Goal: Task Accomplishment & Management: Use online tool/utility

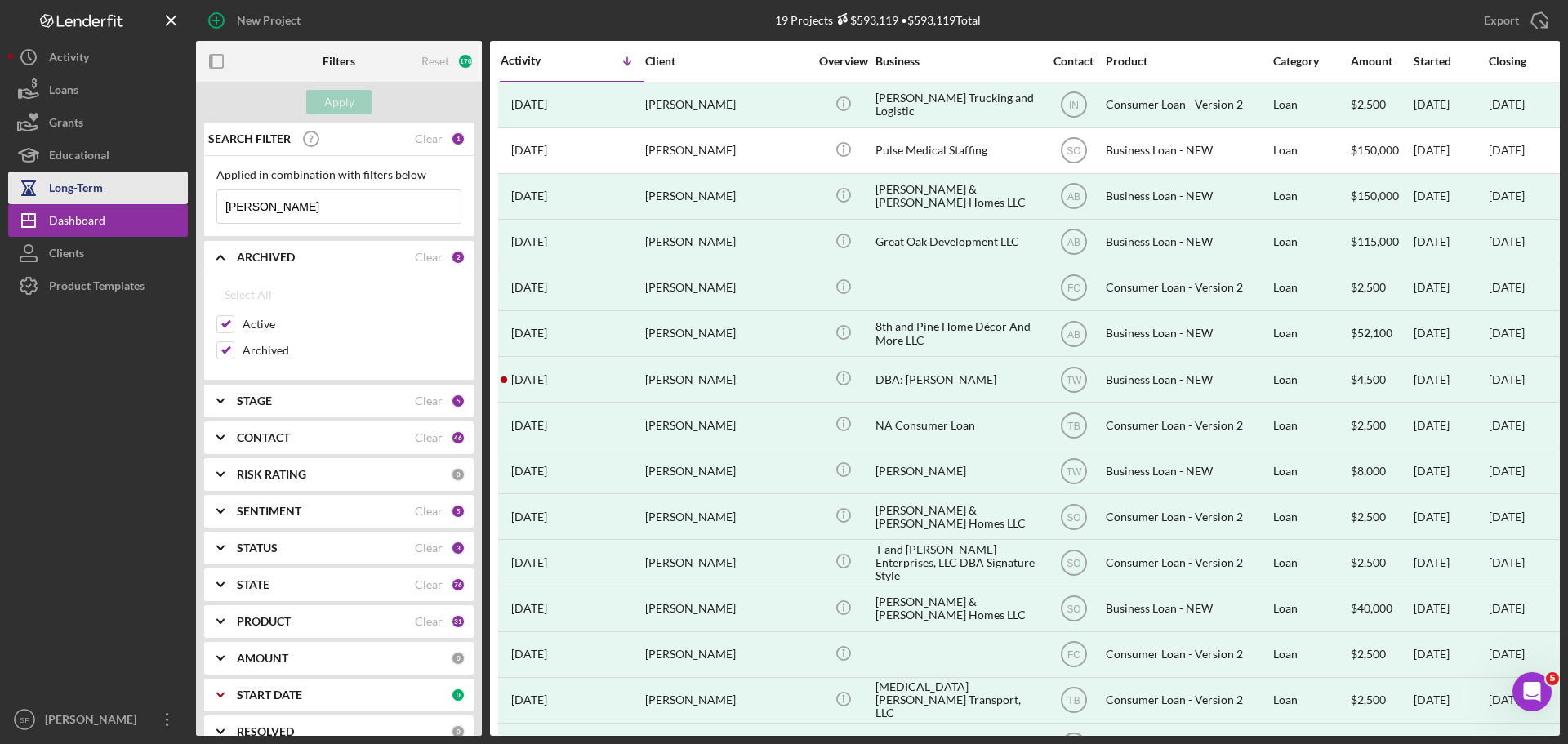
drag, startPoint x: 310, startPoint y: 209, endPoint x: 170, endPoint y: 196, distance: 140.6
click at [179, 197] on div "New Project 19 Projects $593,119 • $593,119 Total Tavares Smith Export Icon/Exp…" at bounding box center [784, 367] width 1552 height 735
type input "[PERSON_NAME]"
click at [332, 202] on input "[PERSON_NAME]" at bounding box center [338, 207] width 243 height 32
drag, startPoint x: 286, startPoint y: 214, endPoint x: 171, endPoint y: 217, distance: 115.0
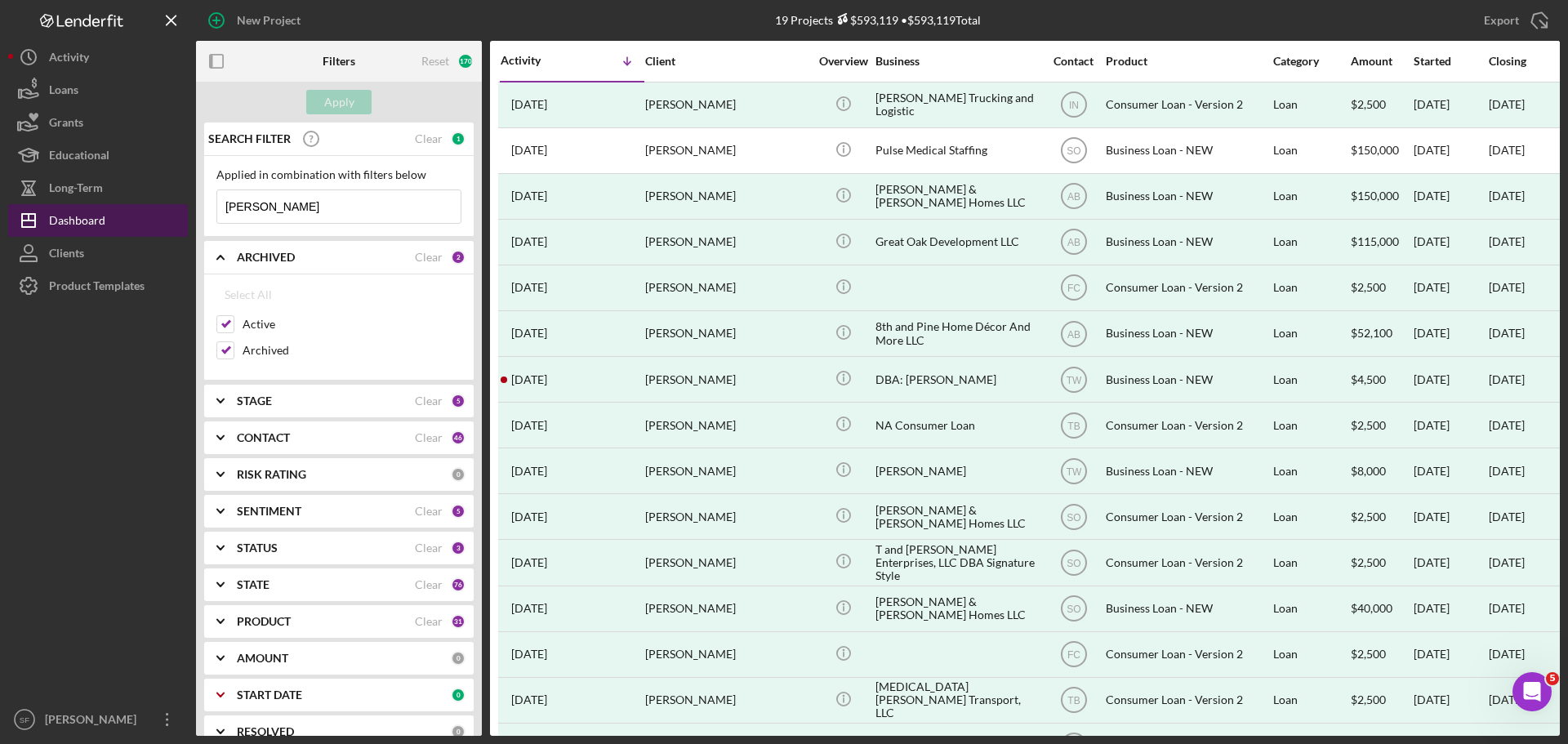
click at [171, 217] on div "New Project 19 Projects $593,119 • $593,119 Total Tavares Smith Export Icon/Exp…" at bounding box center [784, 367] width 1552 height 735
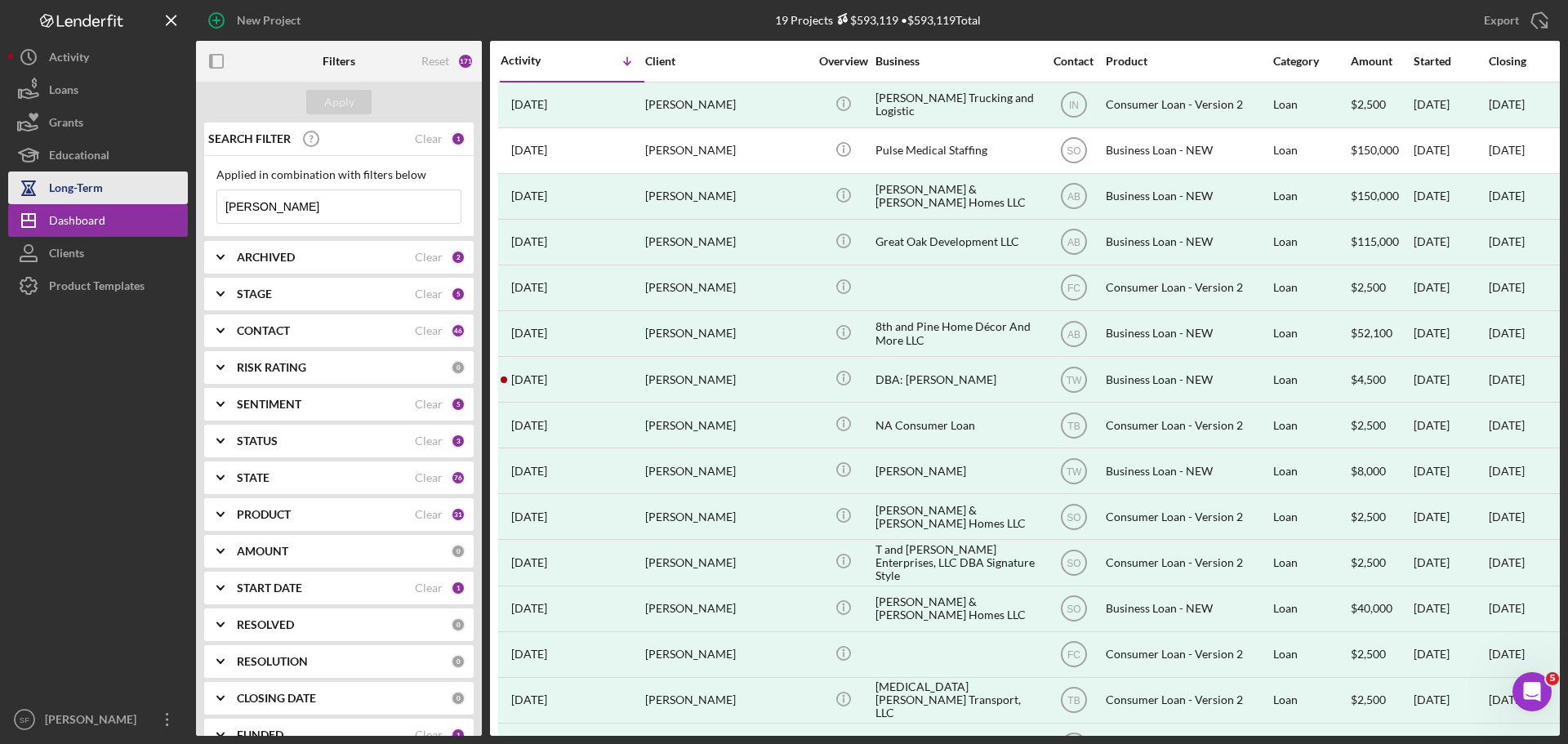
drag, startPoint x: 344, startPoint y: 208, endPoint x: 150, endPoint y: 196, distance: 194.4
click at [150, 196] on div "New Project 19 Projects $593,119 • $593,119 Total [PERSON_NAME] Export Icon/Exp…" at bounding box center [784, 367] width 1552 height 735
paste input "[PERSON_NAME]"
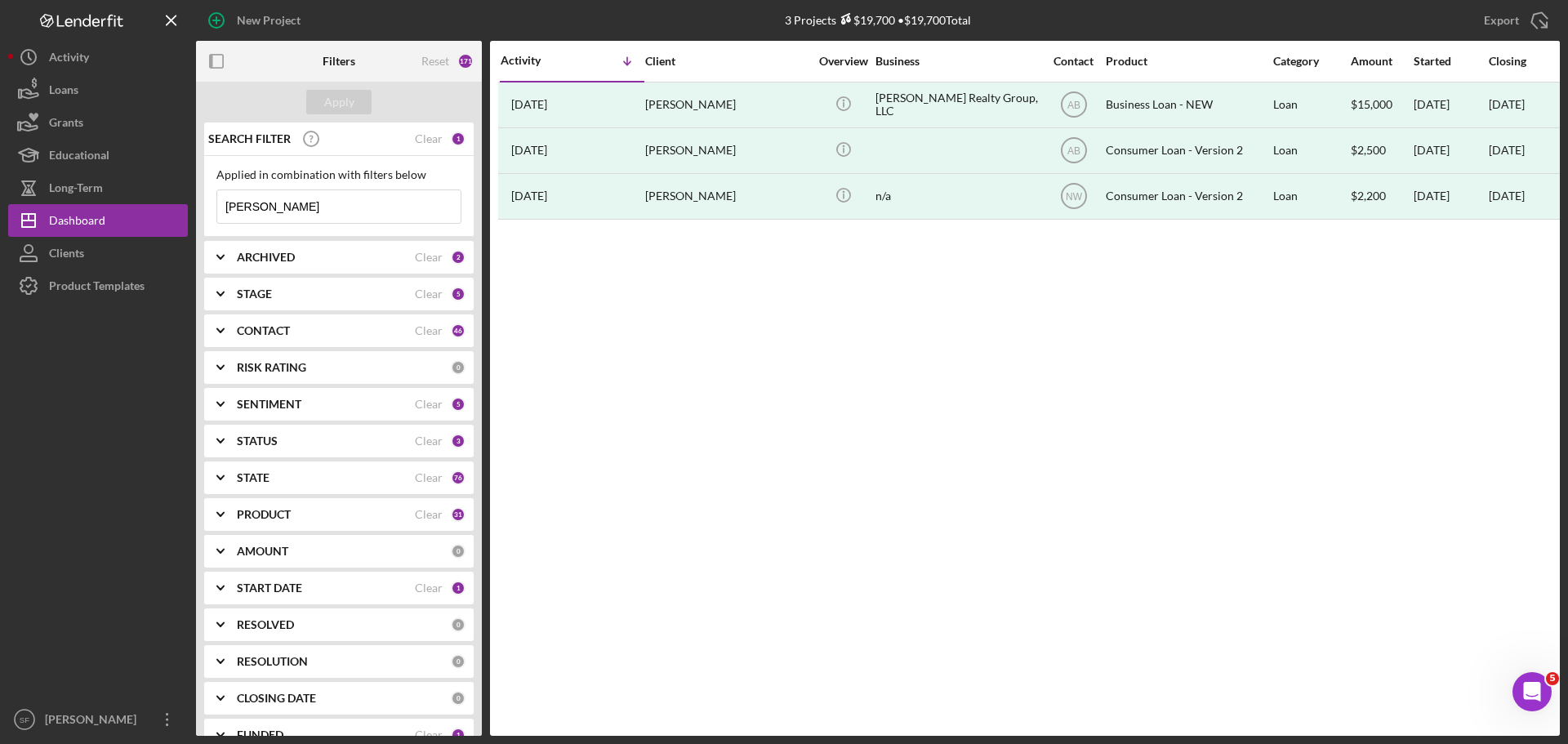
click at [353, 213] on input "[PERSON_NAME]" at bounding box center [338, 207] width 243 height 32
click at [350, 213] on input "[PERSON_NAME]" at bounding box center [338, 207] width 243 height 32
drag, startPoint x: 350, startPoint y: 213, endPoint x: -26, endPoint y: 223, distance: 376.1
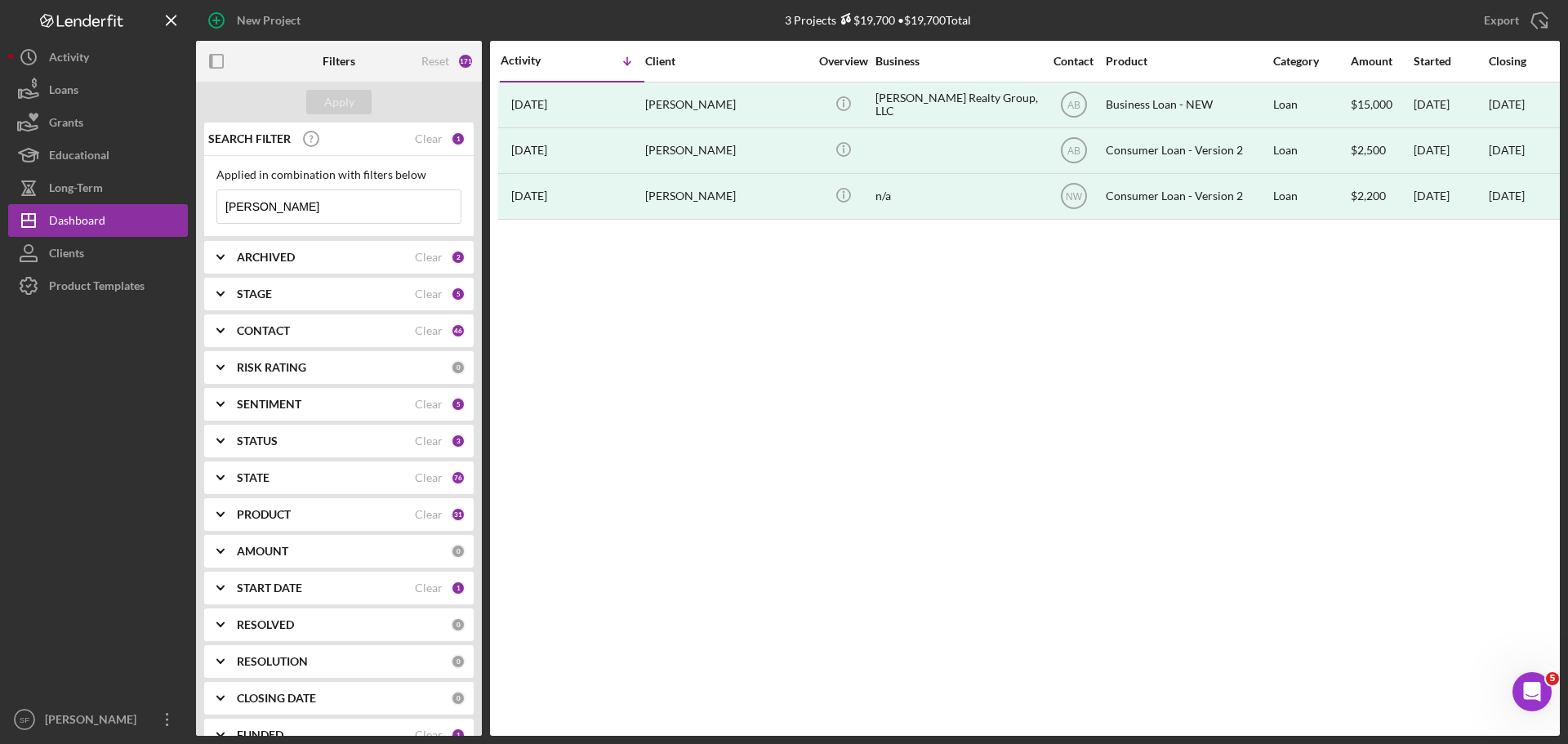
click at [0, 223] on html "New Project 3 Projects $19,700 • $19,700 Total [PERSON_NAME] Export Icon/Export…" at bounding box center [784, 372] width 1568 height 744
paste input "McL"
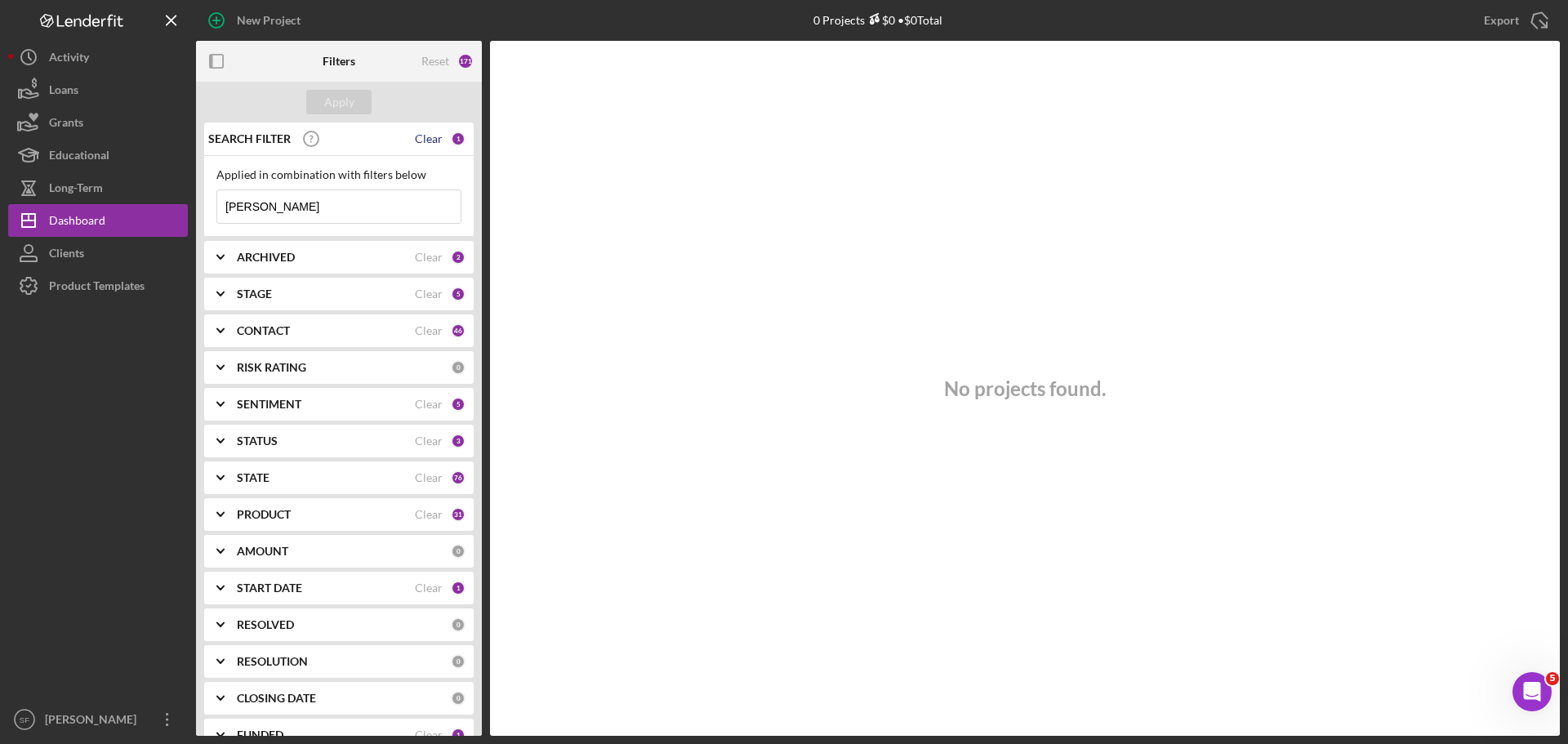
type input "[PERSON_NAME]"
click at [436, 135] on div "Clear" at bounding box center [429, 139] width 28 height 13
click at [403, 207] on input at bounding box center [338, 207] width 243 height 32
paste input "[PERSON_NAME]"
type input "[PERSON_NAME]"
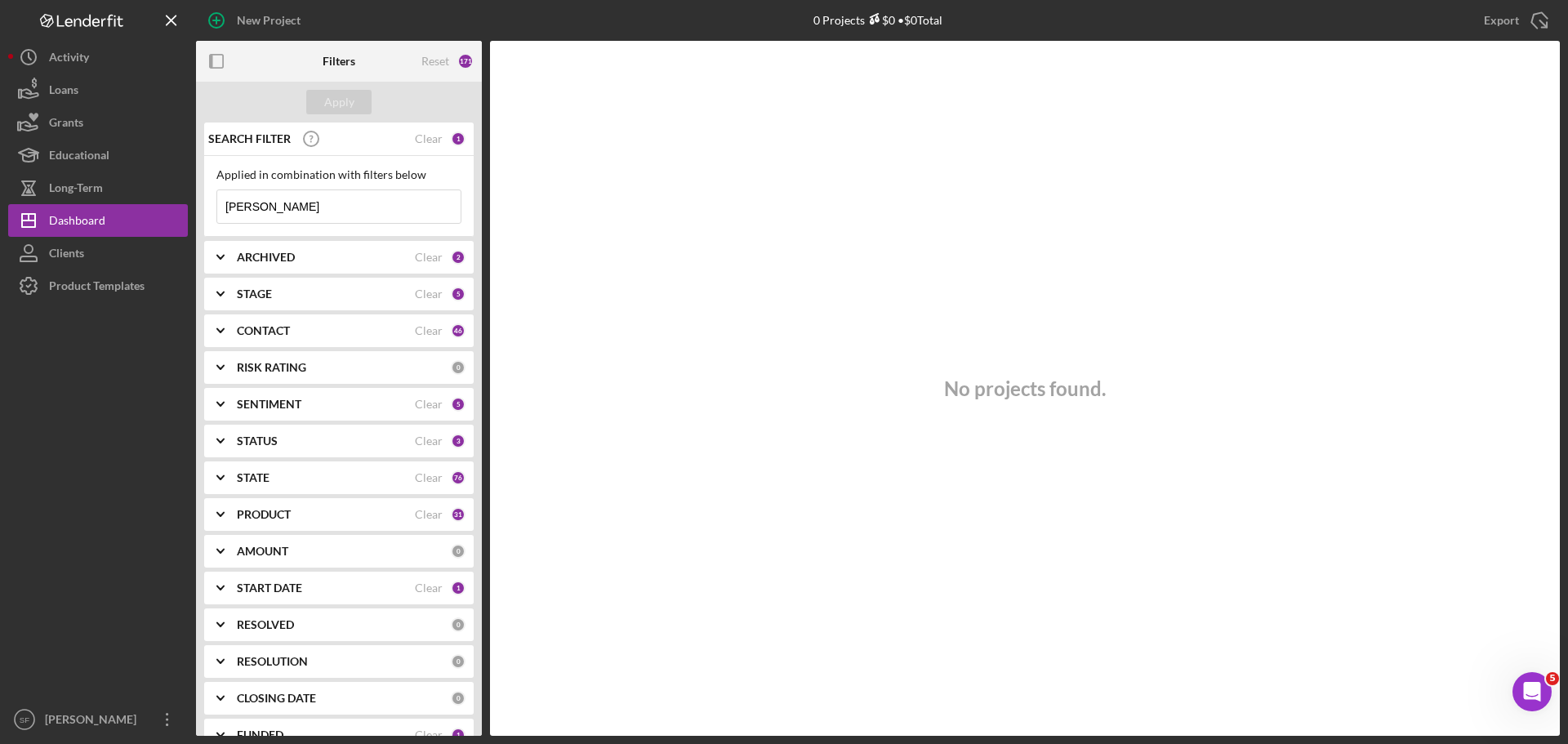
click at [327, 331] on div "CONTACT" at bounding box center [326, 330] width 178 height 13
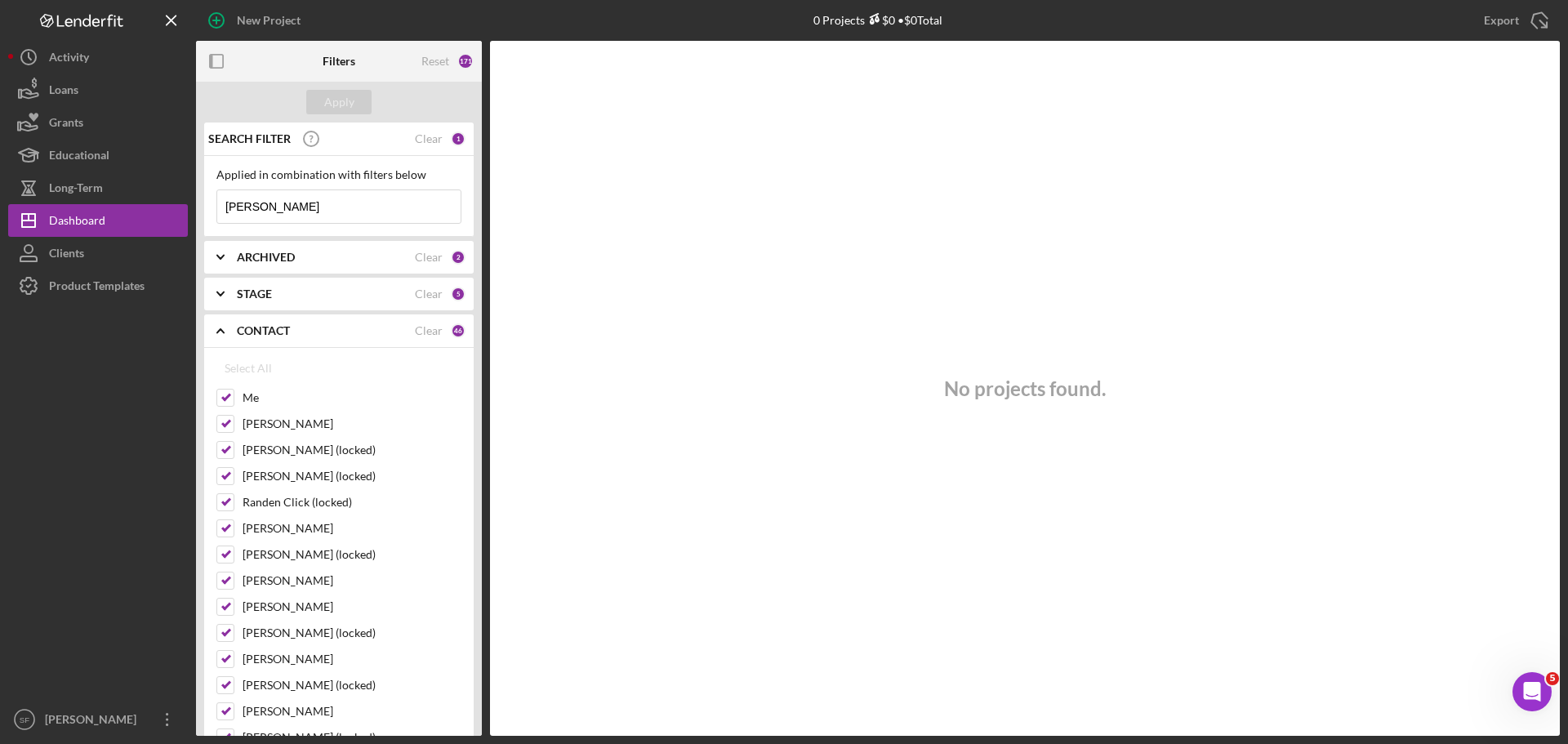
click at [327, 331] on div "CONTACT" at bounding box center [326, 330] width 178 height 13
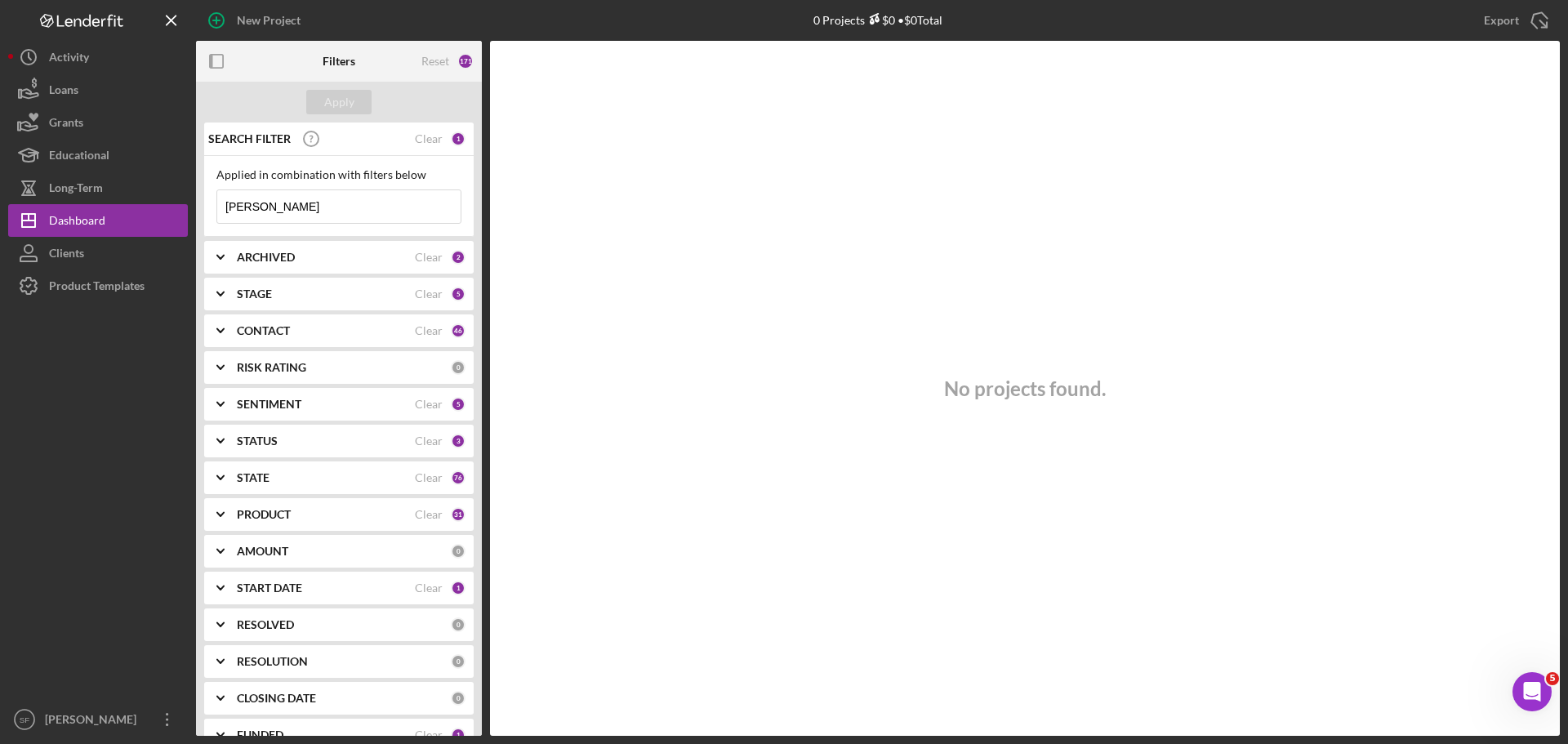
click at [327, 331] on div "CONTACT" at bounding box center [326, 330] width 178 height 13
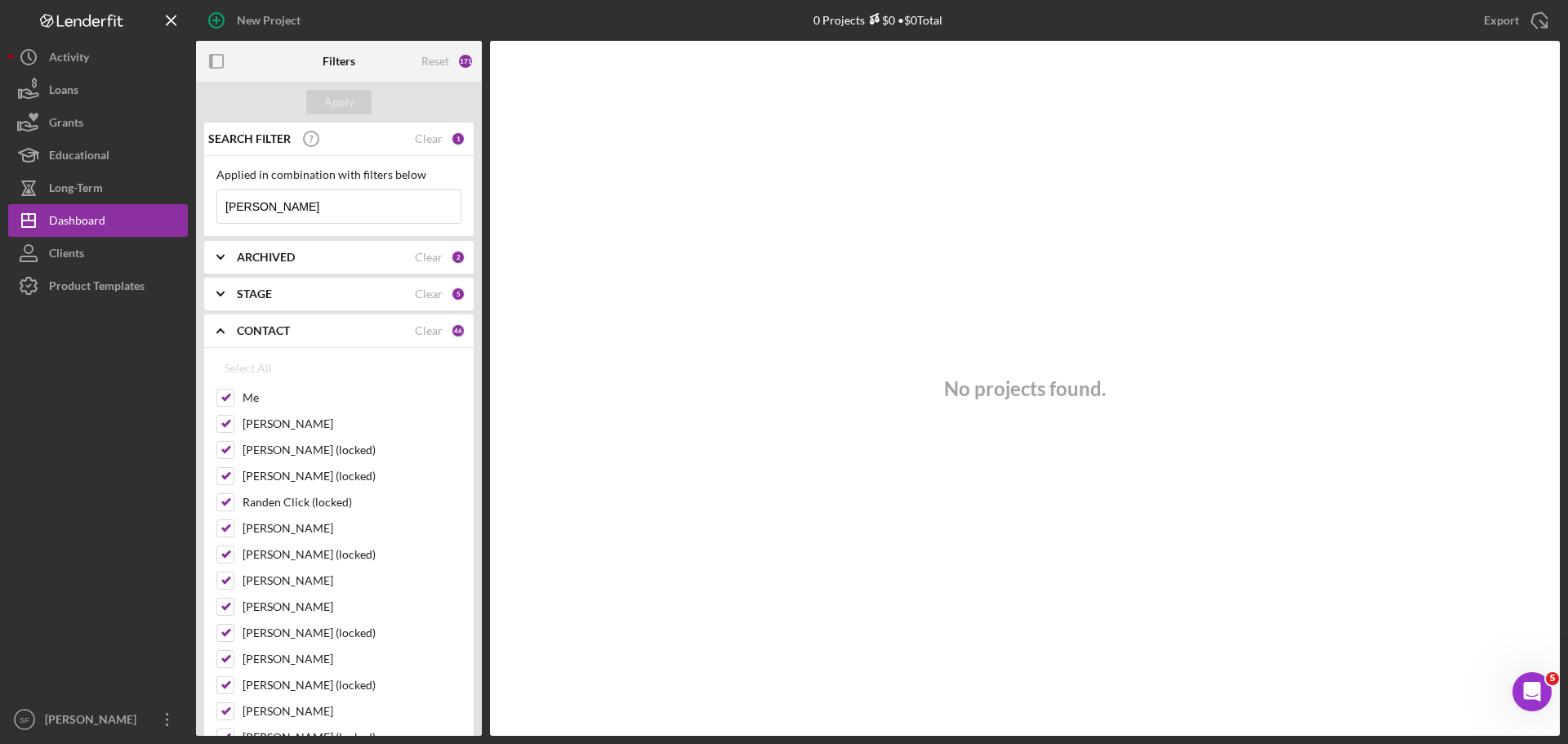
click at [327, 331] on div "CONTACT" at bounding box center [326, 330] width 178 height 13
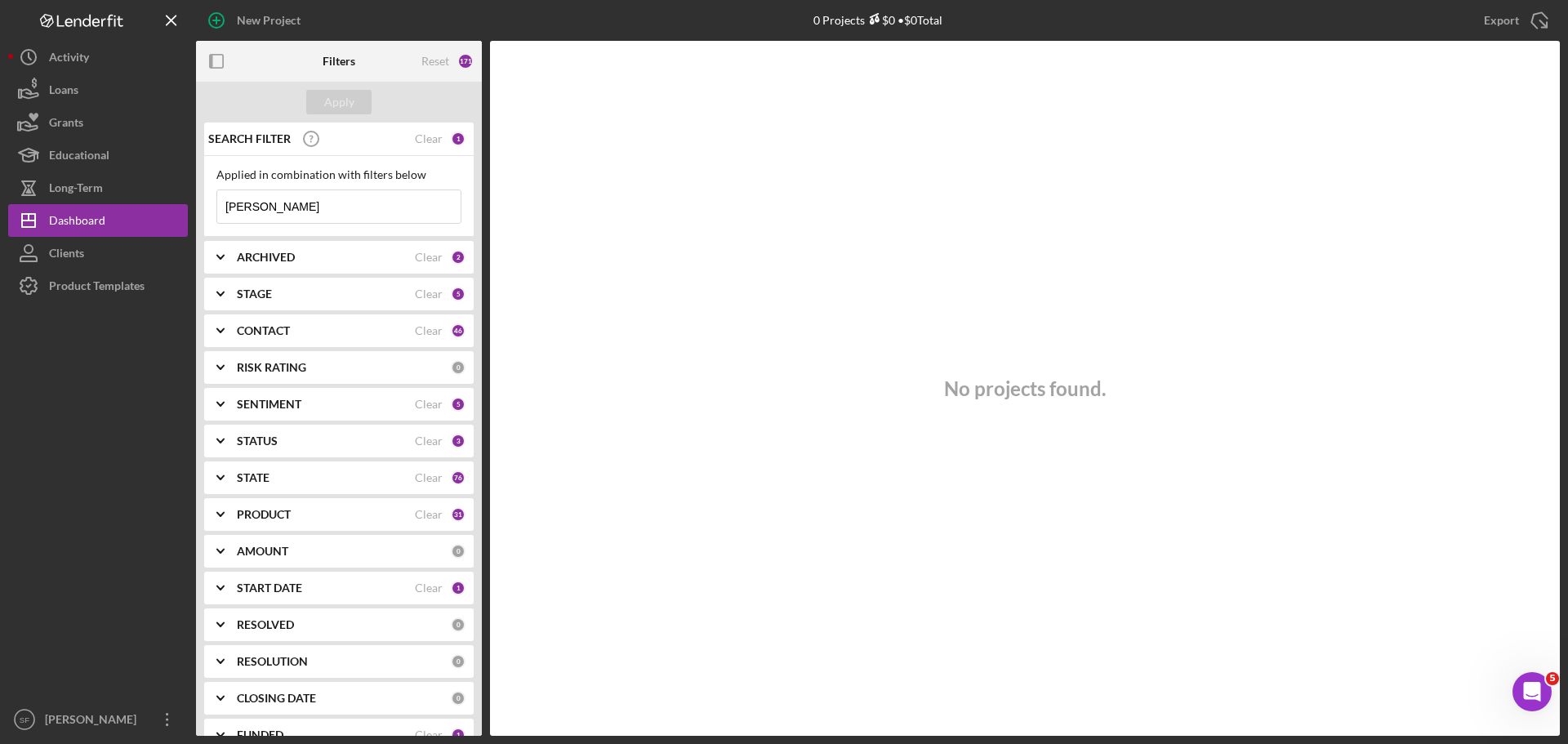
click at [365, 446] on div "STATUS" at bounding box center [326, 440] width 178 height 13
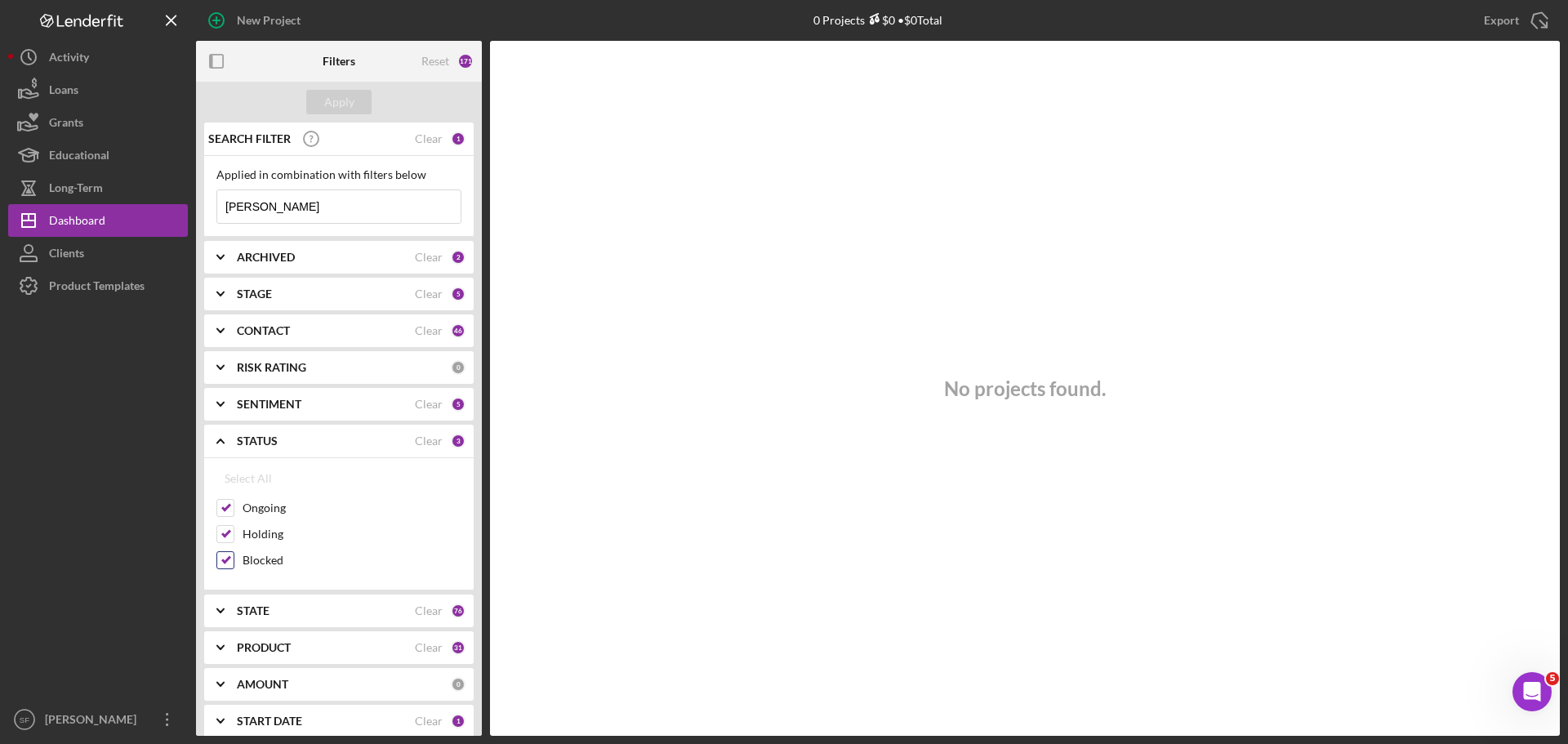
click at [255, 559] on label "Blocked" at bounding box center [351, 559] width 219 height 16
click at [234, 559] on input "Blocked" at bounding box center [224, 559] width 16 height 16
checkbox input "false"
click at [355, 102] on button "Apply" at bounding box center [338, 102] width 65 height 25
click at [355, 402] on div "SENTIMENT" at bounding box center [326, 404] width 178 height 13
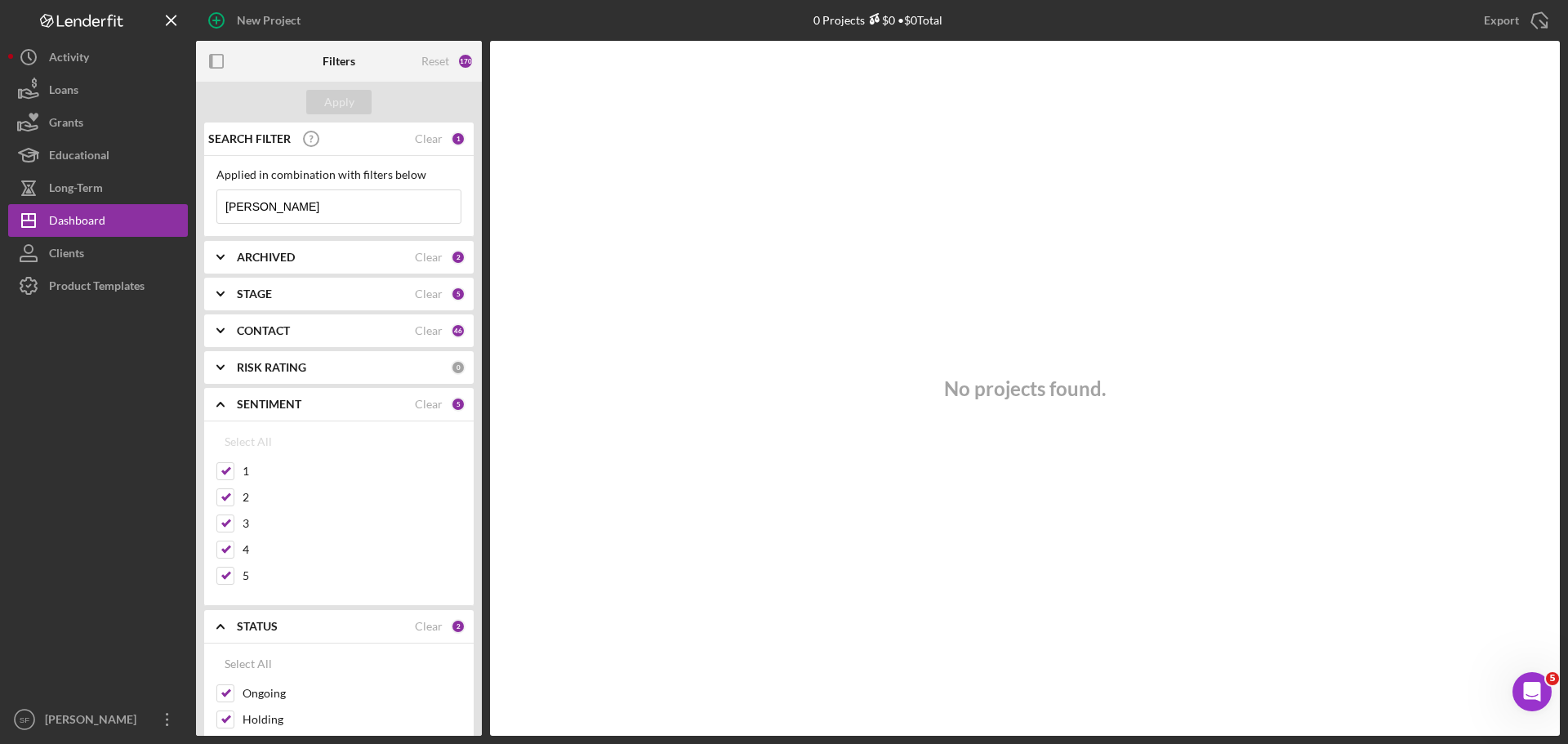
click at [355, 375] on div "RISK RATING 0" at bounding box center [351, 367] width 229 height 14
click at [344, 318] on div "CONTACT Clear 46" at bounding box center [351, 331] width 229 height 32
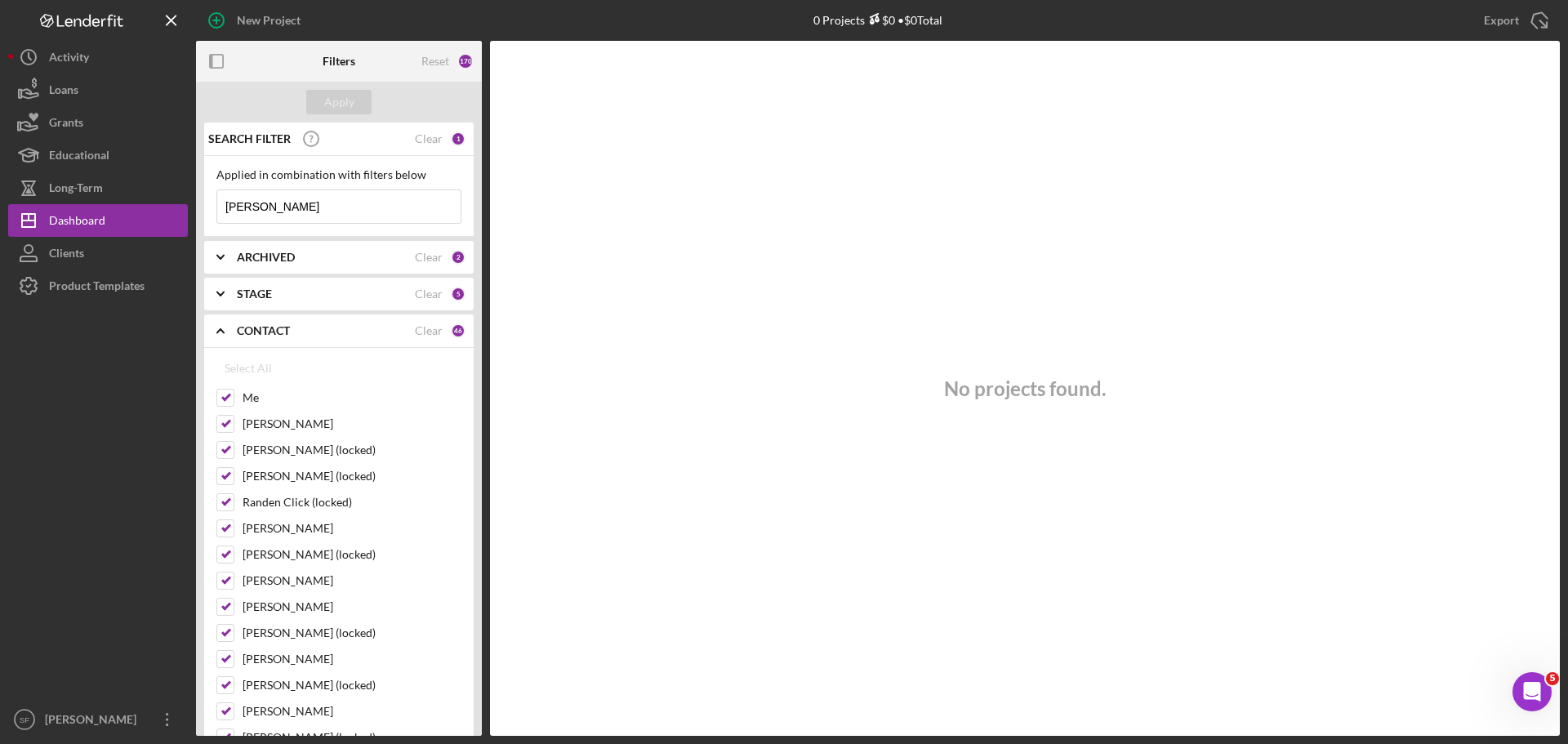
click at [343, 291] on div "STAGE" at bounding box center [326, 293] width 178 height 13
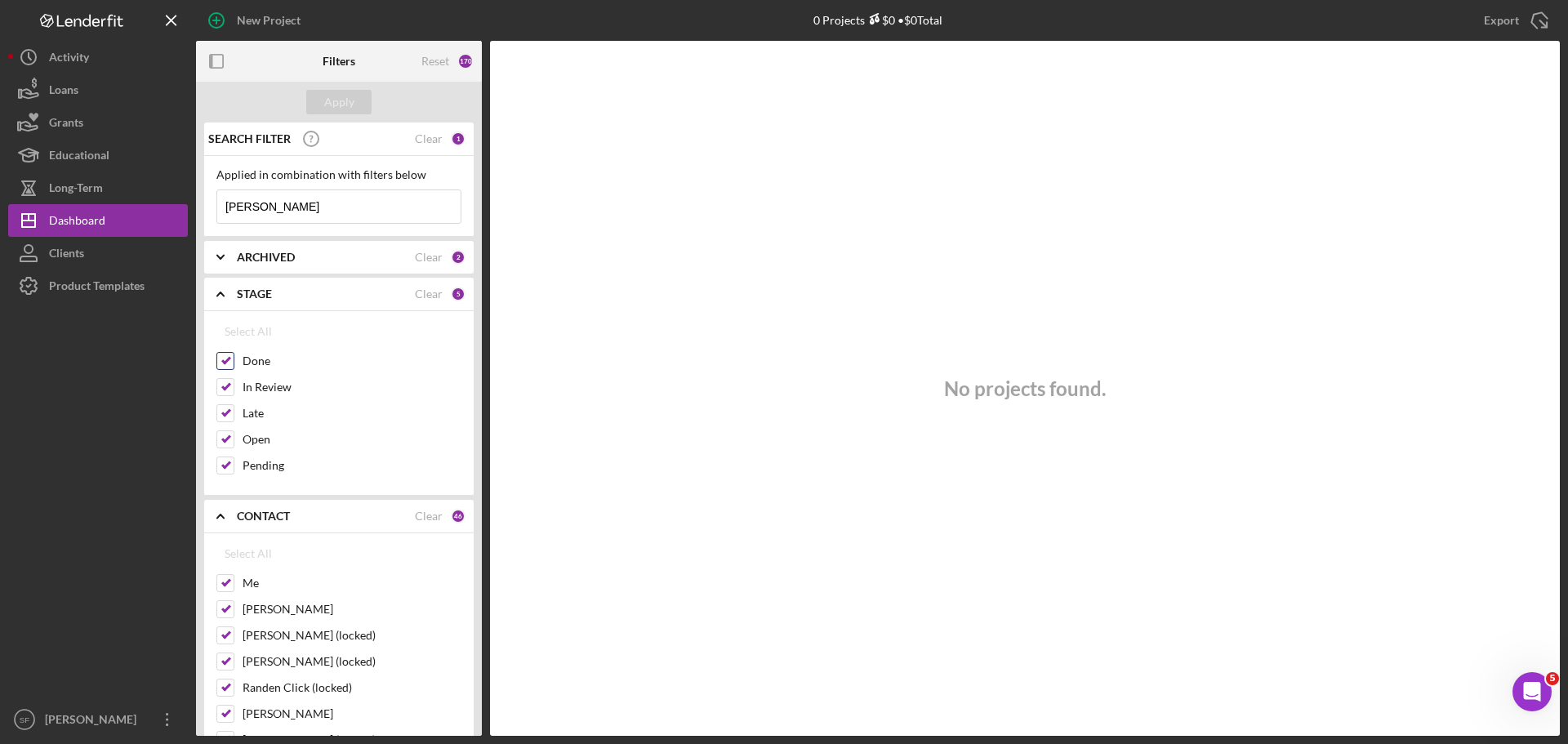
click at [234, 361] on div at bounding box center [225, 361] width 18 height 18
click at [224, 442] on input "Open" at bounding box center [224, 439] width 16 height 16
checkbox input "false"
click at [225, 413] on input "Late" at bounding box center [224, 412] width 16 height 16
checkbox input "false"
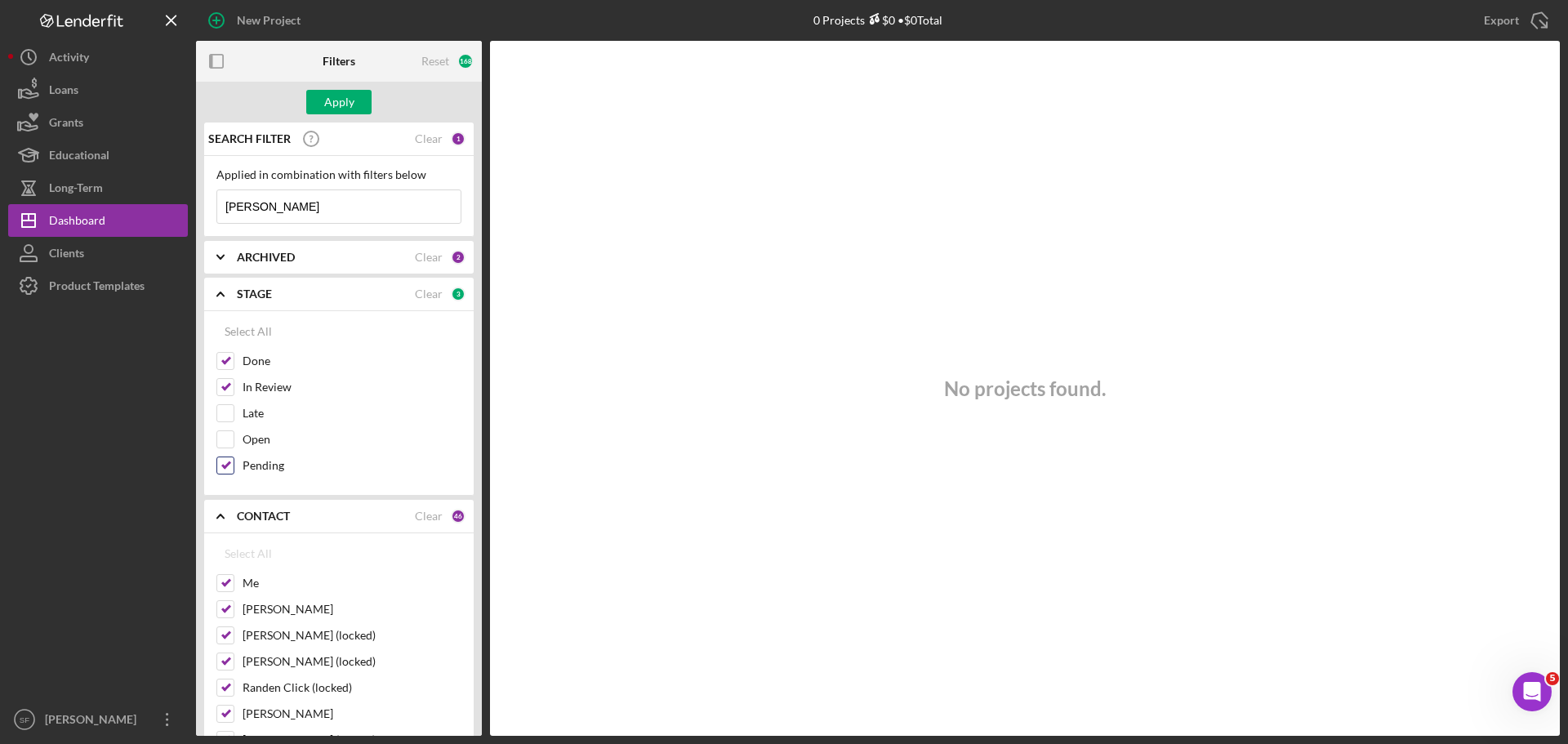
click at [226, 458] on input "Pending" at bounding box center [224, 465] width 16 height 16
checkbox input "false"
click at [340, 104] on div "Apply" at bounding box center [339, 102] width 31 height 25
click at [216, 296] on icon "Icon/Expander" at bounding box center [220, 294] width 41 height 41
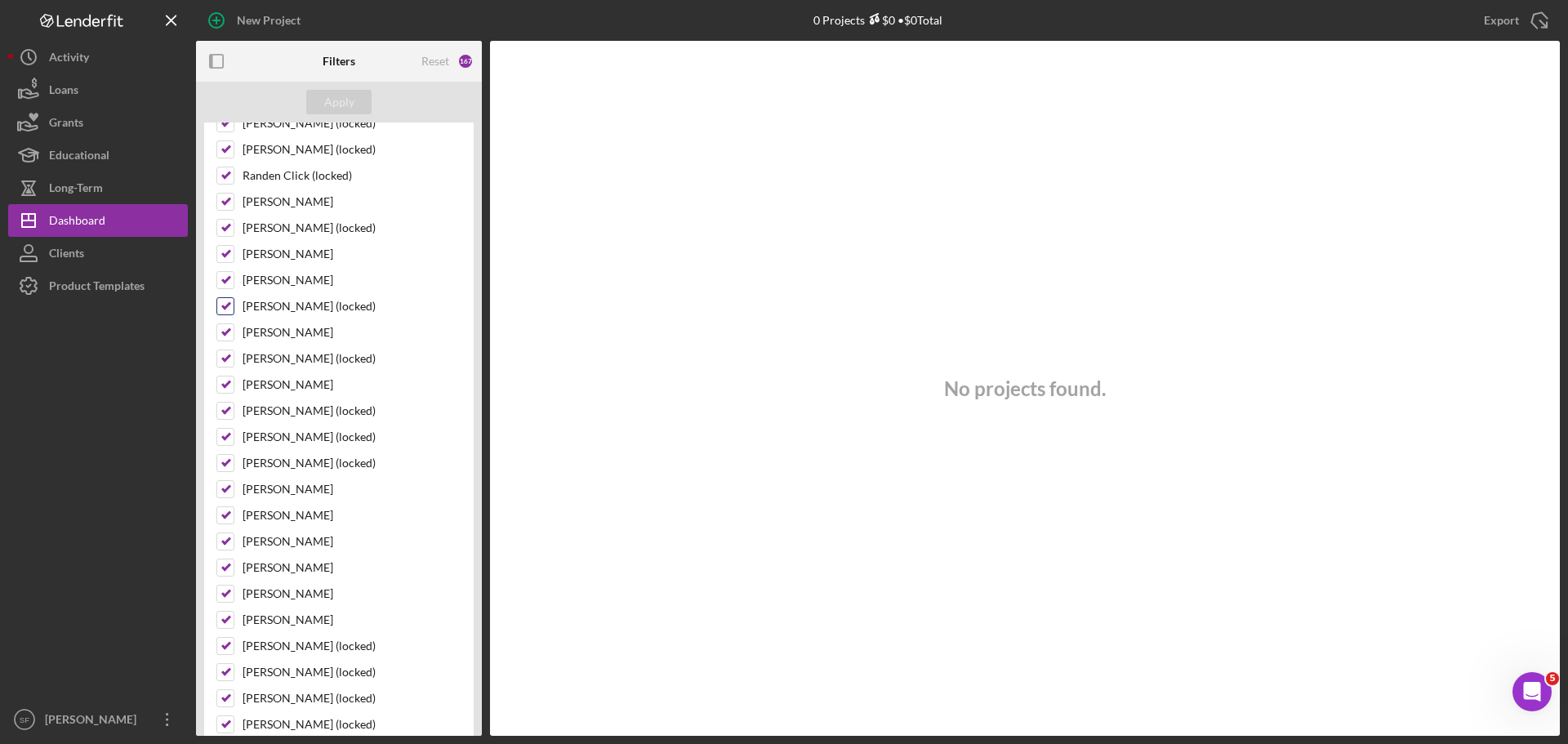
scroll to position [163, 0]
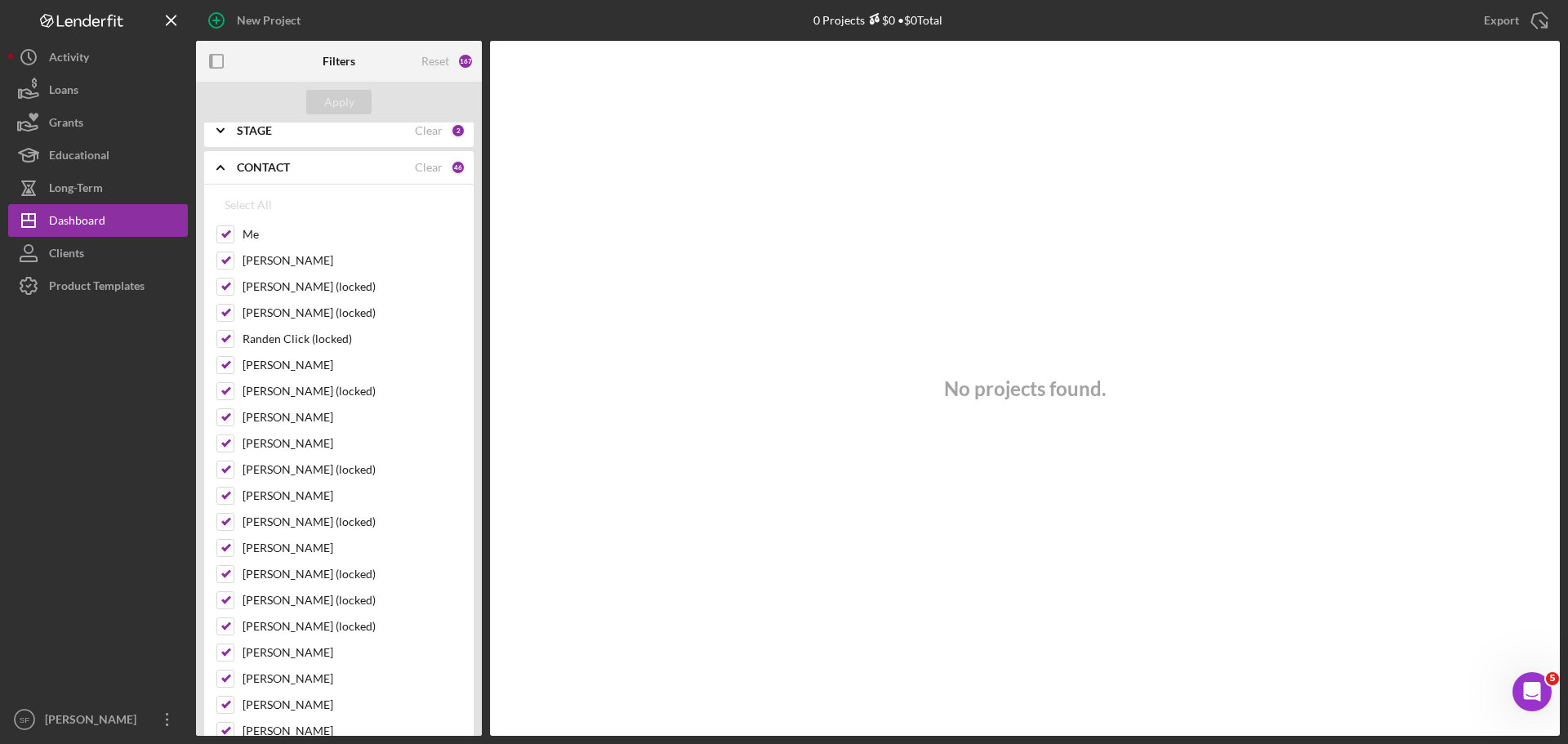
click at [239, 170] on icon "Icon/Expander" at bounding box center [220, 168] width 41 height 41
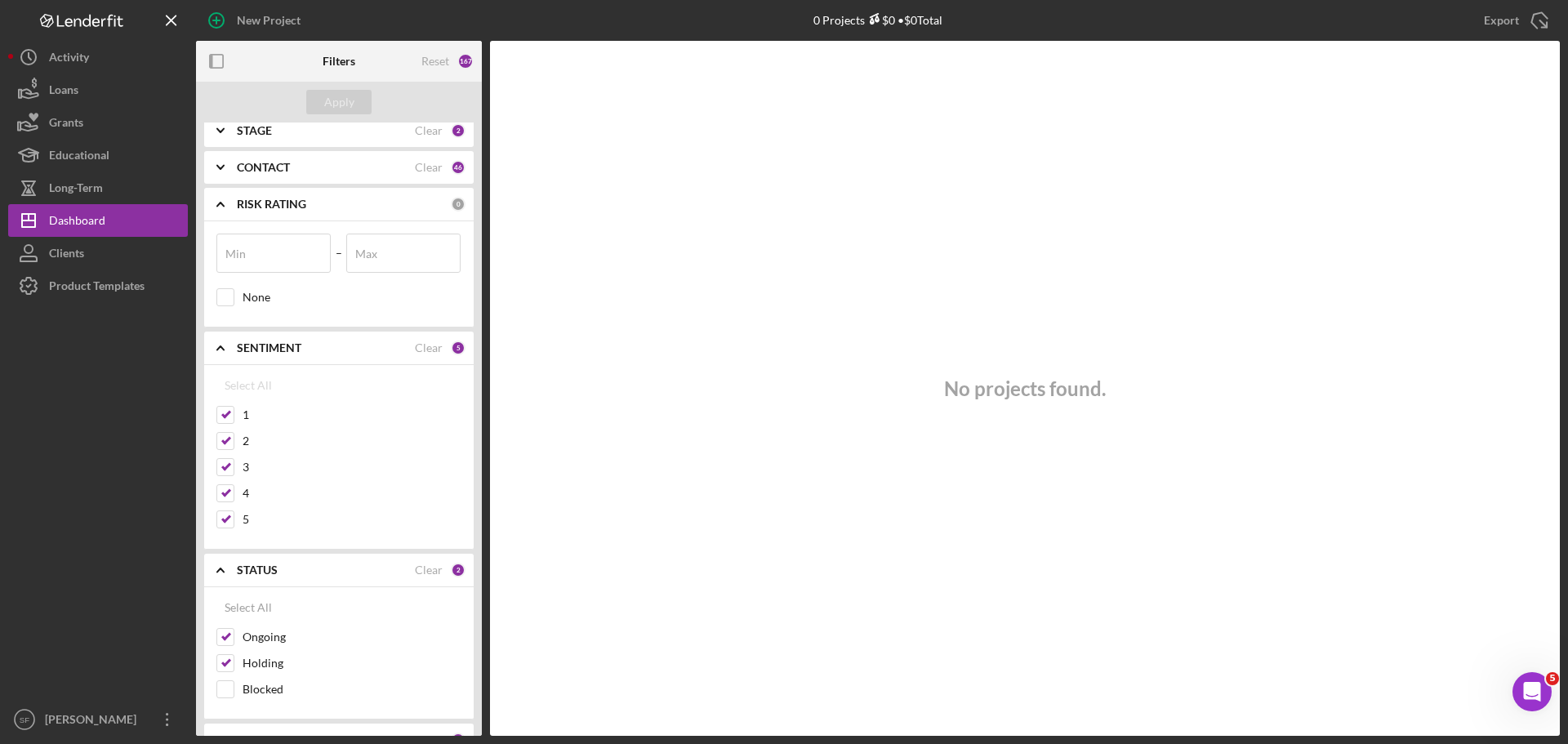
click at [229, 204] on icon "Icon/Expander" at bounding box center [220, 204] width 41 height 41
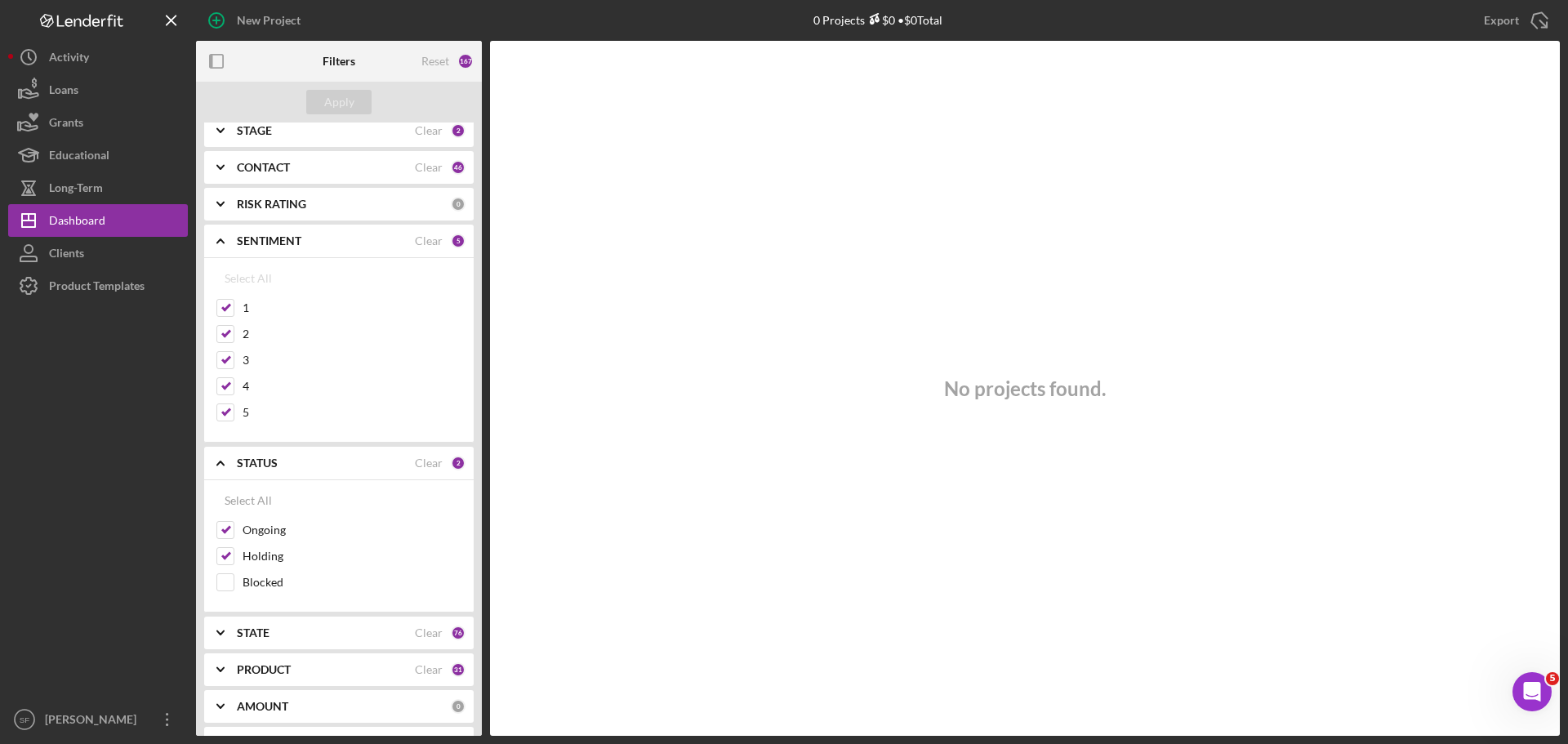
scroll to position [327, 0]
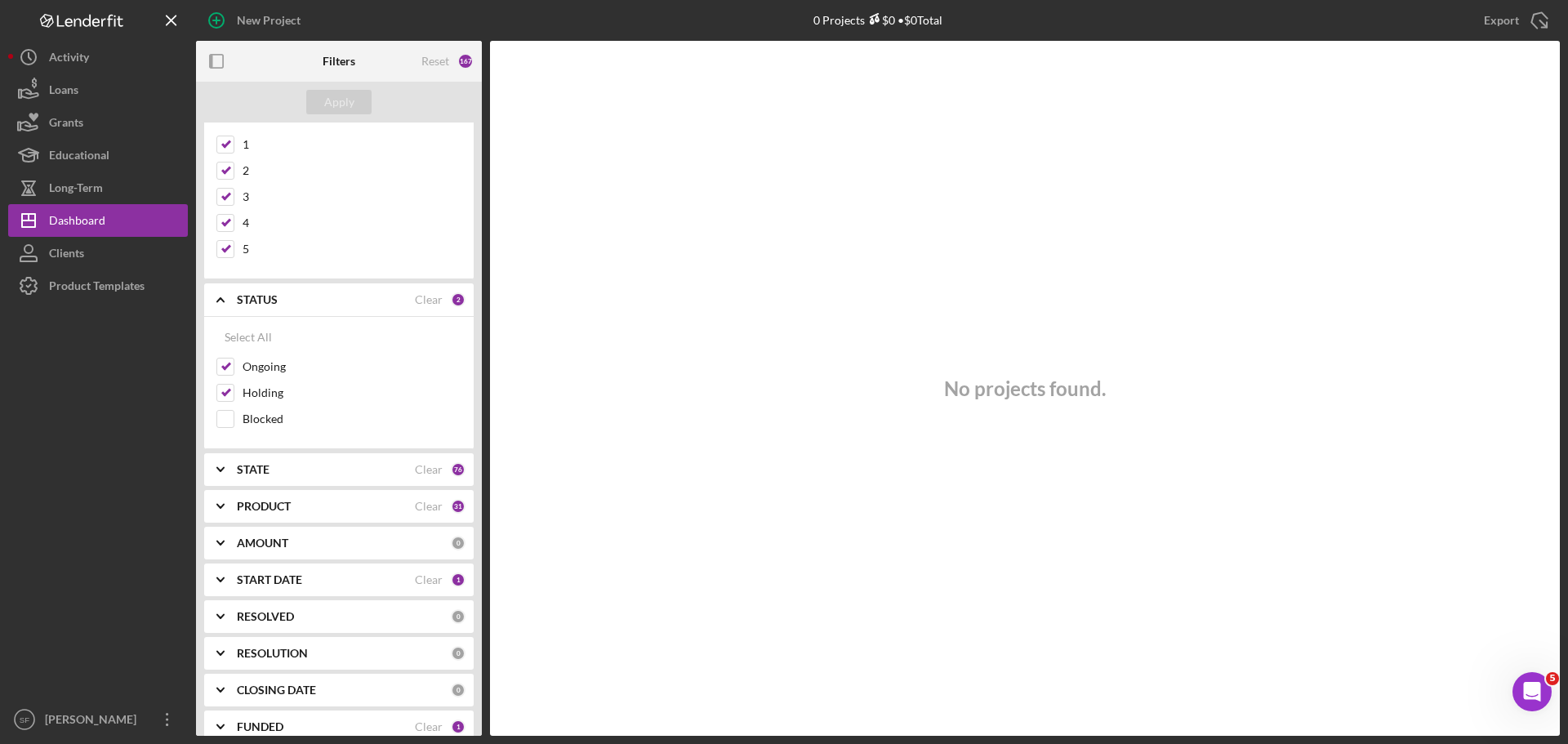
click at [221, 580] on polyline at bounding box center [220, 580] width 7 height 3
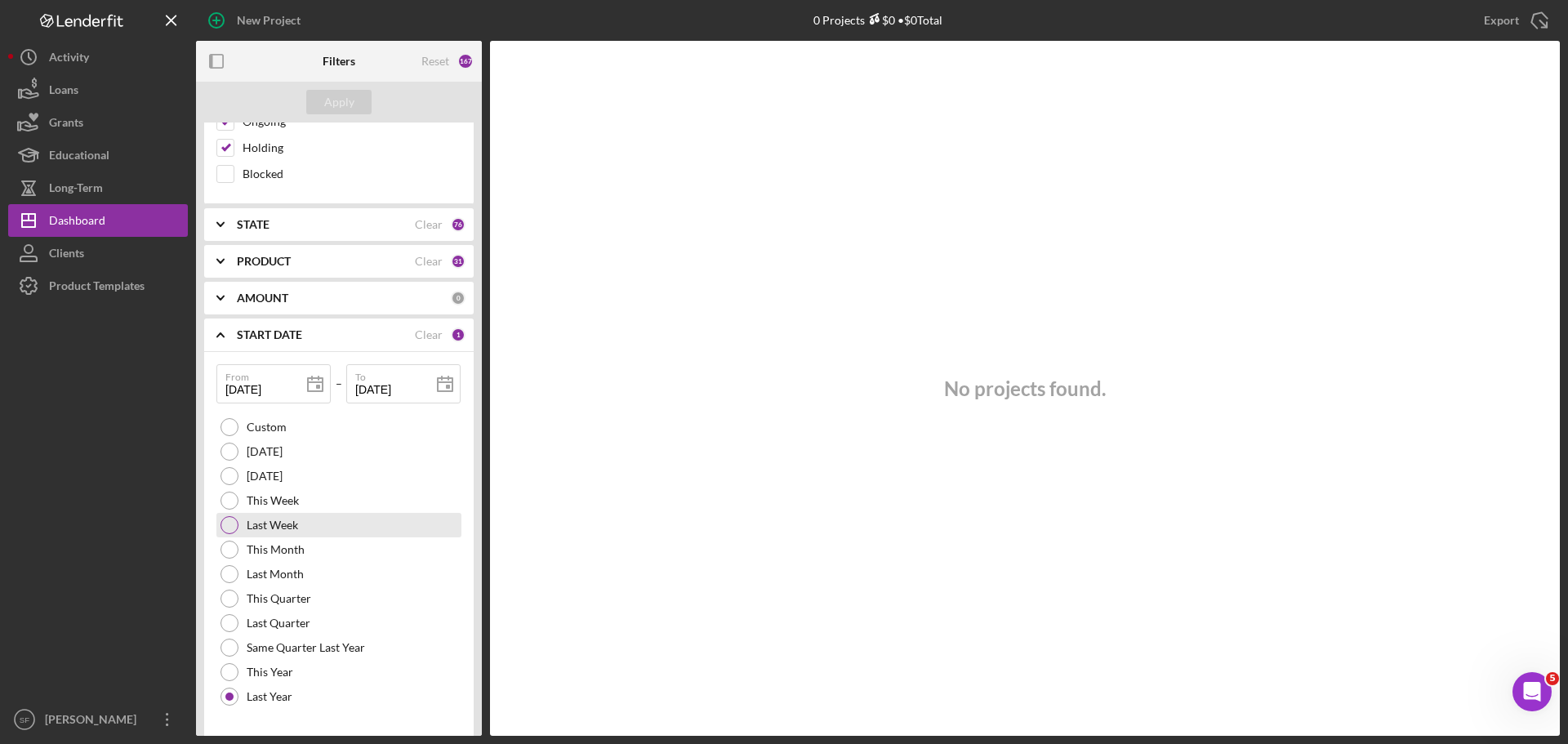
scroll to position [653, 0]
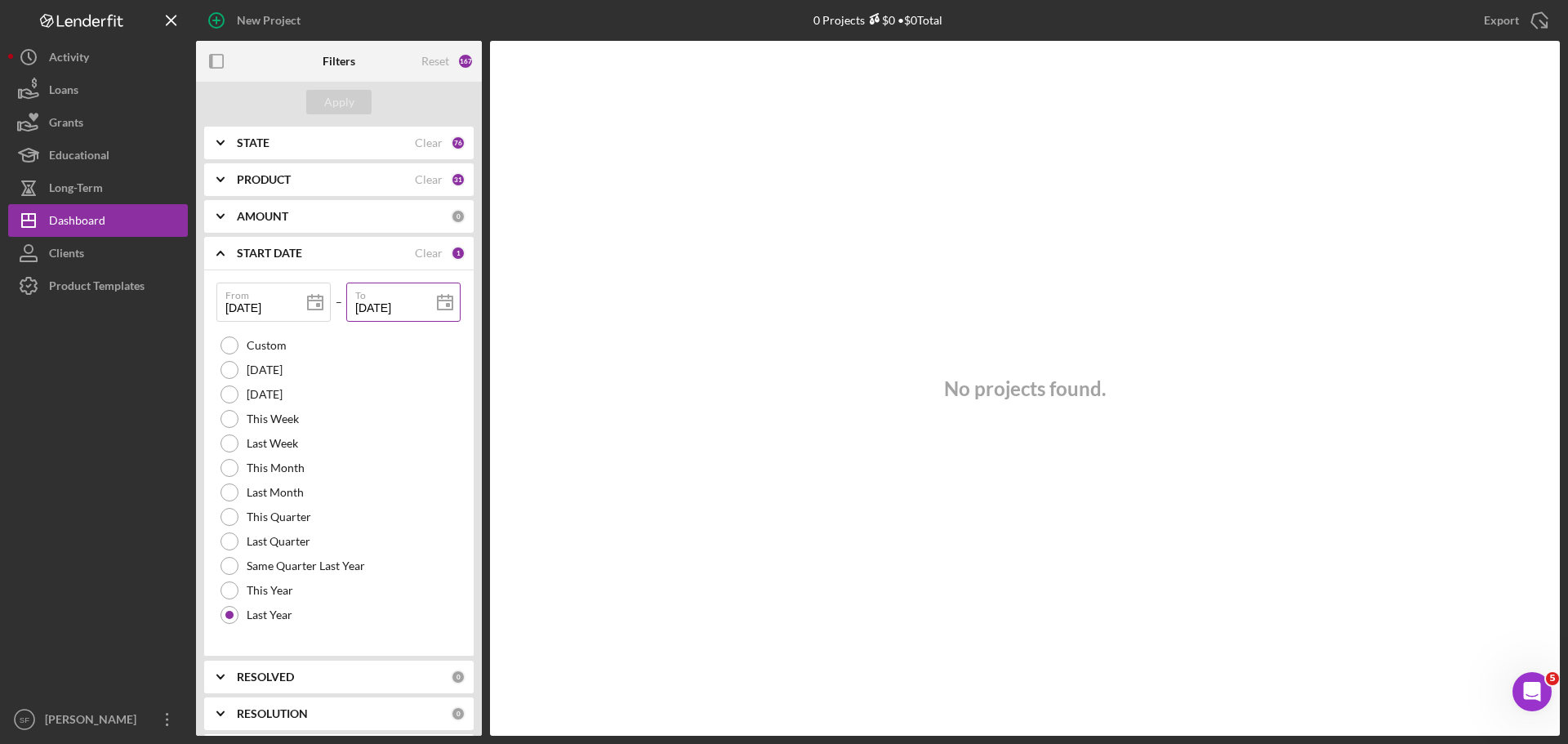
click at [428, 302] on icon at bounding box center [445, 303] width 41 height 41
click at [424, 303] on icon at bounding box center [445, 303] width 41 height 41
click at [407, 306] on input "[DATE]" at bounding box center [403, 302] width 114 height 39
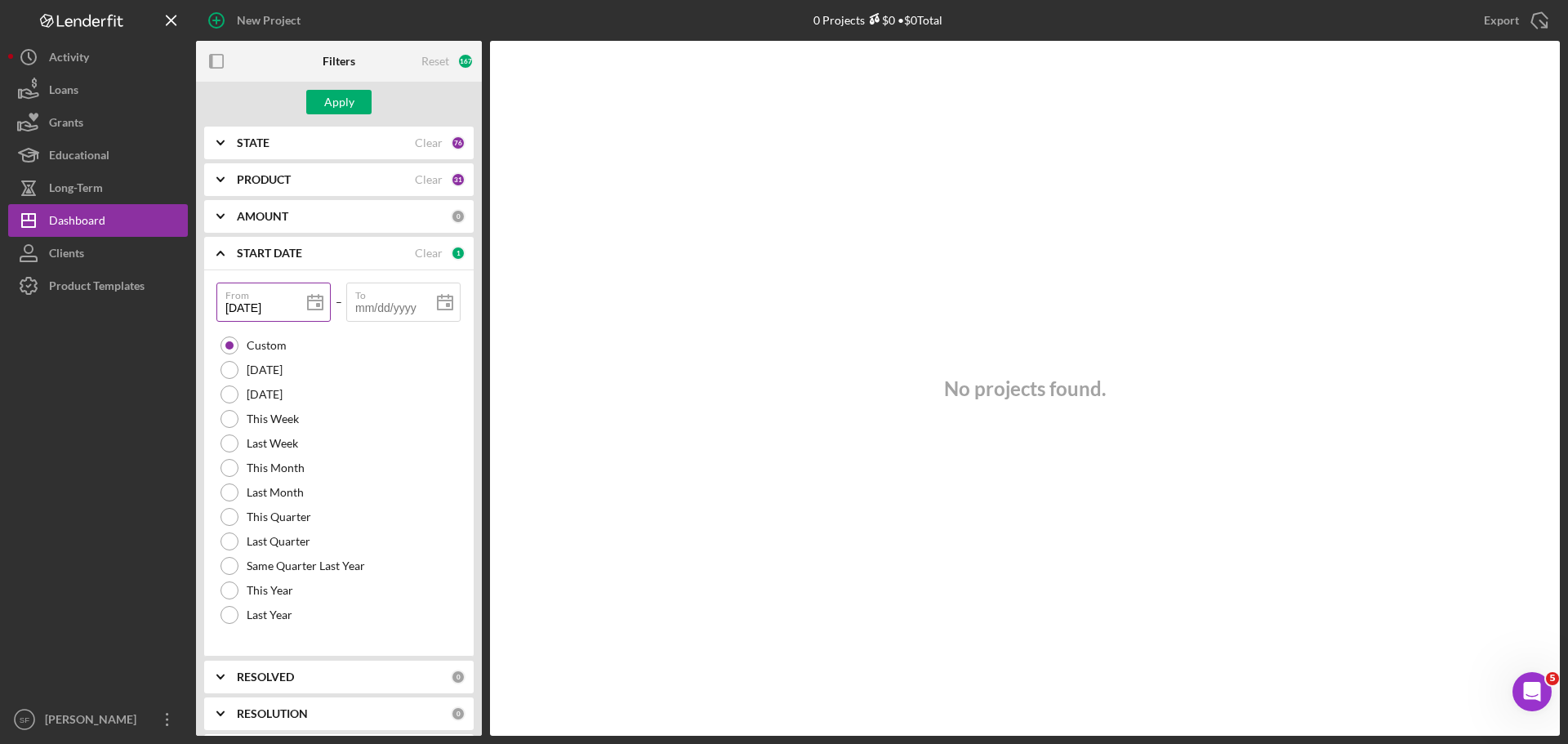
click at [283, 310] on input "[DATE]" at bounding box center [274, 302] width 114 height 39
click at [111, 419] on div at bounding box center [98, 503] width 179 height 401
click at [216, 250] on icon "Icon/Expander" at bounding box center [220, 253] width 41 height 41
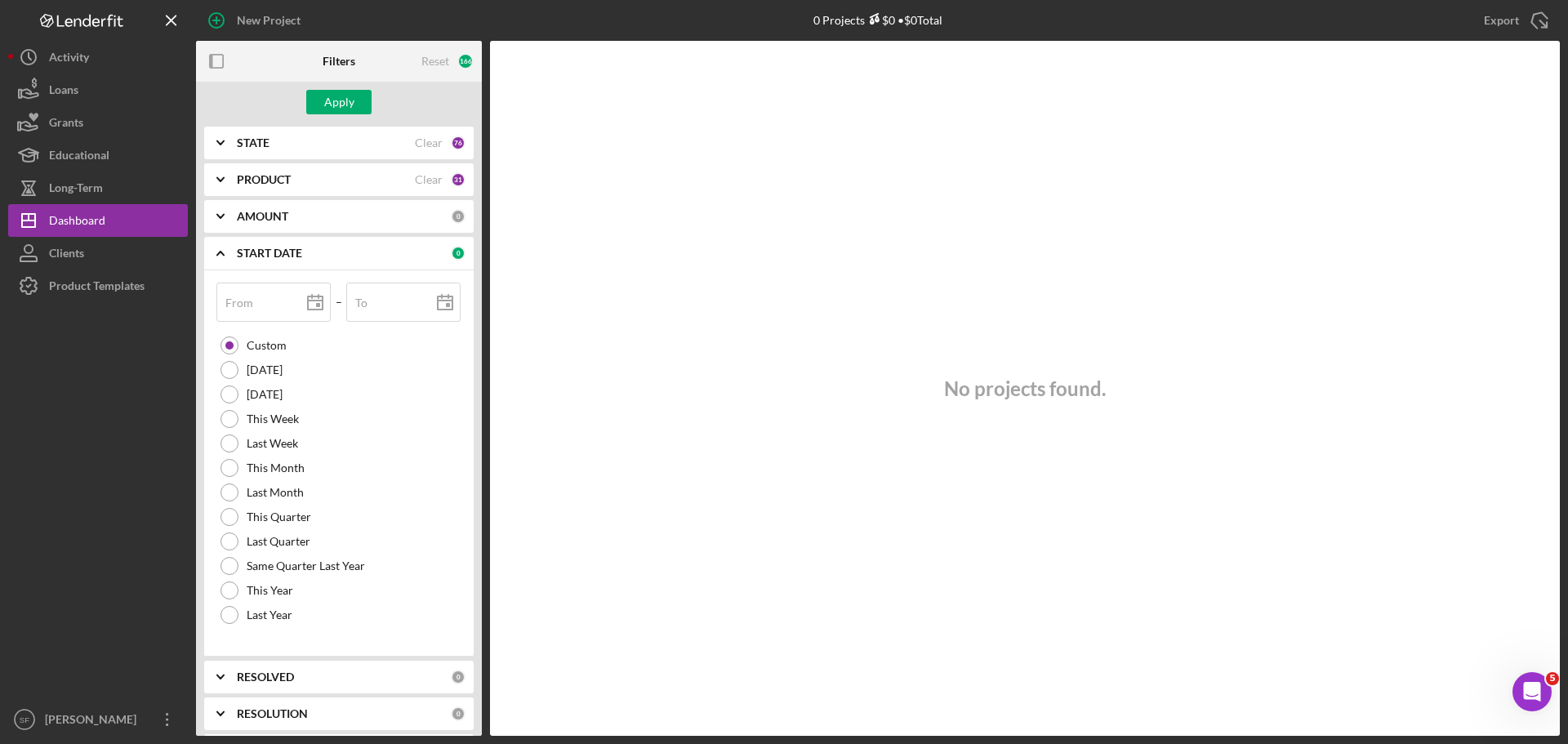
scroll to position [383, 0]
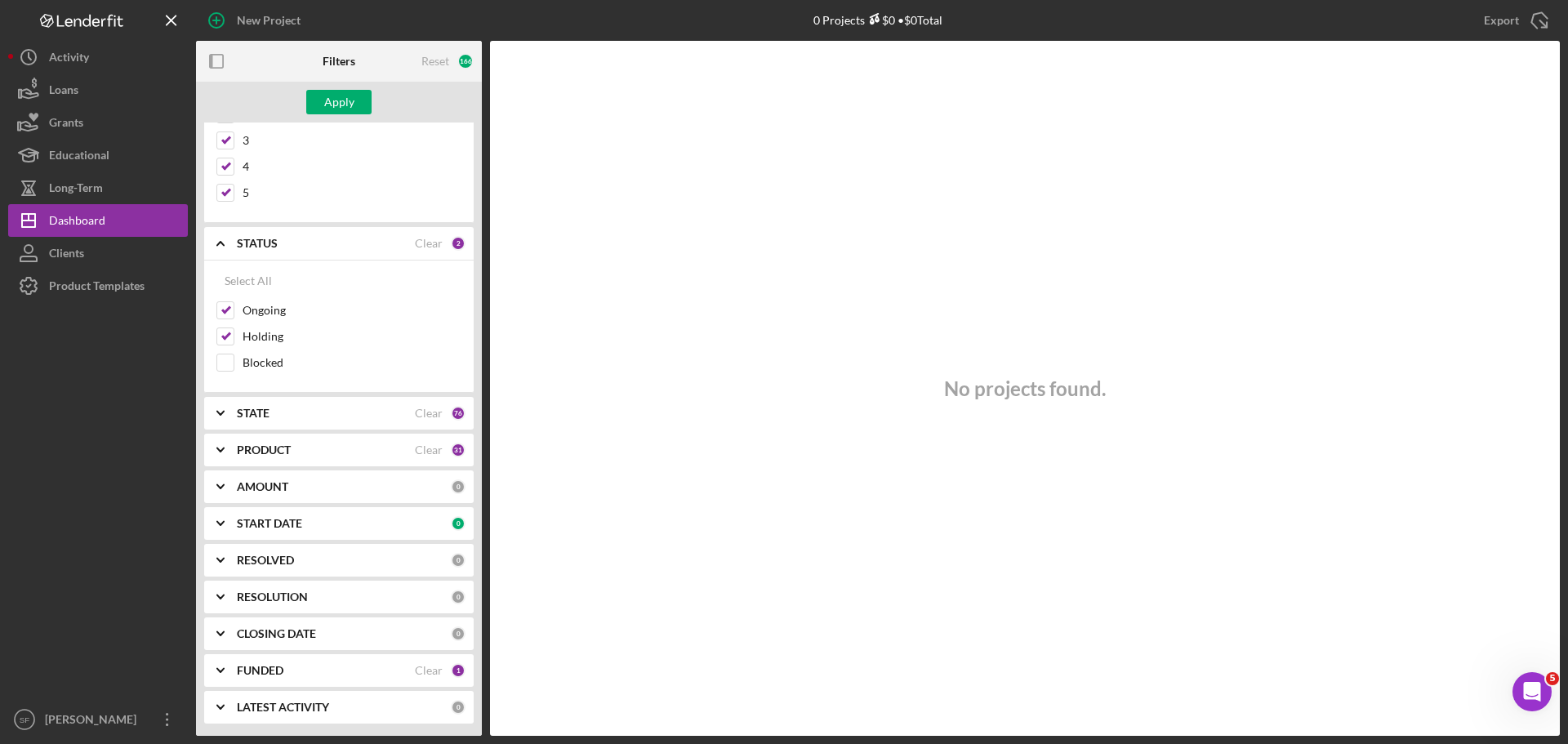
click at [231, 560] on icon "Icon/Expander" at bounding box center [220, 560] width 41 height 41
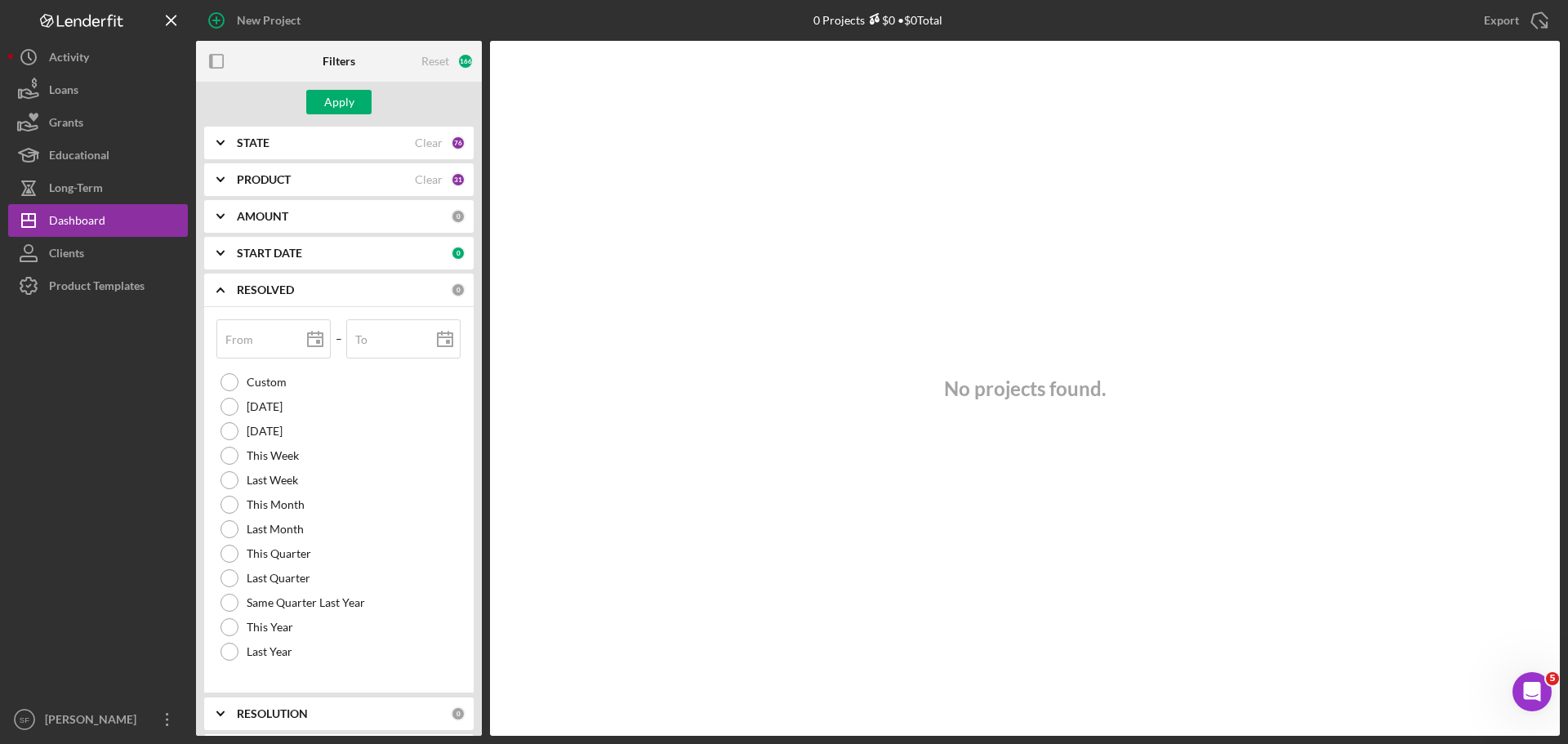
click at [238, 296] on icon "Icon/Expander" at bounding box center [220, 290] width 41 height 41
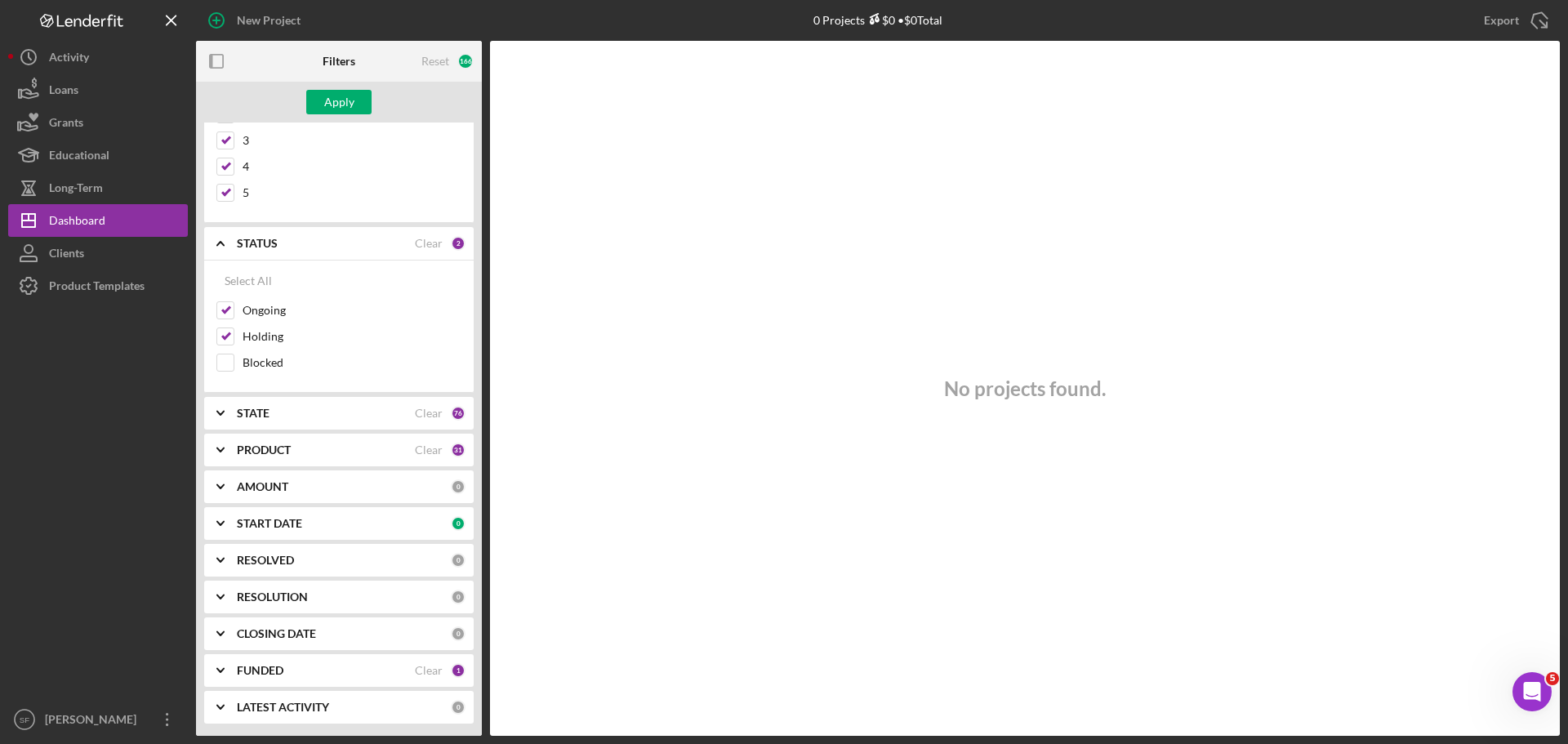
click at [349, 638] on div "CLOSING DATE" at bounding box center [344, 633] width 214 height 13
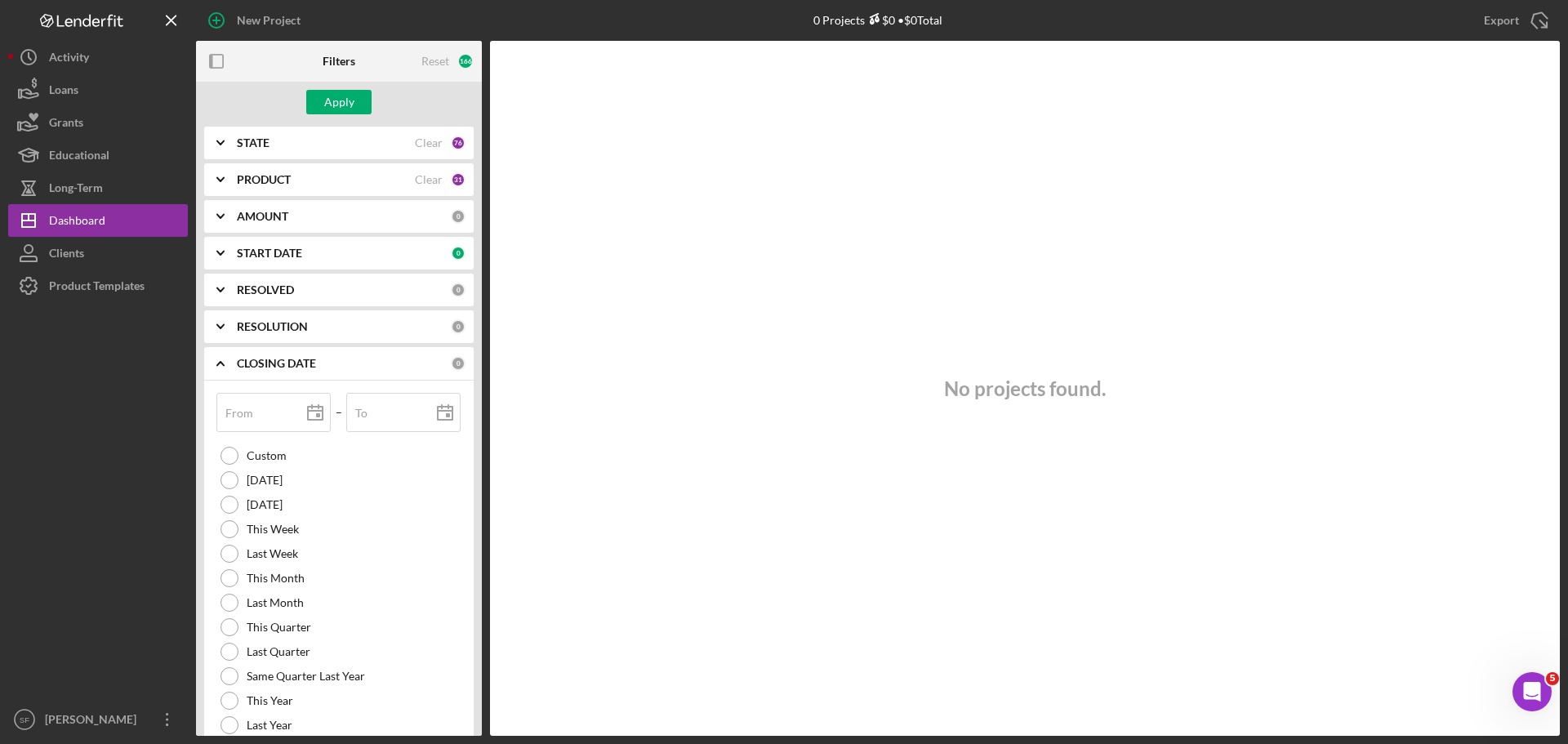
click at [250, 361] on b "CLOSING DATE" at bounding box center [276, 363] width 79 height 13
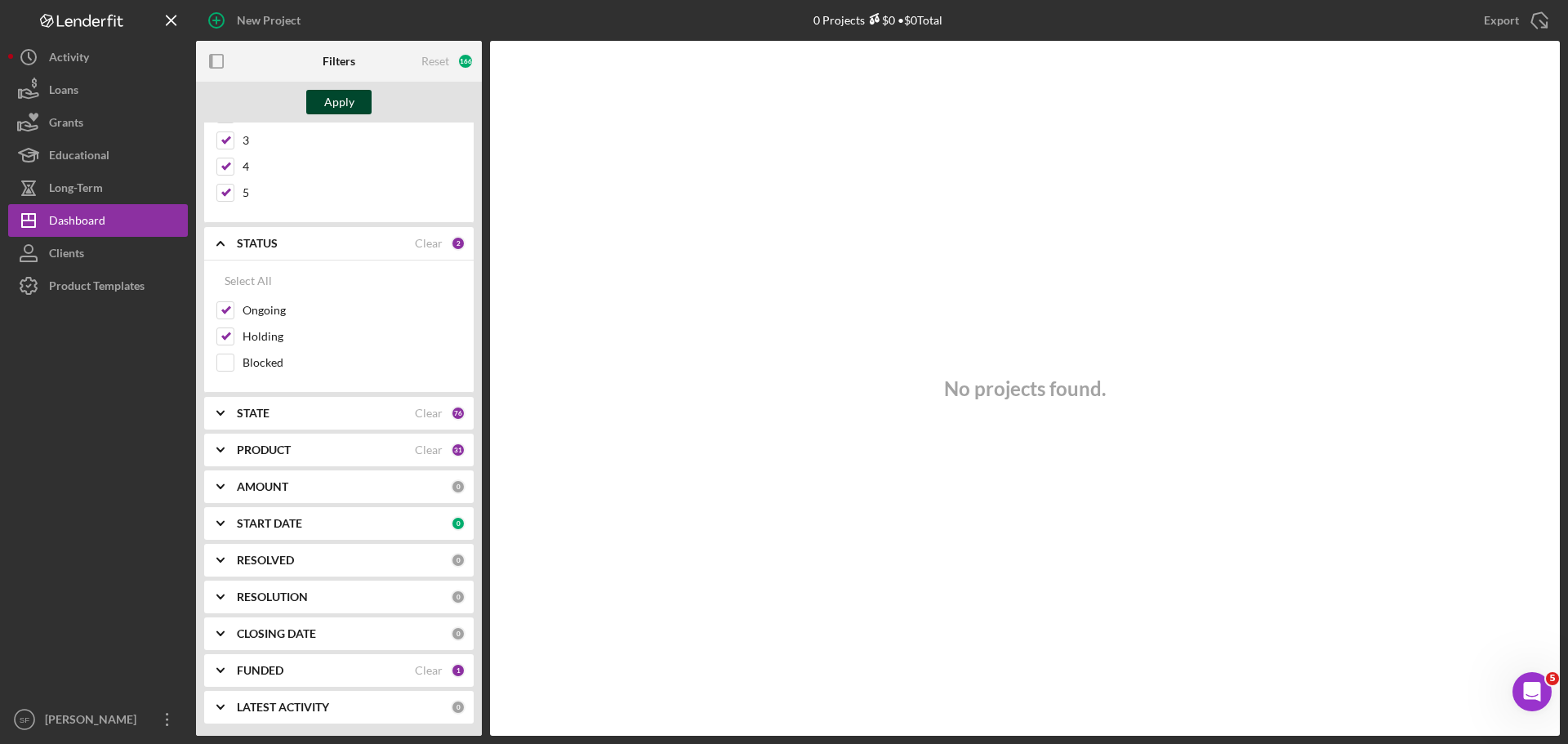
click at [331, 103] on div "Apply" at bounding box center [339, 102] width 31 height 25
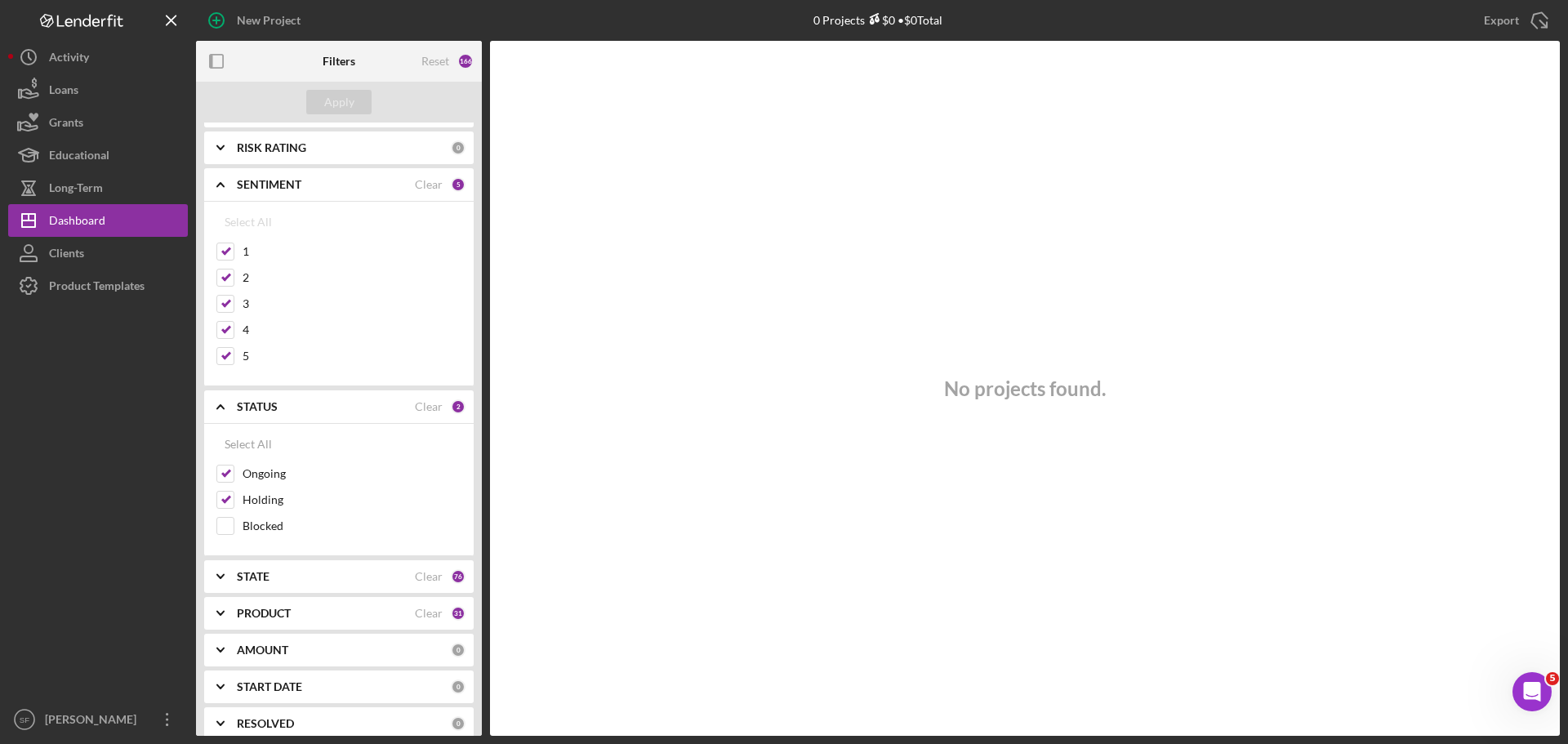
scroll to position [0, 0]
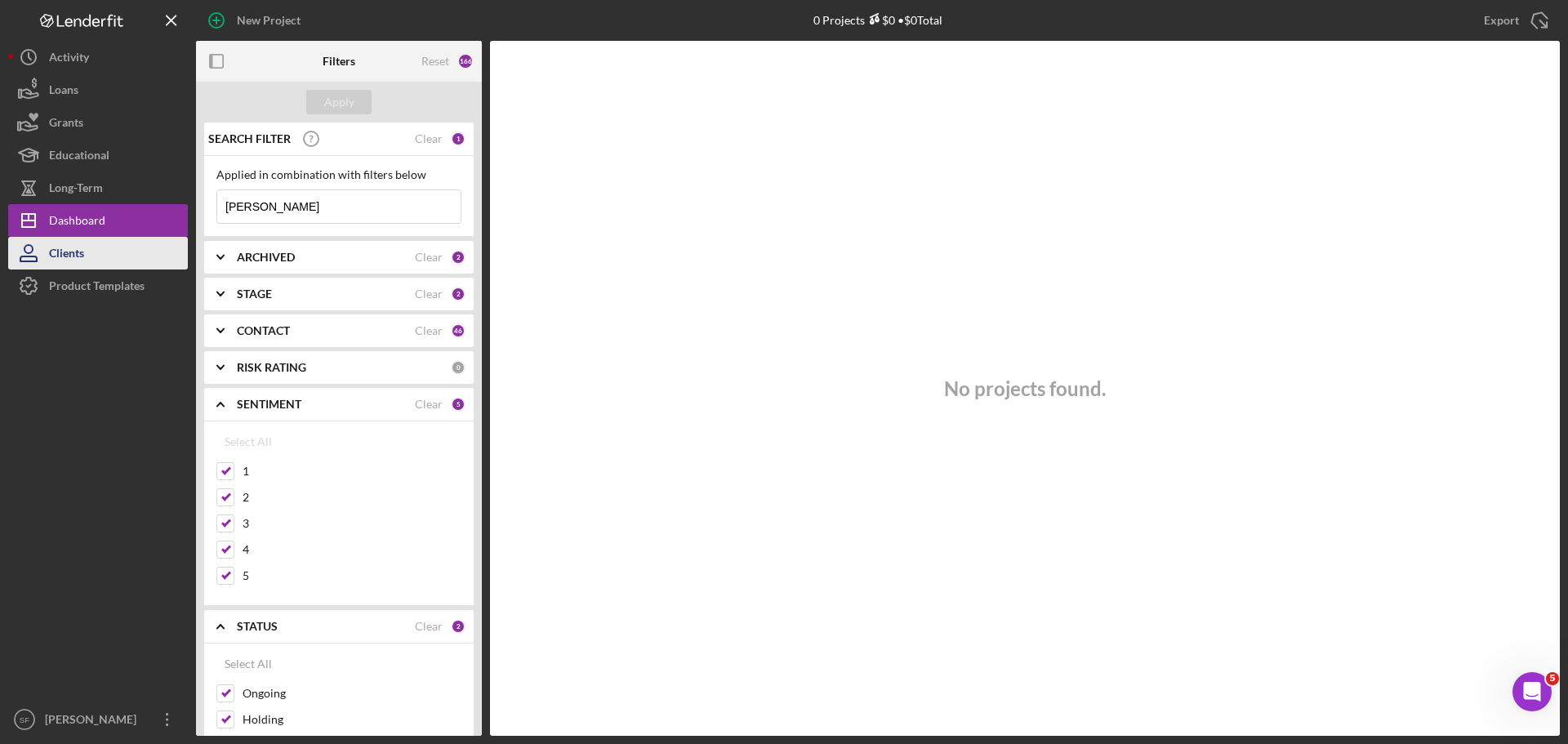
click at [80, 257] on div "Clients" at bounding box center [66, 255] width 35 height 37
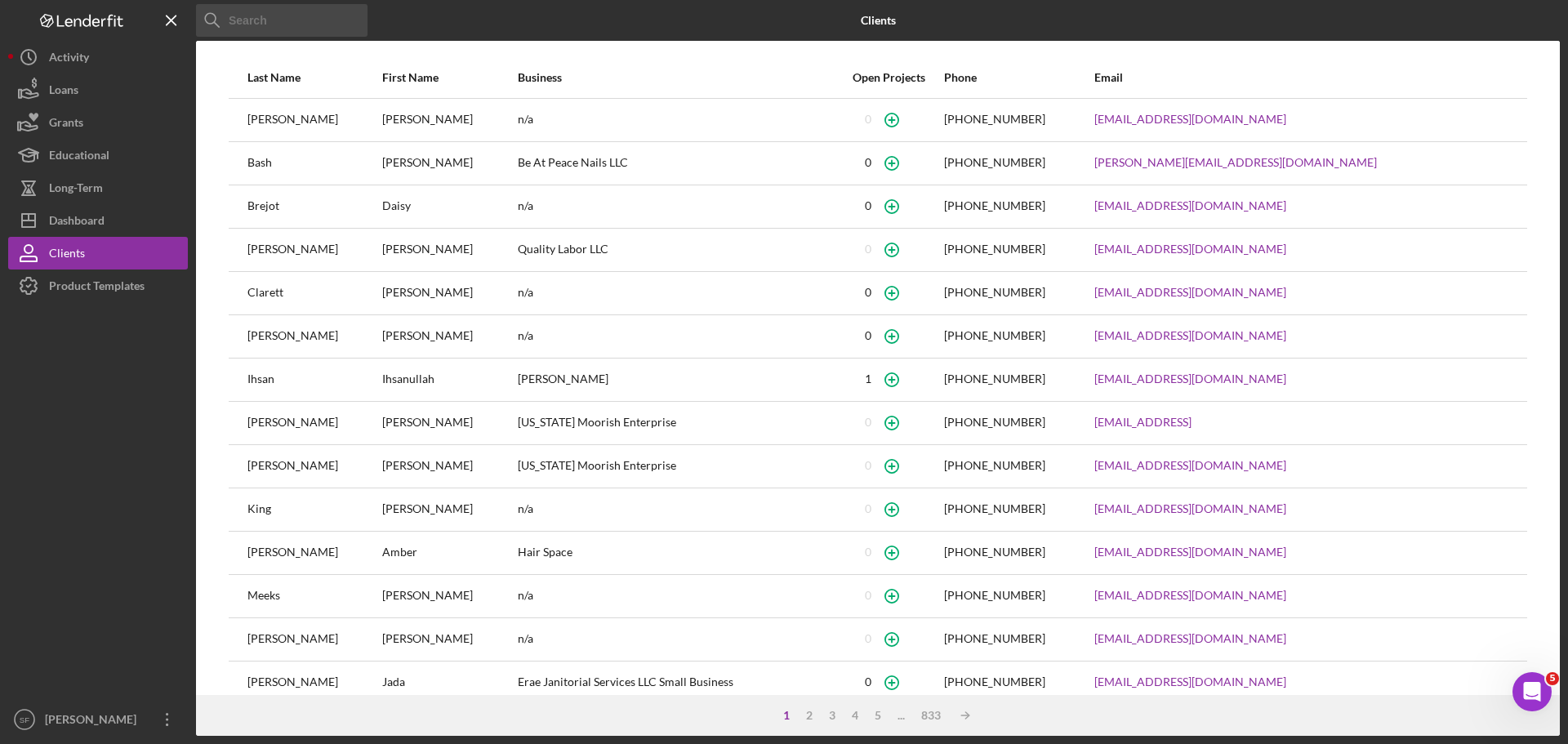
click at [280, 19] on input at bounding box center [281, 20] width 172 height 32
paste input "[PERSON_NAME]"
type input "[PERSON_NAME]"
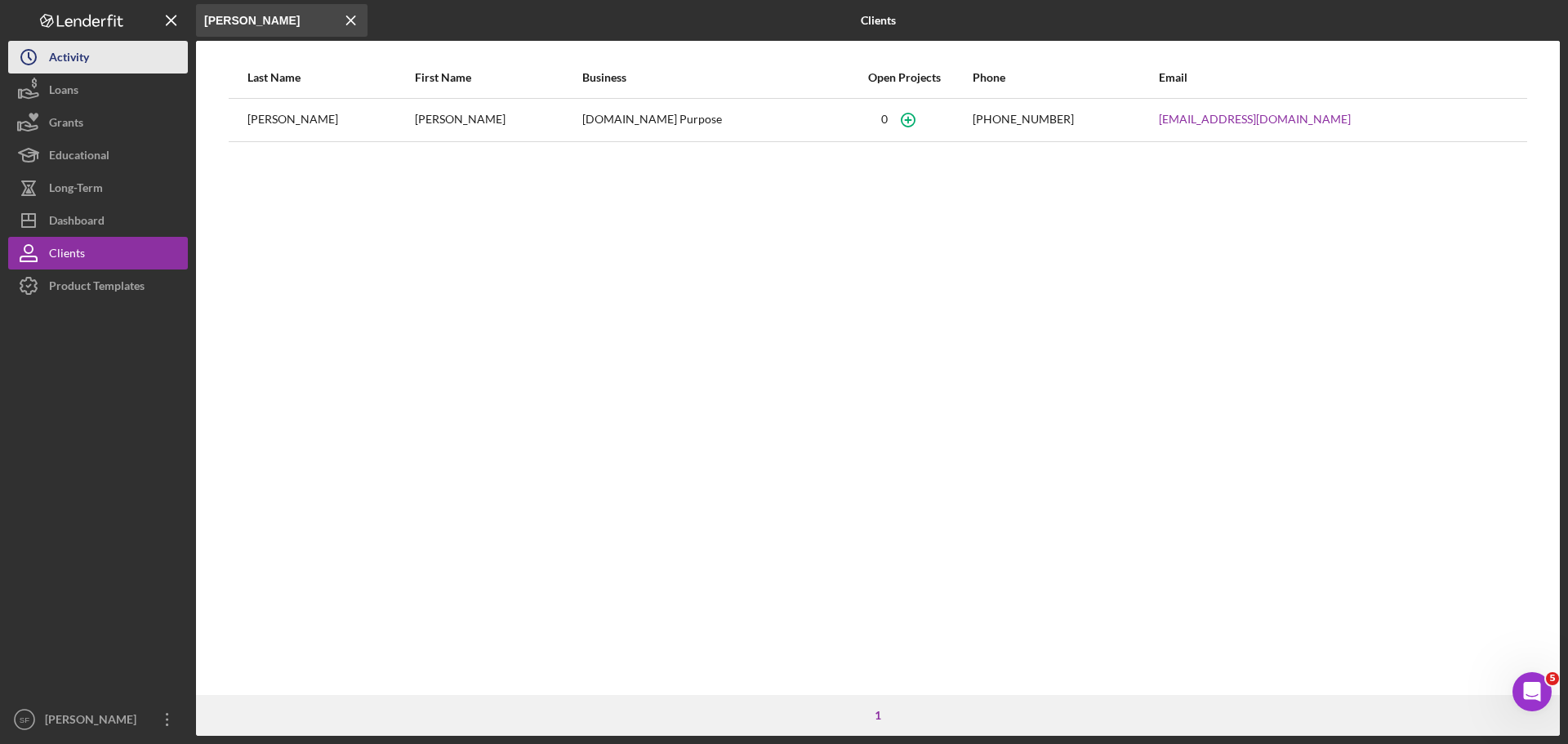
click at [38, 48] on icon "Icon/History" at bounding box center [29, 57] width 41 height 41
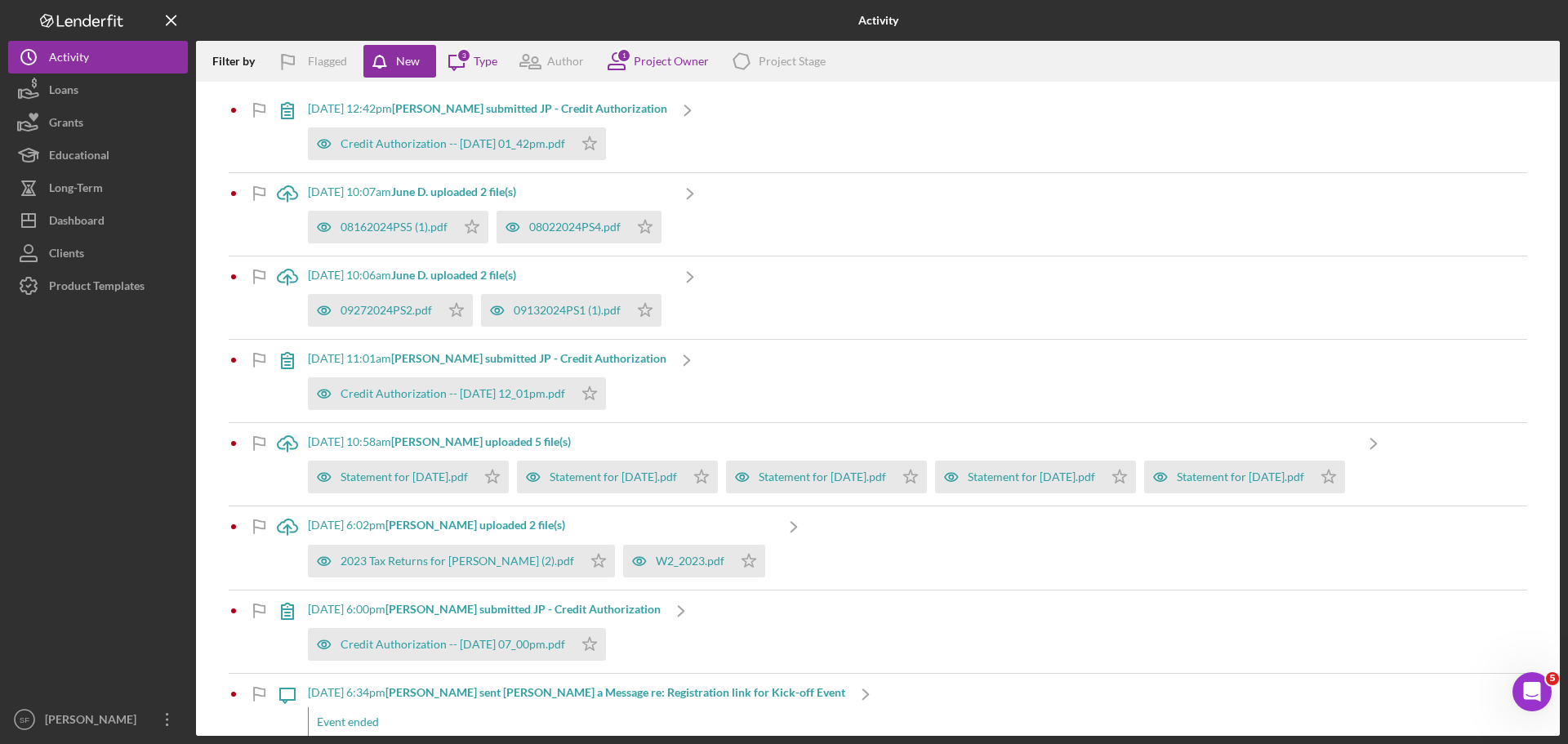
click at [498, 54] on div "Filter by Flagged New Icon/Message 3 Type Author 1 Project Owner Icon/Product P…" at bounding box center [878, 61] width 1364 height 41
click at [480, 61] on div "Type" at bounding box center [486, 60] width 24 height 13
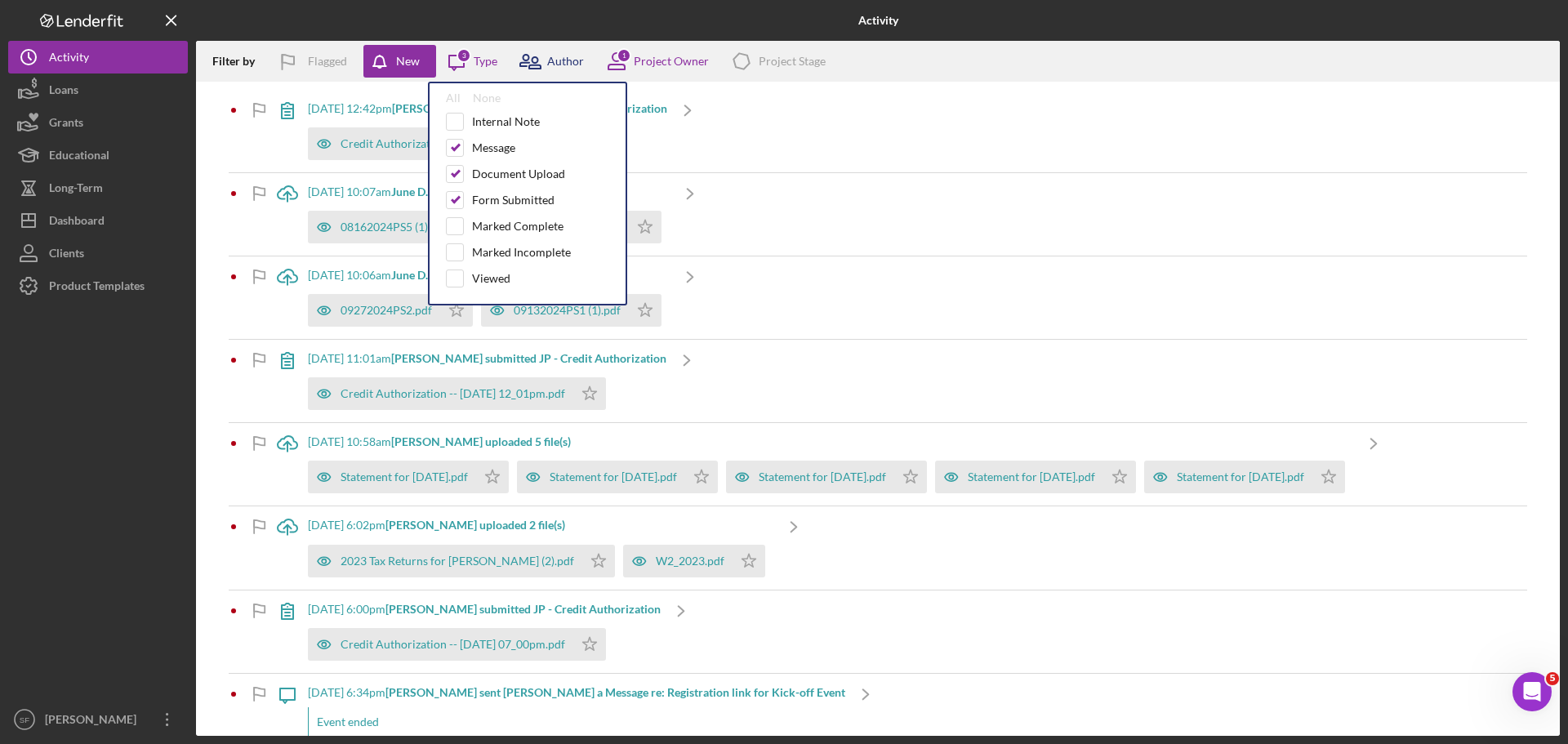
click at [530, 57] on icon at bounding box center [530, 61] width 41 height 41
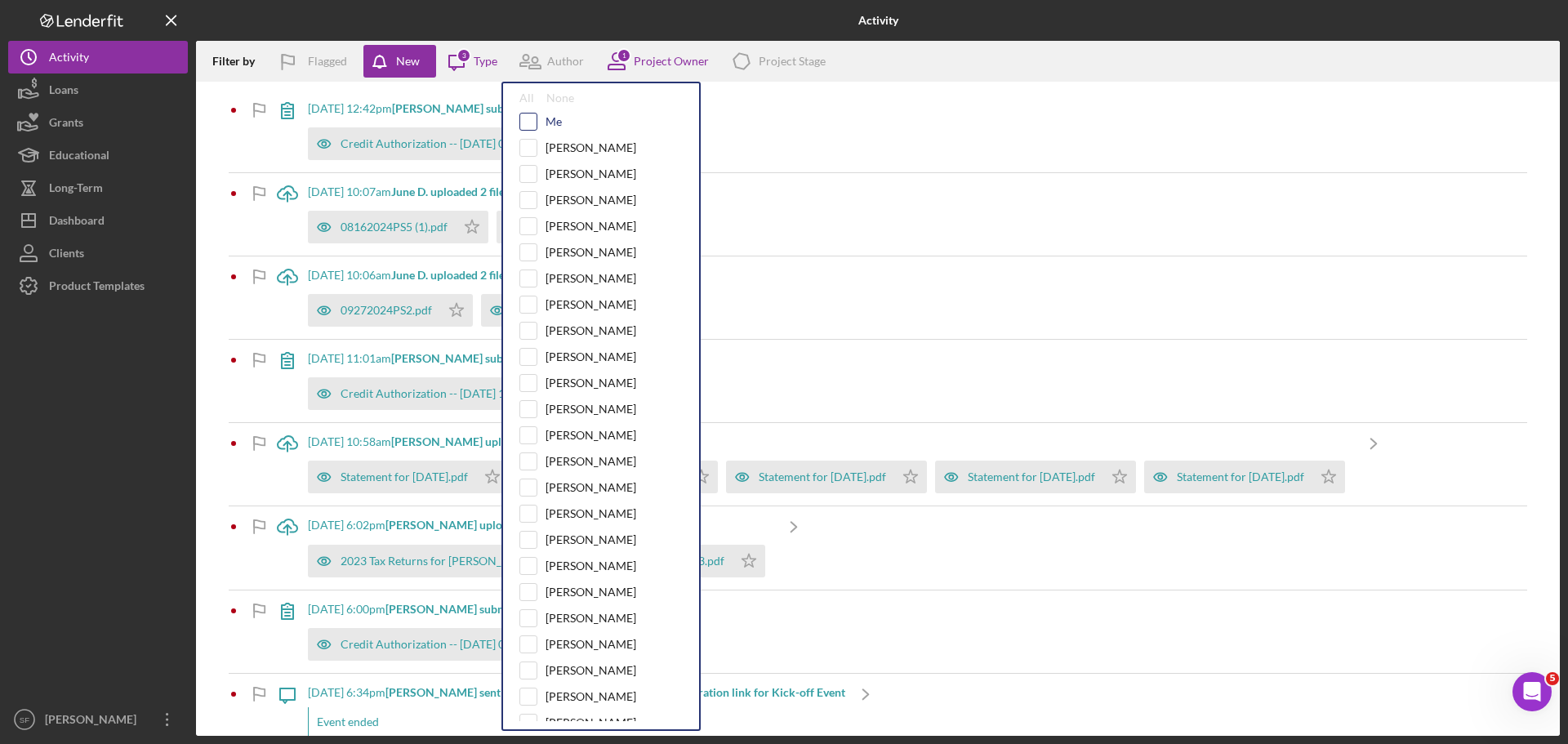
click at [531, 115] on input "checkbox" at bounding box center [528, 121] width 16 height 16
checkbox input "true"
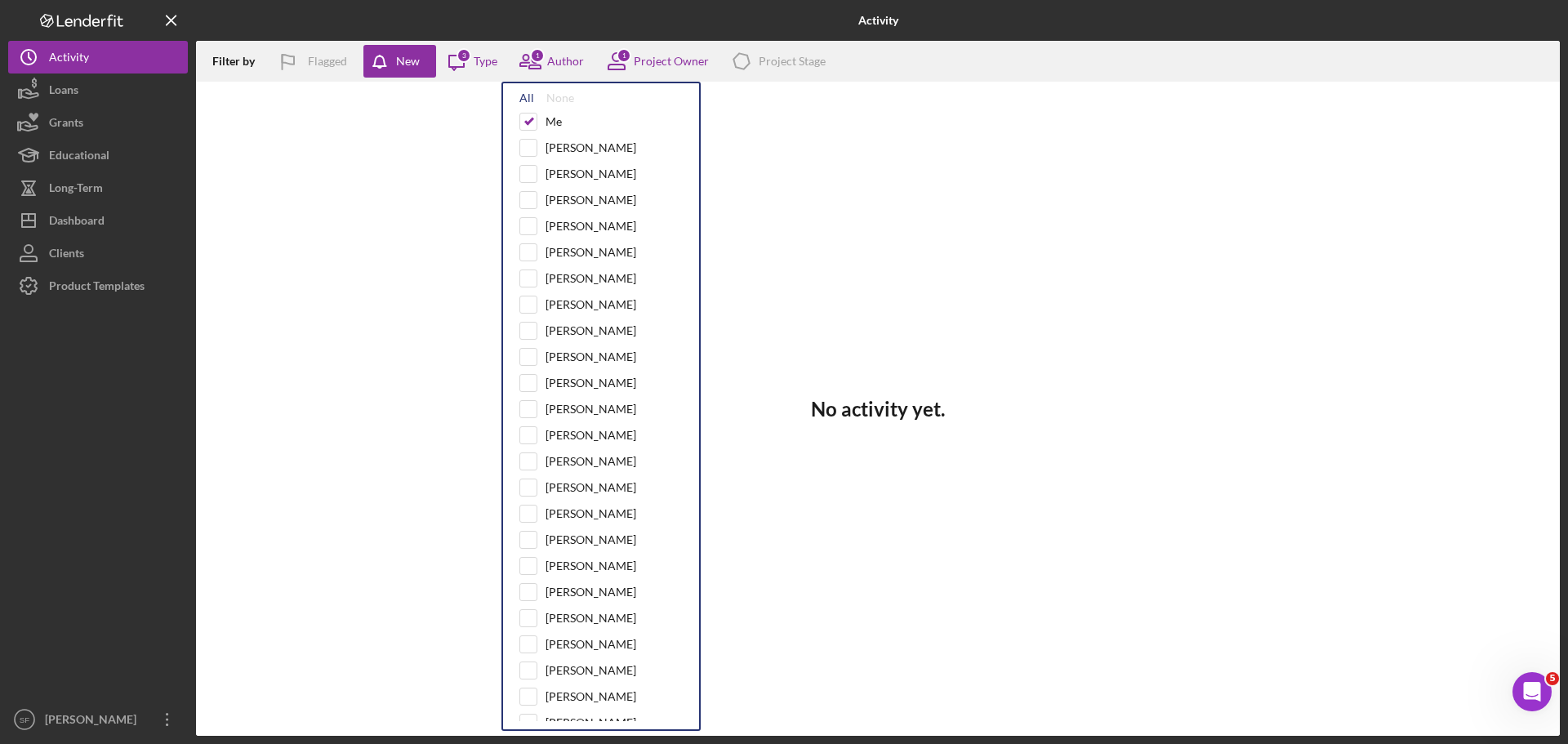
click at [527, 97] on div "All" at bounding box center [526, 98] width 14 height 13
checkbox input "true"
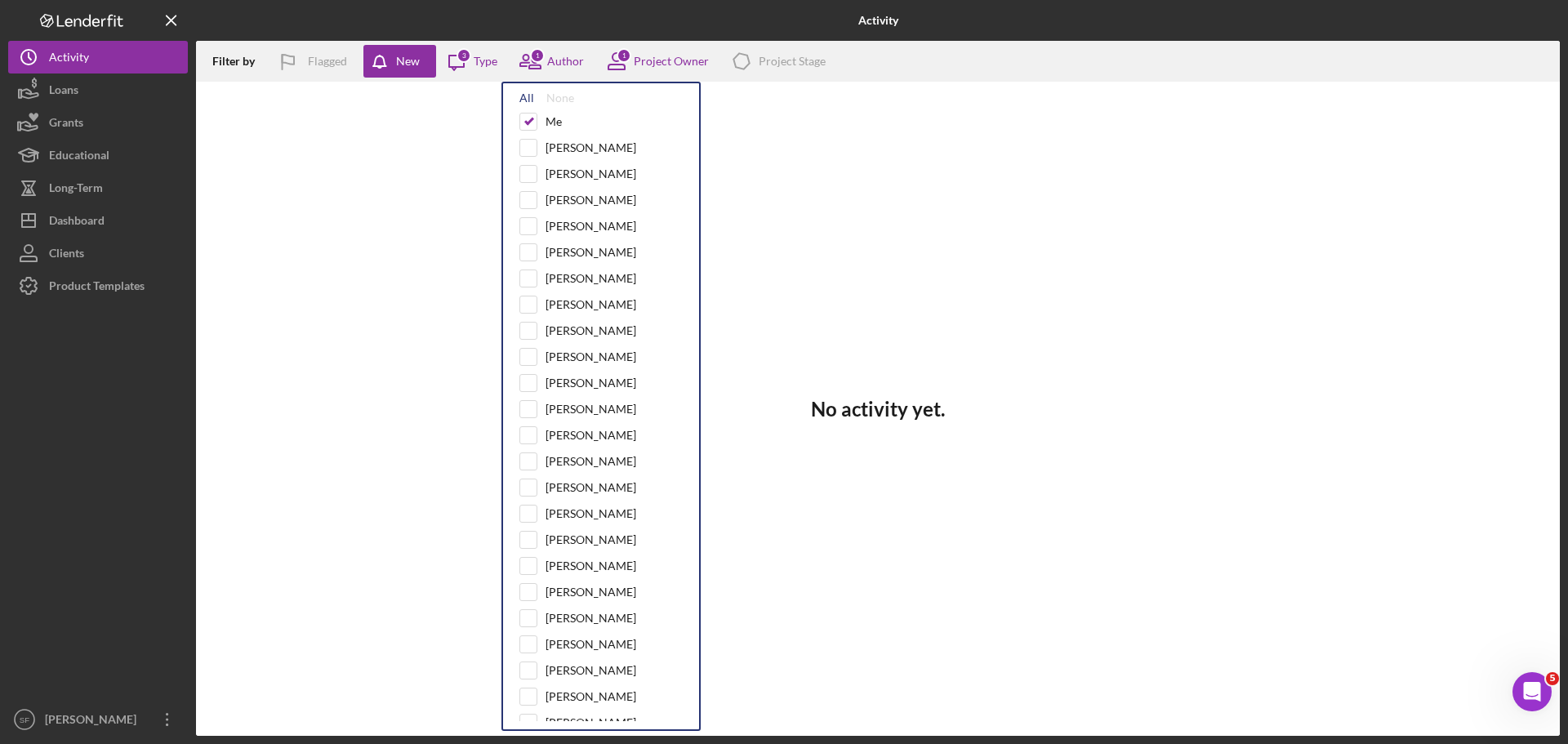
checkbox input "true"
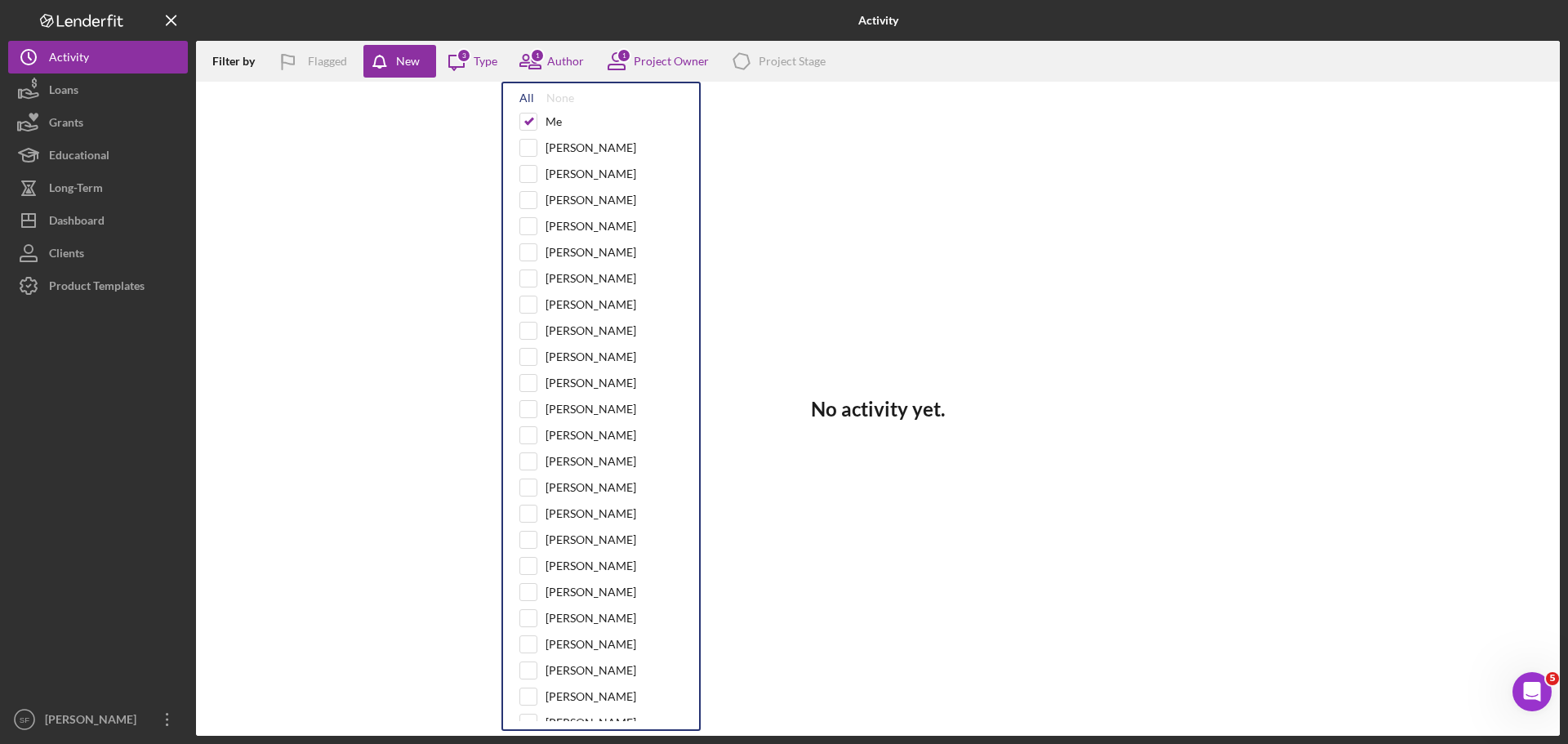
checkbox input "true"
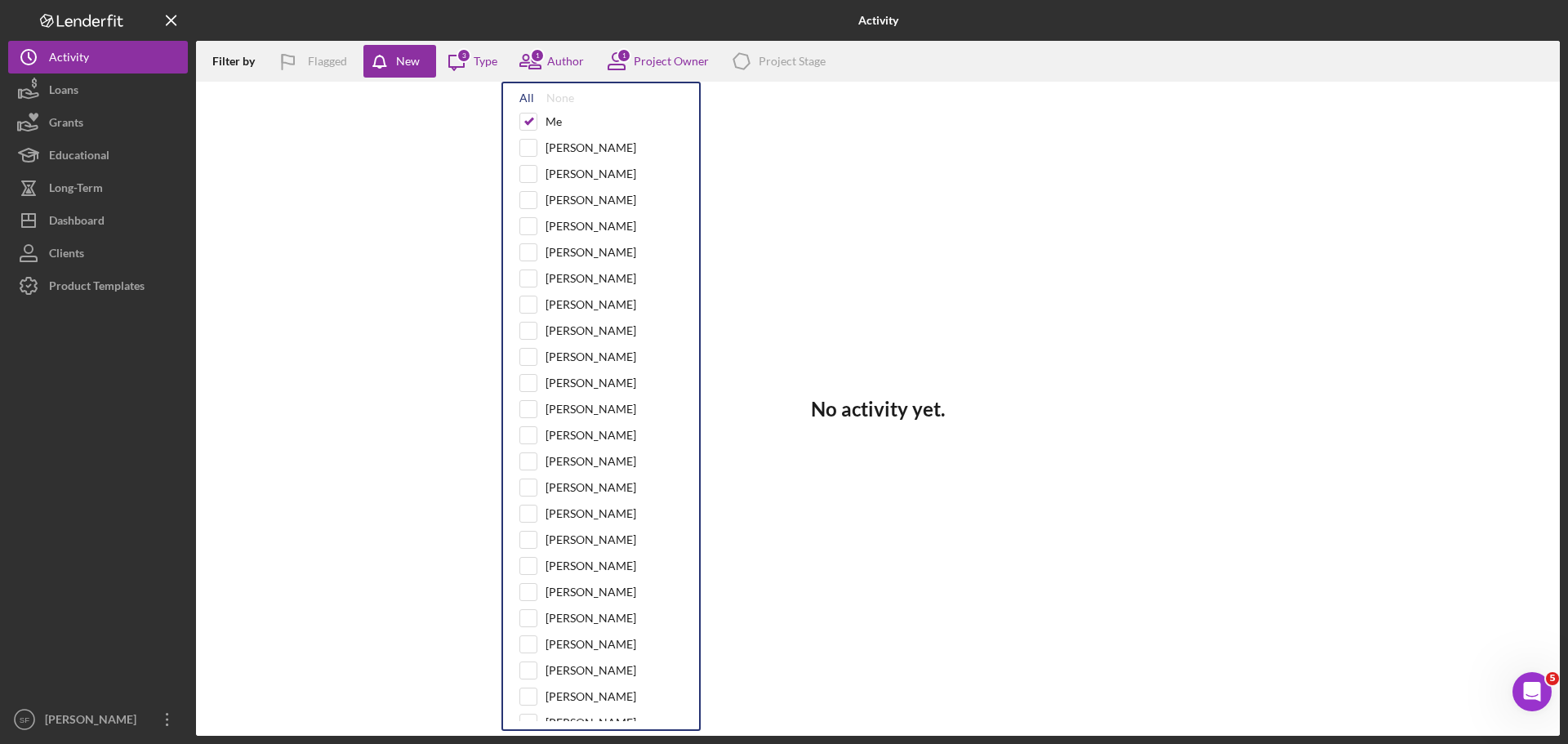
checkbox input "true"
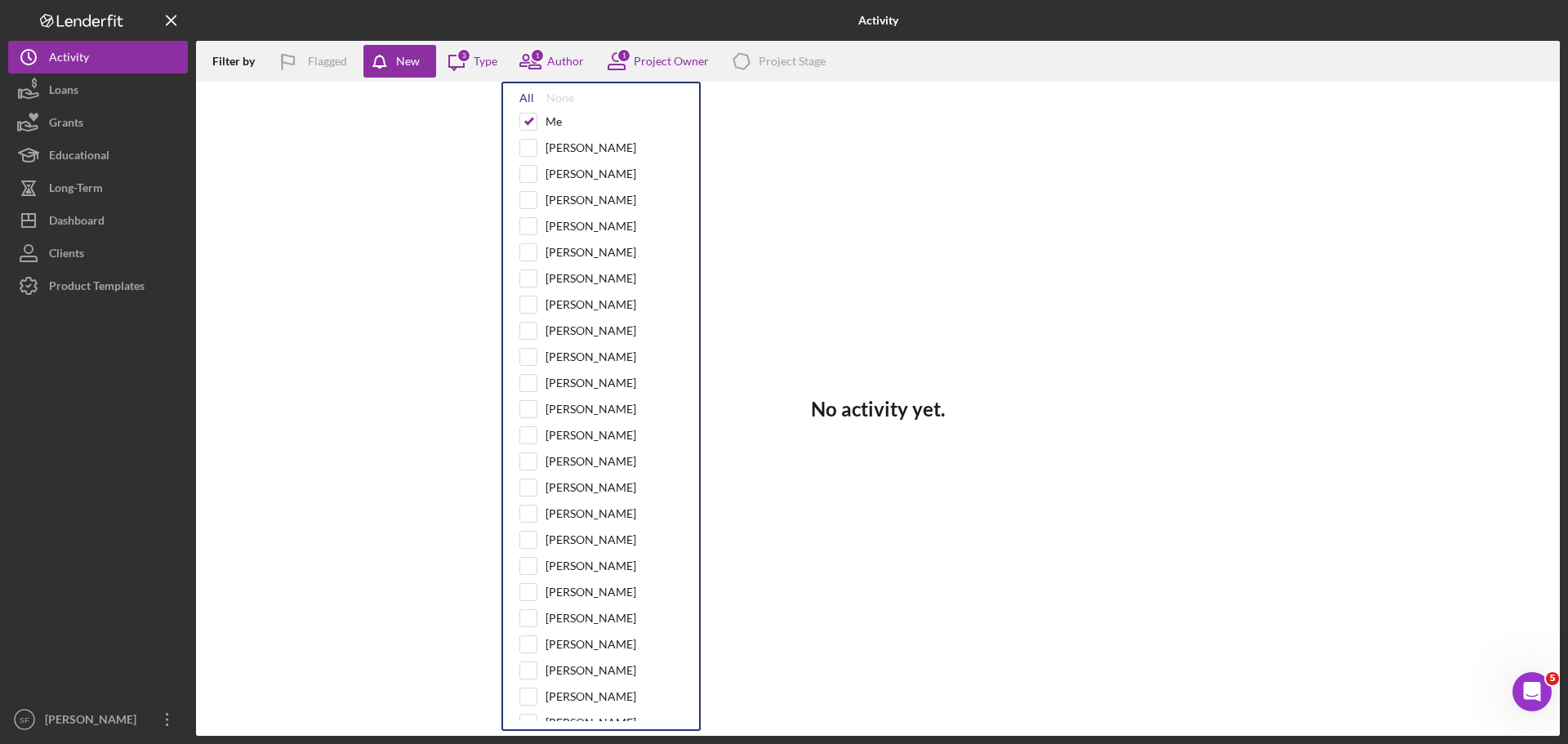
checkbox input "true"
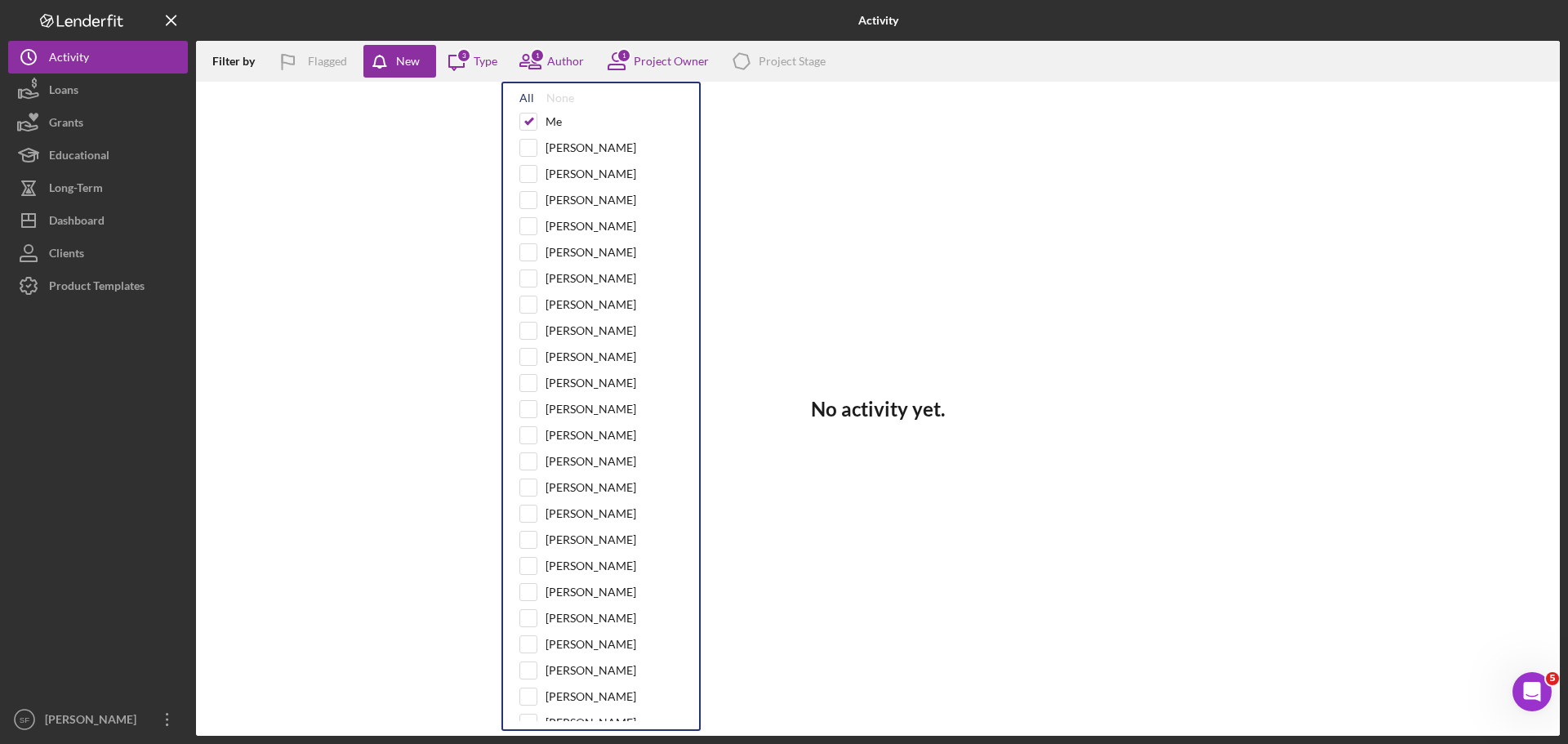
checkbox input "true"
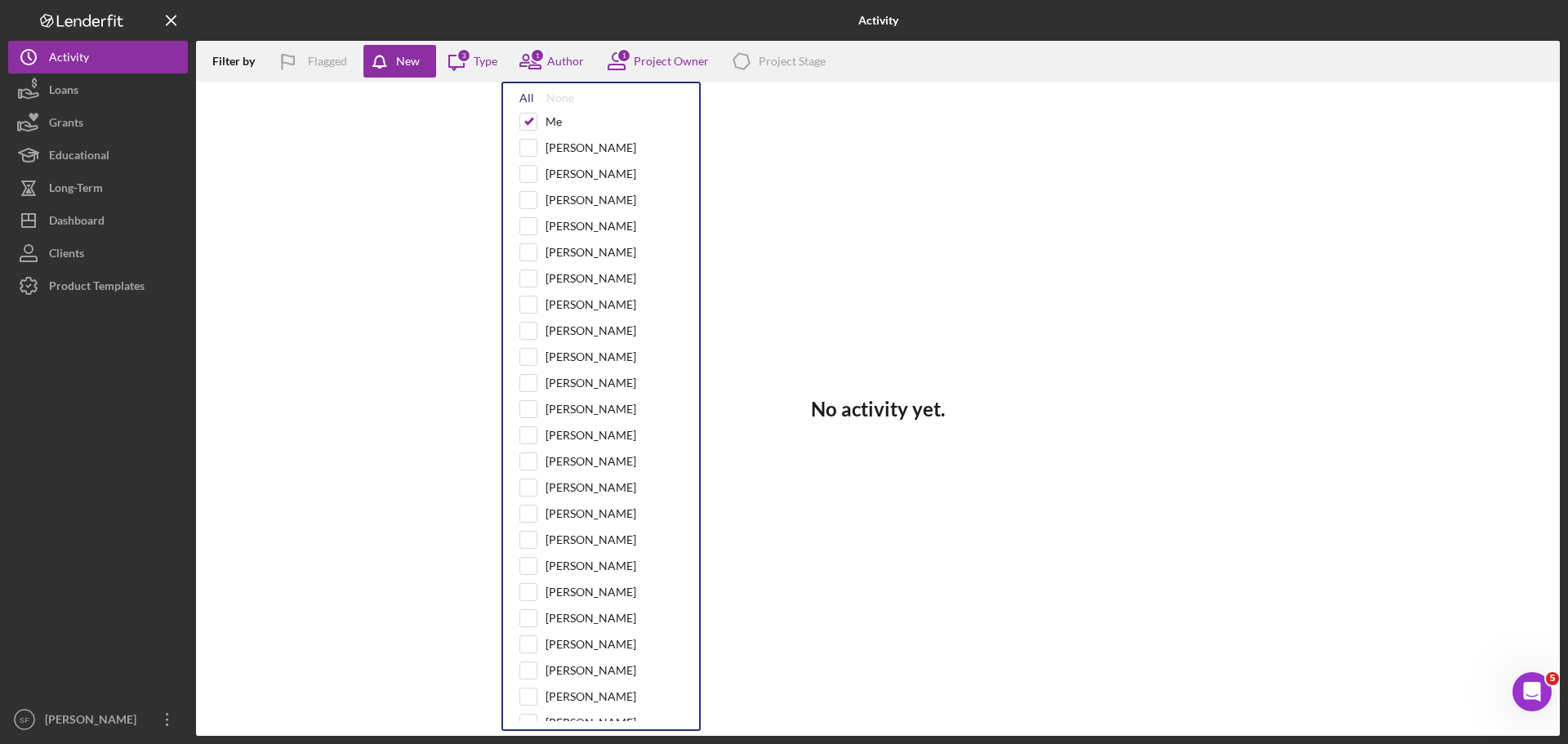
checkbox input "true"
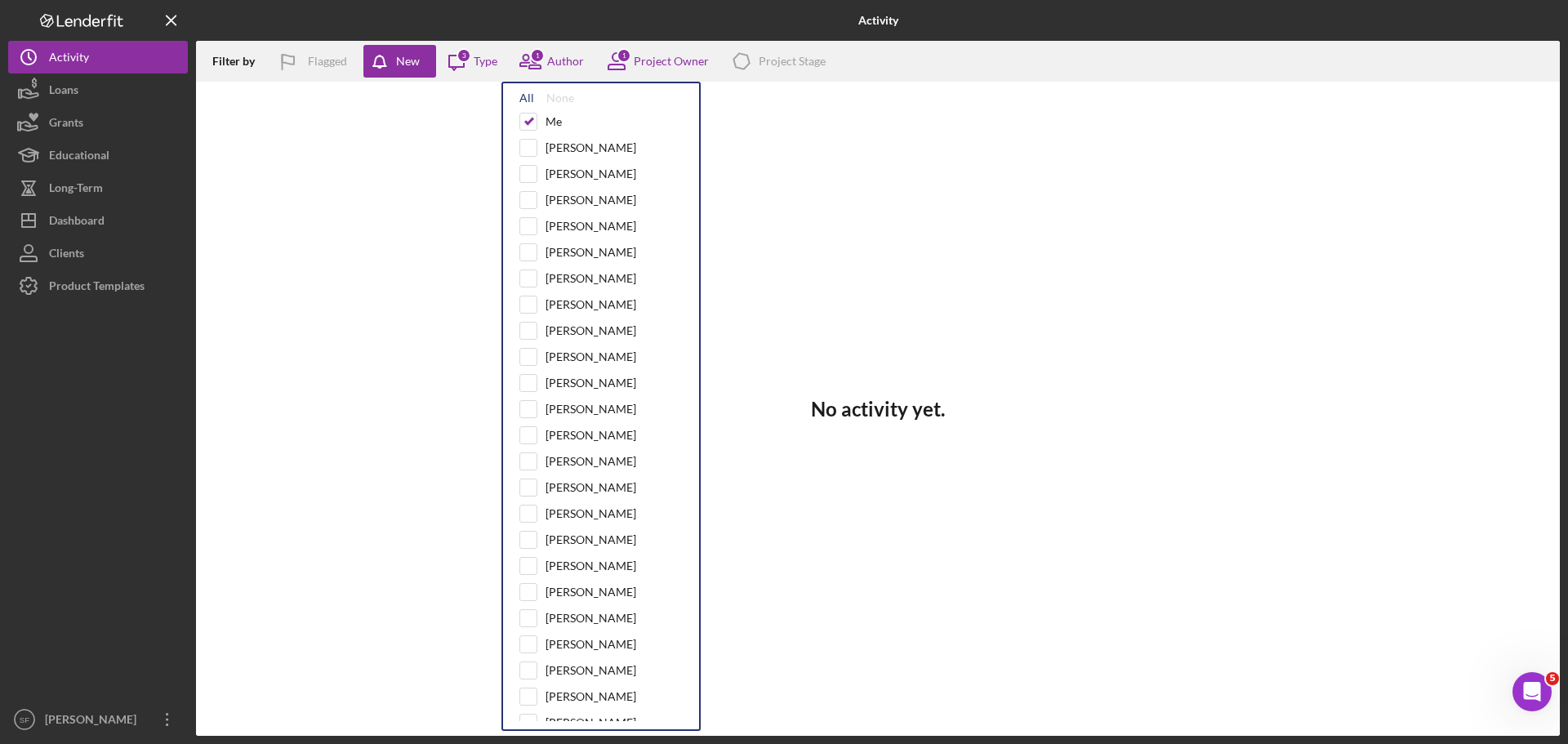
checkbox input "true"
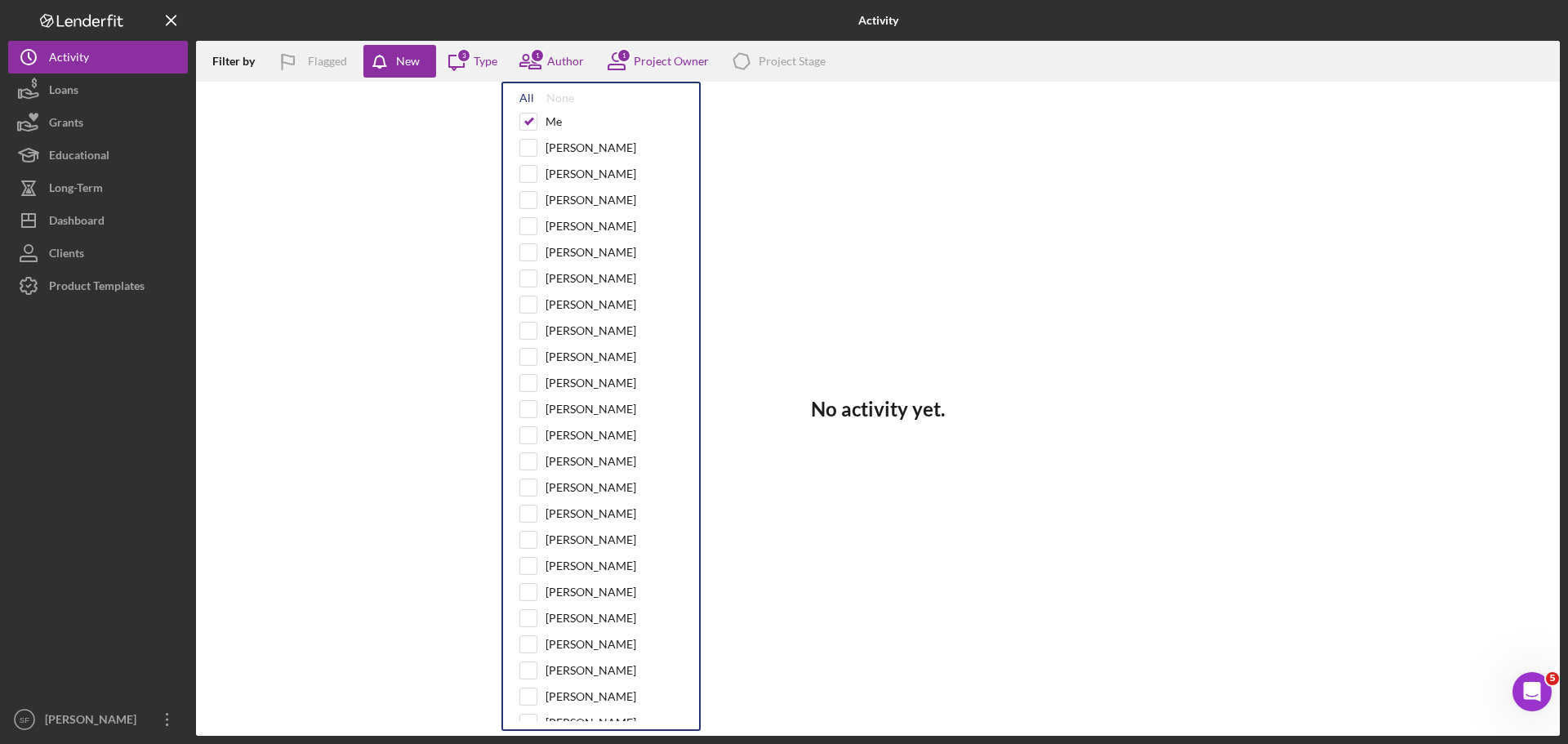
checkbox input "true"
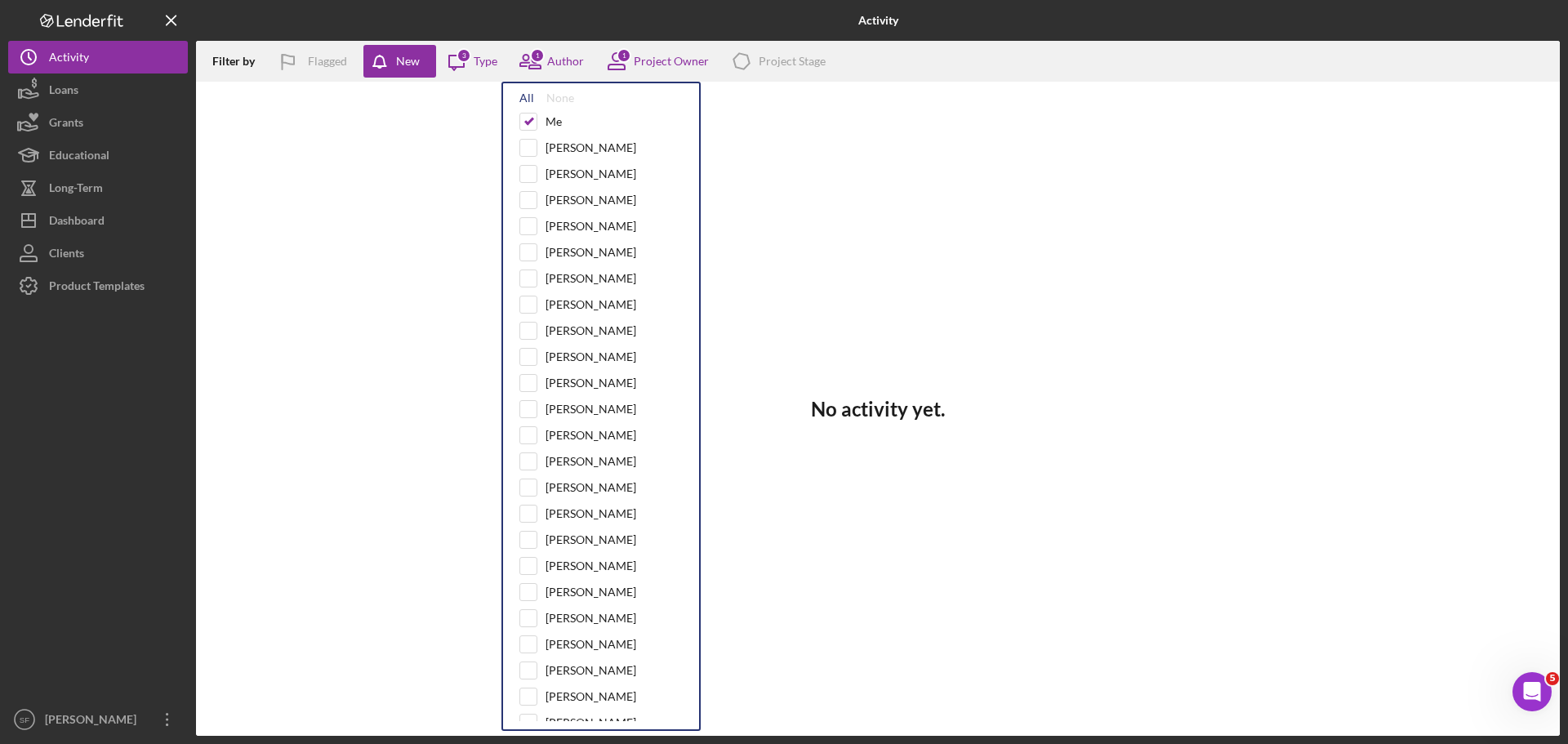
checkbox input "true"
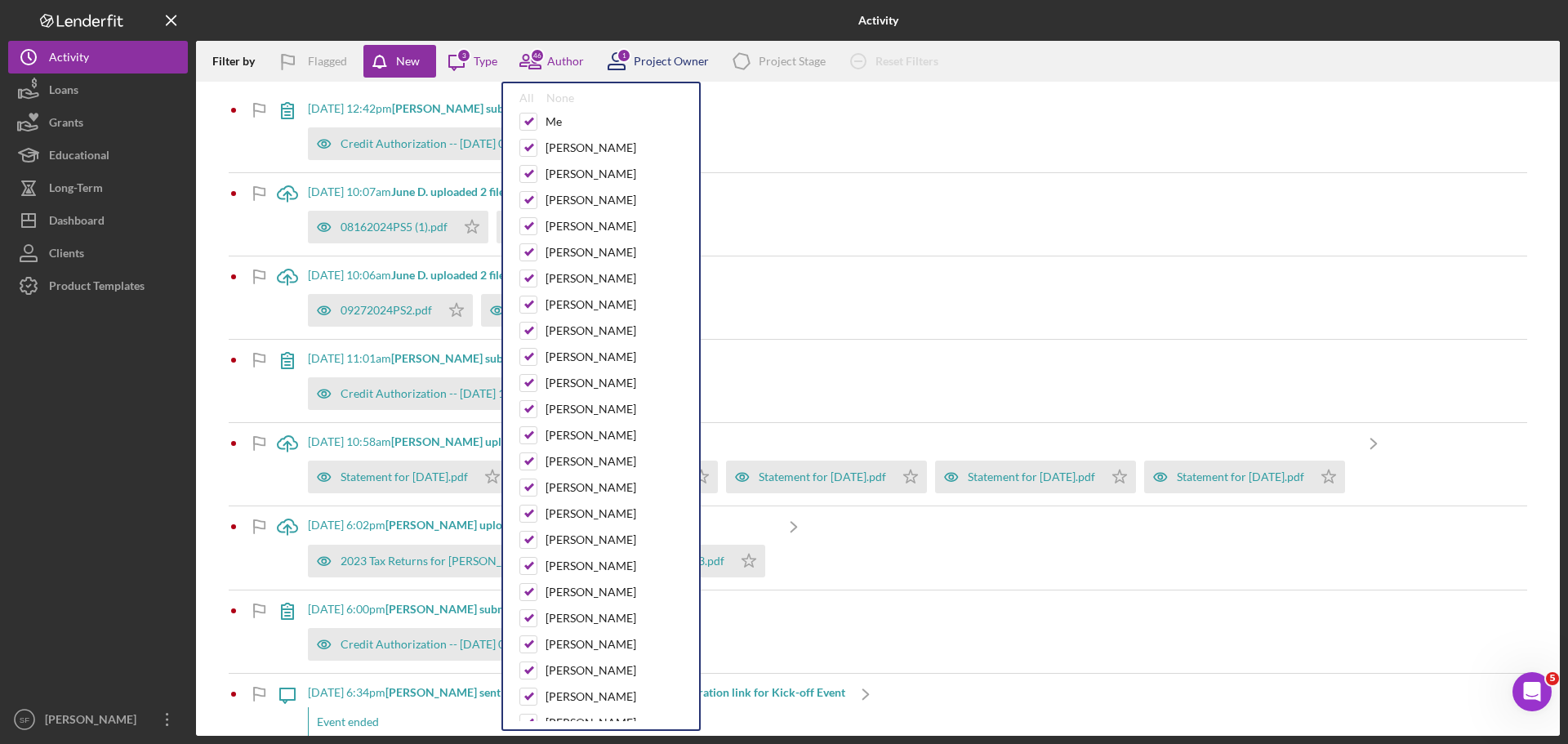
click at [660, 57] on div "Project Owner" at bounding box center [671, 60] width 75 height 13
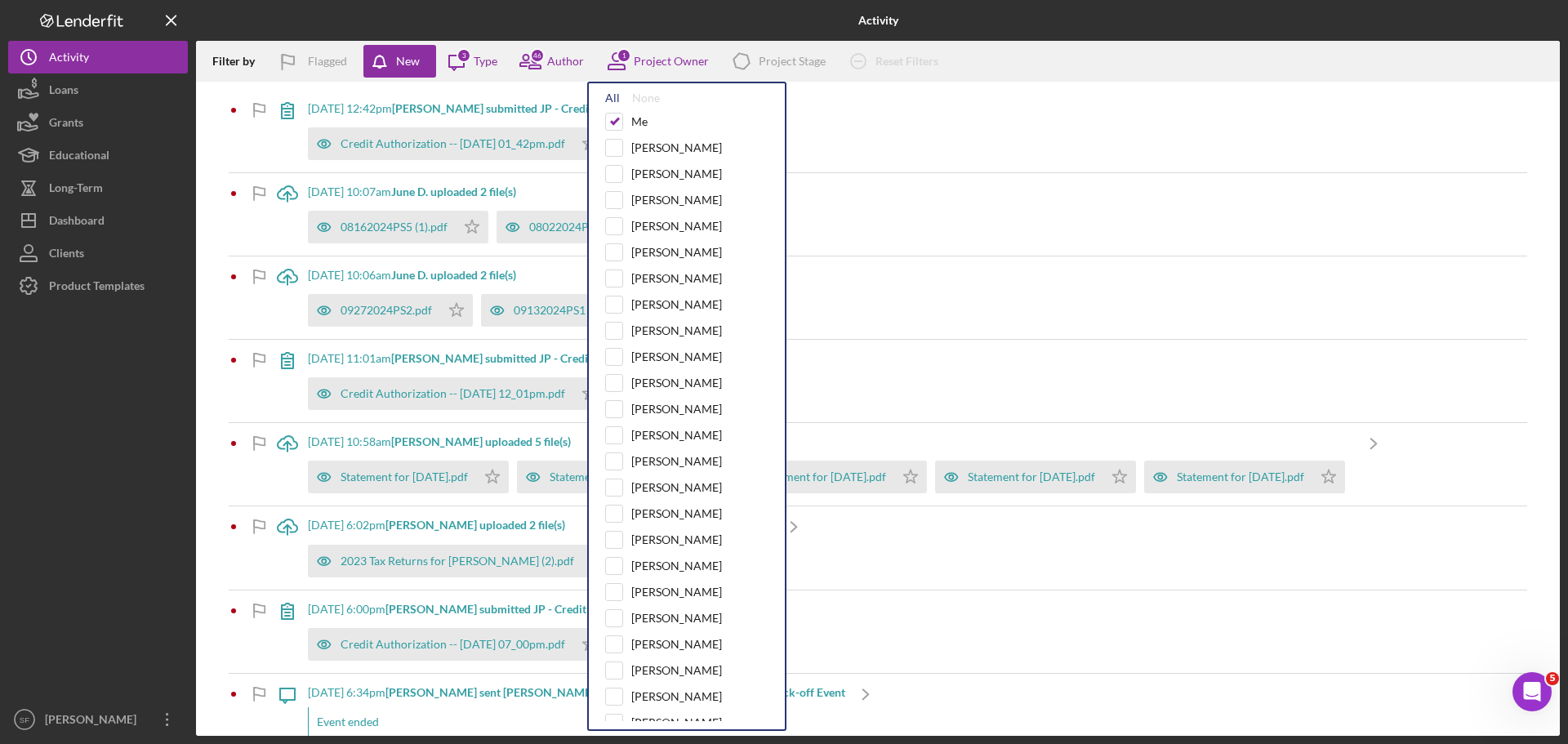
click at [609, 99] on div "All" at bounding box center [612, 98] width 14 height 13
checkbox input "true"
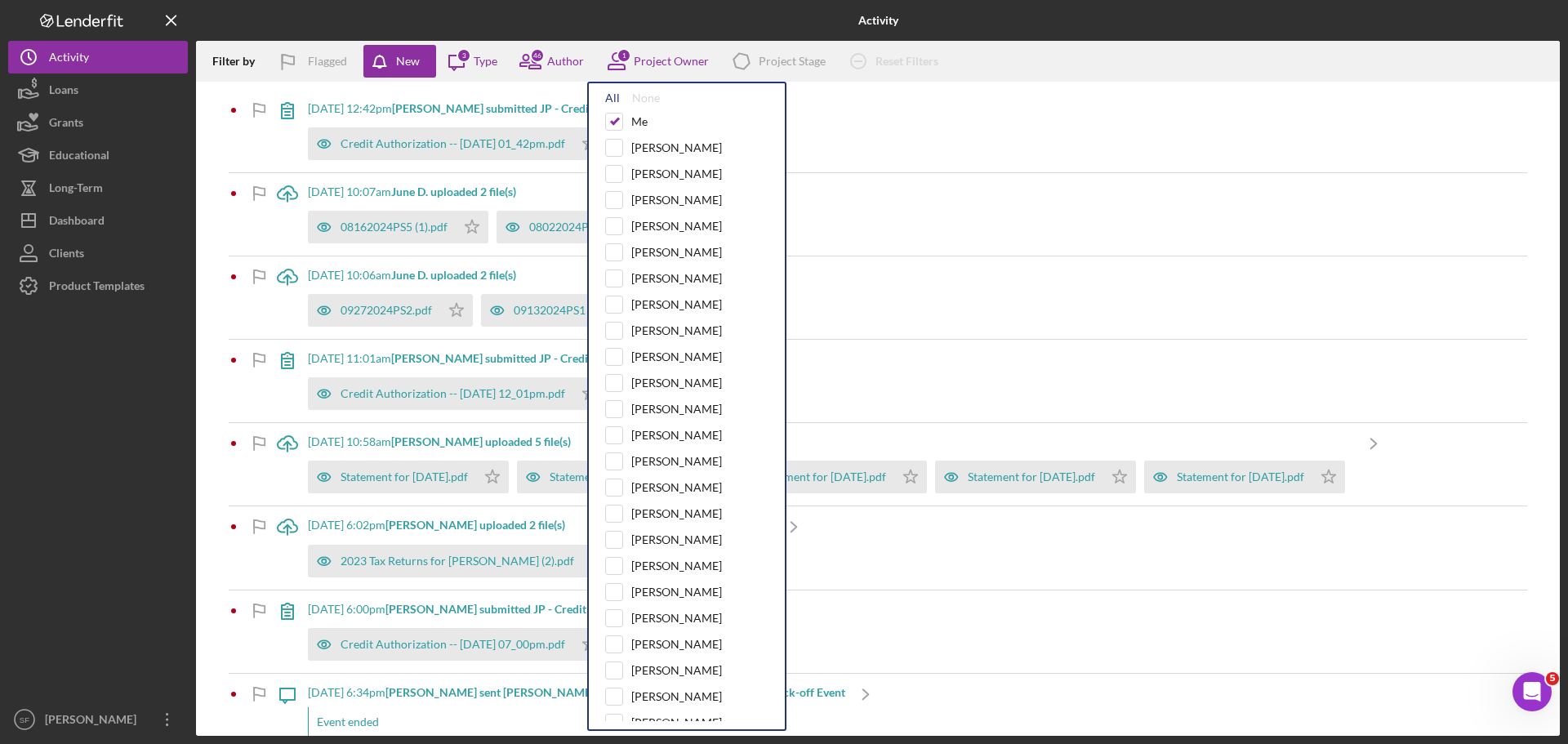
checkbox input "true"
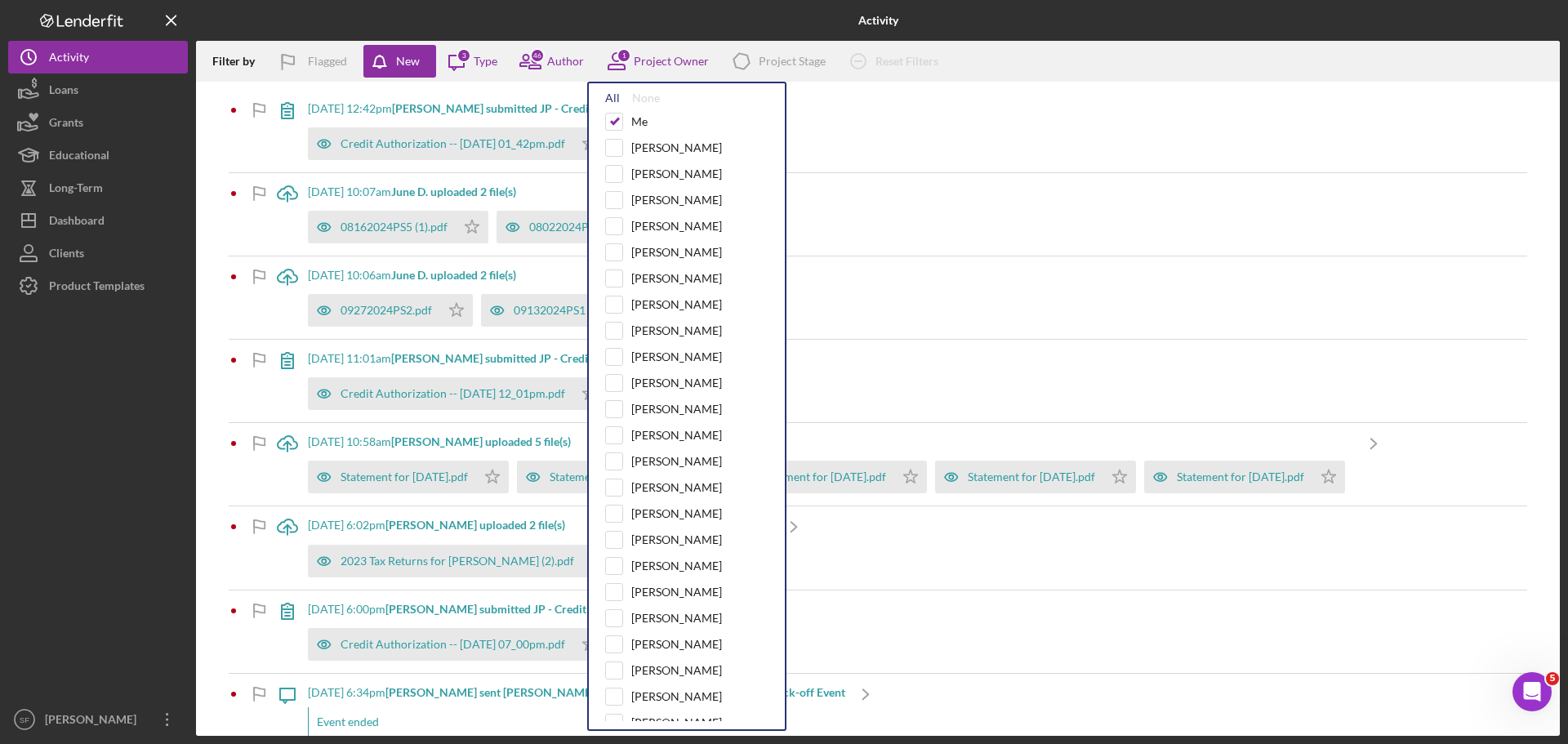
checkbox input "true"
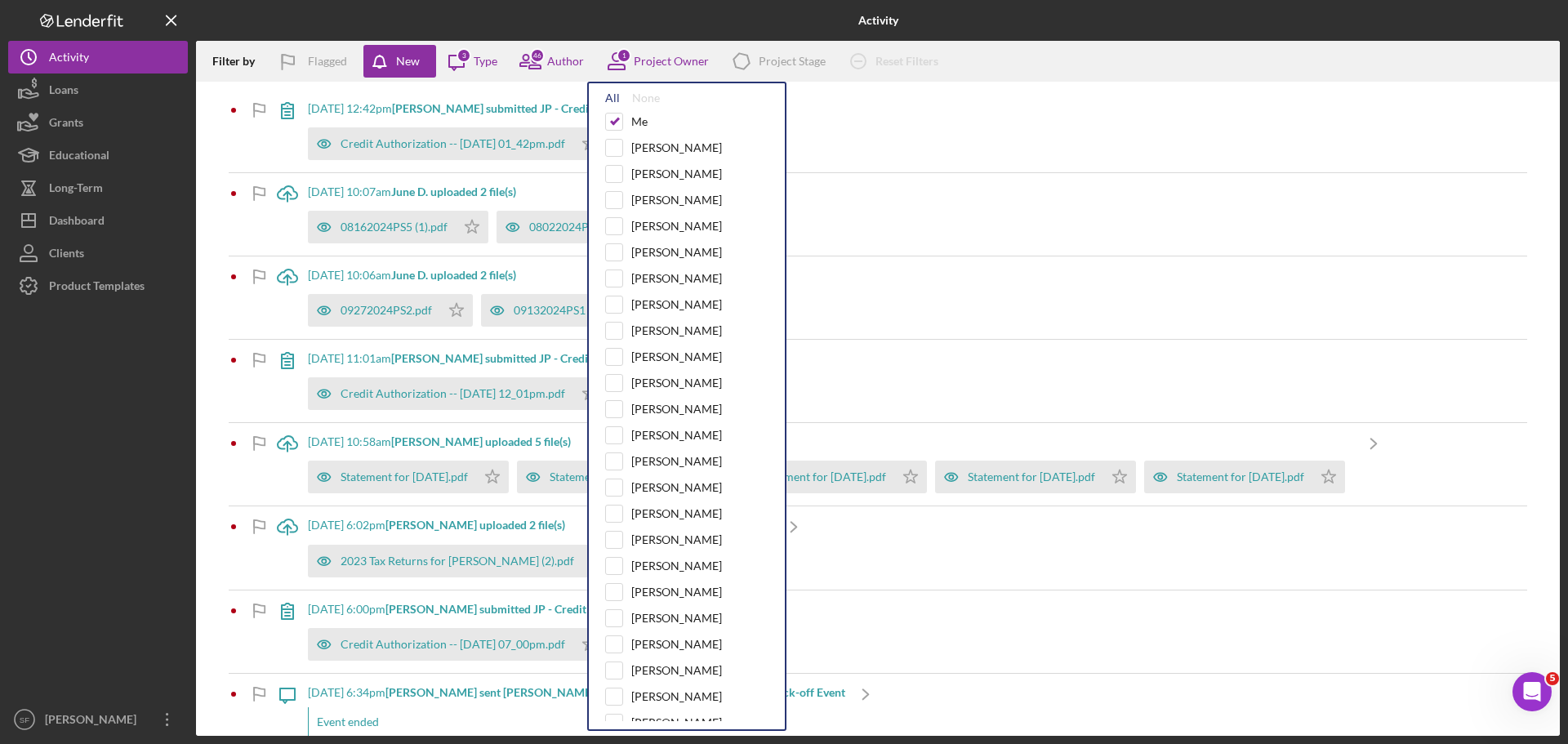
checkbox input "true"
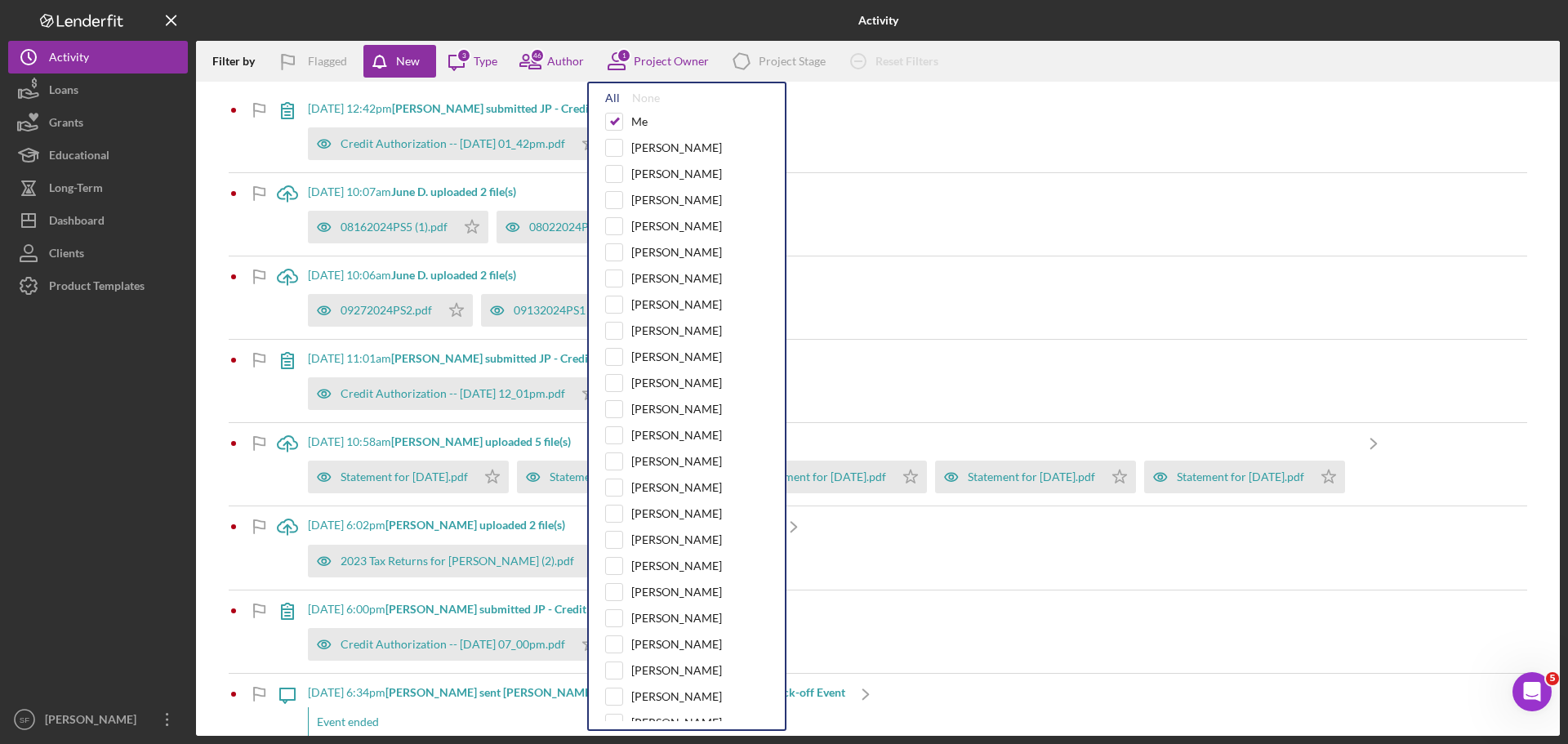
checkbox input "true"
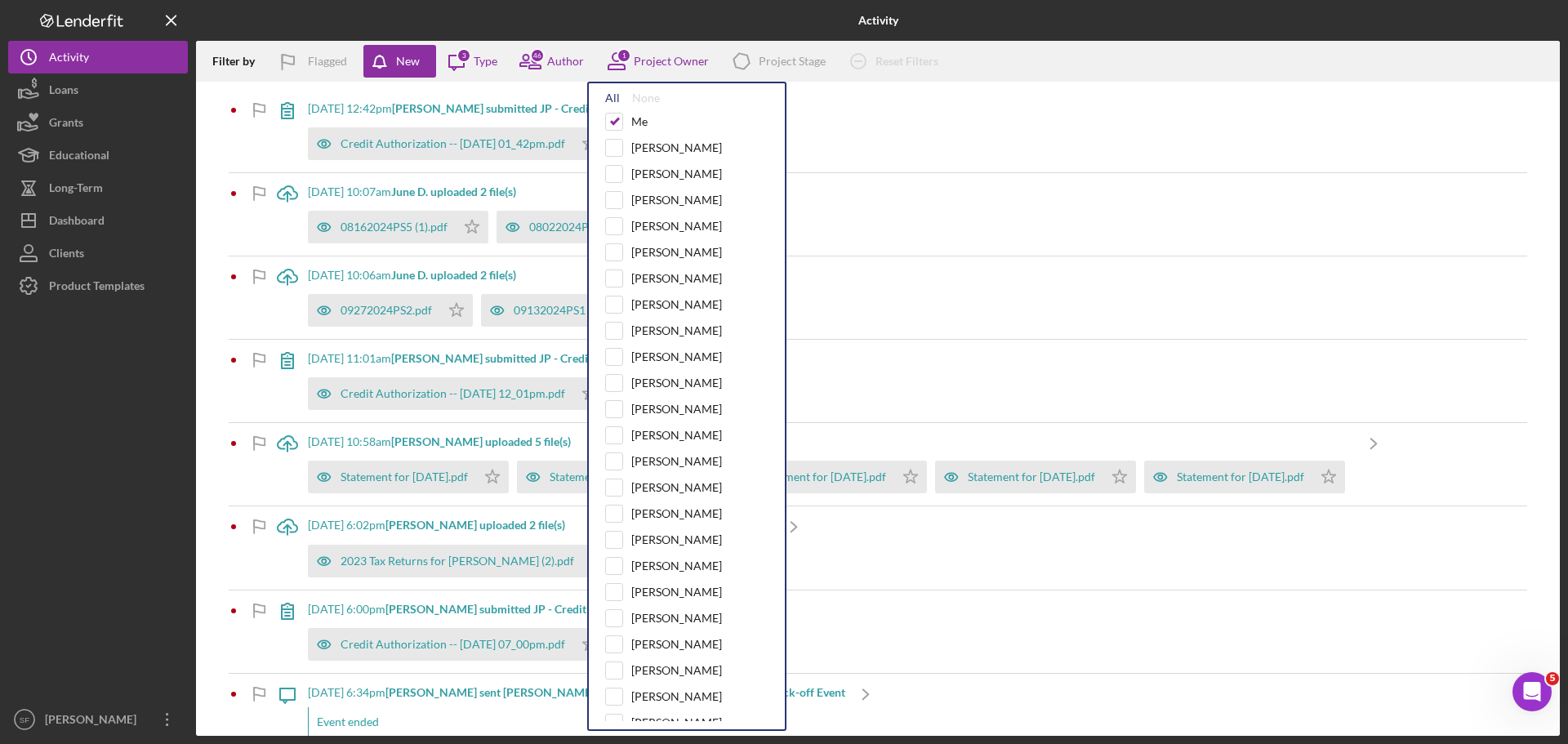
checkbox input "true"
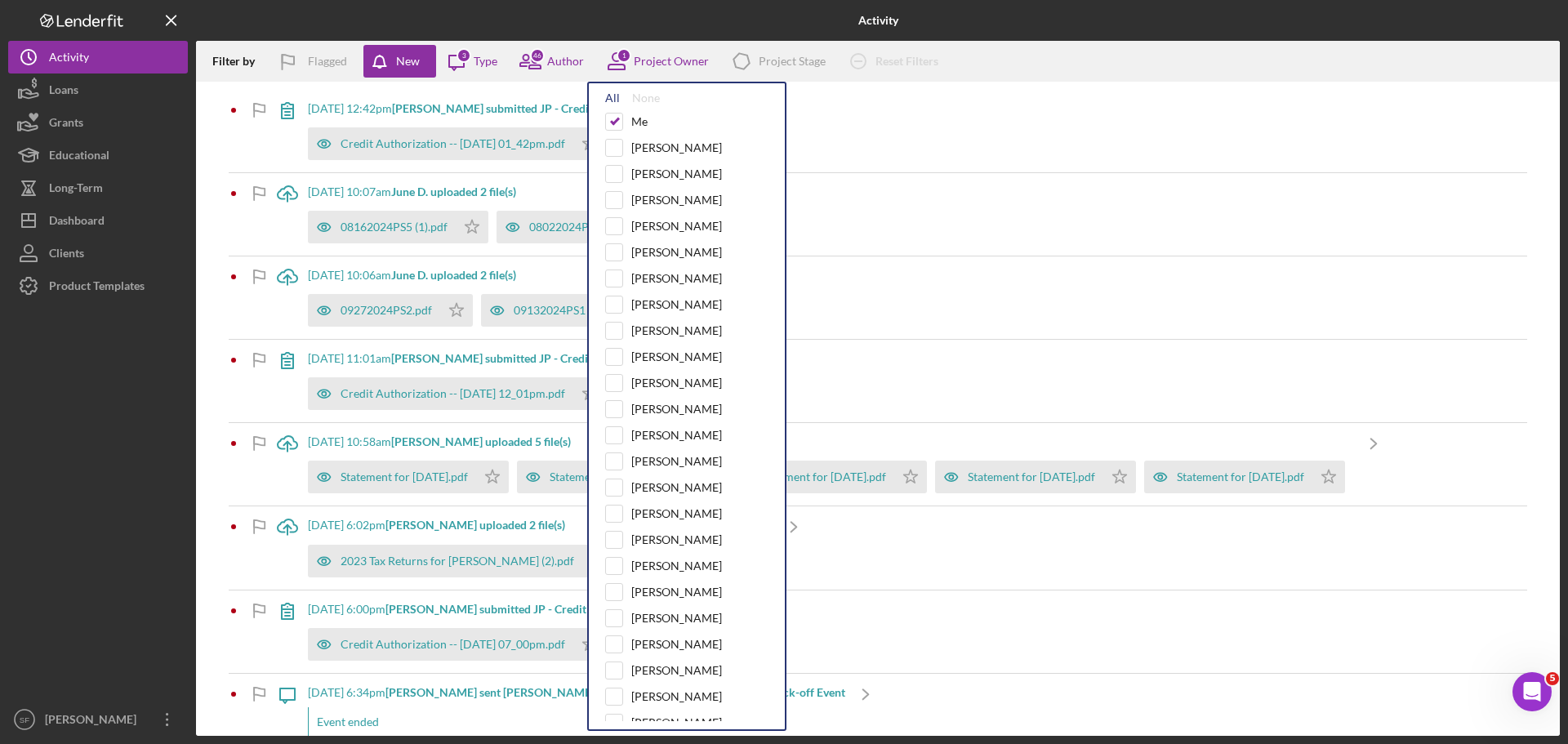
checkbox input "true"
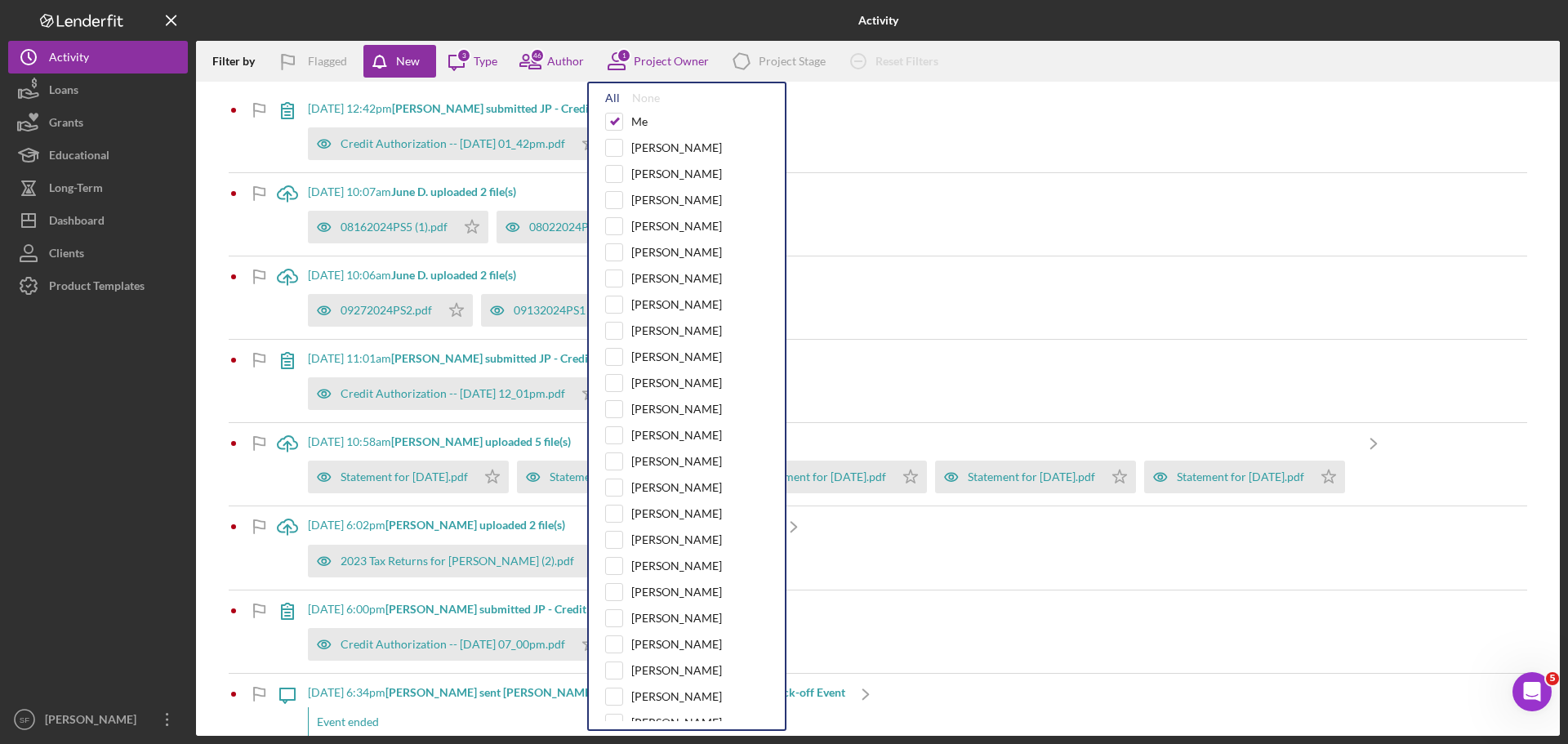
checkbox input "true"
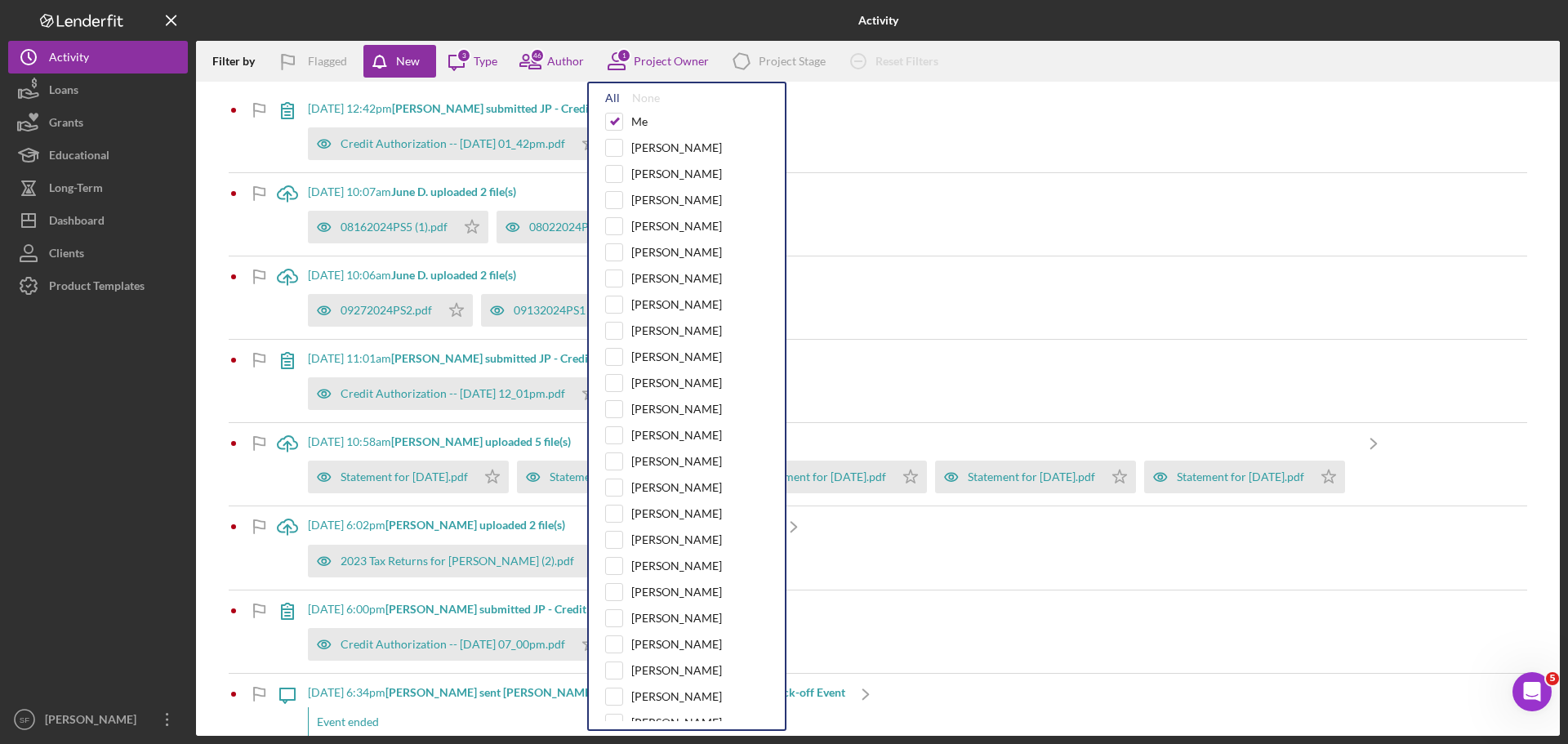
checkbox input "true"
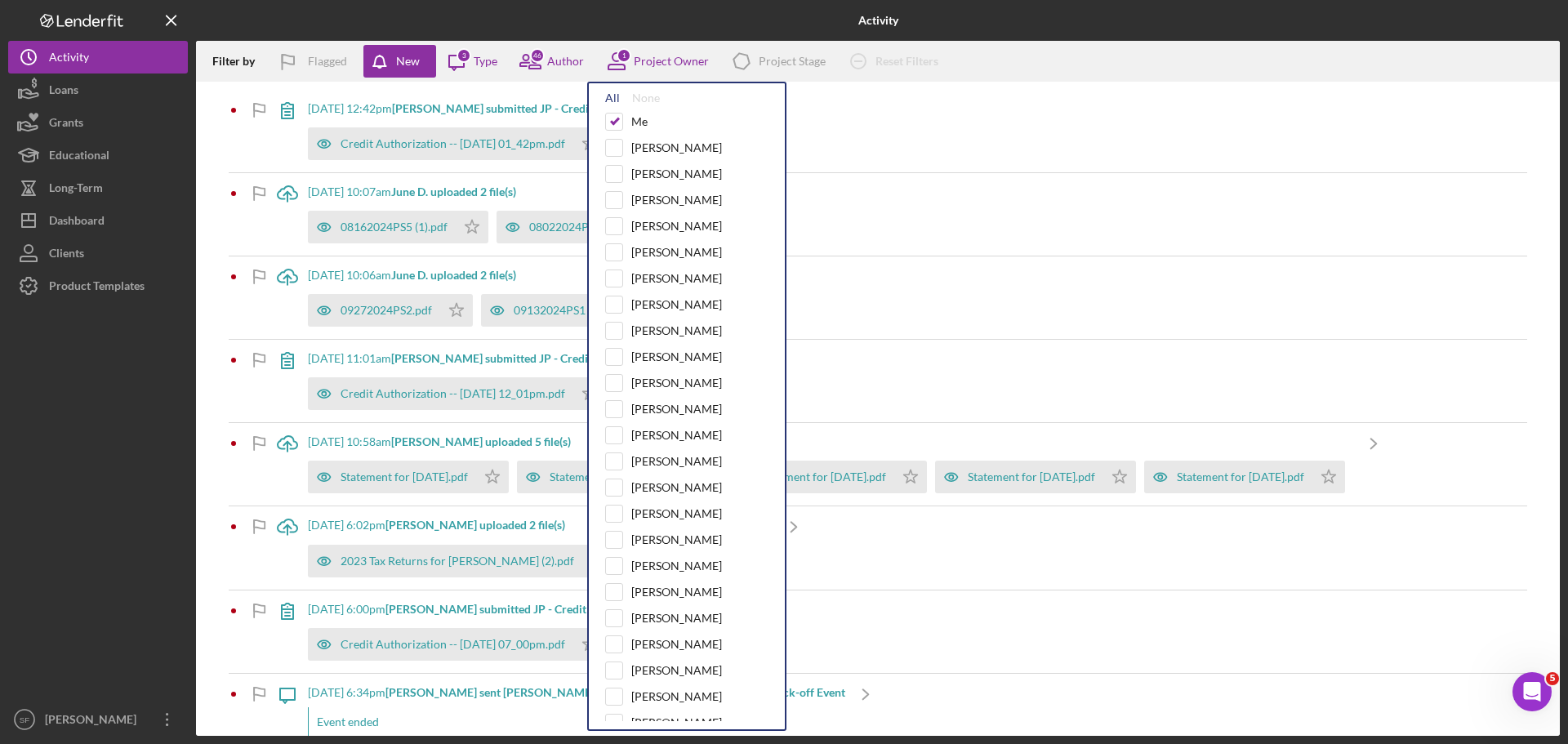
checkbox input "true"
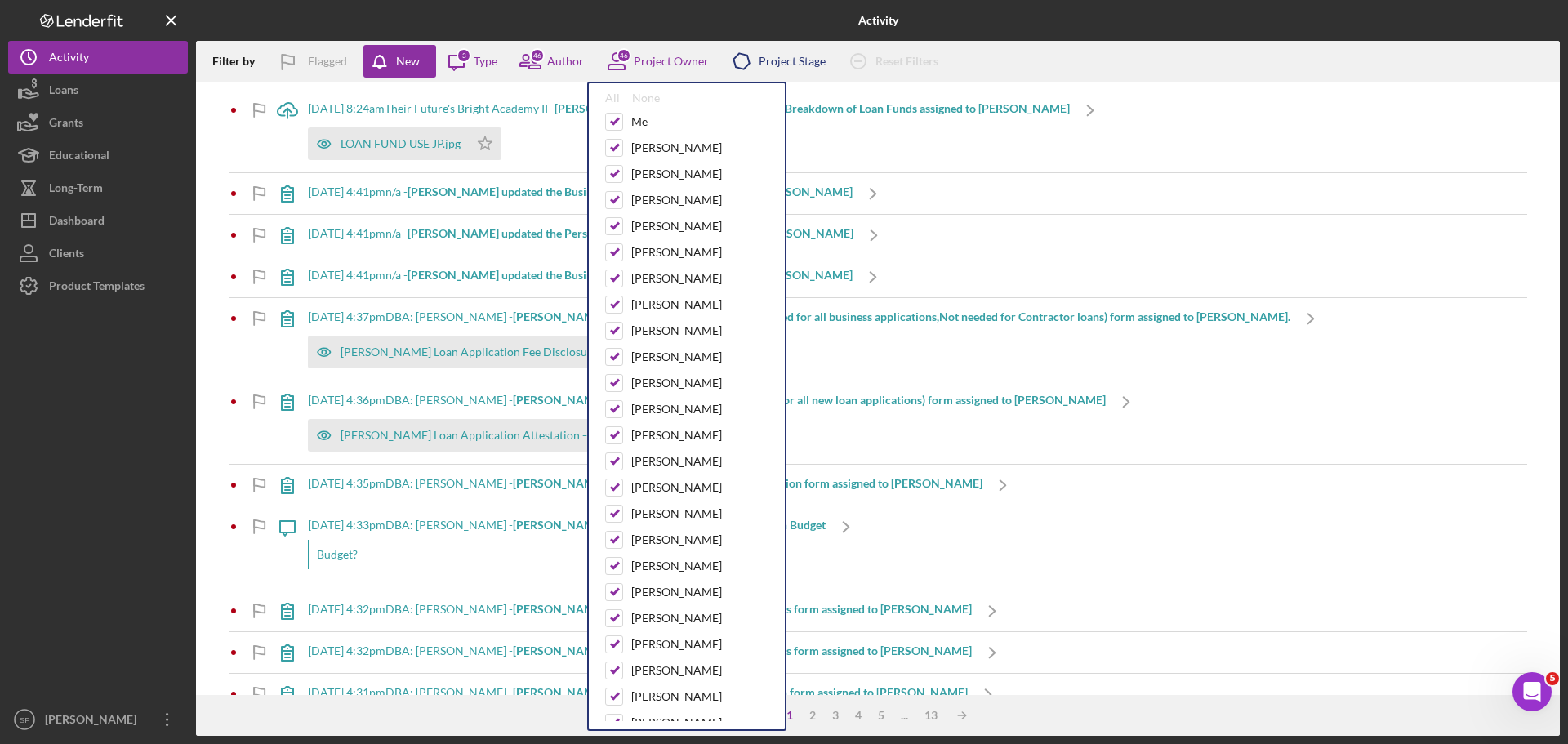
click at [753, 63] on icon "Icon/Product" at bounding box center [741, 61] width 41 height 41
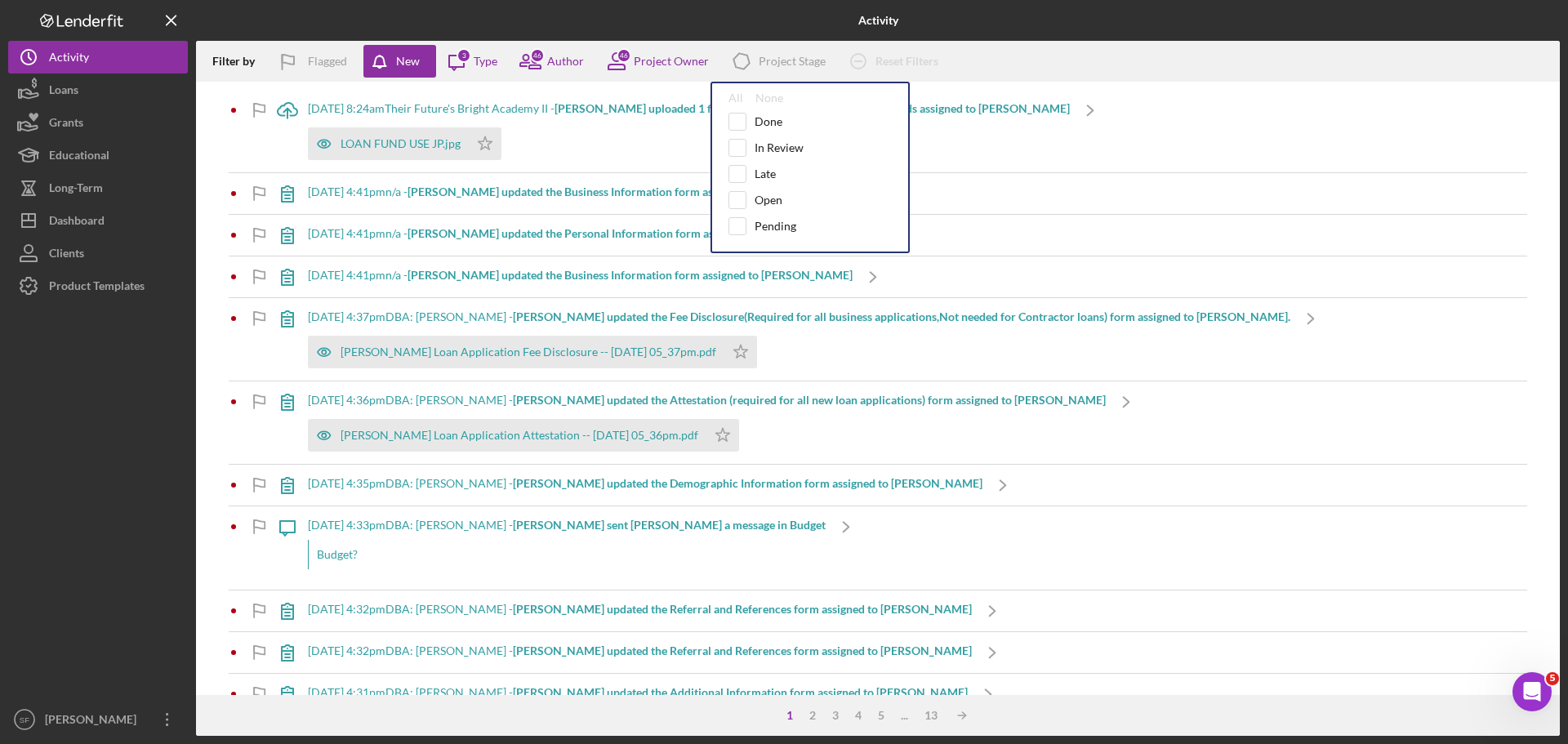
click at [1078, 83] on div "Icon/Upload [DATE] 8:24am Their Future's Bright Academy II - [PERSON_NAME] uplo…" at bounding box center [878, 388] width 1364 height 613
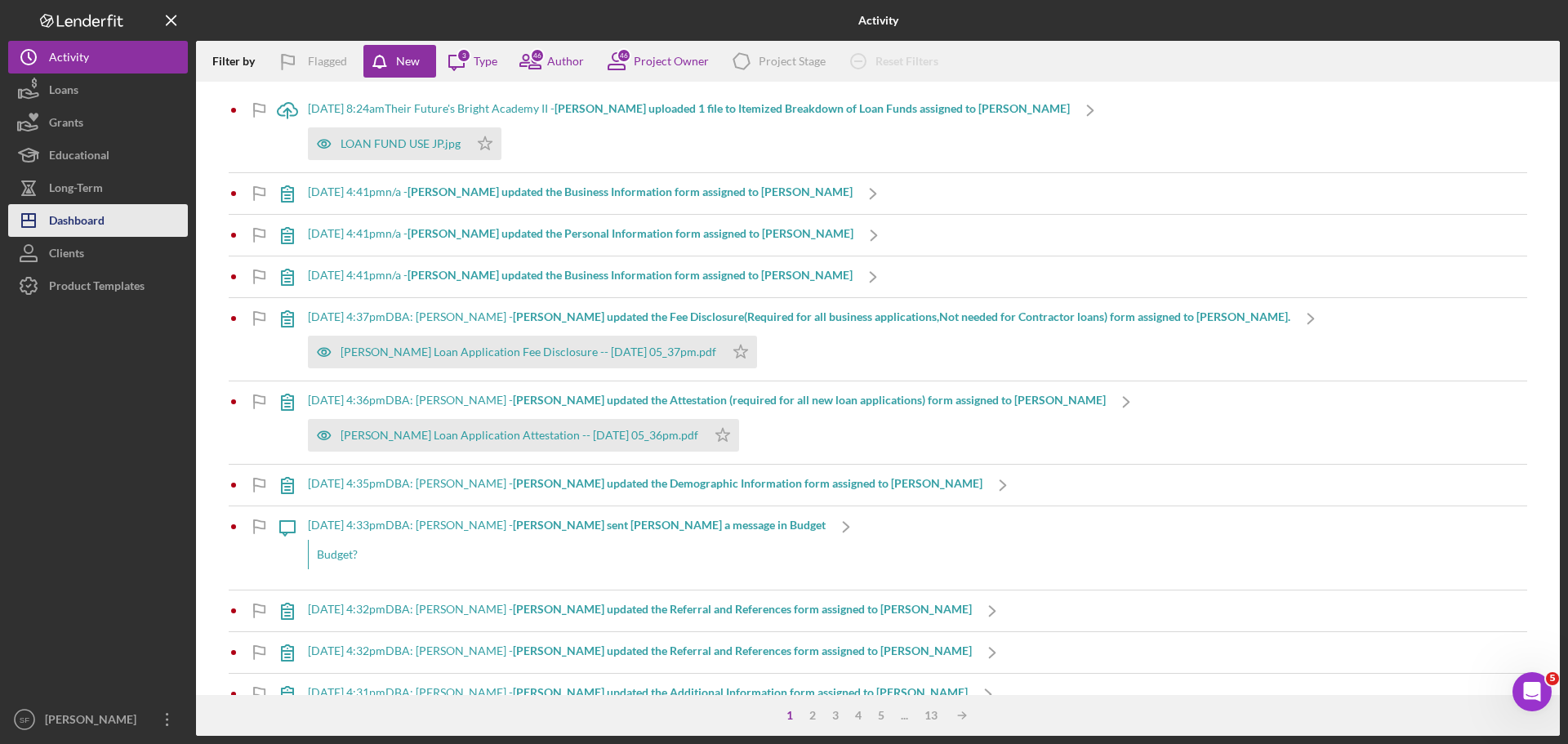
click at [77, 211] on div "Dashboard" at bounding box center [77, 222] width 55 height 37
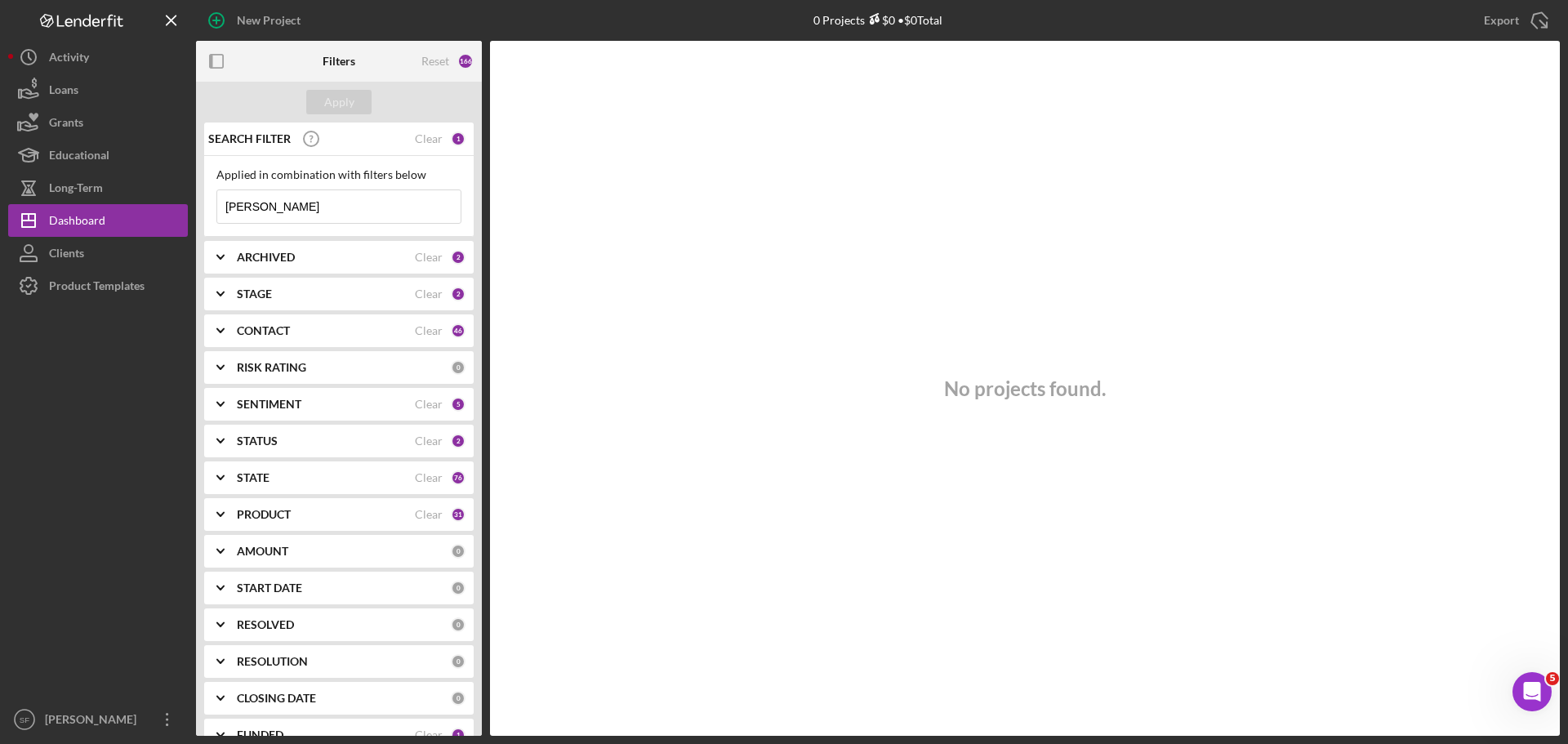
drag, startPoint x: 280, startPoint y: 224, endPoint x: -99, endPoint y: 252, distance: 380.0
click at [0, 252] on html "New Project 0 Projects $0 • $0 Total [PERSON_NAME] Export Icon/Export Filters R…" at bounding box center [784, 372] width 1568 height 744
click at [452, 138] on div "0" at bounding box center [457, 139] width 14 height 14
click at [327, 105] on div "Apply" at bounding box center [339, 102] width 31 height 25
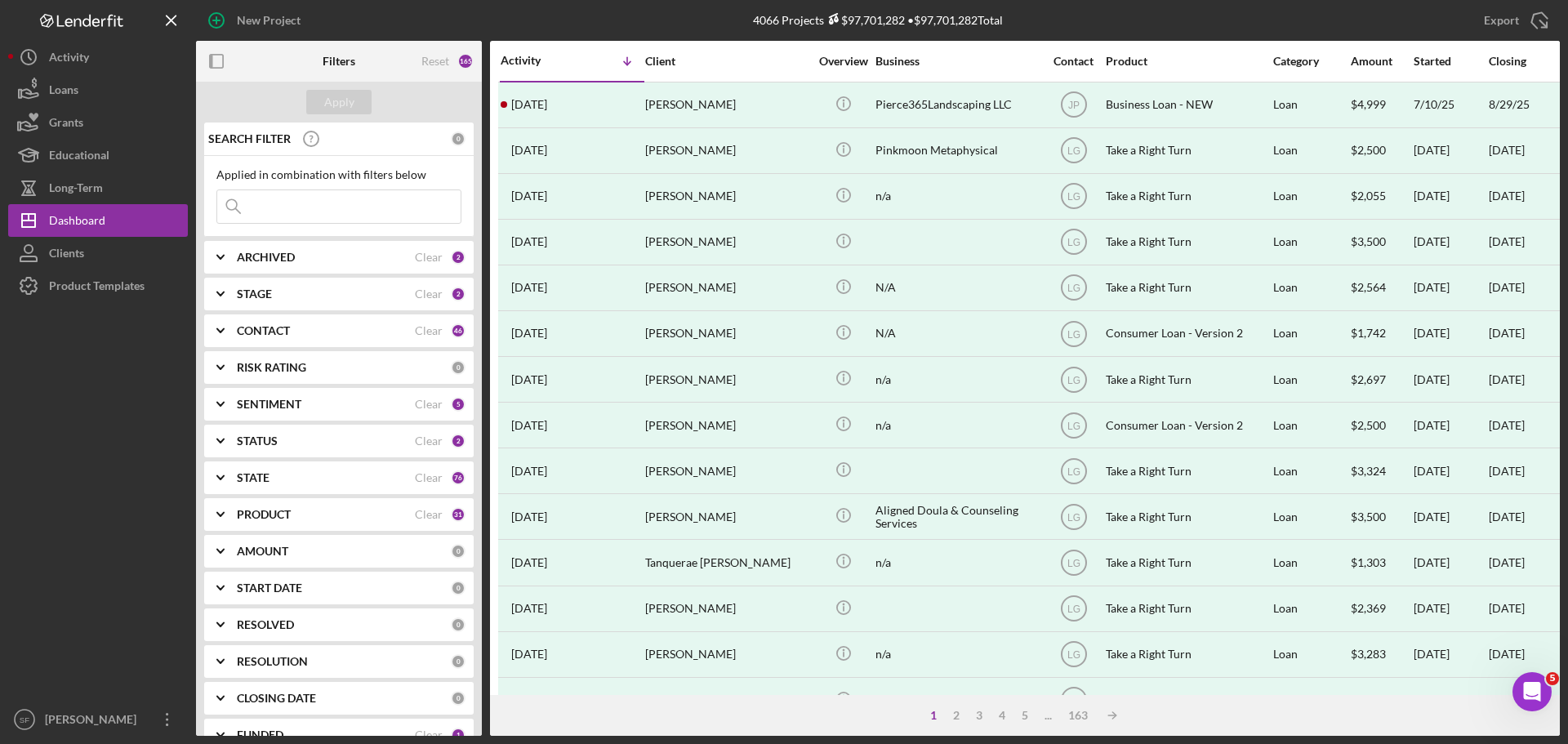
click at [412, 217] on input at bounding box center [338, 207] width 243 height 32
click at [337, 207] on input "[PERSON_NAME]" at bounding box center [338, 207] width 243 height 32
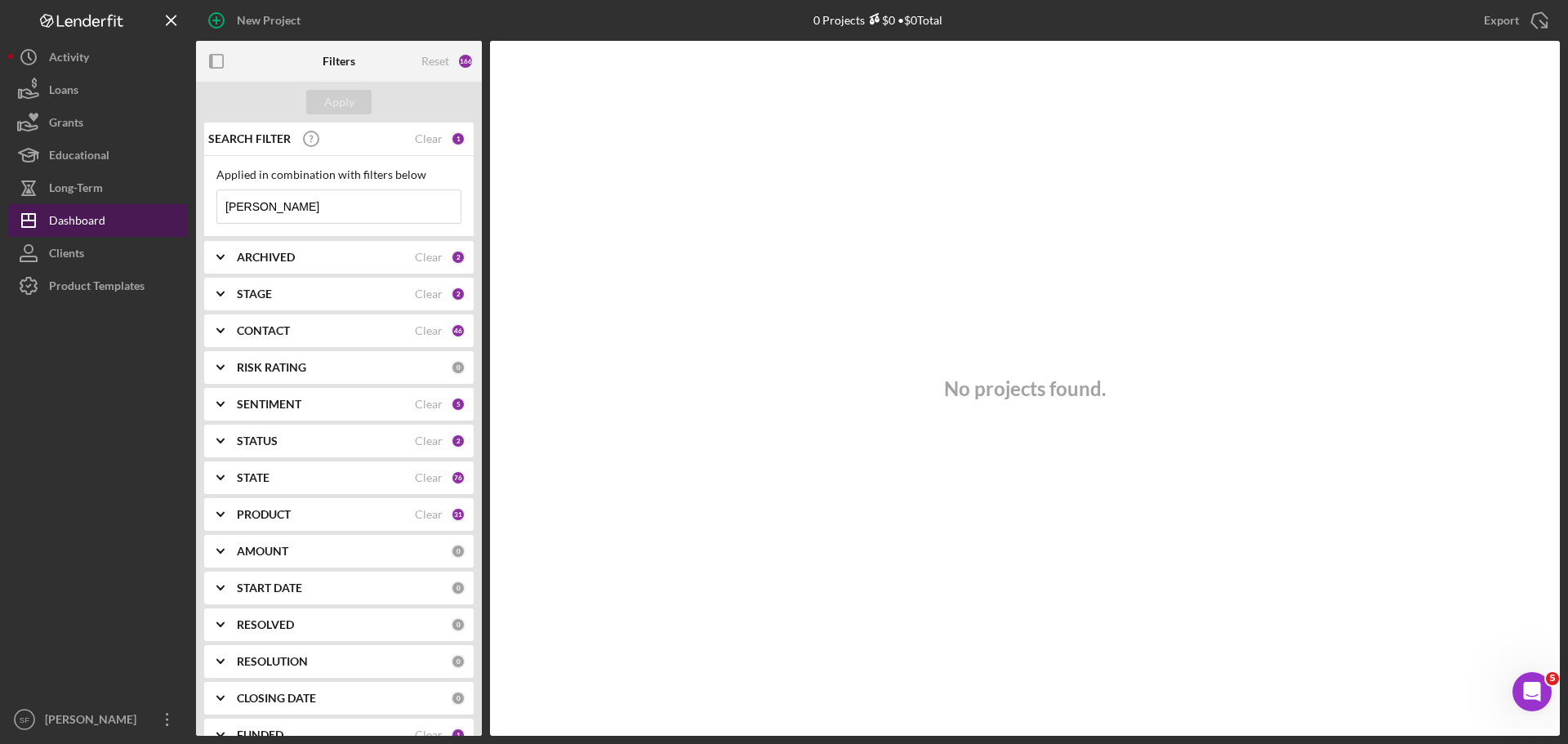
drag, startPoint x: 294, startPoint y: 209, endPoint x: 169, endPoint y: 211, distance: 125.0
click at [169, 211] on div "New Project 0 Projects $0 • $0 Total [PERSON_NAME] Export Icon/Export Filters R…" at bounding box center [784, 367] width 1552 height 735
paste input "[PERSON_NAME]"
type input "[PERSON_NAME]"
click at [359, 95] on button "Apply" at bounding box center [338, 102] width 65 height 25
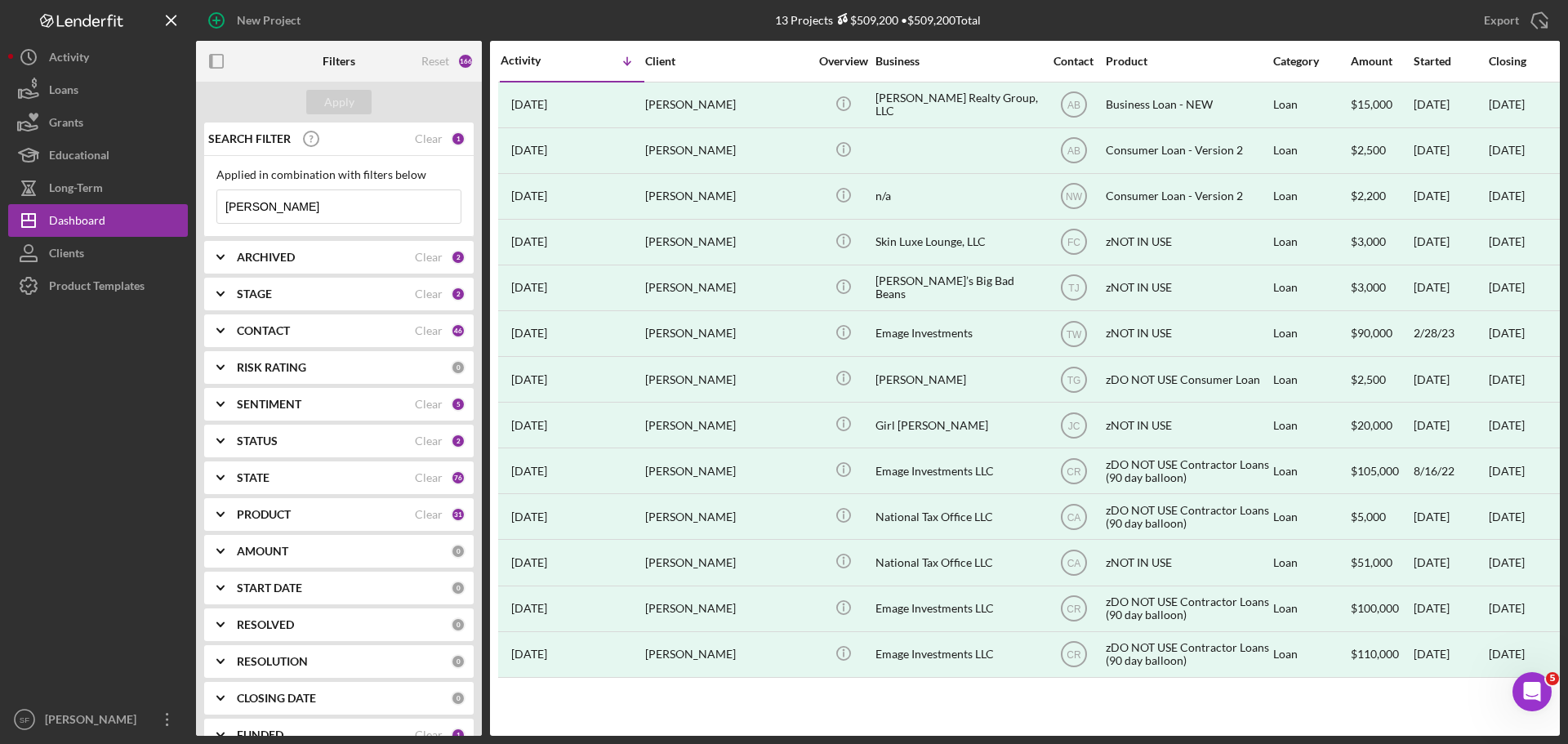
click at [349, 440] on div "STATUS" at bounding box center [326, 440] width 178 height 13
click at [298, 407] on b "SENTIMENT" at bounding box center [270, 404] width 65 height 13
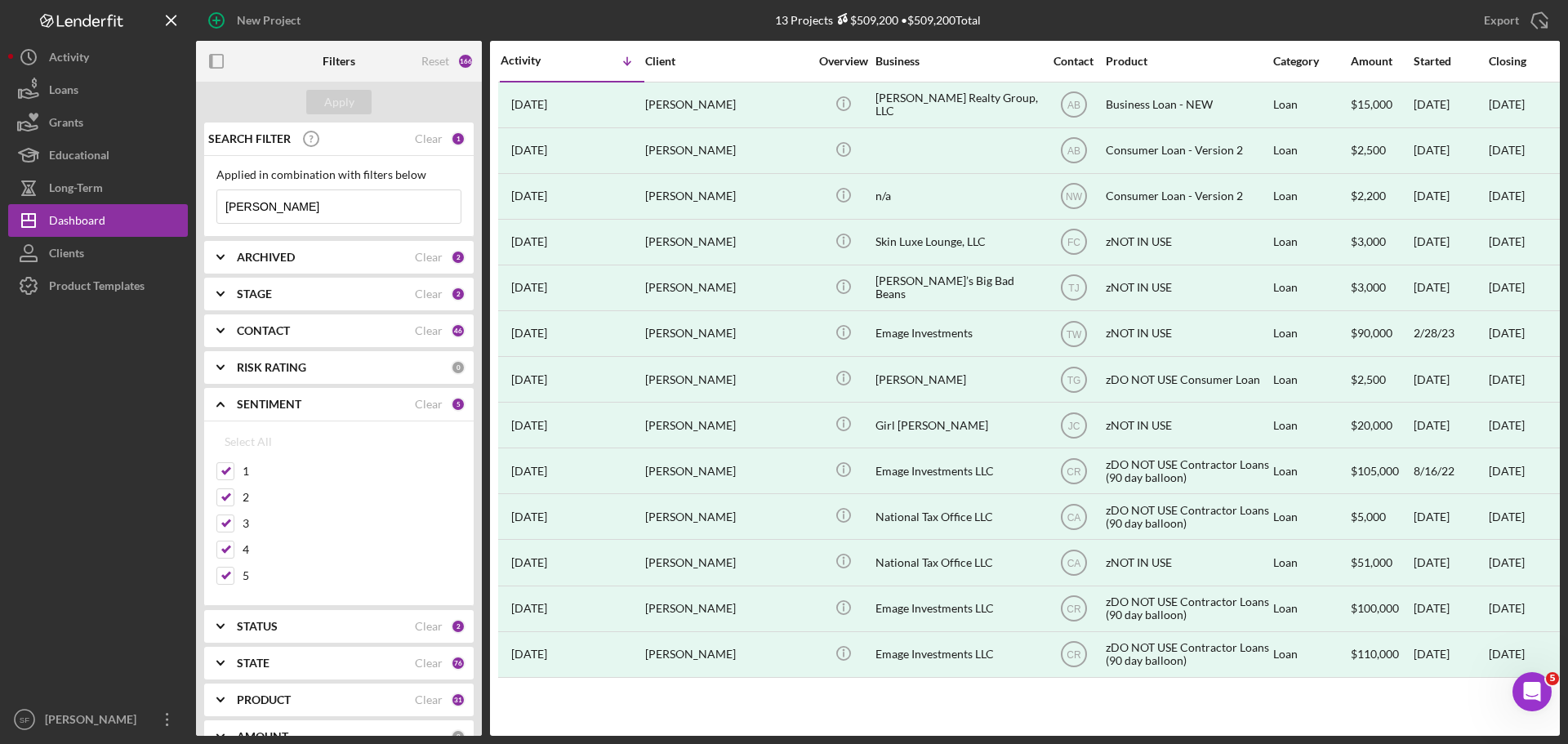
click at [298, 407] on b "SENTIMENT" at bounding box center [270, 404] width 65 height 13
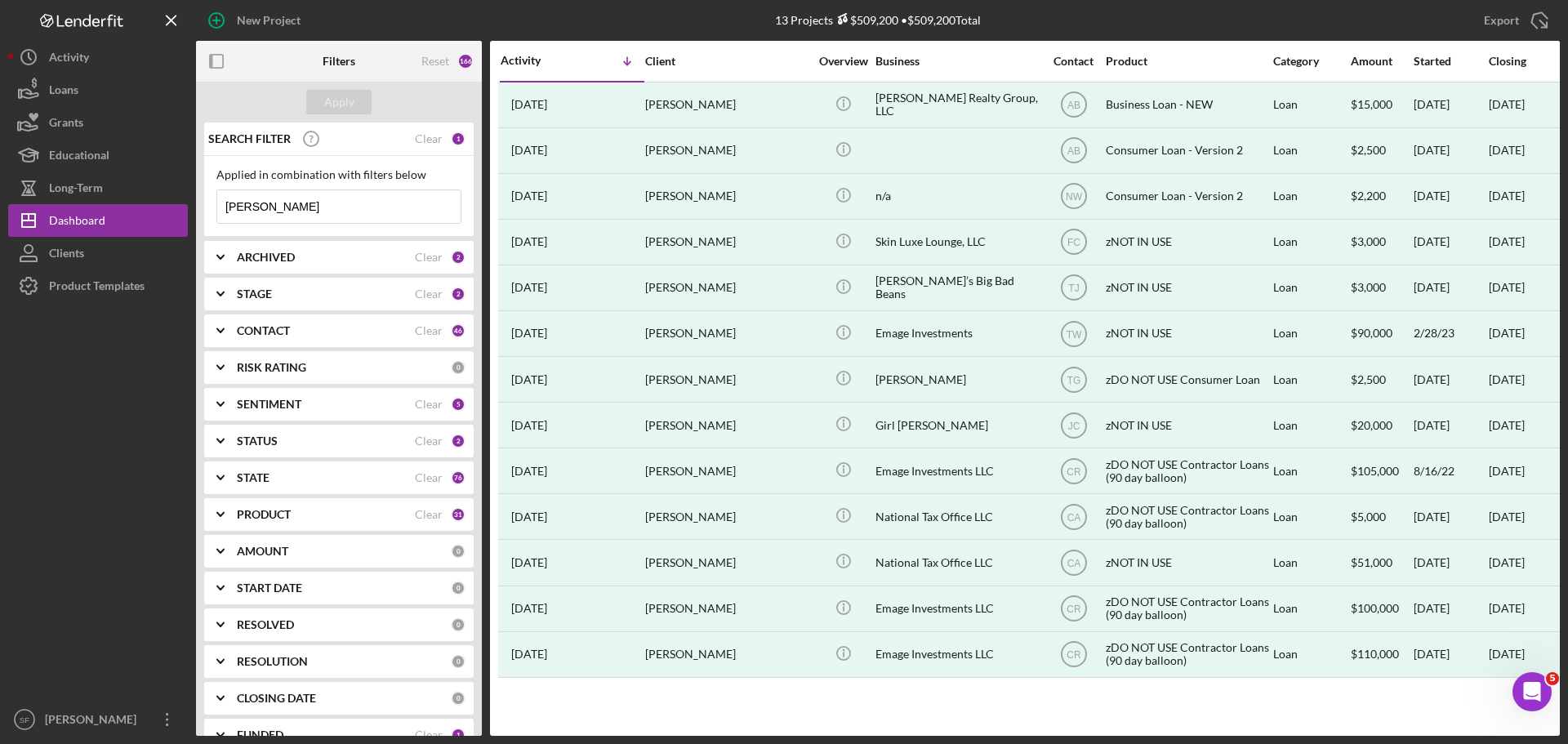
click at [321, 329] on div "CONTACT" at bounding box center [326, 330] width 178 height 13
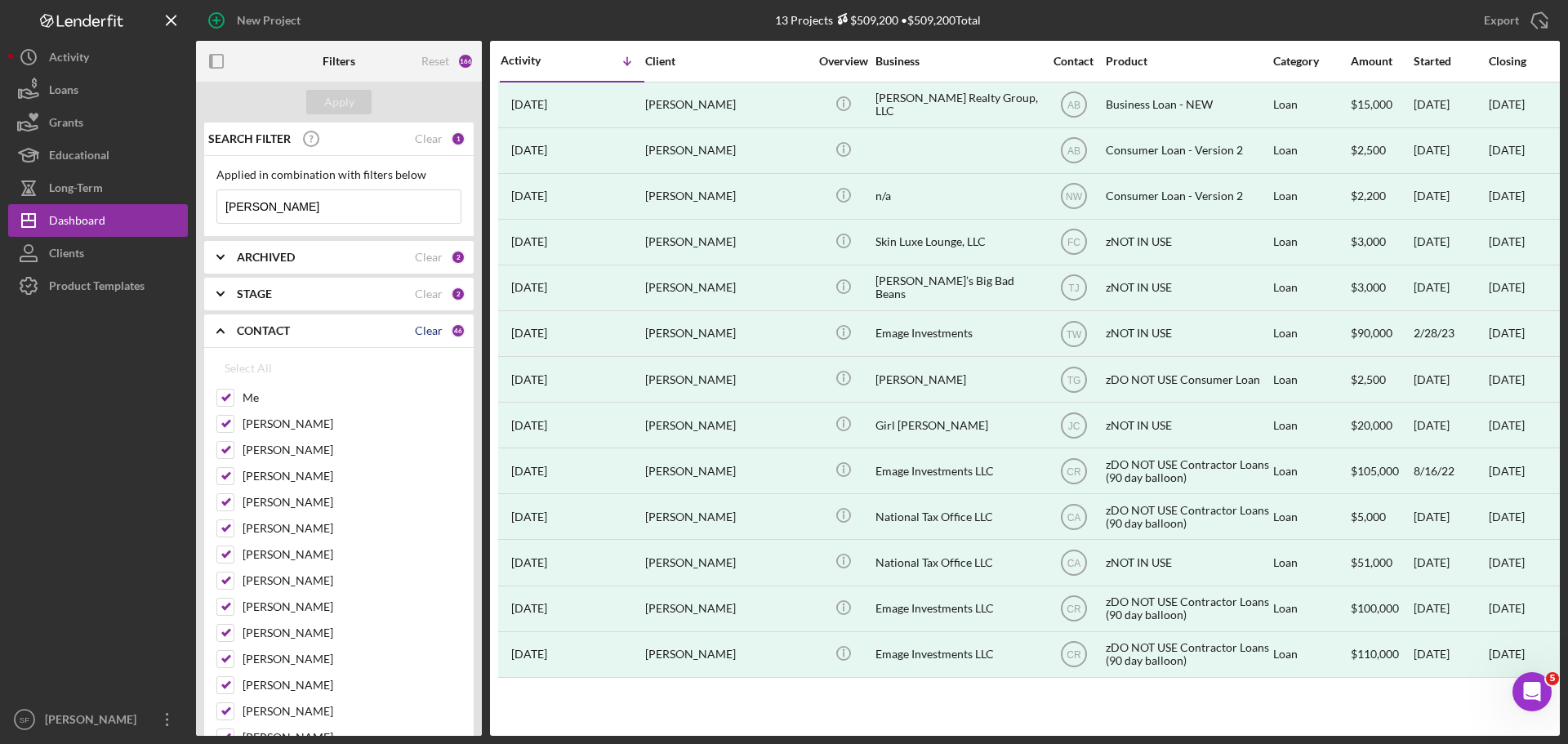
click at [422, 332] on div "Clear" at bounding box center [429, 330] width 28 height 13
checkbox input "false"
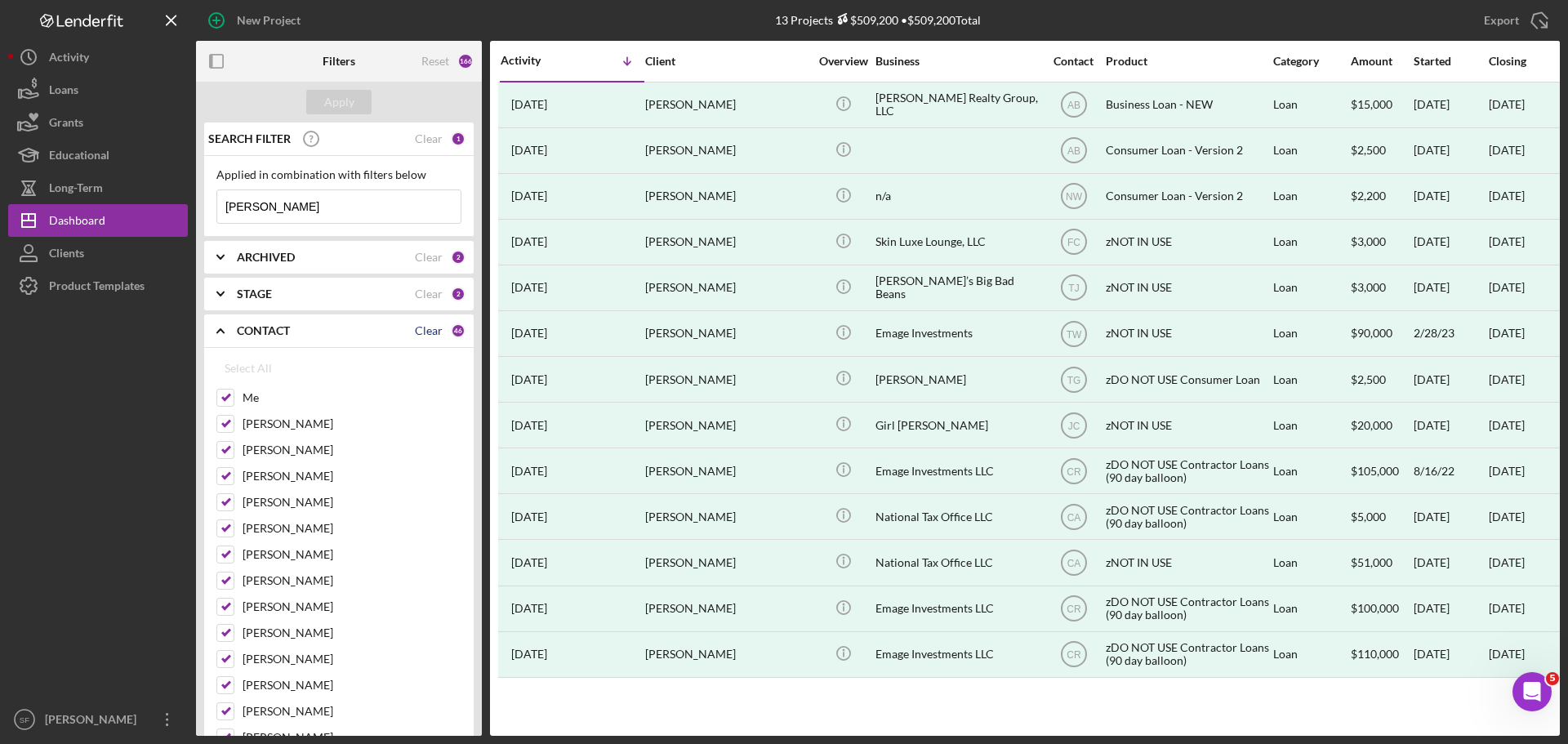
checkbox input "false"
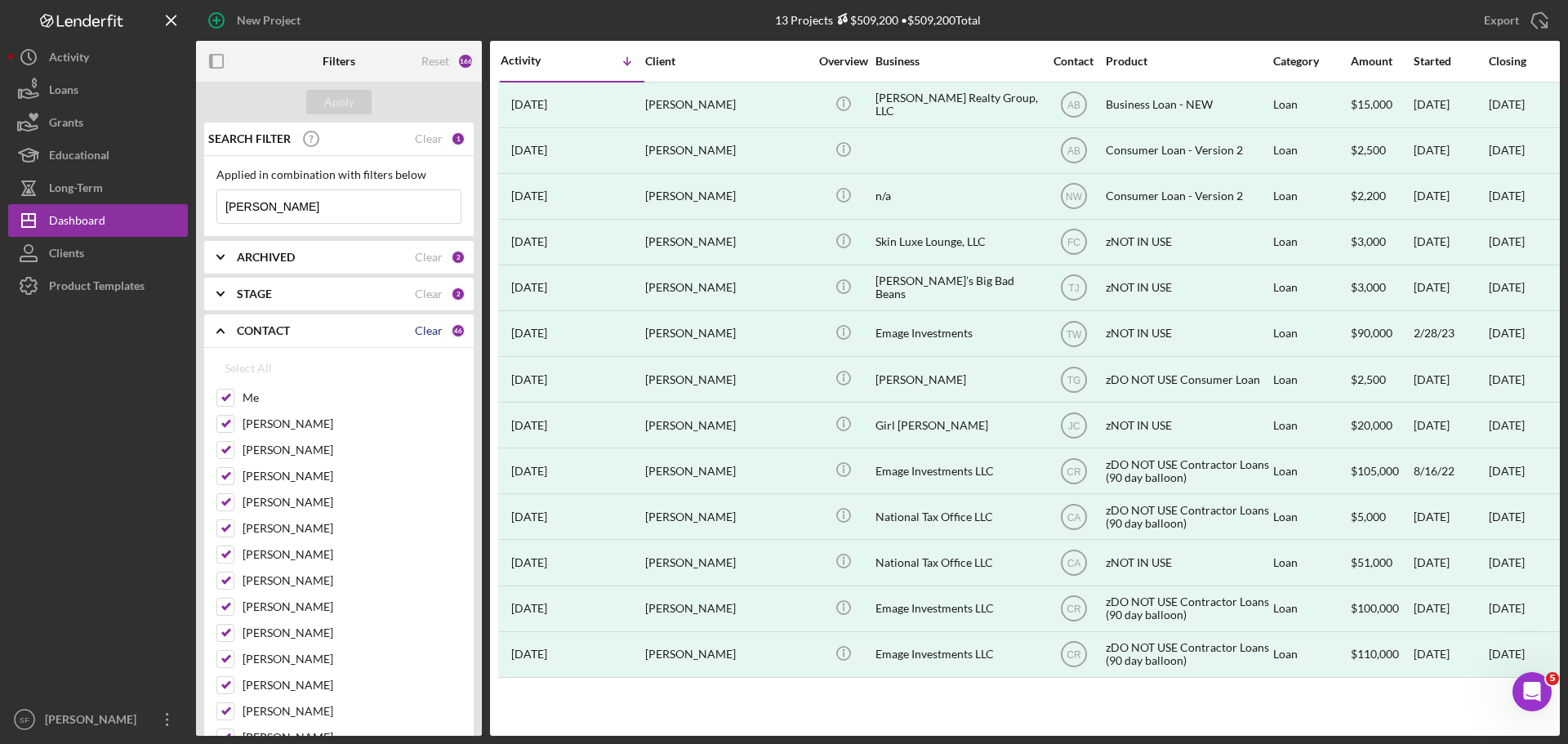
checkbox input "false"
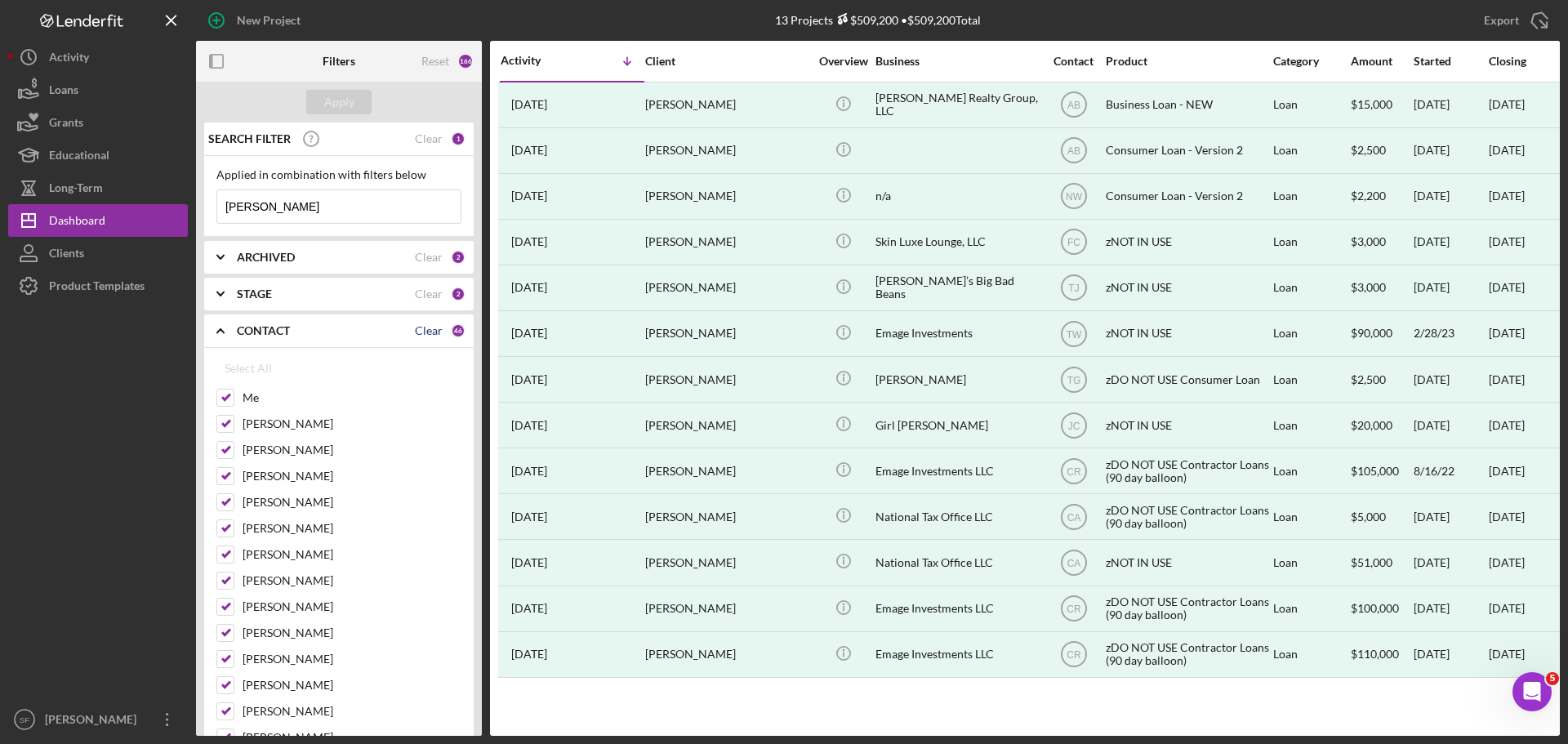
checkbox input "false"
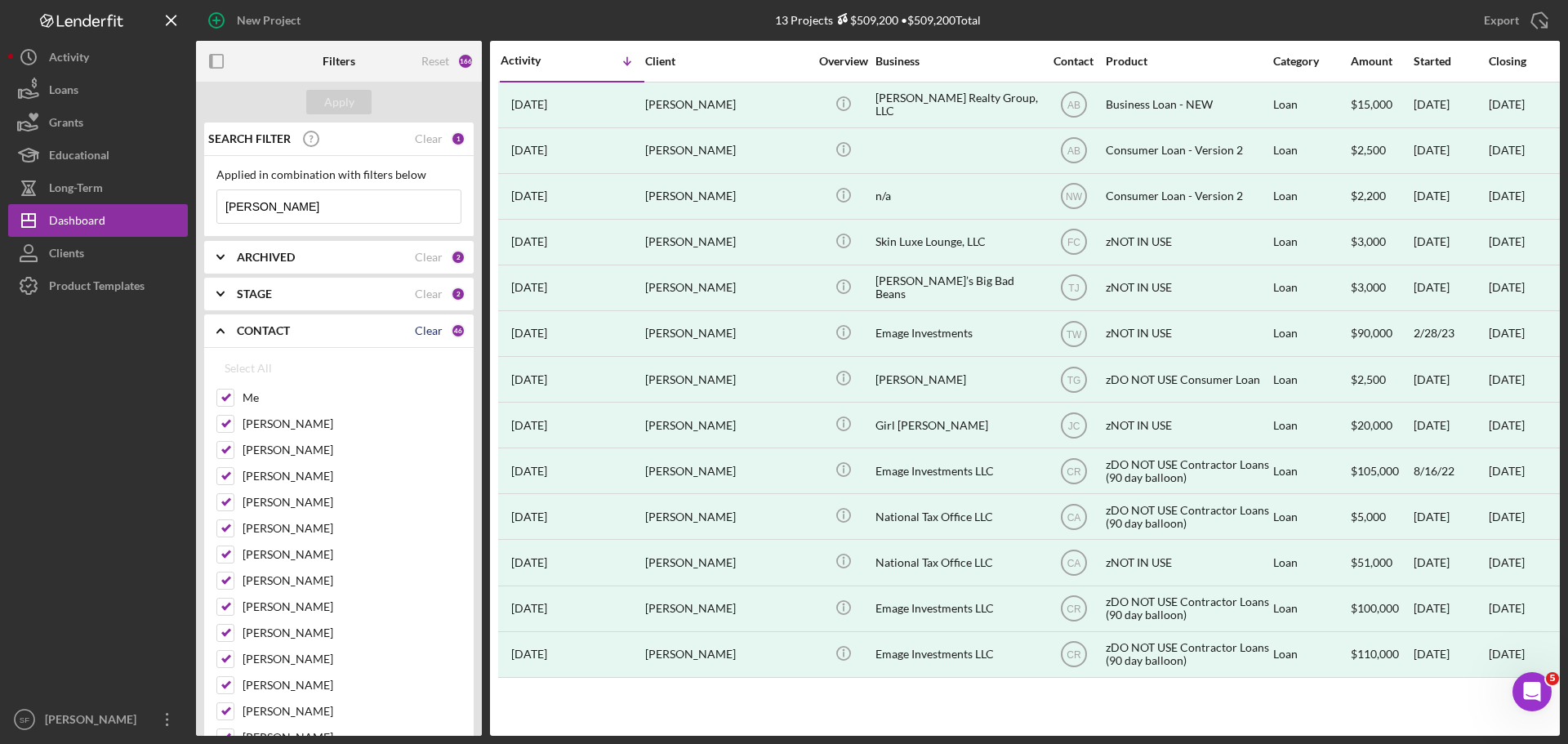
checkbox input "false"
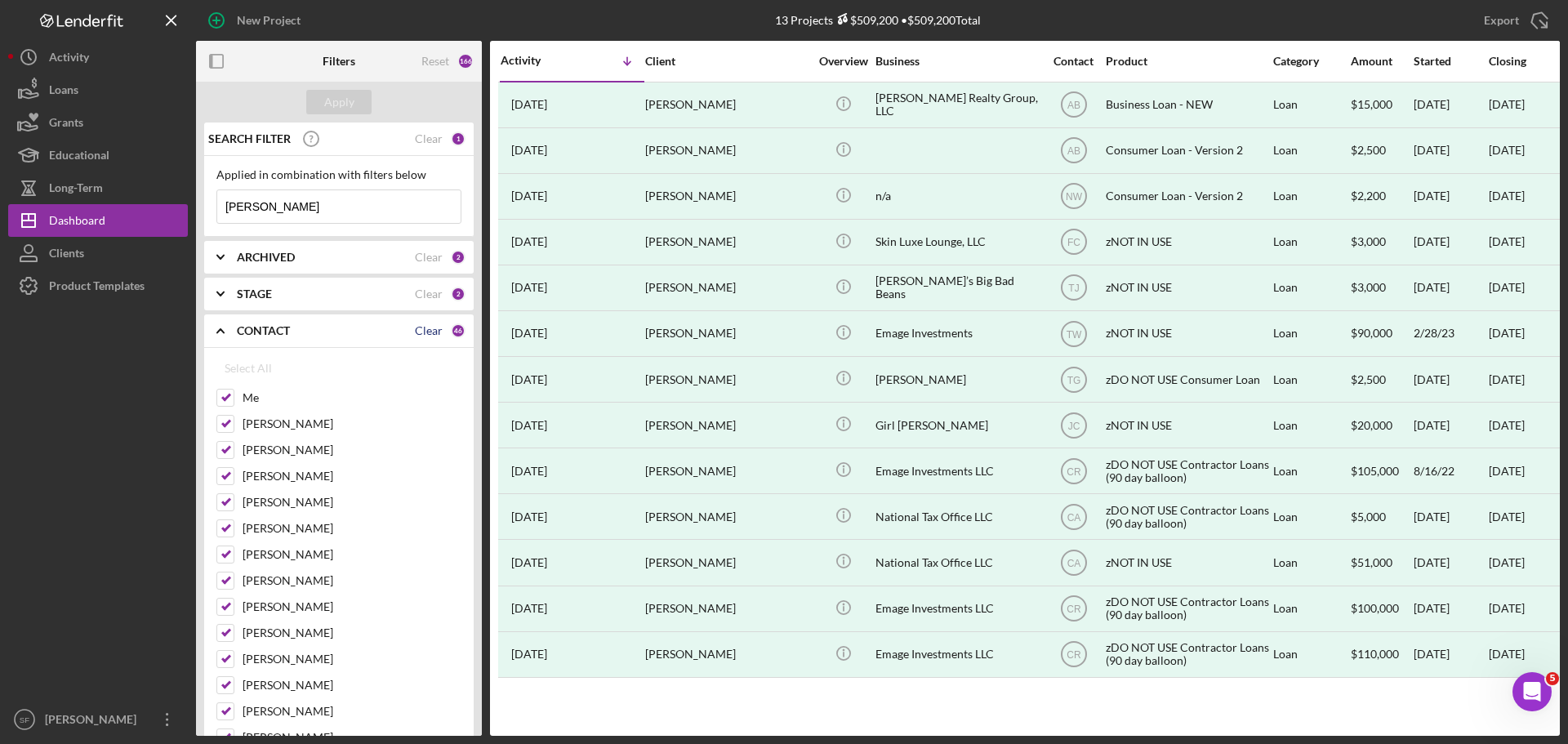
checkbox input "false"
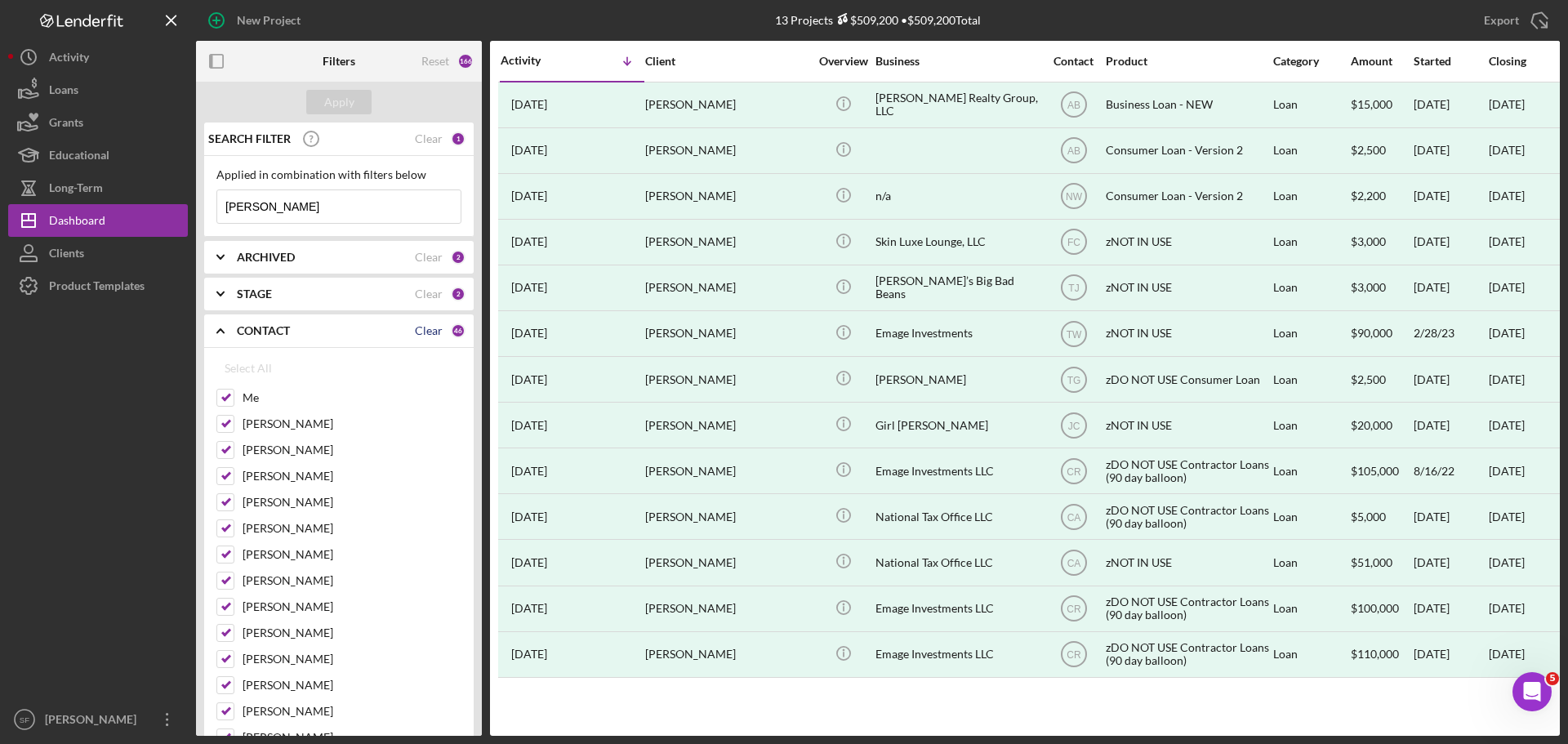
checkbox input "false"
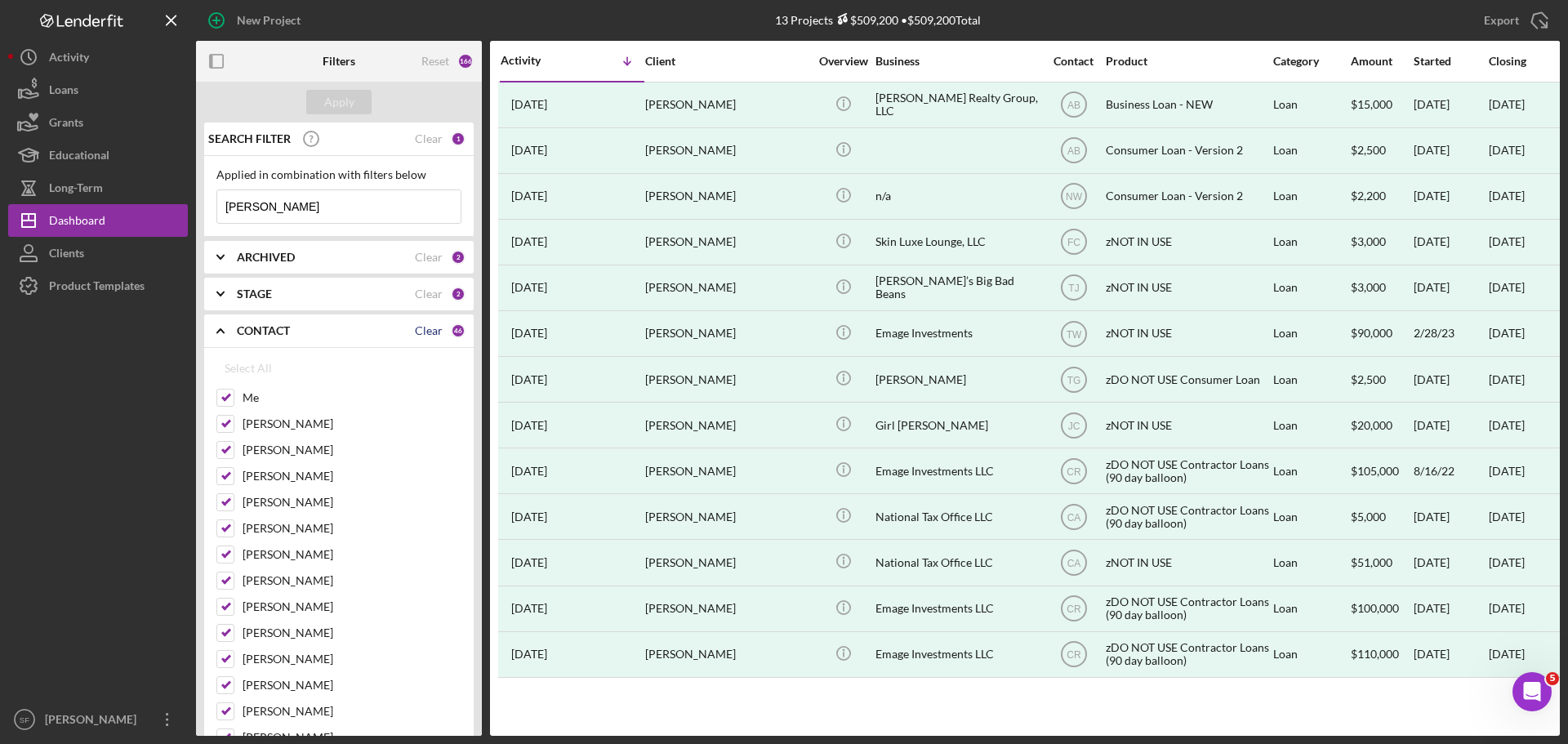
checkbox input "false"
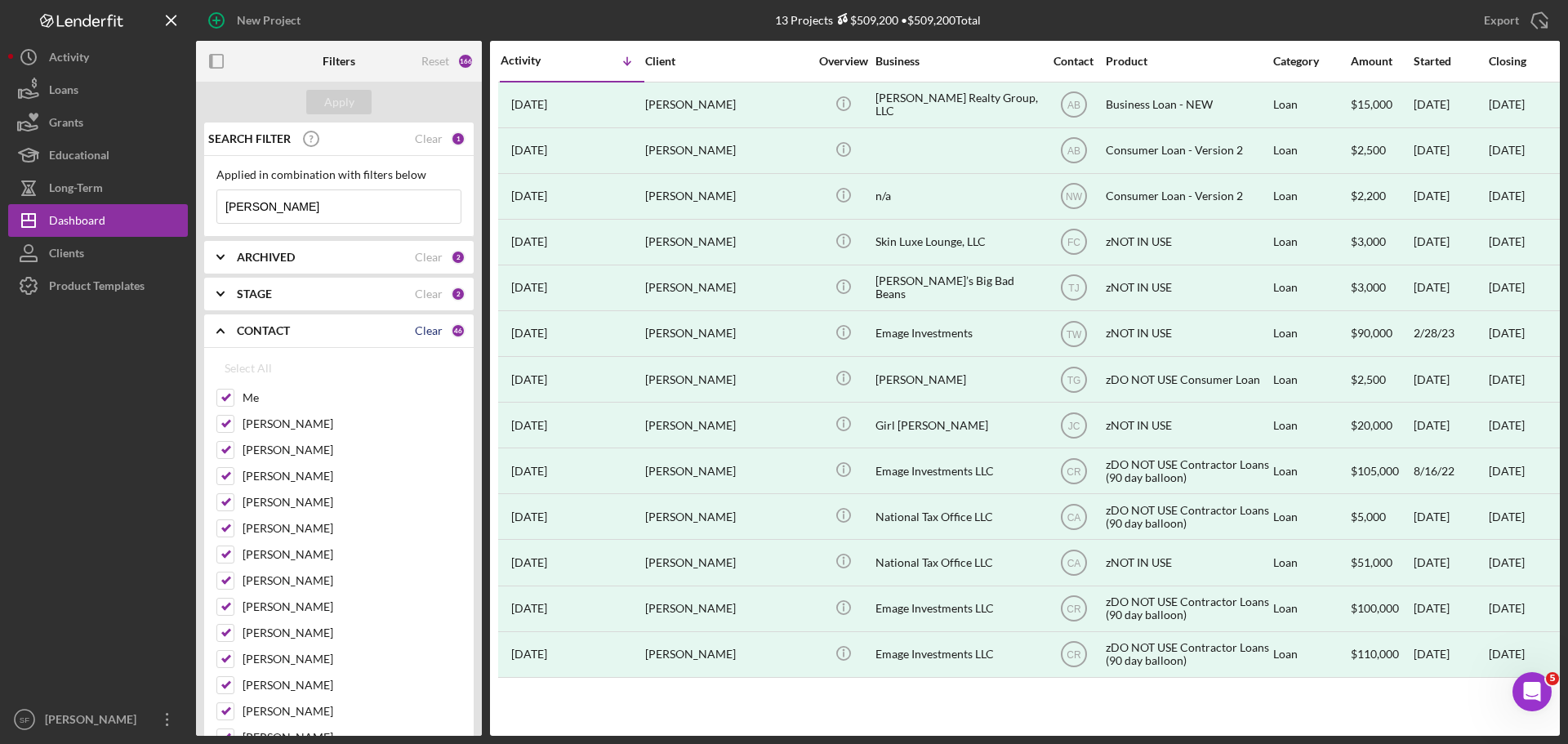
checkbox input "false"
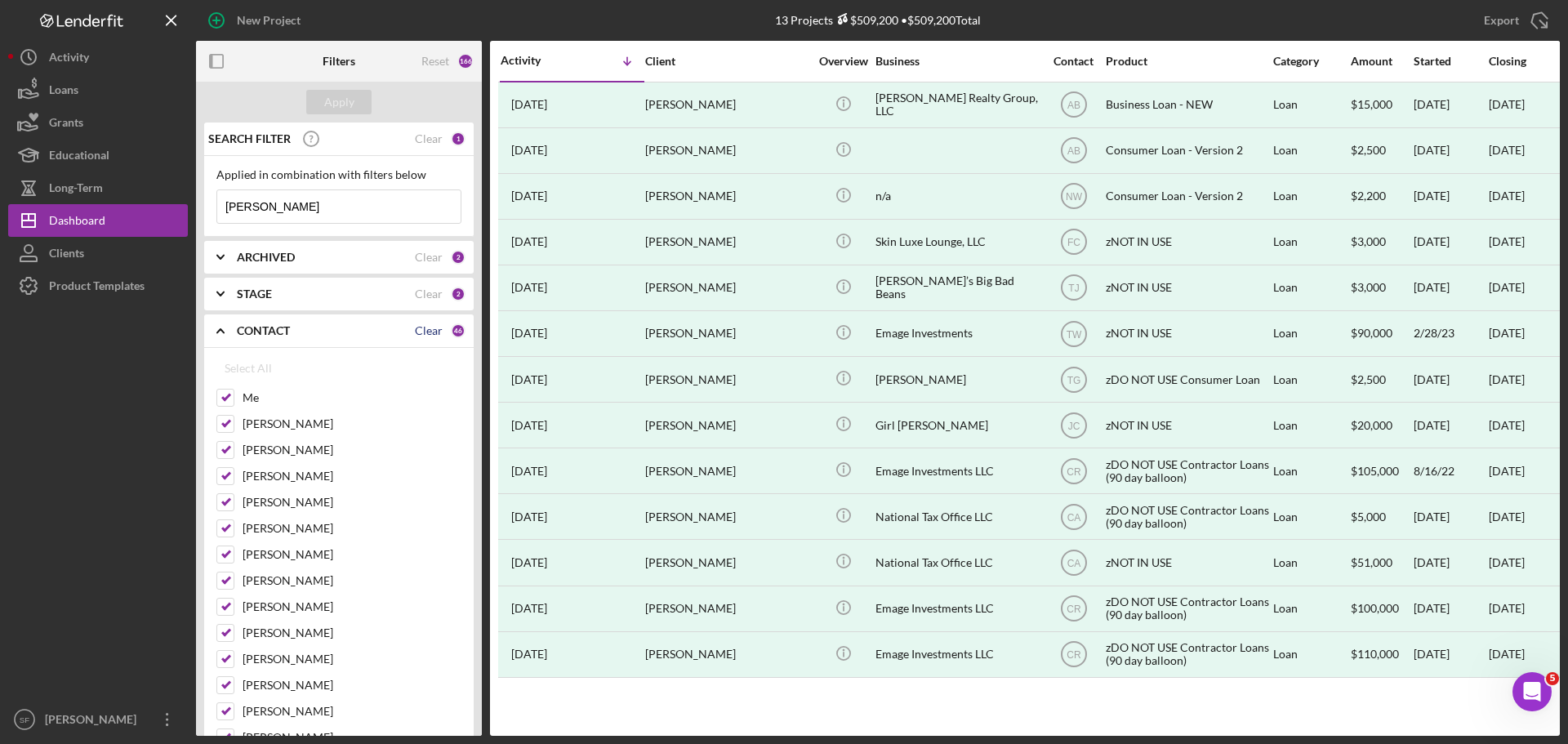
checkbox input "false"
click at [222, 634] on input "[PERSON_NAME]" at bounding box center [224, 633] width 16 height 16
click at [227, 639] on input "[PERSON_NAME]" at bounding box center [224, 633] width 16 height 16
checkbox input "false"
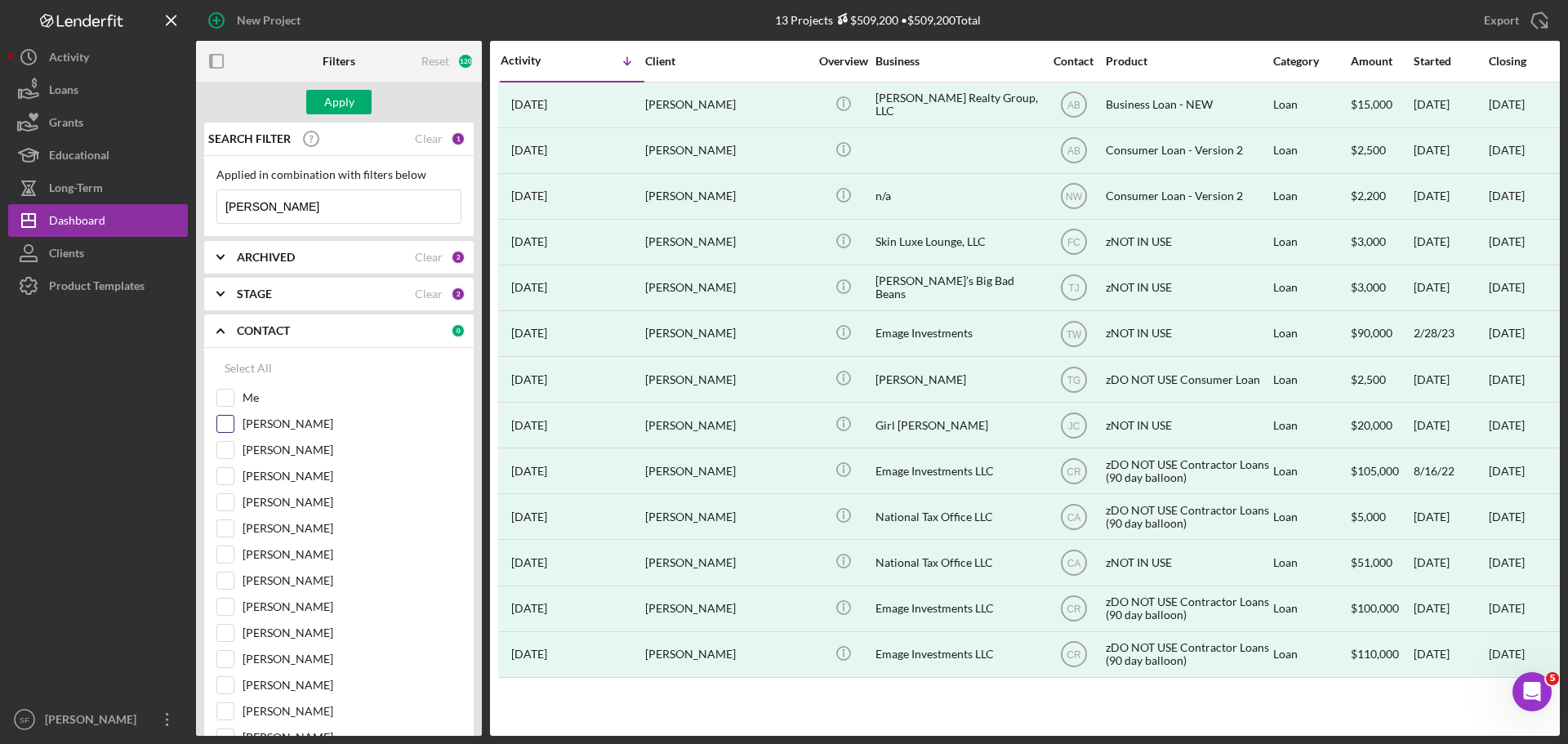
click at [229, 429] on input "[PERSON_NAME]" at bounding box center [224, 423] width 16 height 16
checkbox input "true"
click at [351, 95] on div "Apply" at bounding box center [339, 102] width 31 height 25
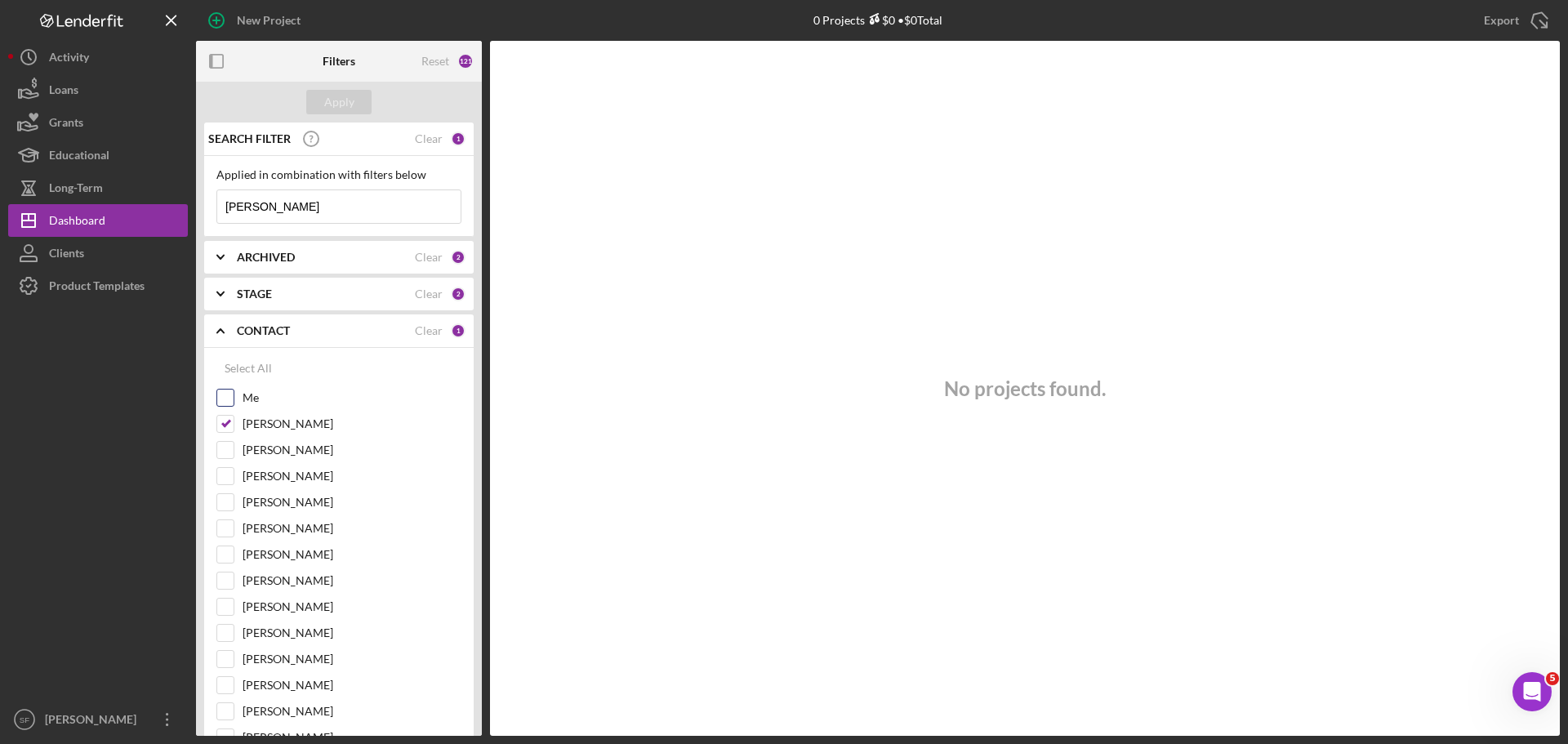
click at [230, 397] on input "Me" at bounding box center [224, 397] width 16 height 16
checkbox input "true"
click at [256, 373] on div "Select All" at bounding box center [248, 368] width 48 height 32
checkbox input "true"
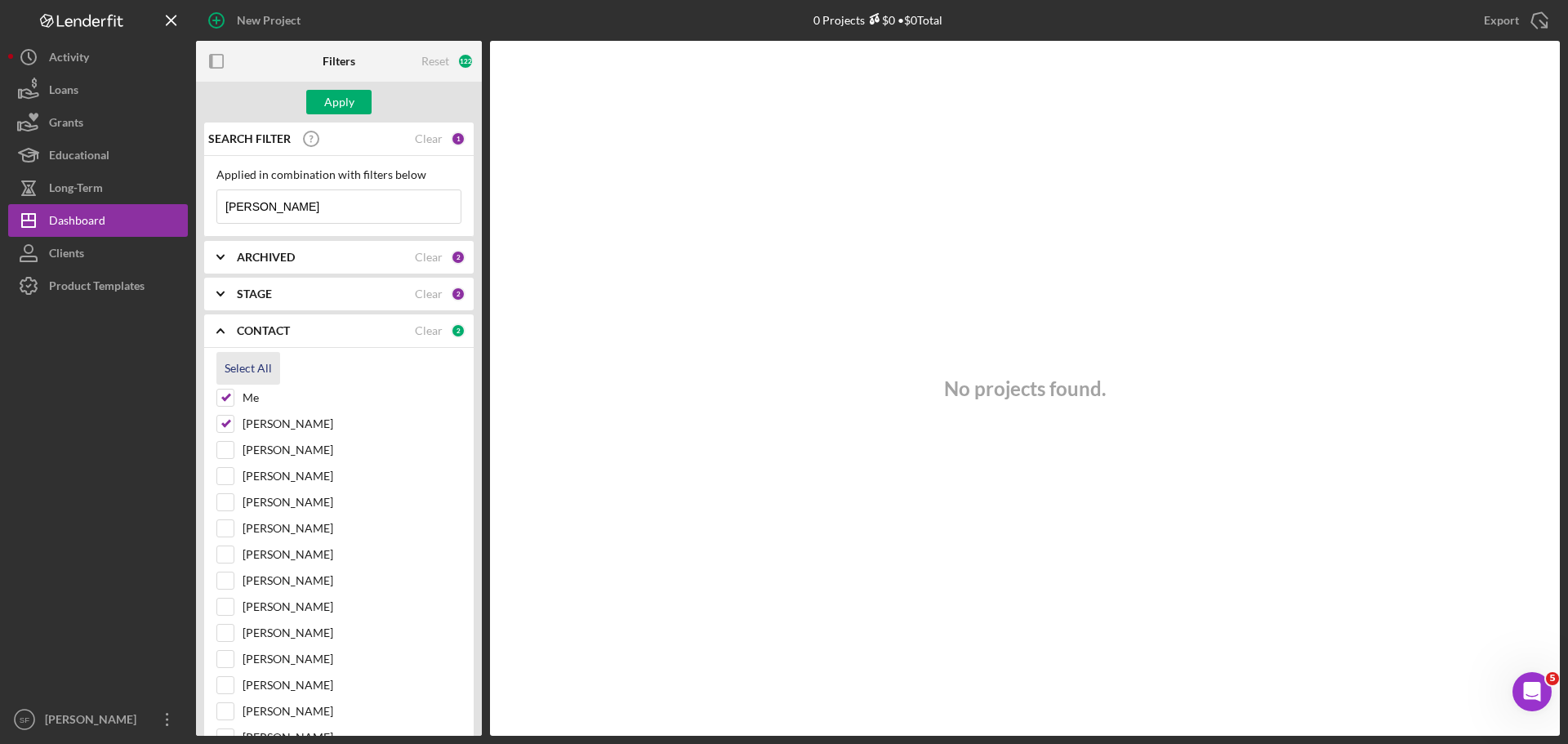
checkbox input "true"
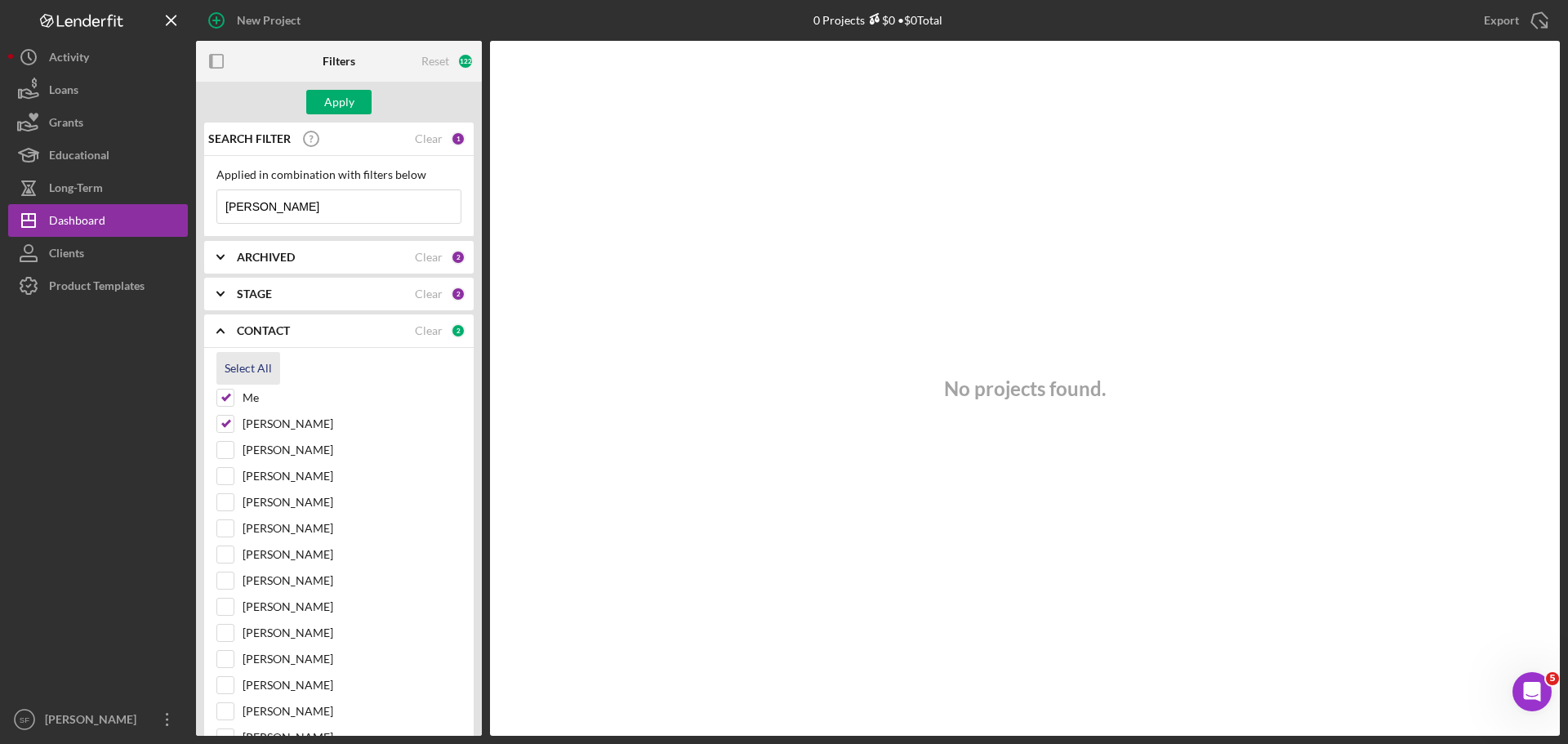
checkbox input "true"
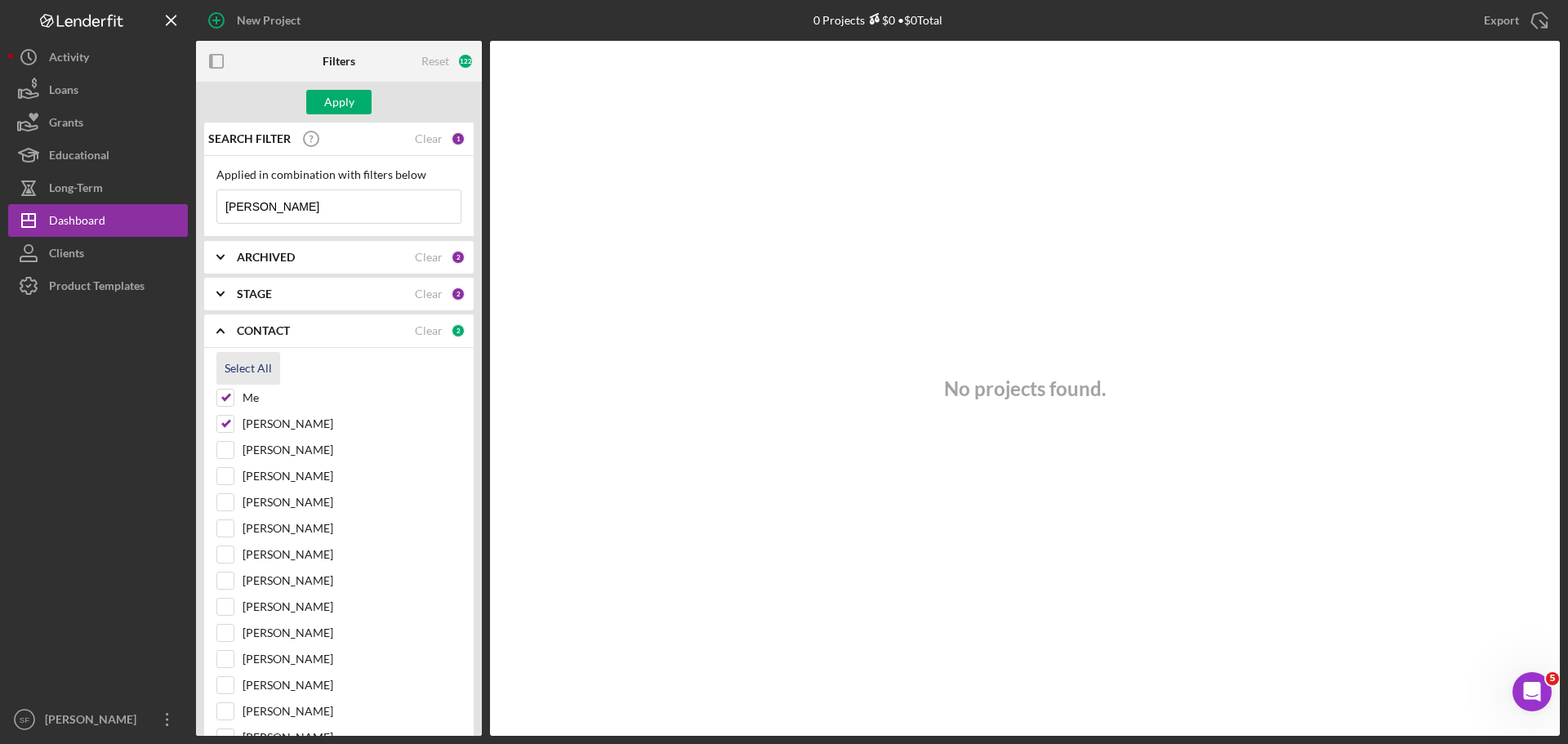
checkbox input "true"
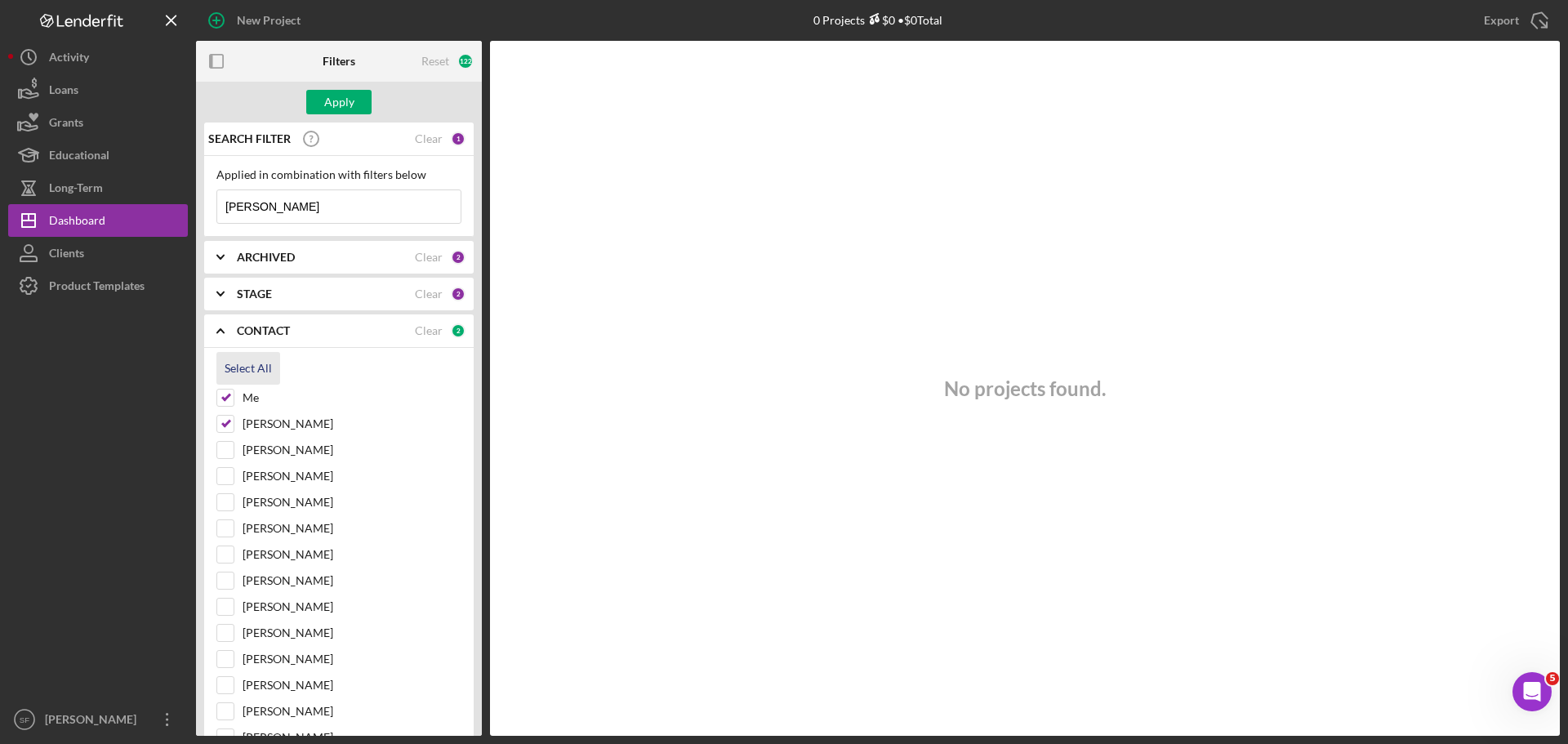
checkbox input "true"
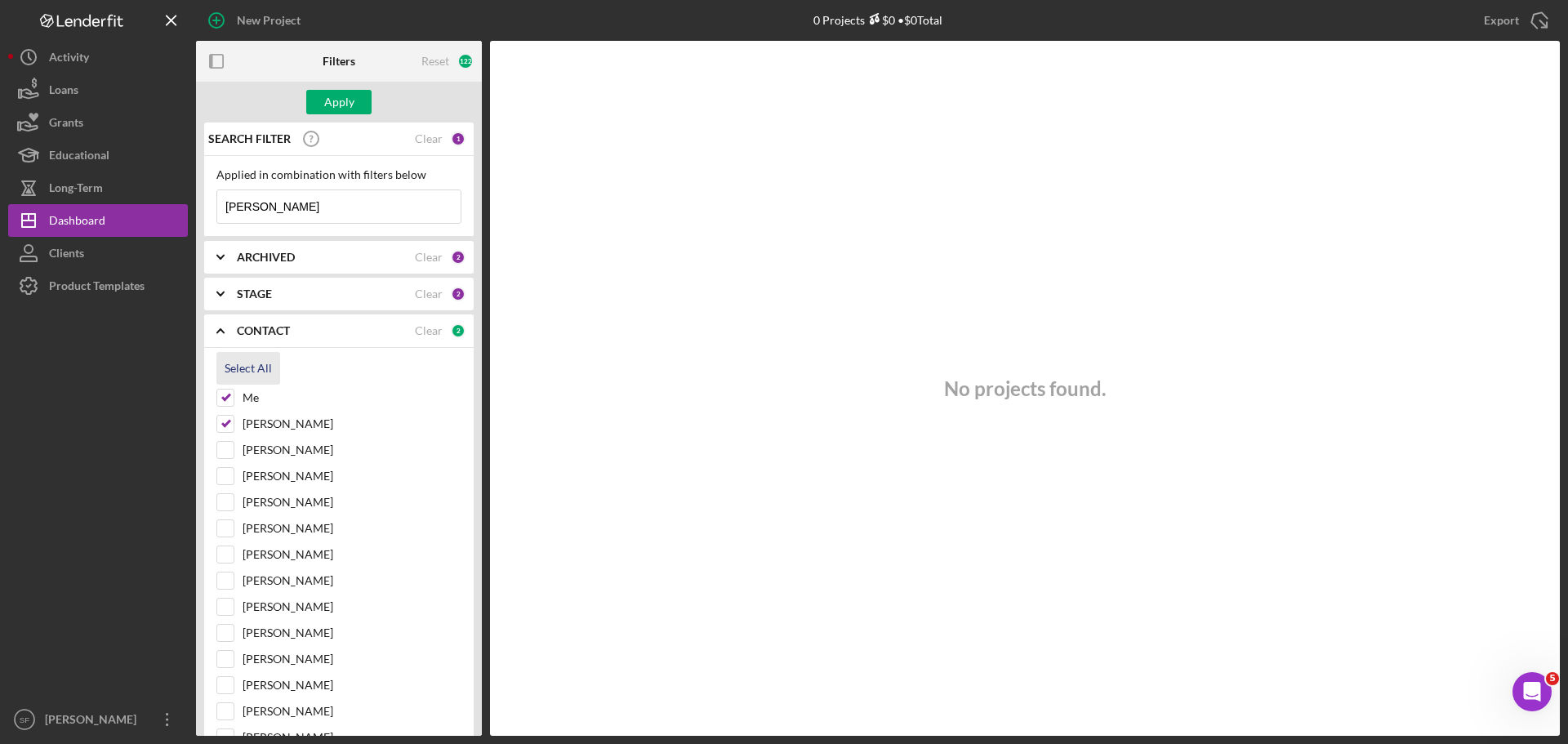
checkbox input "true"
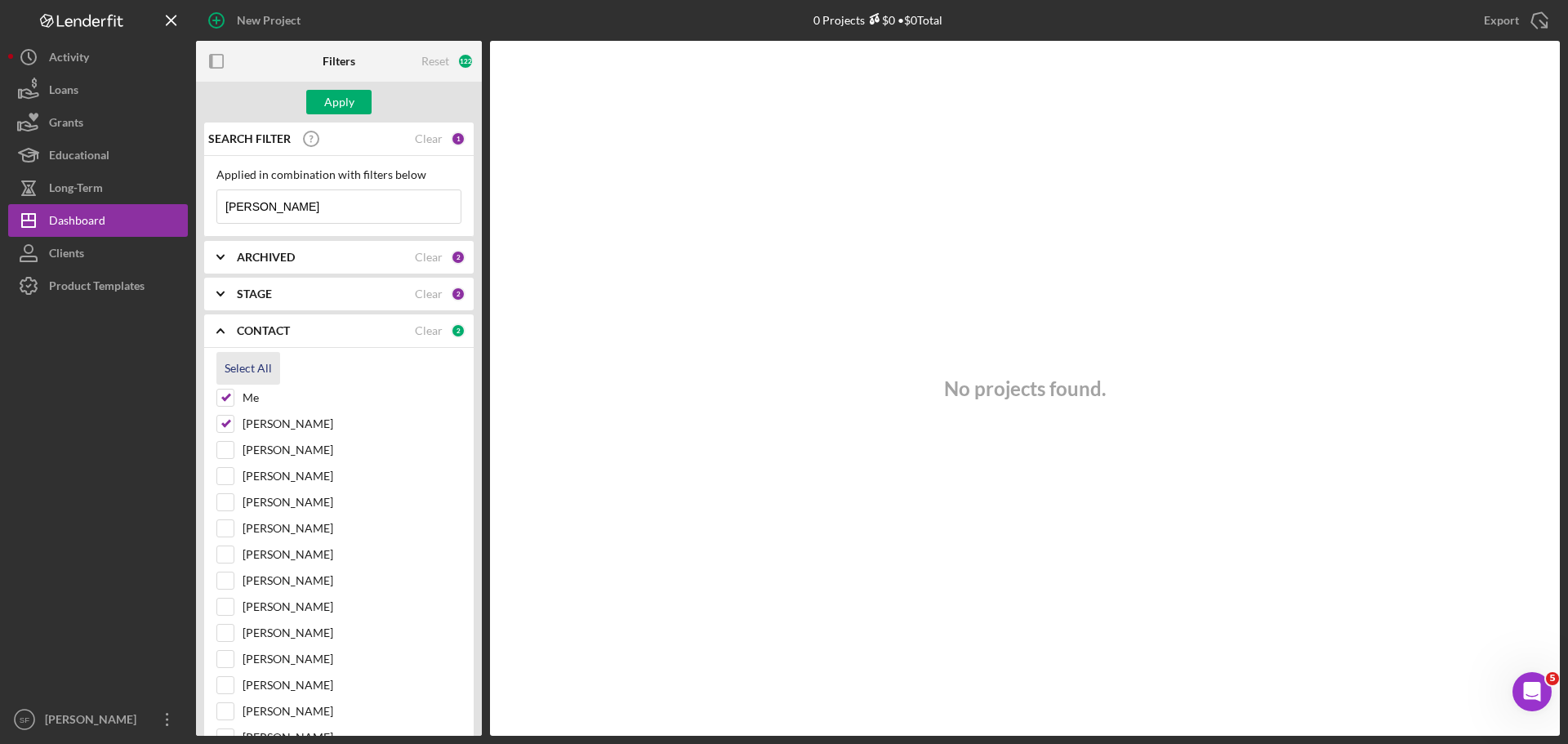
checkbox input "true"
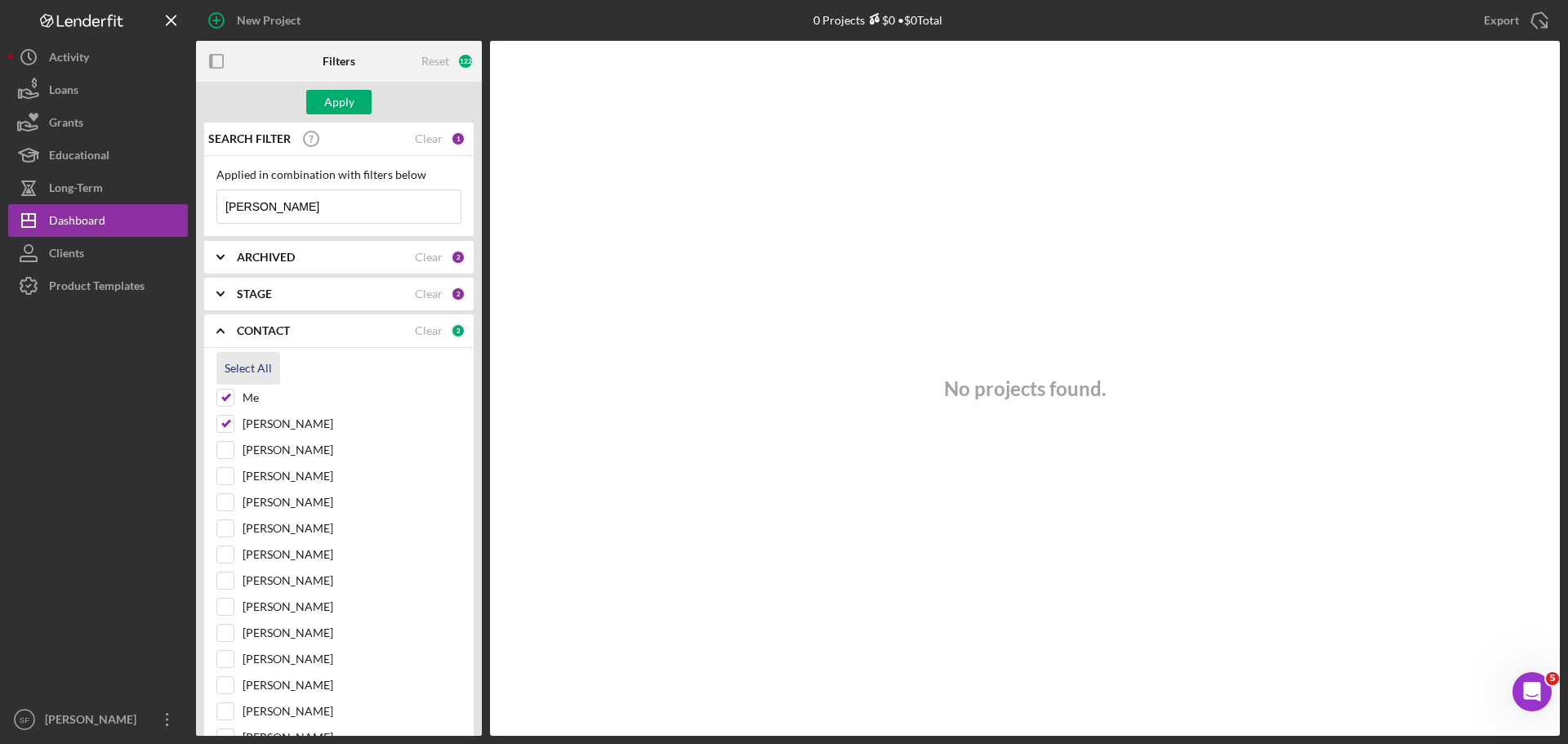
checkbox input "true"
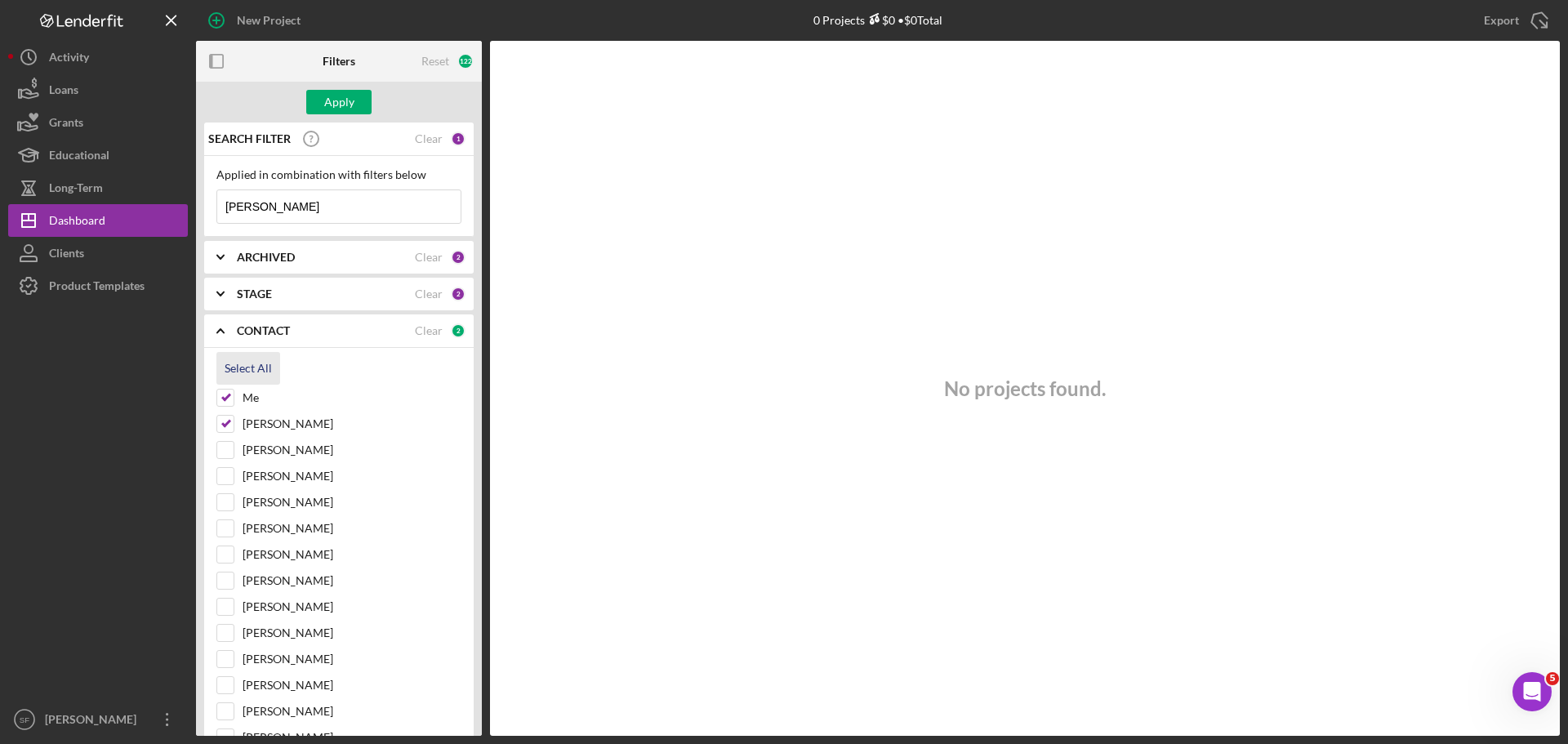
checkbox input "true"
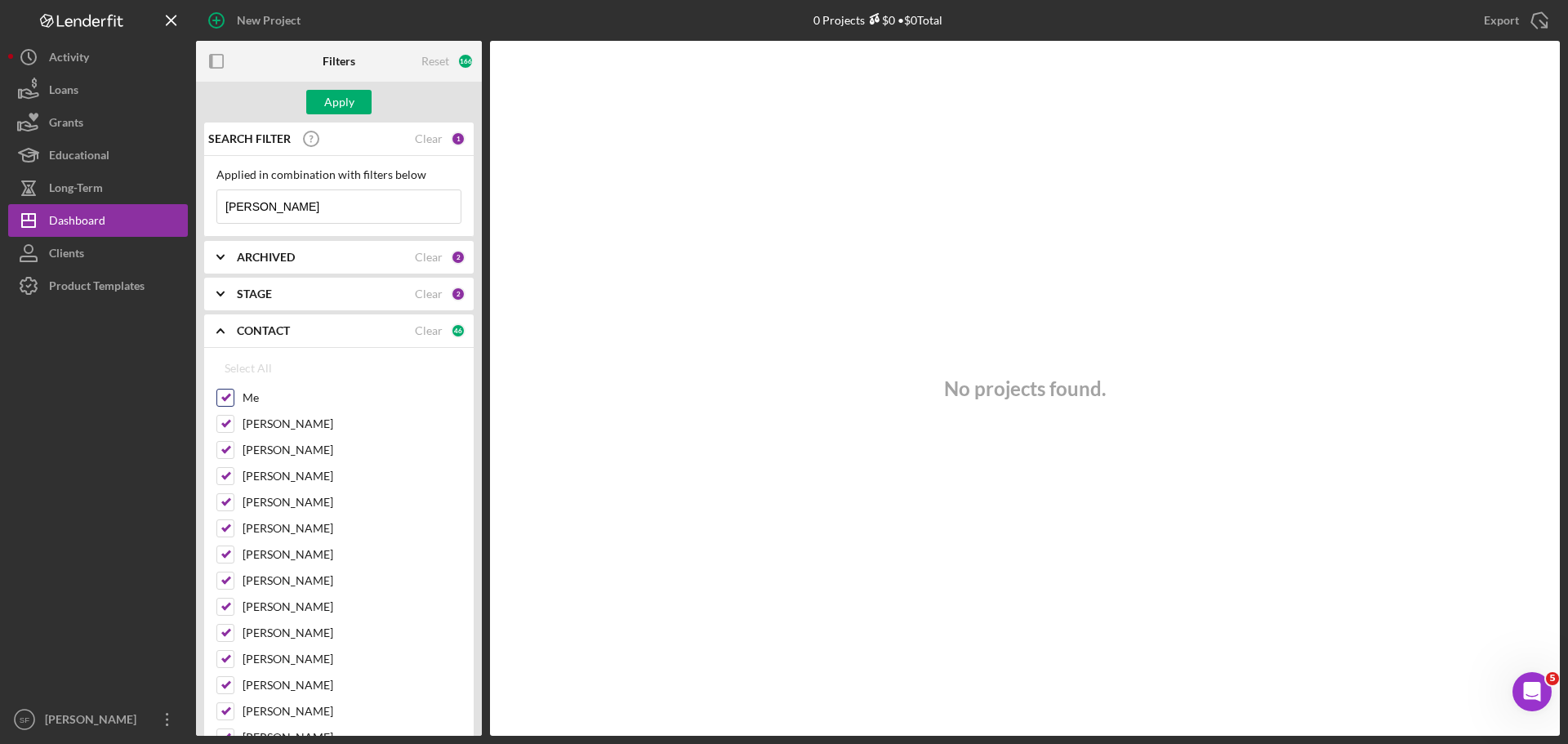
click at [228, 398] on input "Me" at bounding box center [224, 397] width 16 height 16
click at [356, 88] on div "Apply" at bounding box center [338, 102] width 286 height 41
click at [354, 102] on button "Apply" at bounding box center [338, 102] width 65 height 25
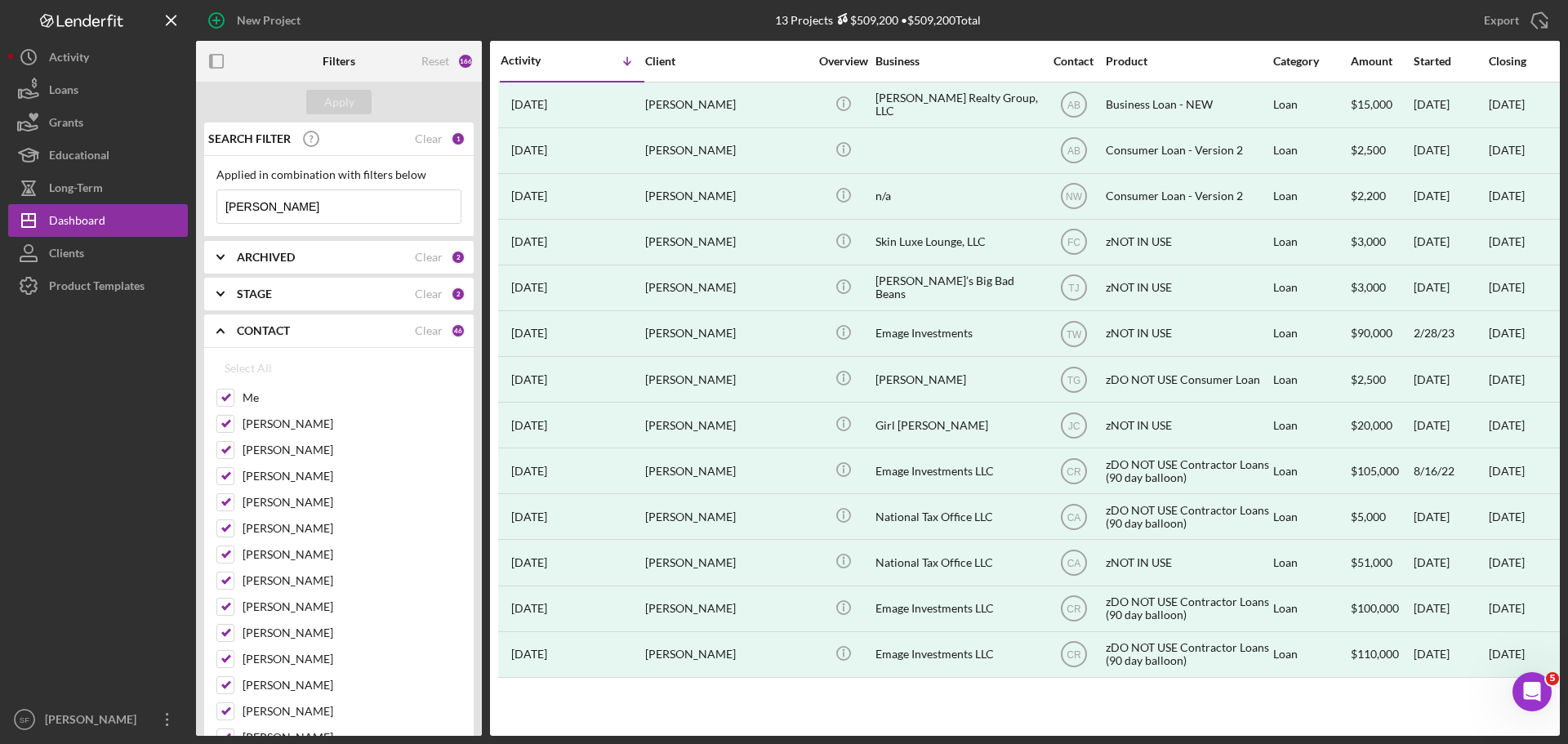
click at [379, 253] on div "ARCHIVED" at bounding box center [326, 257] width 178 height 13
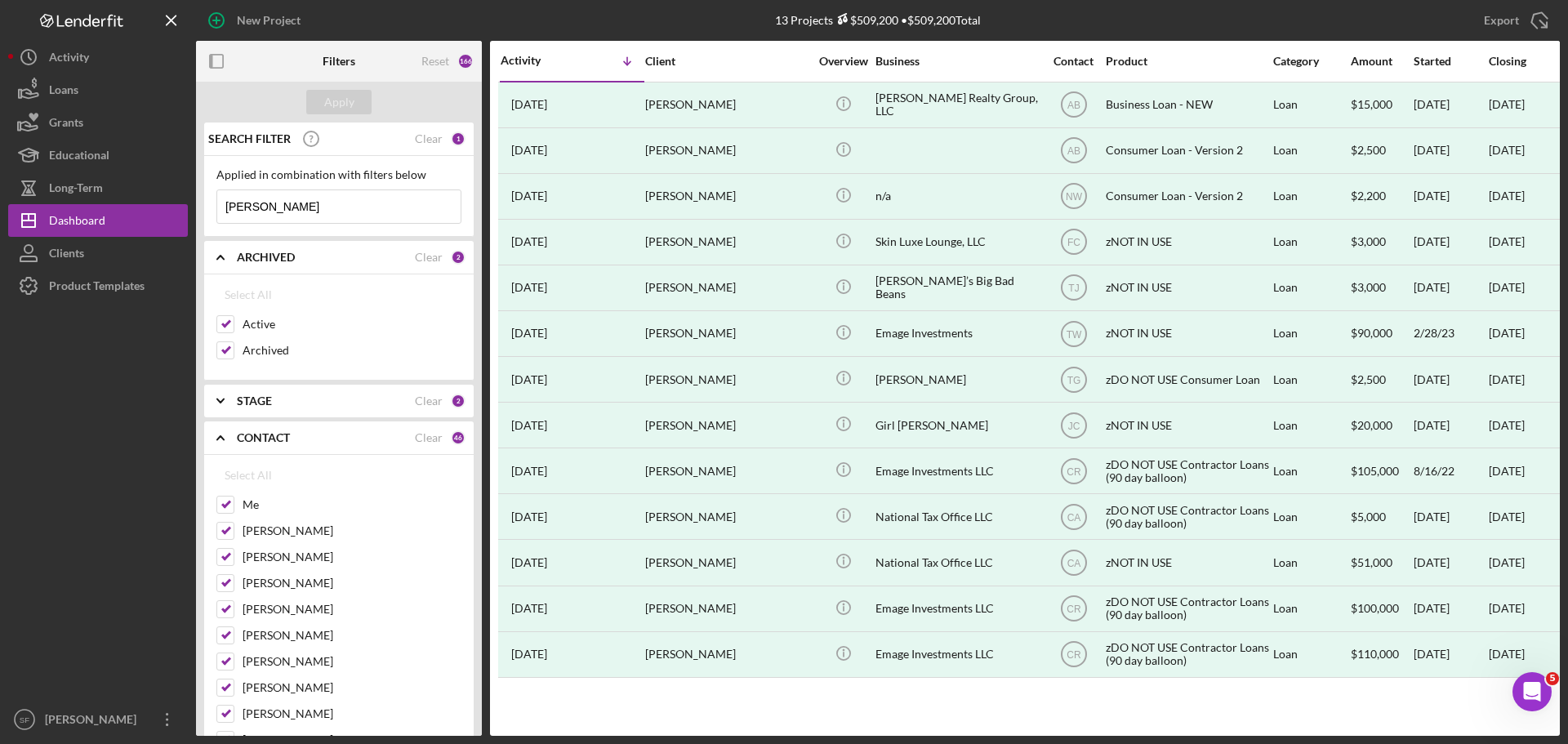
click at [378, 254] on div "ARCHIVED" at bounding box center [326, 257] width 178 height 13
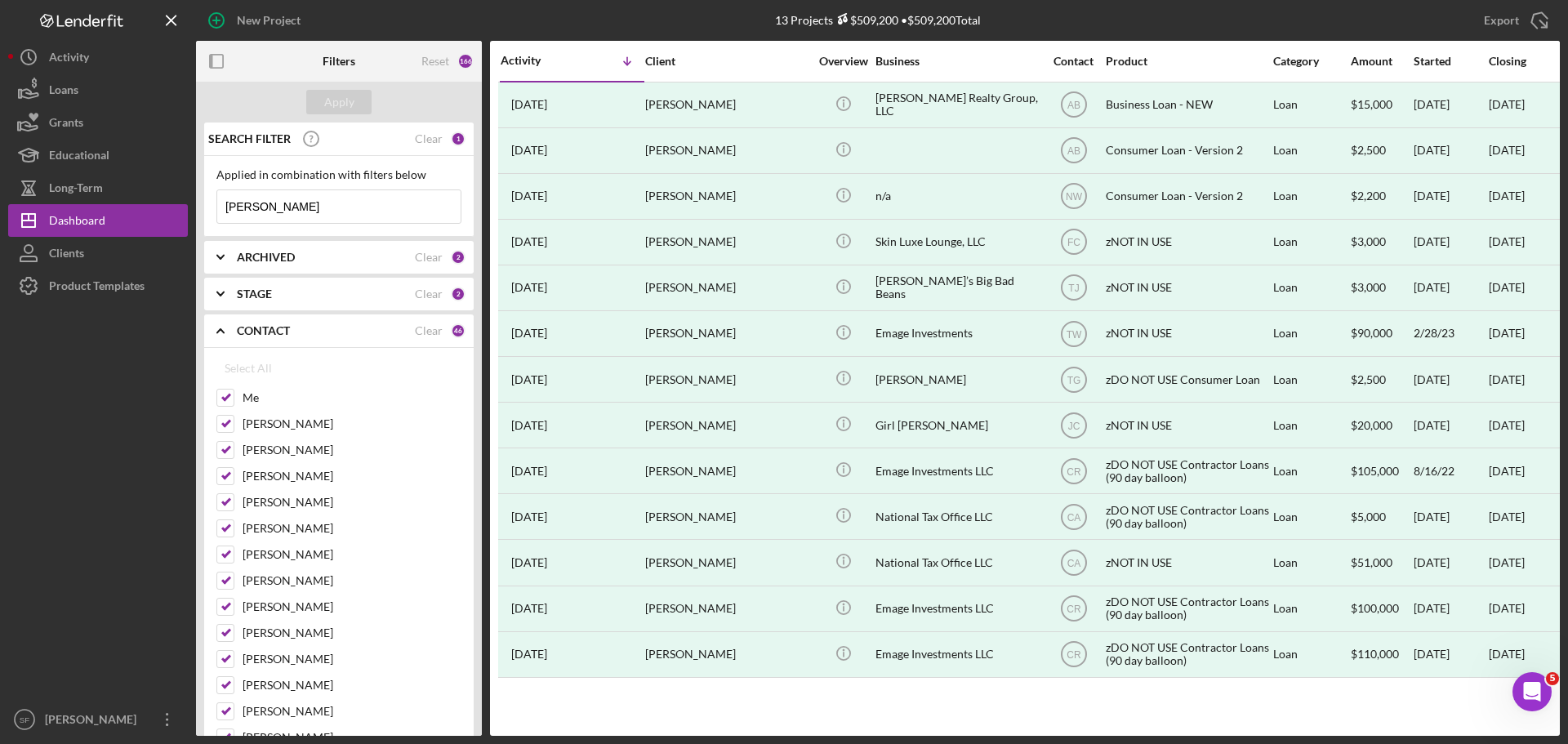
click at [375, 299] on div "STAGE" at bounding box center [326, 293] width 178 height 13
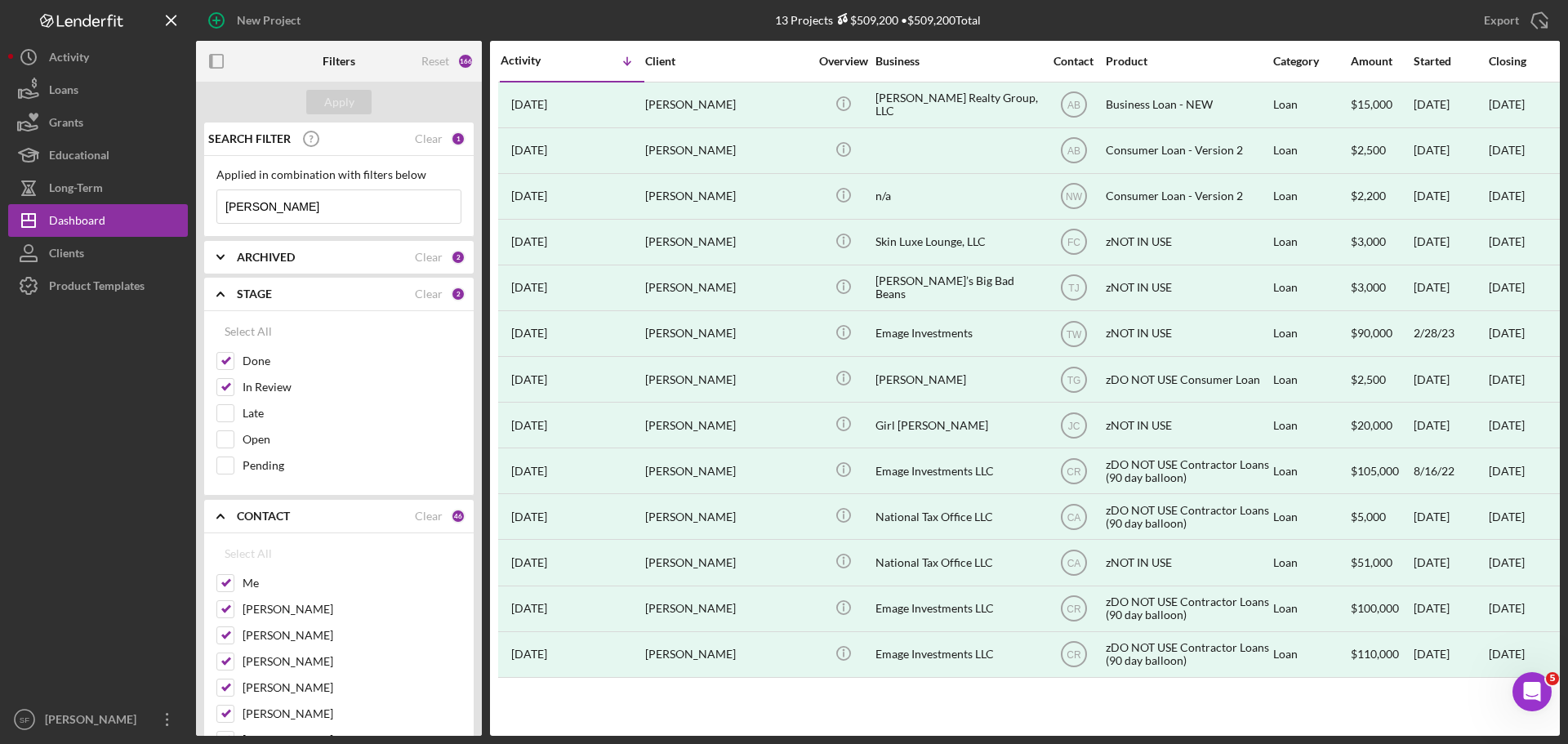
click at [361, 297] on div "STAGE" at bounding box center [326, 293] width 178 height 13
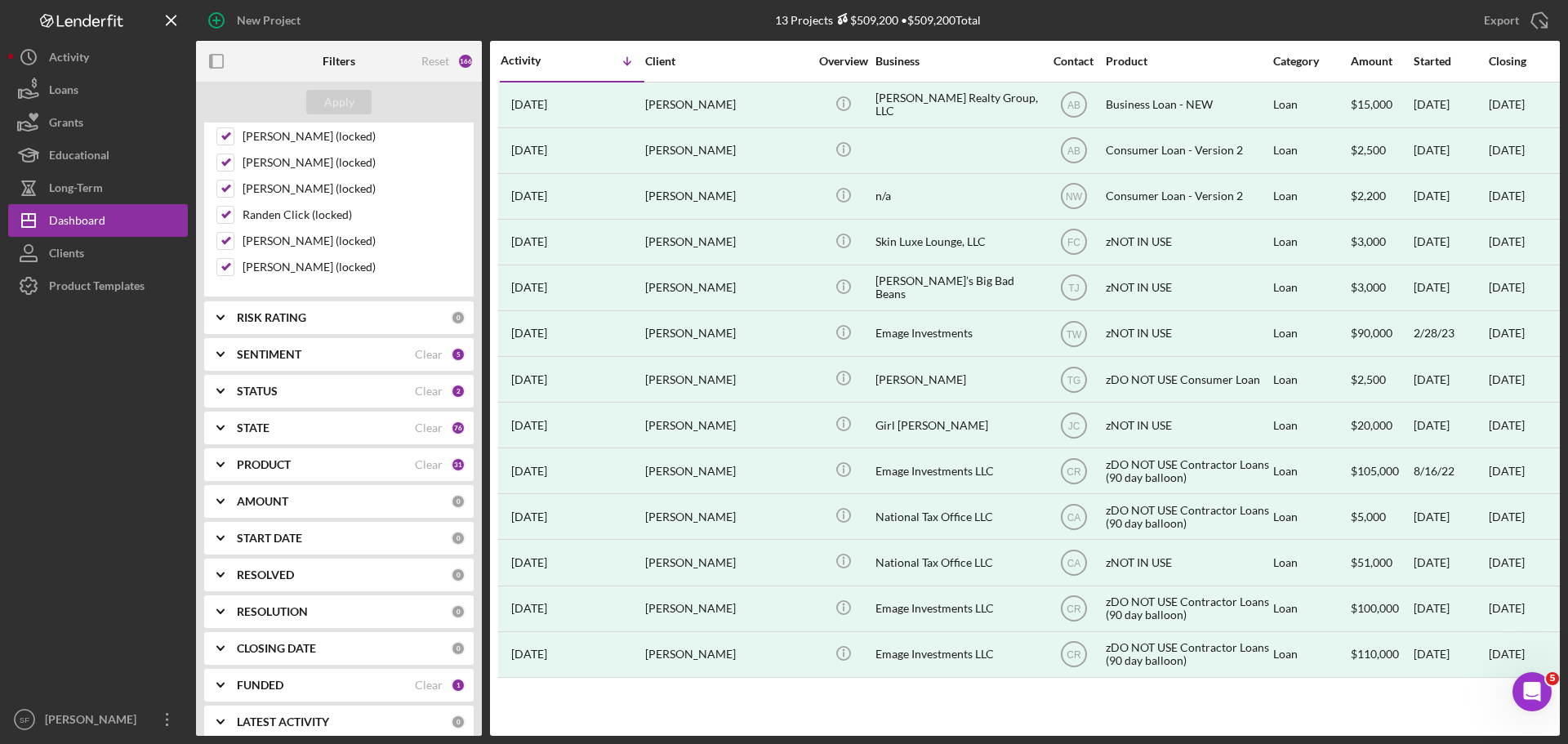
scroll to position [1321, 0]
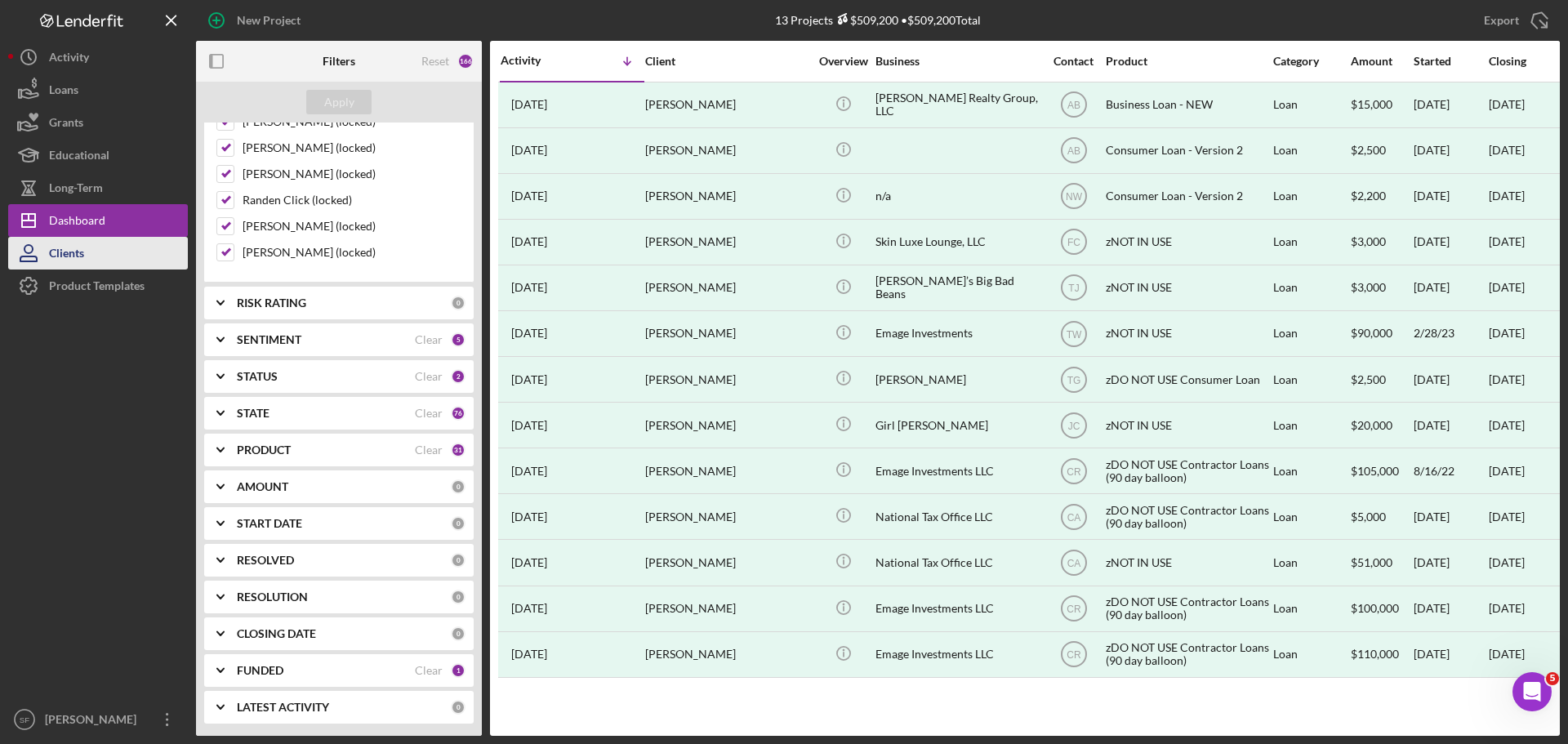
click at [101, 253] on button "Clients" at bounding box center [98, 253] width 179 height 32
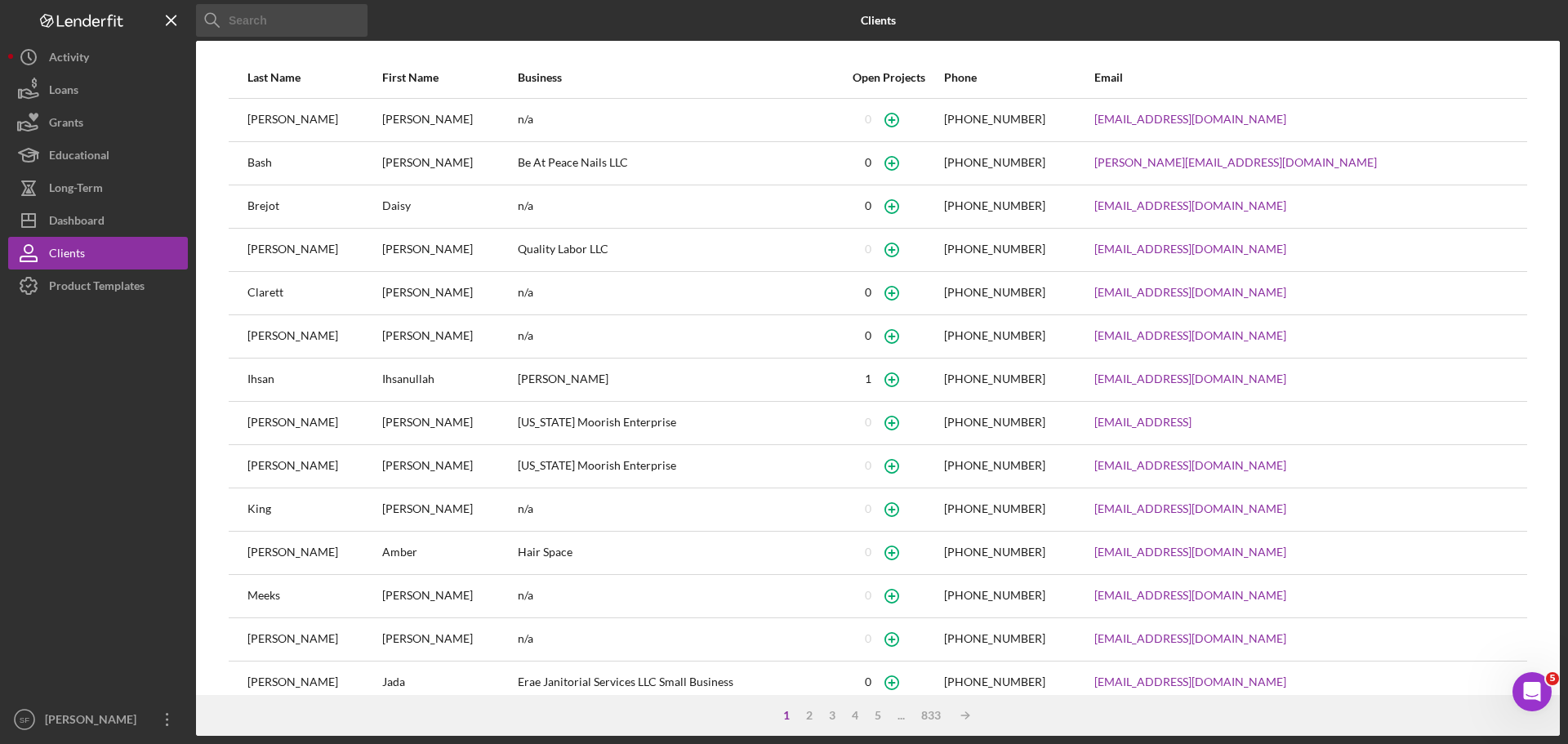
click at [312, 28] on input at bounding box center [281, 20] width 172 height 32
paste input "[PERSON_NAME]"
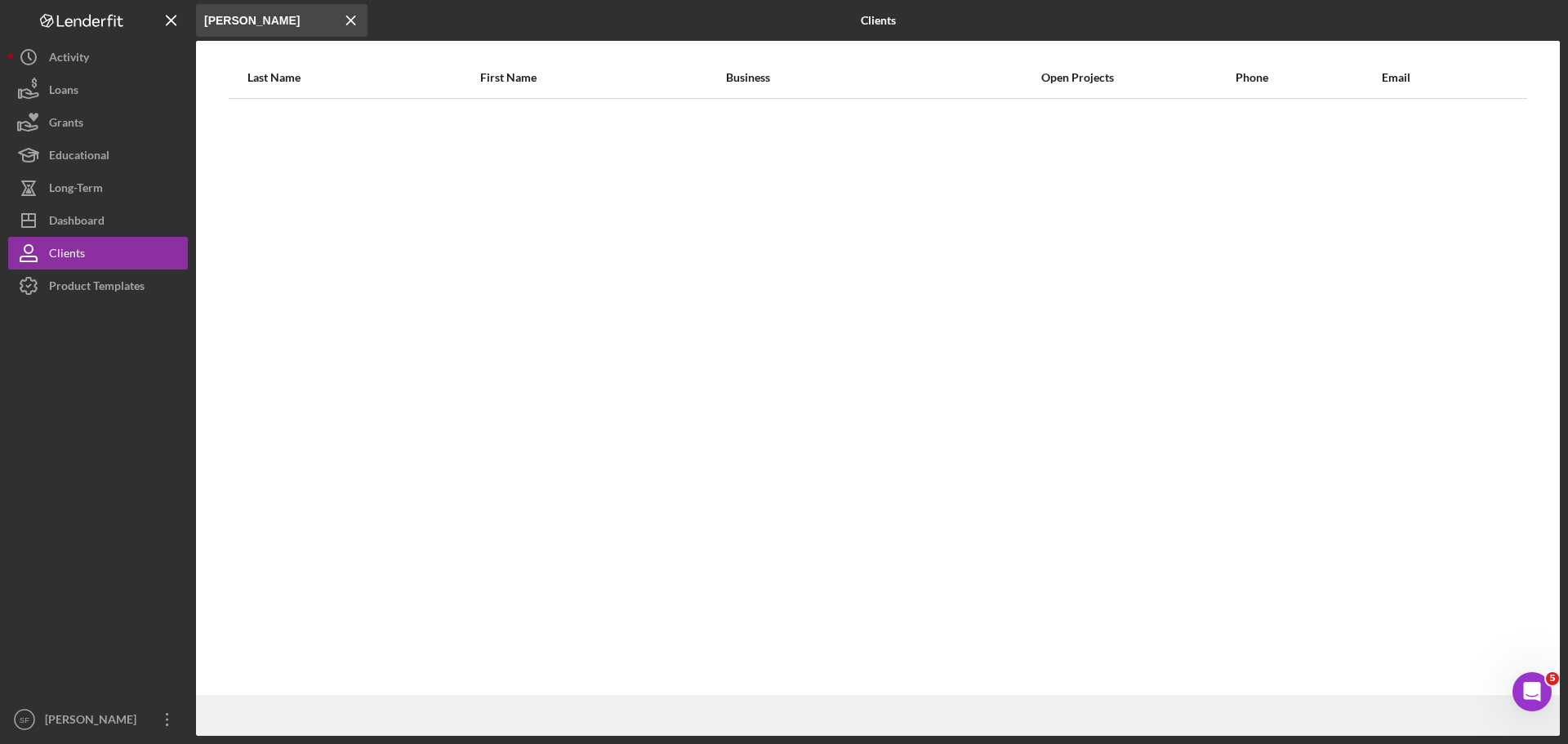
click at [123, 304] on div at bounding box center [98, 503] width 179 height 401
click at [121, 284] on div "Product Templates" at bounding box center [97, 287] width 95 height 37
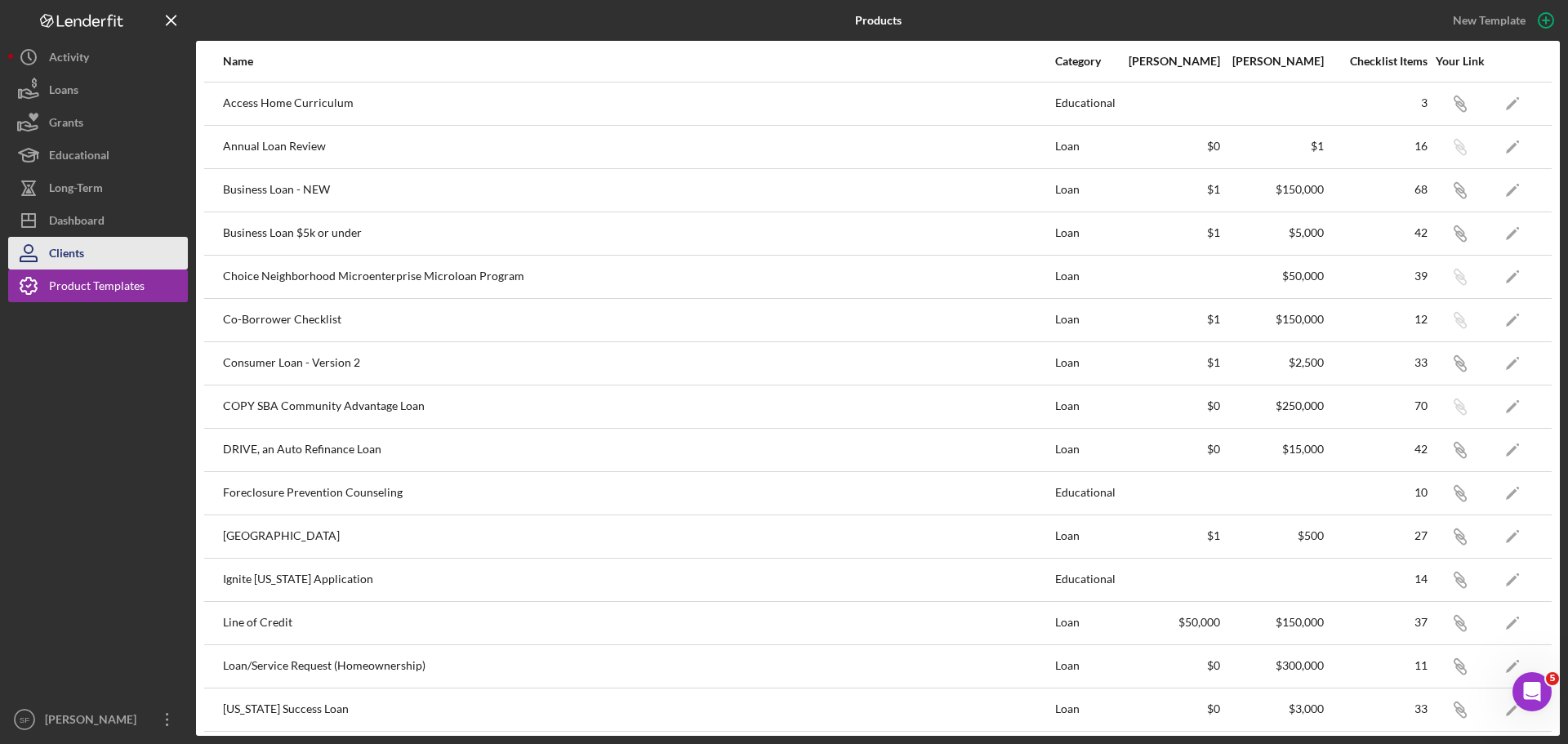
click at [111, 252] on button "Clients" at bounding box center [98, 253] width 179 height 32
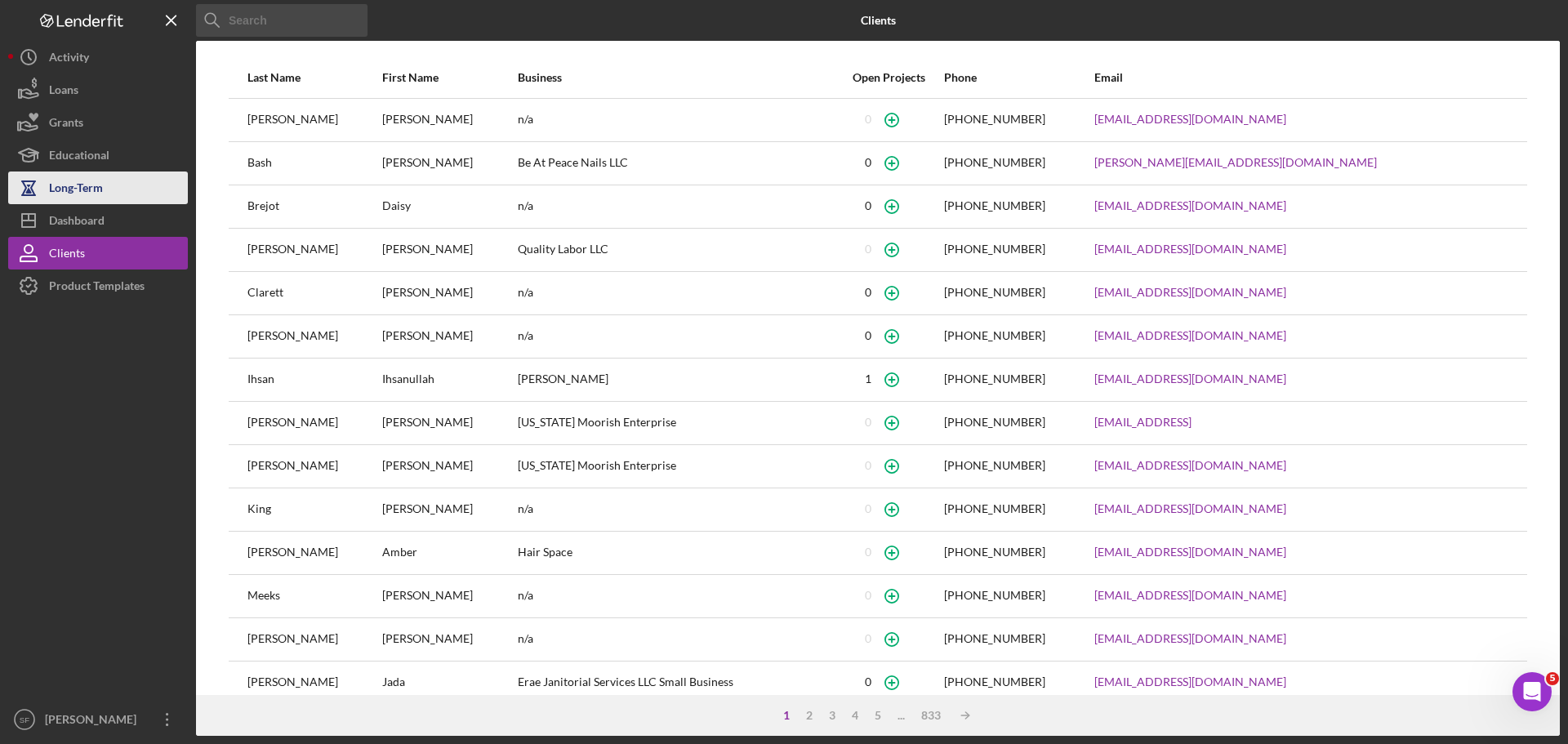
click at [144, 192] on button "Long-Term" at bounding box center [98, 188] width 179 height 32
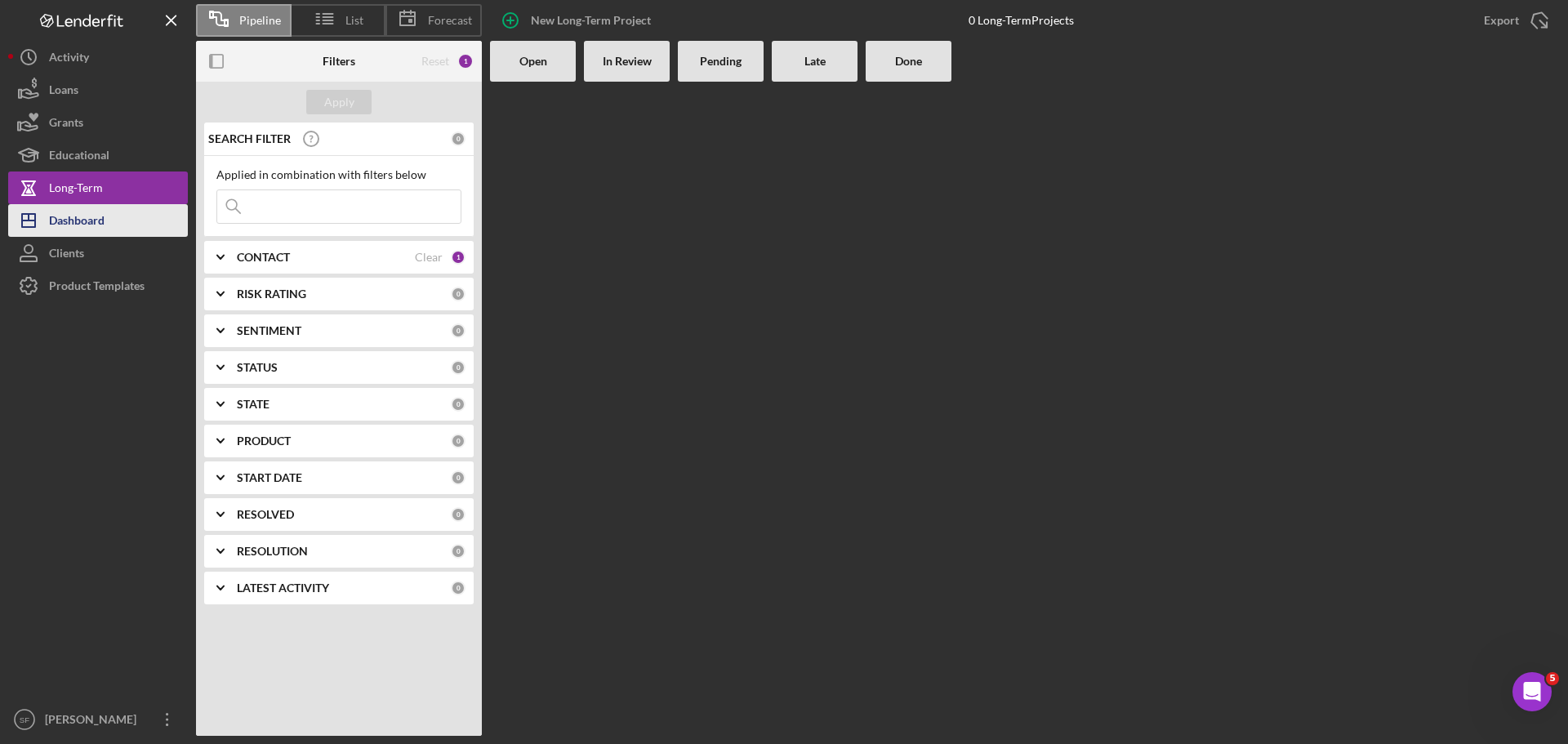
click at [130, 219] on button "Icon/Dashboard Dashboard" at bounding box center [98, 220] width 179 height 32
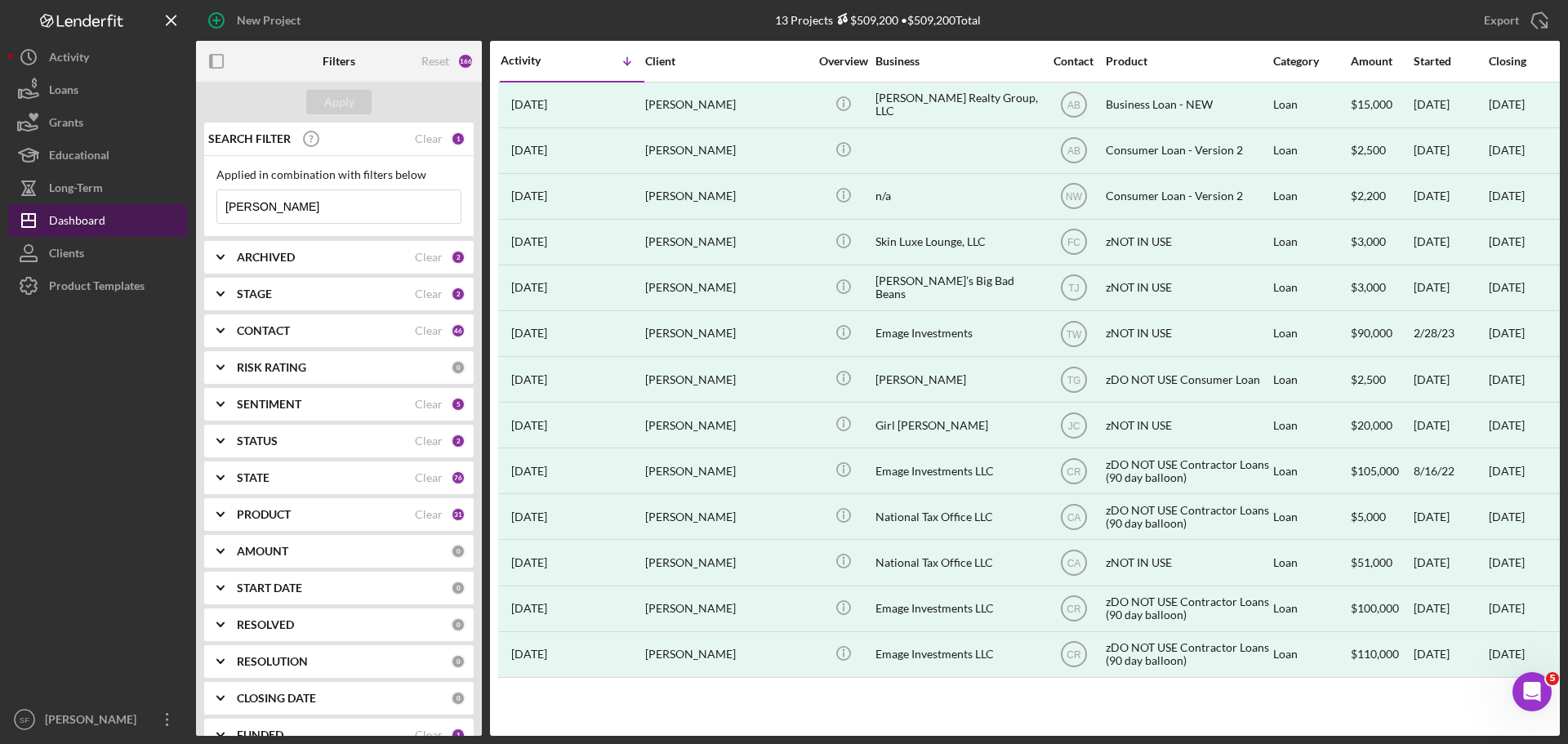
drag, startPoint x: 353, startPoint y: 210, endPoint x: 117, endPoint y: 205, distance: 236.1
click at [117, 205] on div "New Project 13 Projects $509,200 • $509,200 Total [PERSON_NAME] Export Icon/Exp…" at bounding box center [784, 367] width 1552 height 735
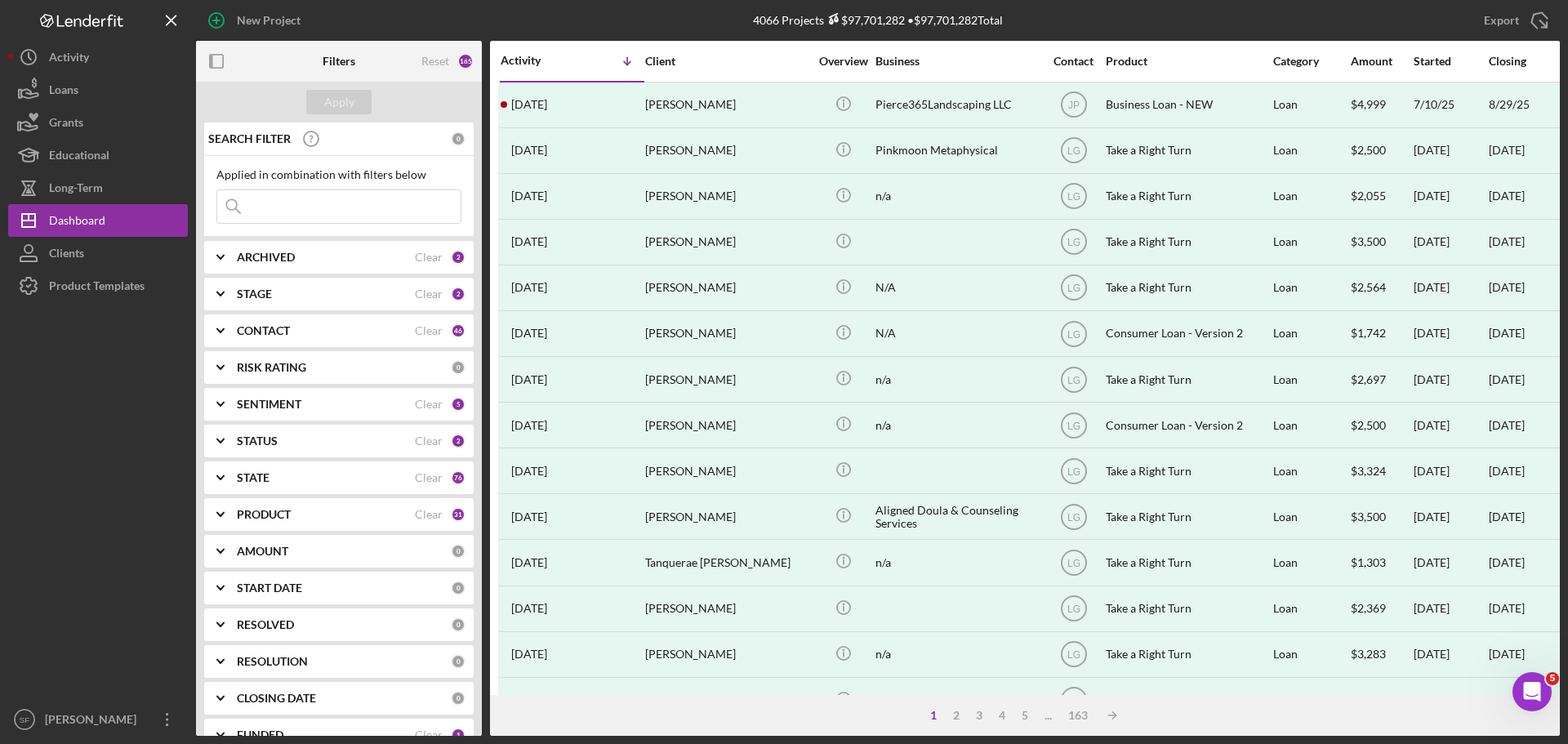
click at [439, 58] on div "Reset" at bounding box center [435, 60] width 28 height 13
click at [344, 100] on div "Apply" at bounding box center [339, 102] width 31 height 25
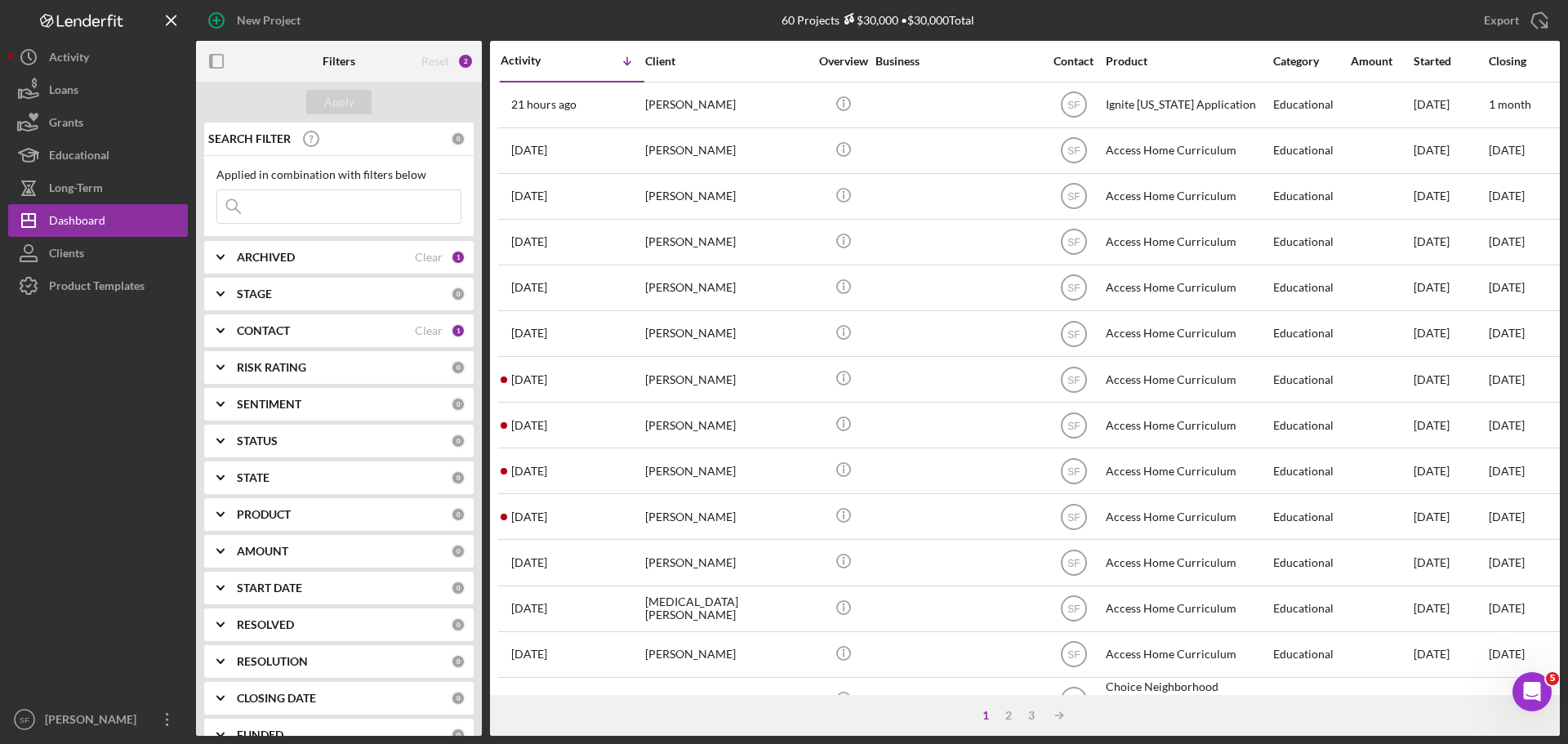
click at [297, 204] on input at bounding box center [338, 207] width 243 height 32
paste input "[PERSON_NAME]"
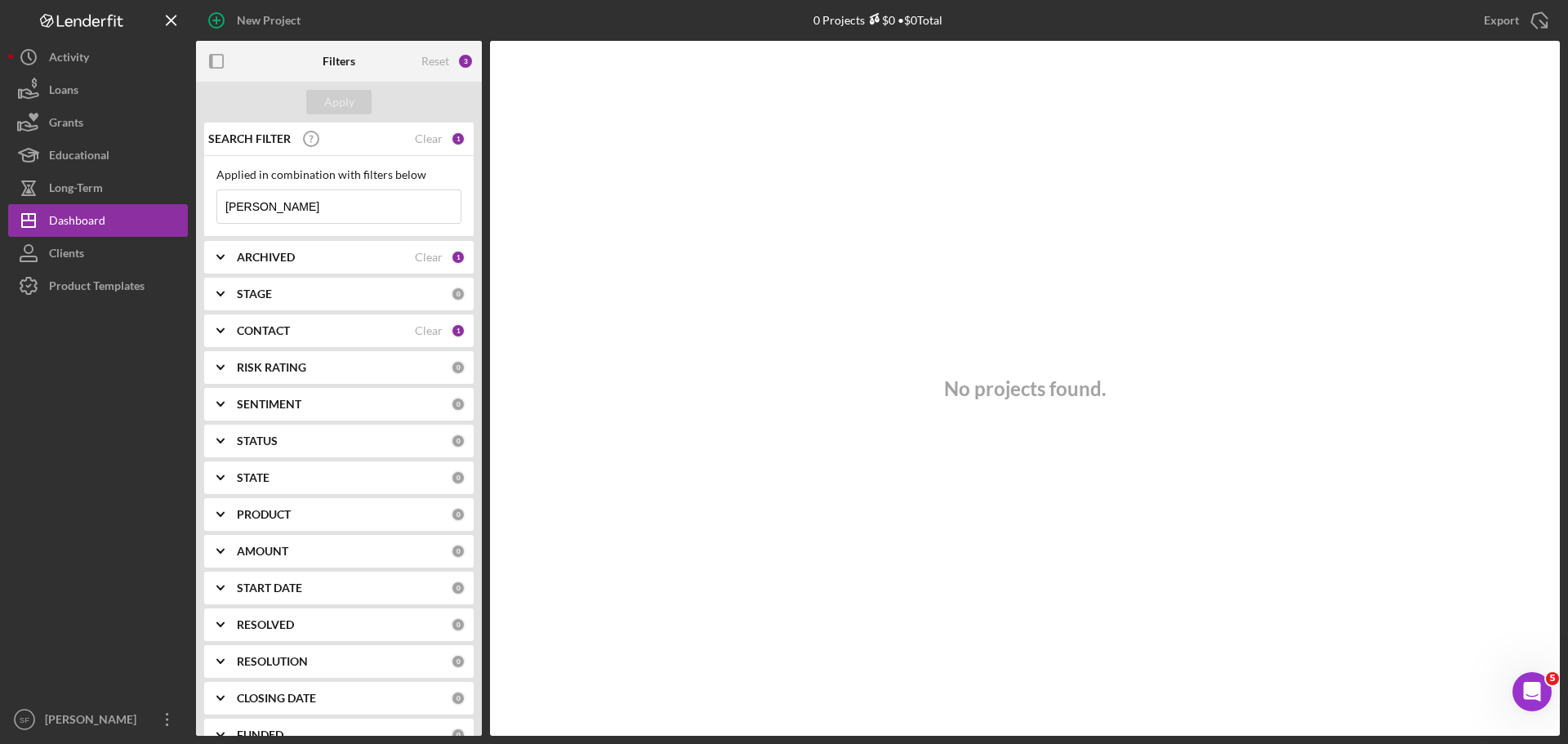
drag, startPoint x: 214, startPoint y: 203, endPoint x: -246, endPoint y: 171, distance: 461.1
click at [0, 171] on html "New Project 0 Projects $0 • $0 Total [PERSON_NAME] Export Icon/Export Filters R…" at bounding box center [784, 372] width 1568 height 744
click at [70, 260] on div "Clients" at bounding box center [66, 255] width 35 height 37
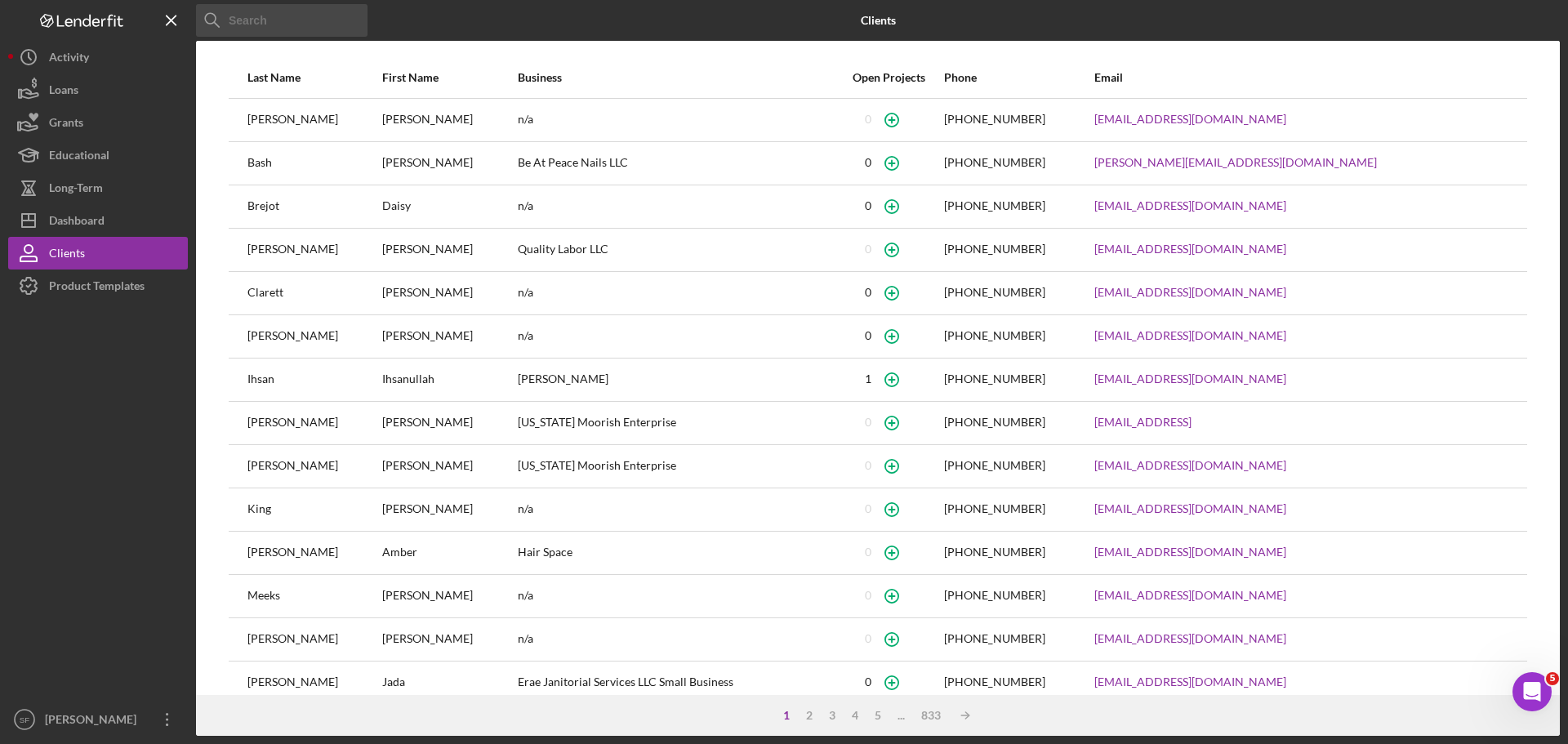
click at [315, 13] on input at bounding box center [281, 20] width 172 height 32
paste input "[PERSON_NAME]"
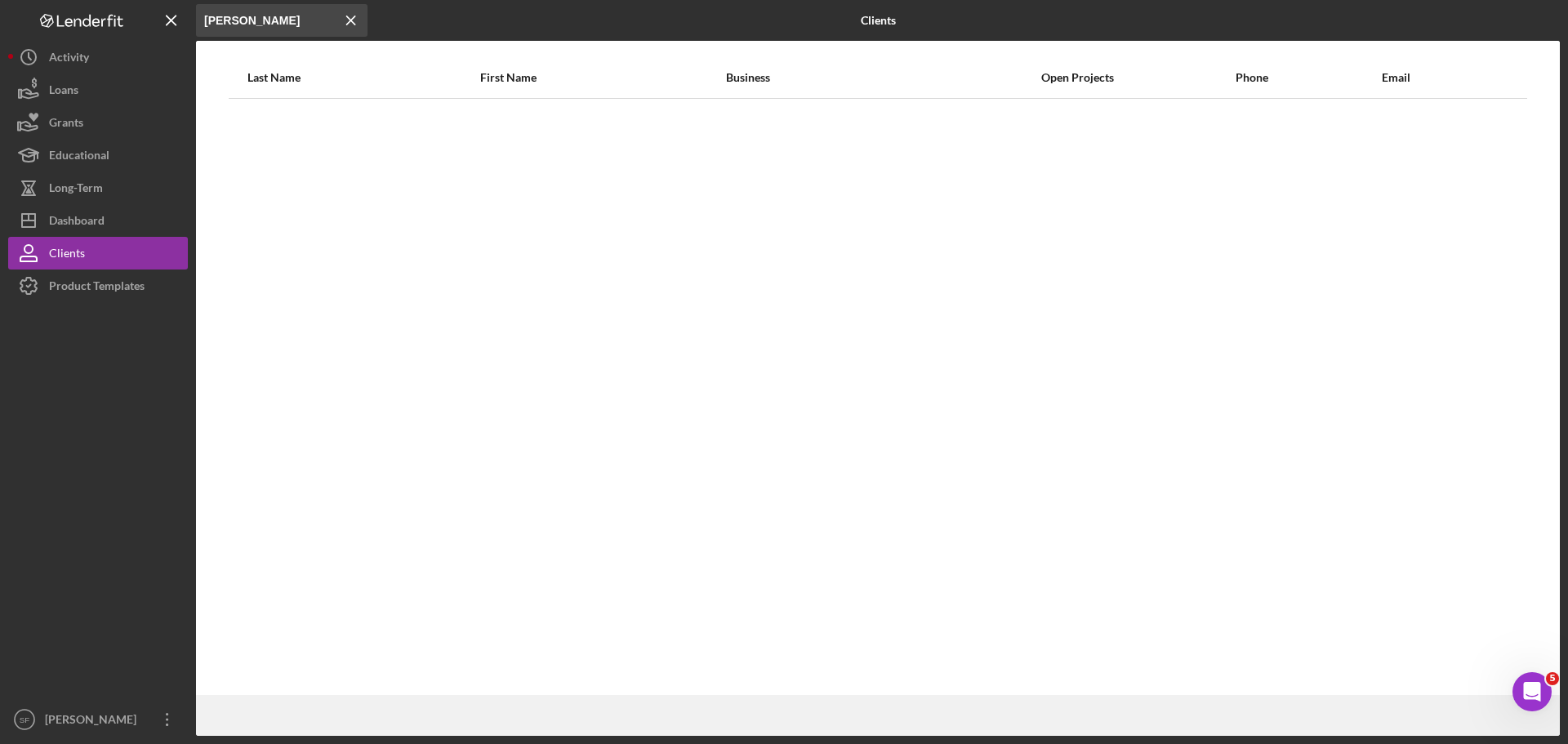
drag, startPoint x: 236, startPoint y: 22, endPoint x: -114, endPoint y: 49, distance: 351.0
click at [0, 49] on html "Icon/Menu Close [PERSON_NAME] Icon/Menu Close Clients Last Name First Name Busi…" at bounding box center [784, 372] width 1568 height 744
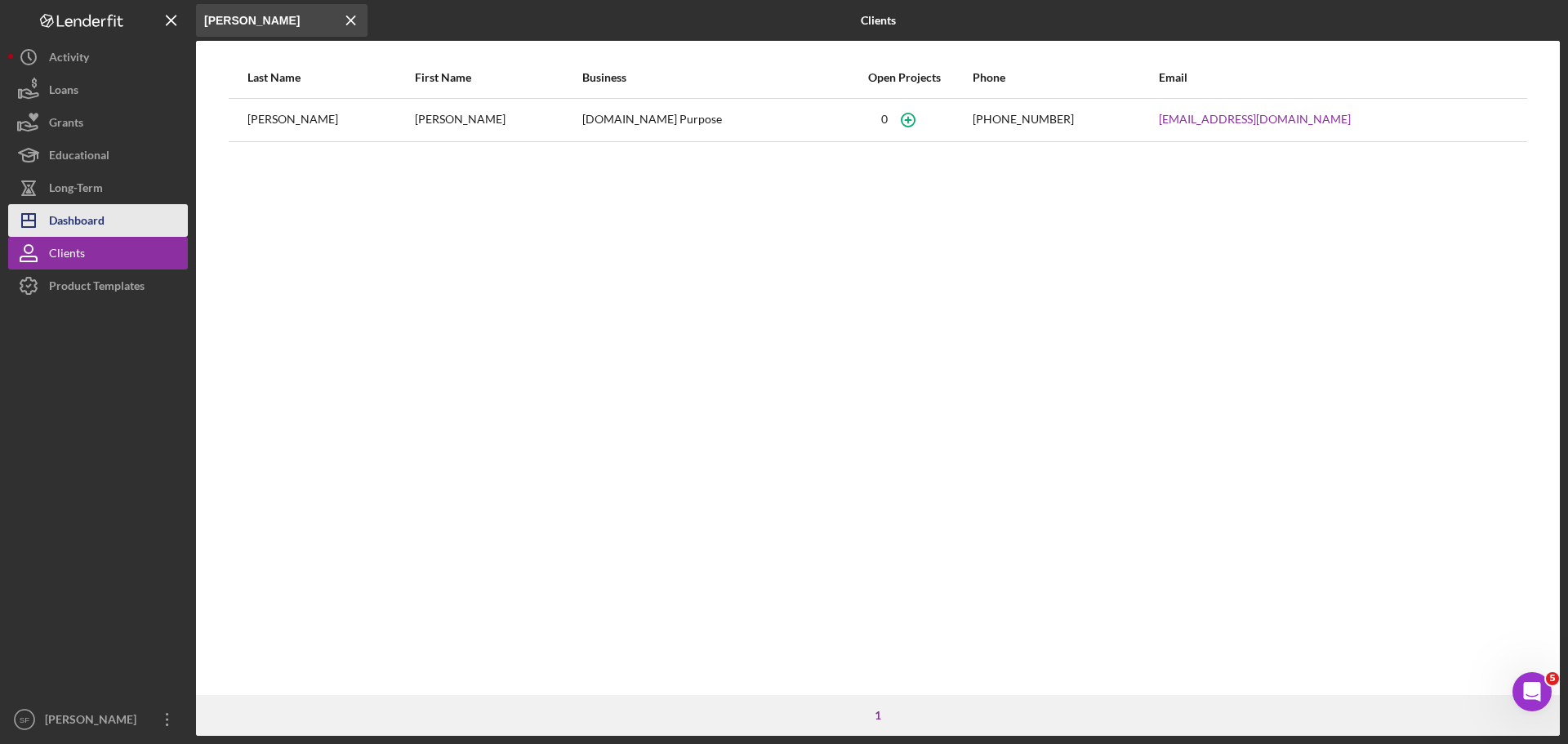
click at [66, 228] on div "Dashboard" at bounding box center [77, 222] width 55 height 37
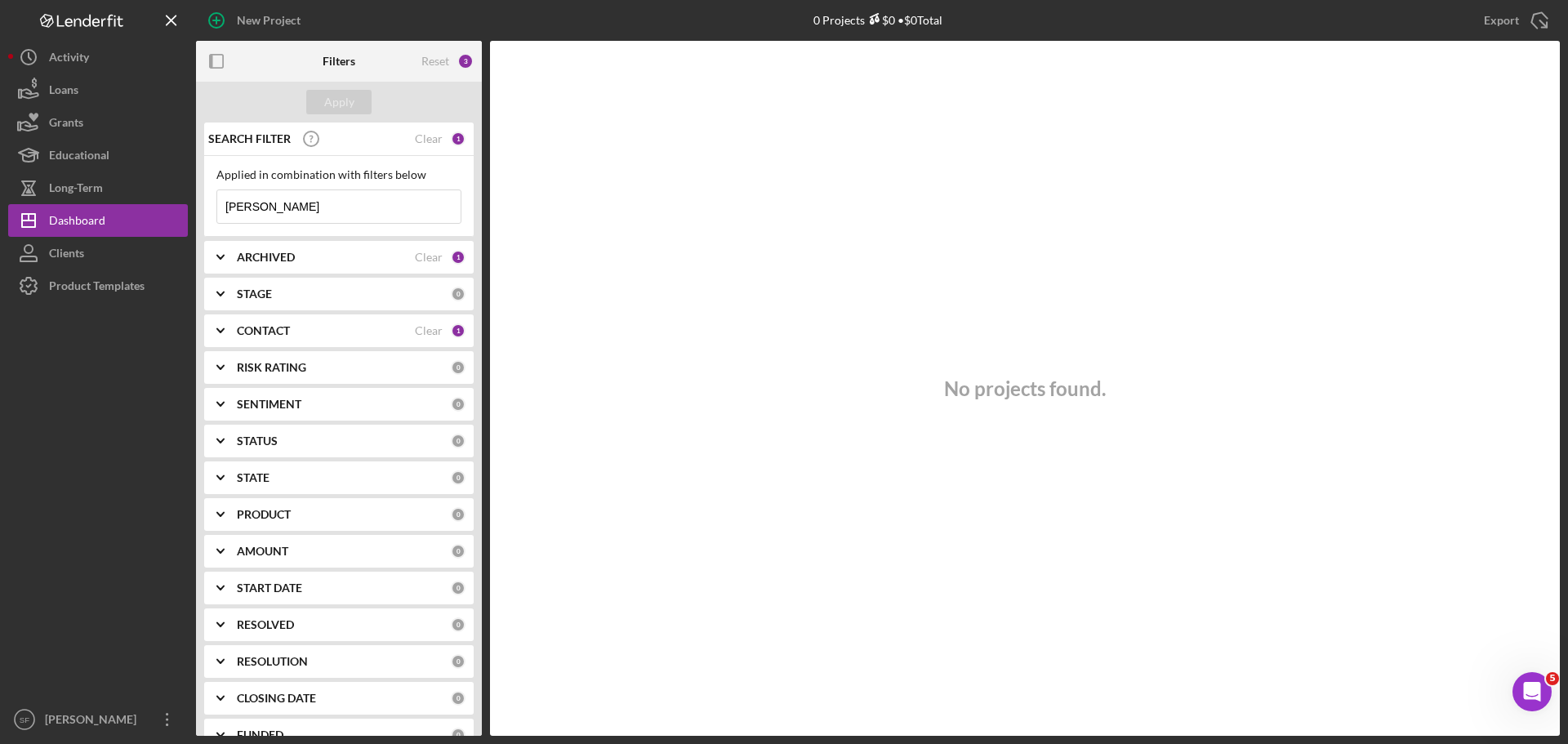
drag, startPoint x: 258, startPoint y: 203, endPoint x: 207, endPoint y: 221, distance: 54.1
click at [196, 211] on div "SEARCH FILTER Clear 1 Applied in combination with filters below [PERSON_NAME] I…" at bounding box center [338, 429] width 286 height 613
click at [376, 261] on div "ARCHIVED" at bounding box center [326, 257] width 178 height 13
click at [261, 348] on label "Archived" at bounding box center [351, 349] width 219 height 16
click at [234, 348] on input "Archived" at bounding box center [224, 349] width 16 height 16
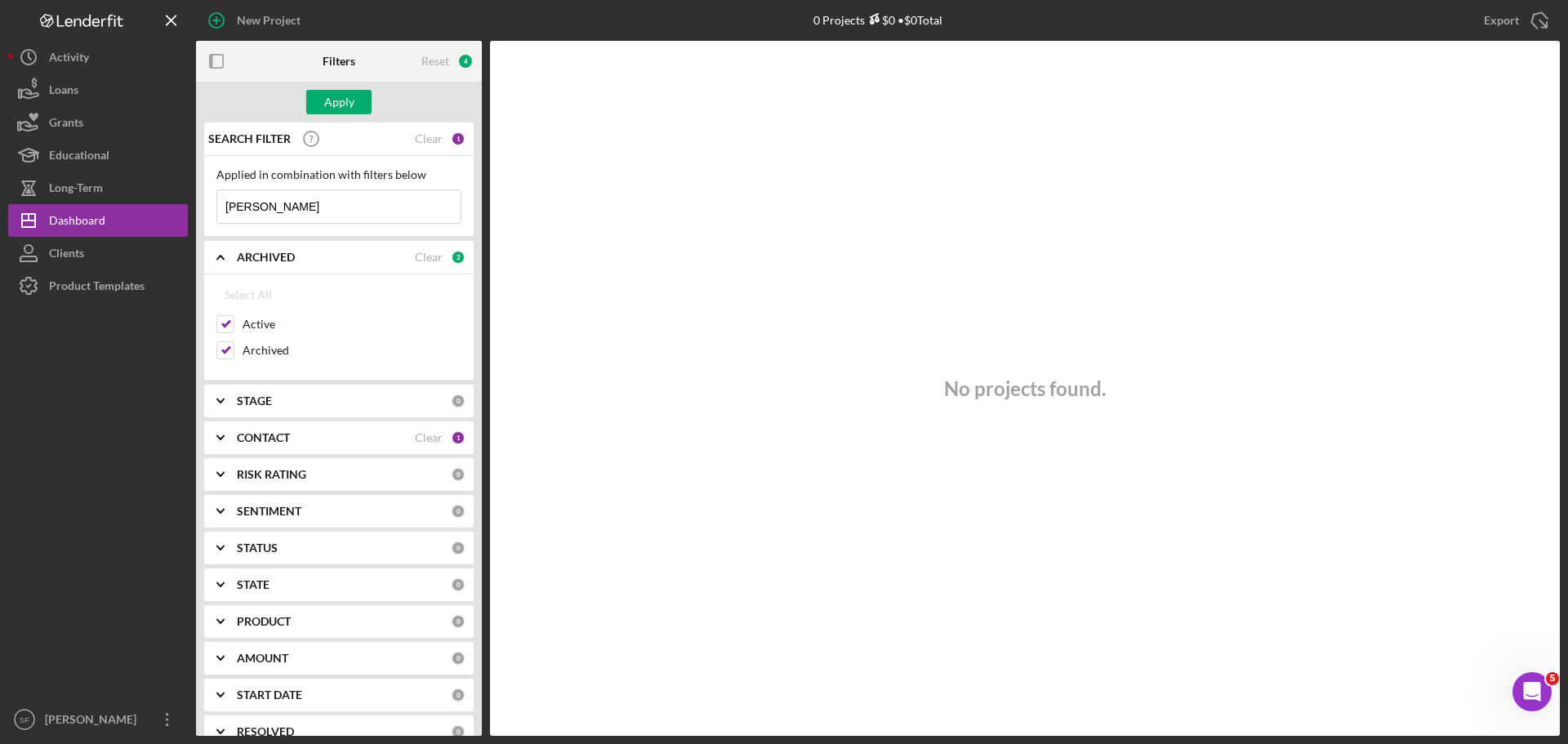
click at [339, 255] on div "ARCHIVED" at bounding box center [326, 257] width 178 height 13
click at [336, 287] on div "STAGE" at bounding box center [344, 293] width 214 height 13
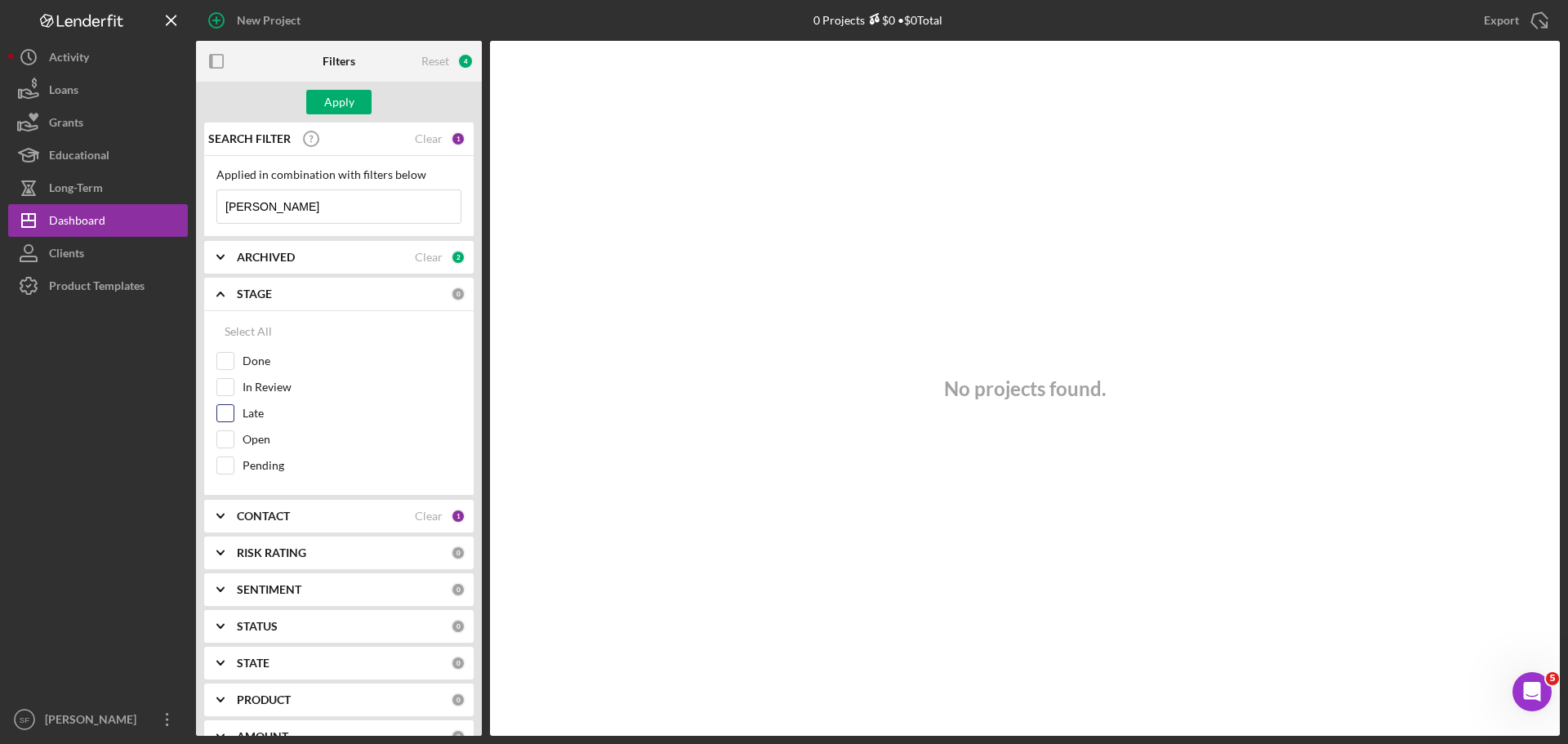
drag, startPoint x: 237, startPoint y: 356, endPoint x: 229, endPoint y: 413, distance: 57.6
click at [229, 413] on input "Late" at bounding box center [224, 412] width 16 height 16
drag, startPoint x: 372, startPoint y: 206, endPoint x: -114, endPoint y: 245, distance: 487.6
click at [0, 245] on html "New Project 0 Projects $0 • $0 Total [PERSON_NAME] Export Icon/Export Filters R…" at bounding box center [784, 372] width 1568 height 744
click at [229, 414] on input "Late" at bounding box center [224, 412] width 16 height 16
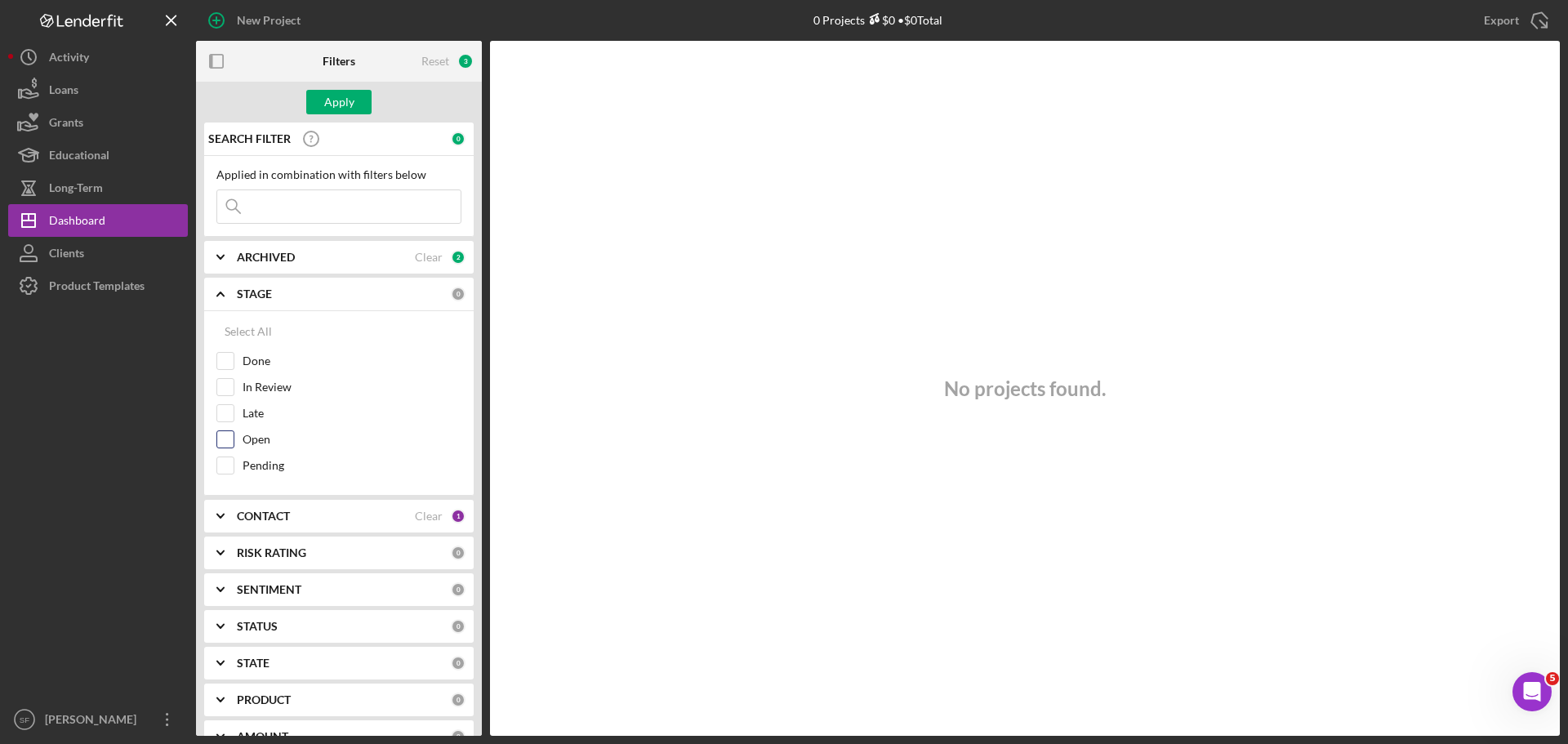
click at [224, 446] on input "Open" at bounding box center [224, 439] width 16 height 16
click at [231, 361] on input "Done" at bounding box center [224, 361] width 16 height 16
click at [230, 453] on div "Open" at bounding box center [339, 443] width 245 height 26
click at [229, 461] on input "Pending" at bounding box center [224, 465] width 16 height 16
click at [231, 394] on input "In Review" at bounding box center [224, 387] width 16 height 16
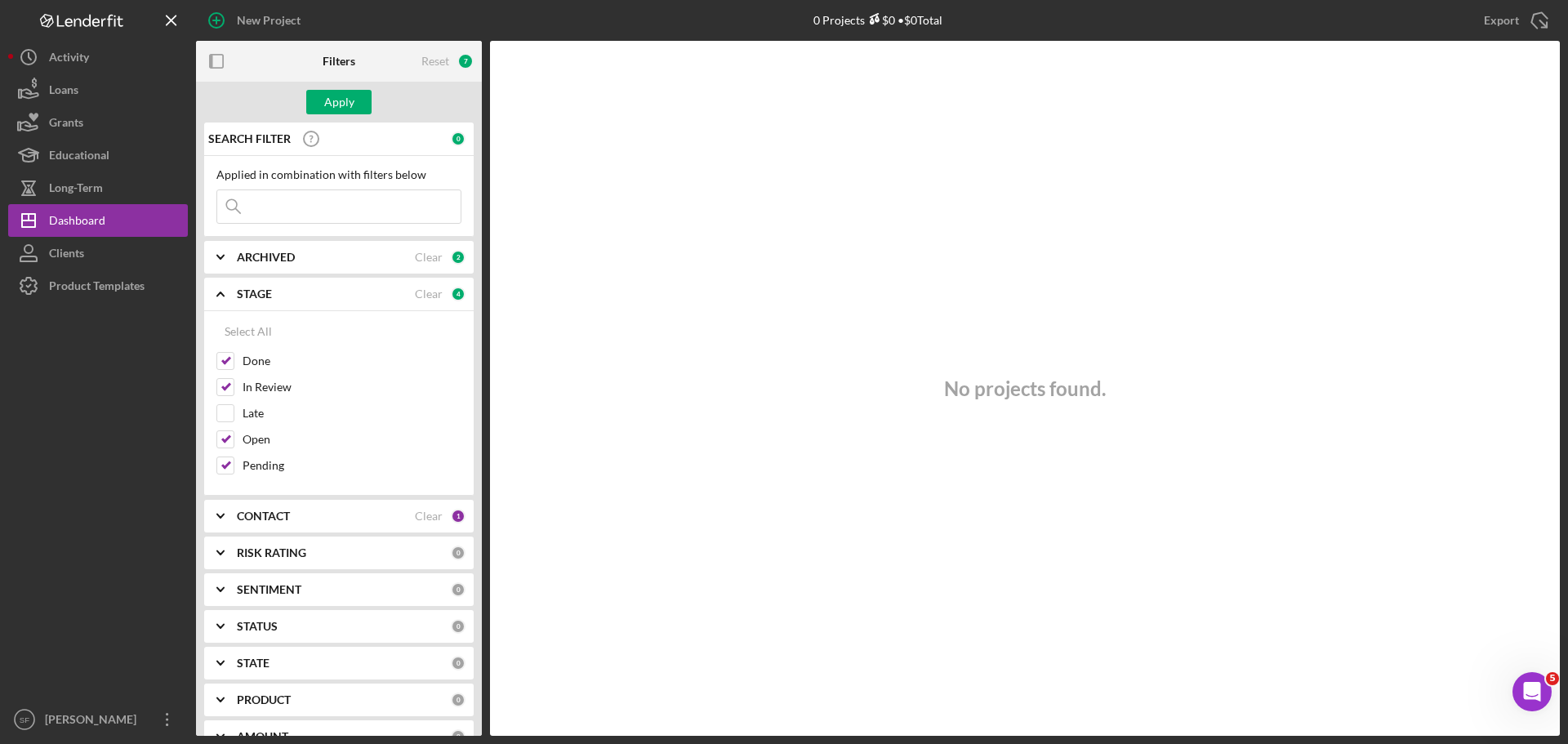
click at [319, 519] on div "CONTACT" at bounding box center [326, 515] width 178 height 13
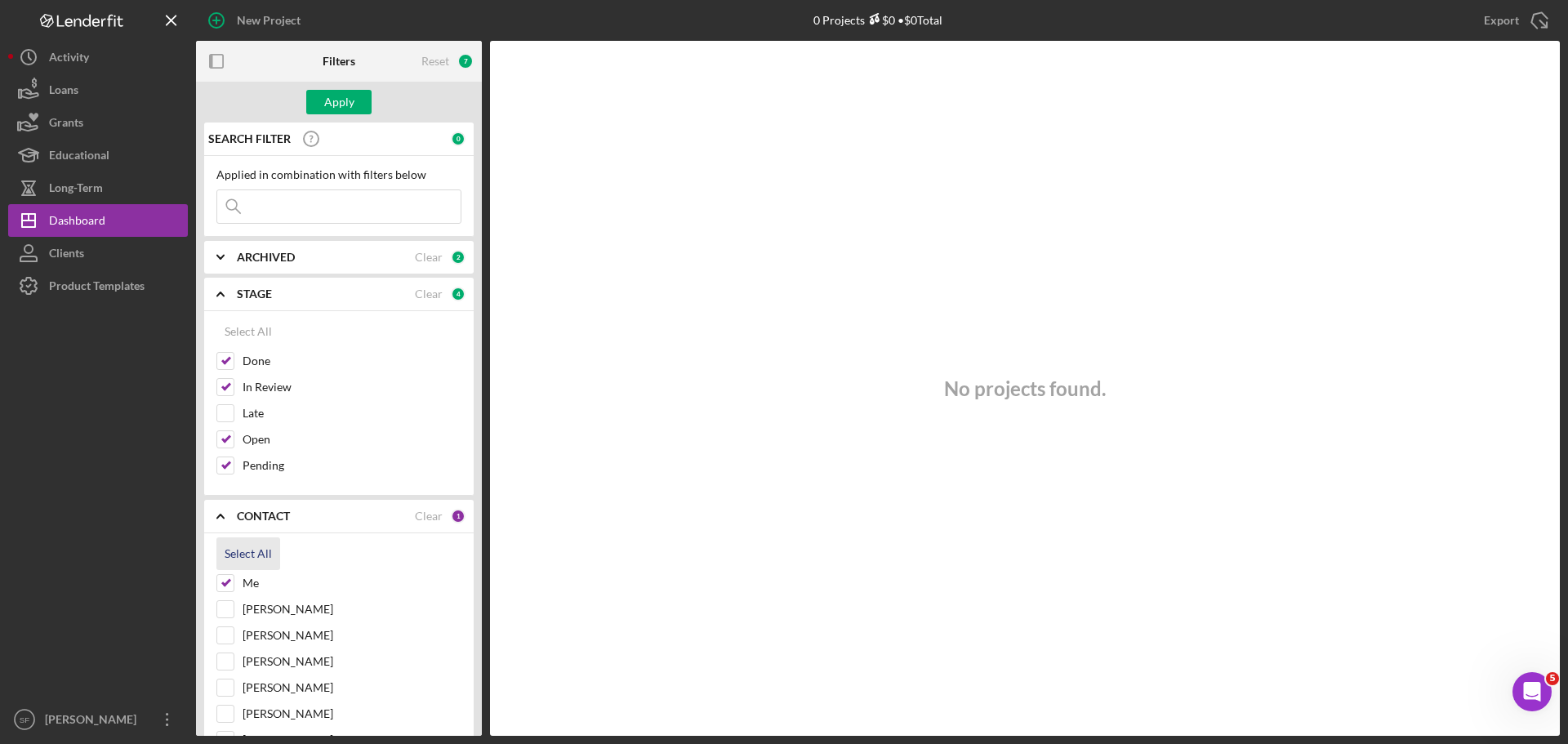
click at [243, 551] on div "Select All" at bounding box center [248, 554] width 48 height 32
click at [410, 411] on label "Late" at bounding box center [351, 412] width 219 height 16
click at [234, 411] on input "Late" at bounding box center [224, 412] width 16 height 16
click at [410, 411] on label "Late" at bounding box center [351, 412] width 219 height 16
click at [234, 411] on input "Late" at bounding box center [224, 412] width 16 height 16
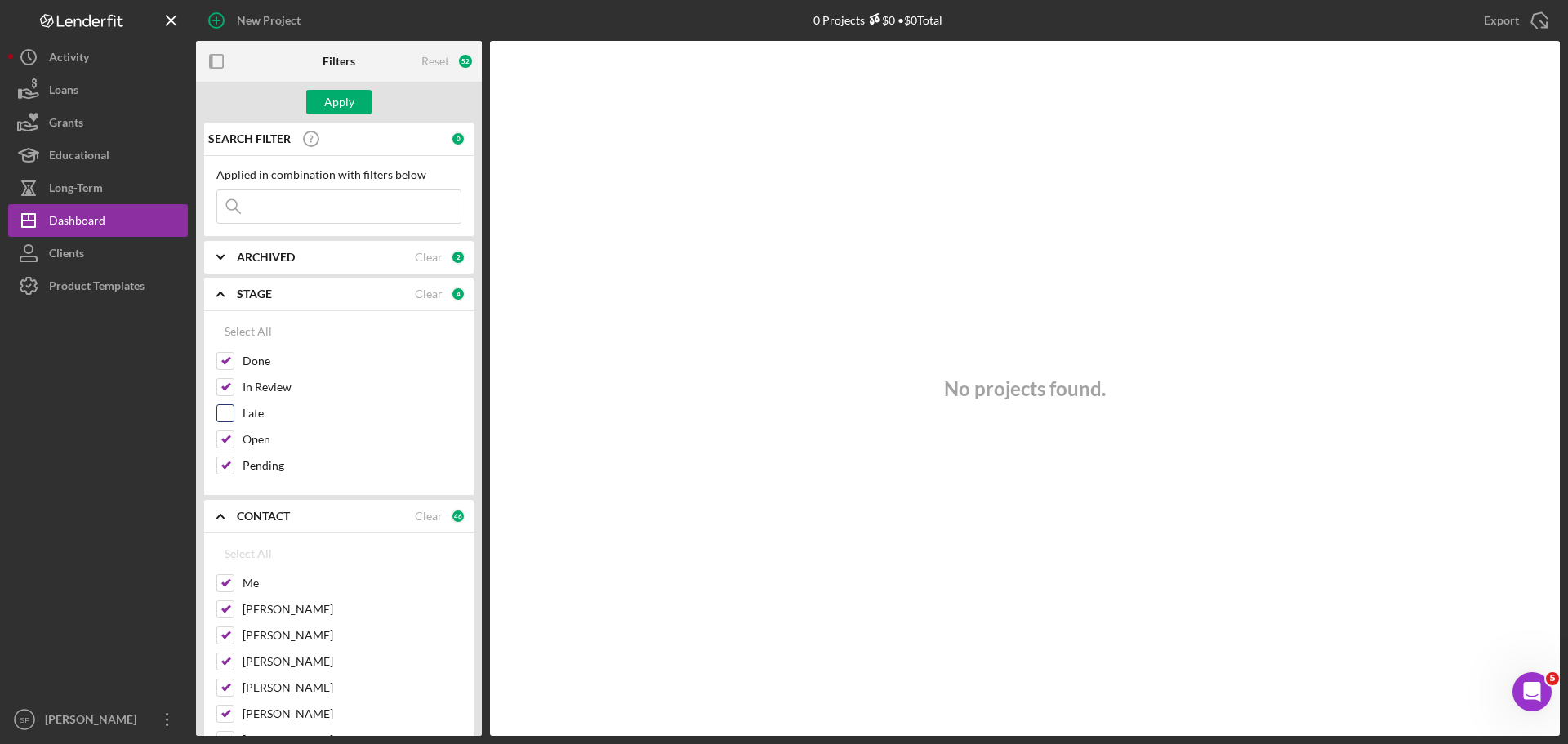
click at [410, 411] on label "Late" at bounding box center [351, 412] width 219 height 16
click at [234, 411] on input "Late" at bounding box center [224, 412] width 16 height 16
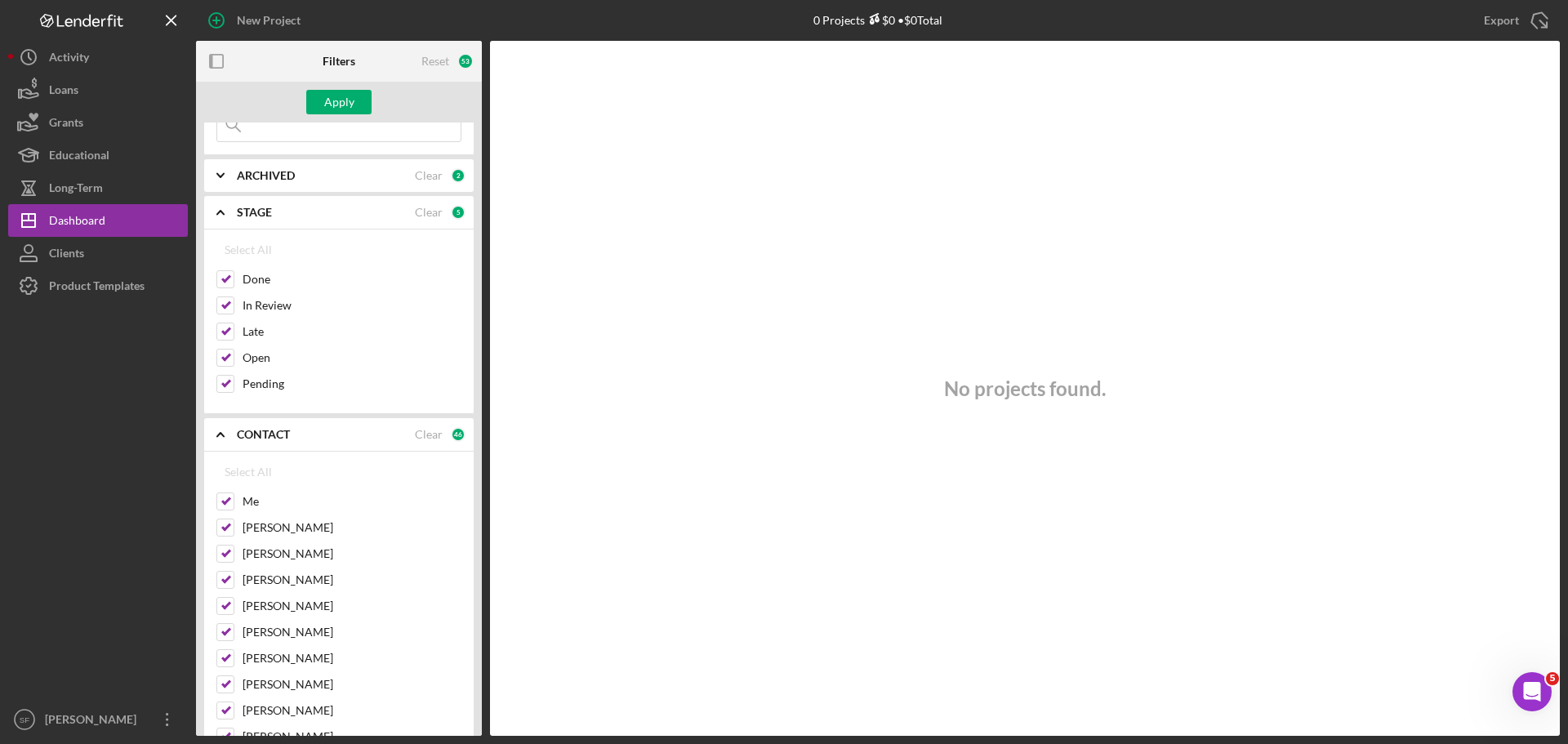
scroll to position [245, 0]
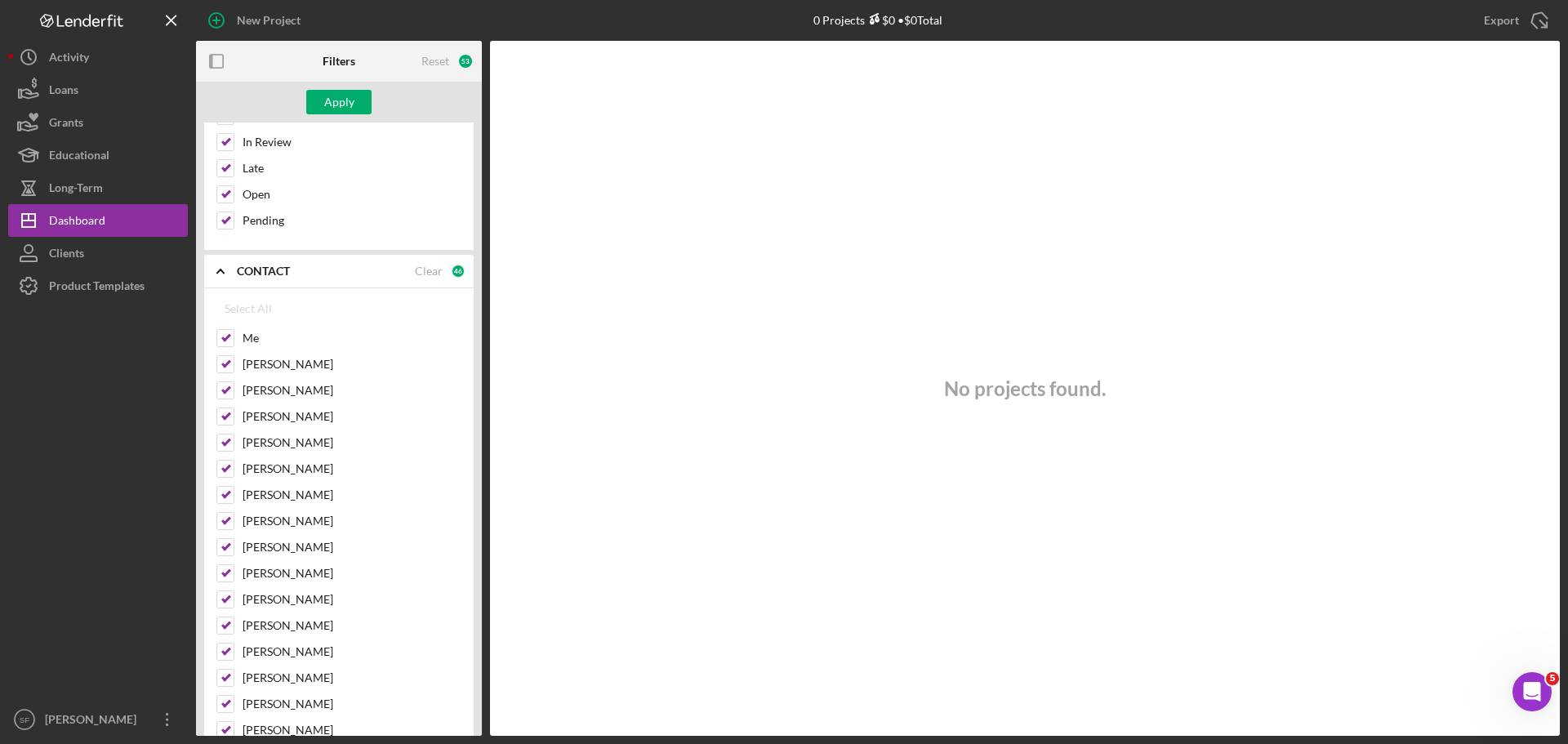
click at [316, 261] on div "CONTACT Clear 46" at bounding box center [351, 271] width 229 height 32
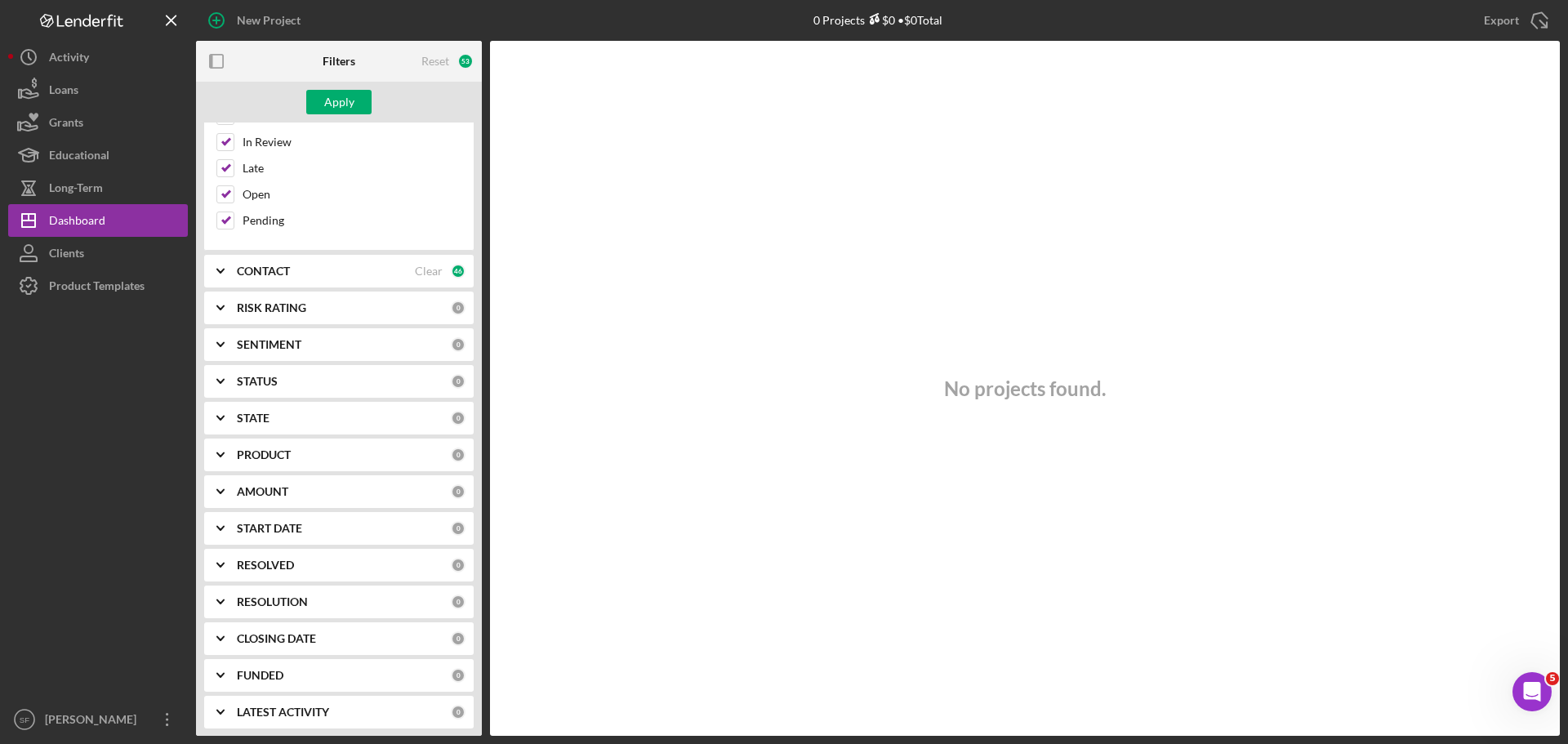
click at [293, 384] on div "STATUS" at bounding box center [344, 381] width 214 height 13
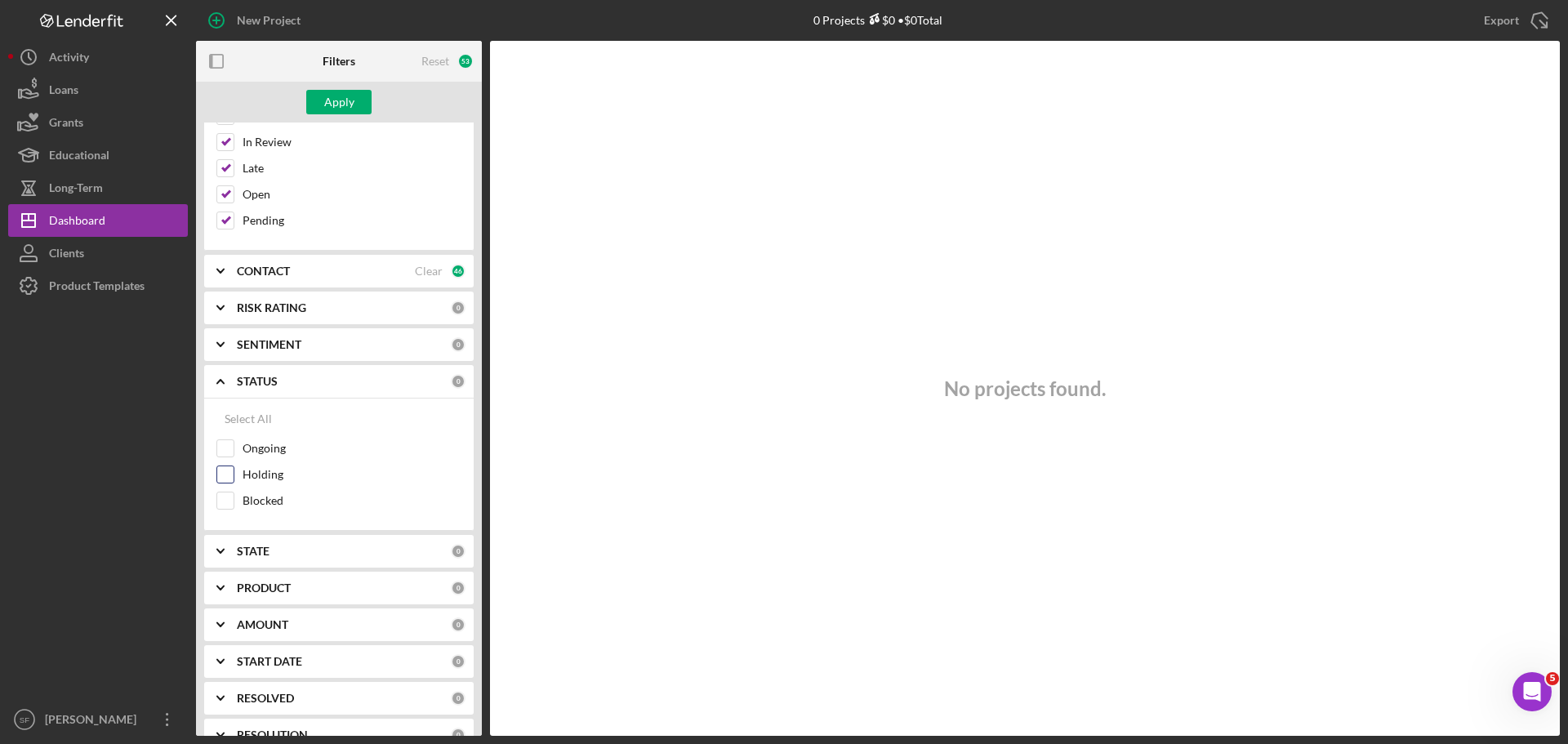
click at [227, 469] on input "Holding" at bounding box center [224, 474] width 16 height 16
click at [246, 420] on div "Select All" at bounding box center [248, 418] width 48 height 32
click at [298, 548] on div "STATE" at bounding box center [344, 551] width 214 height 13
click at [227, 610] on div at bounding box center [225, 617] width 18 height 18
click at [239, 595] on div "Select All" at bounding box center [248, 588] width 48 height 32
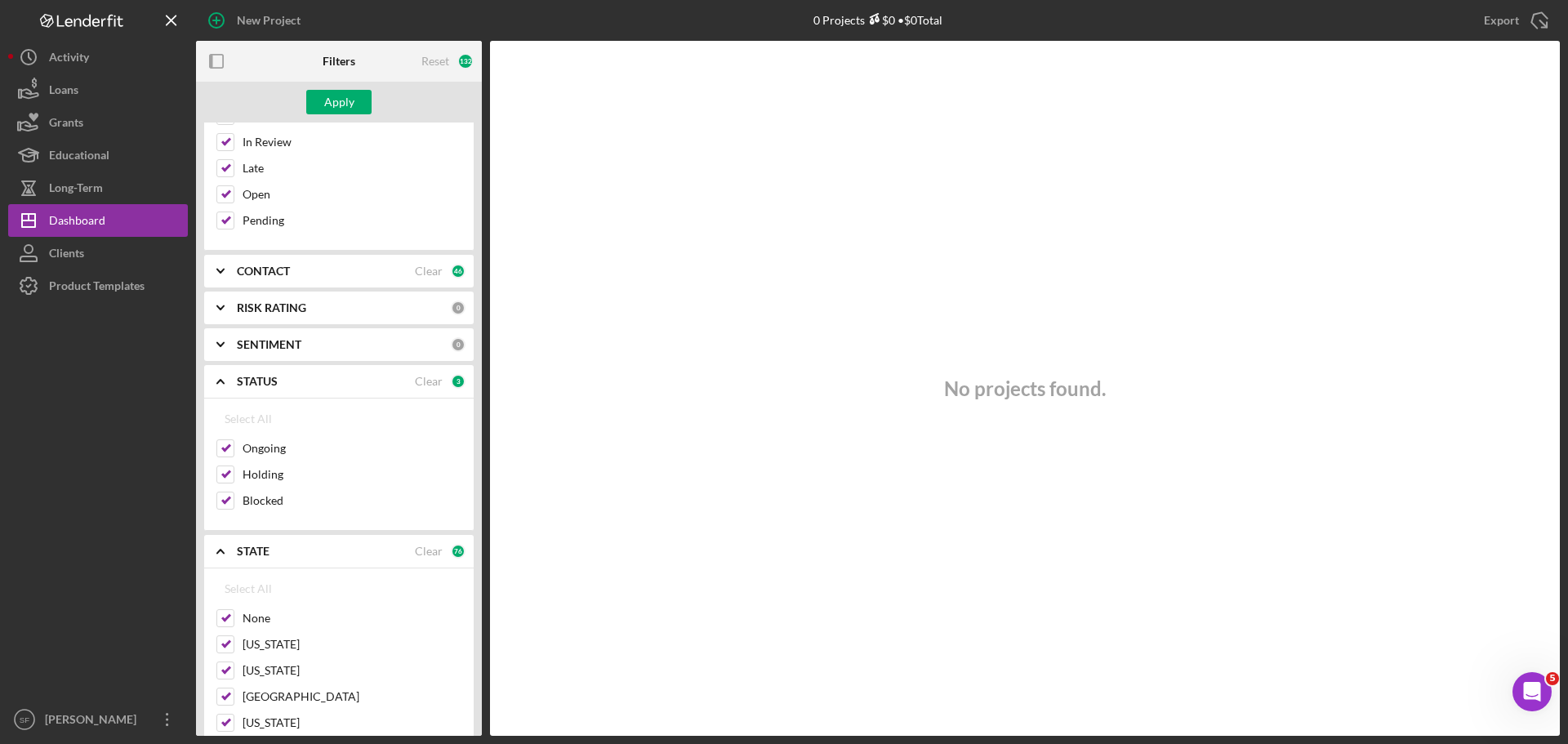
click at [219, 383] on icon "Icon/Expander" at bounding box center [220, 382] width 41 height 41
click at [219, 419] on polyline at bounding box center [220, 418] width 7 height 3
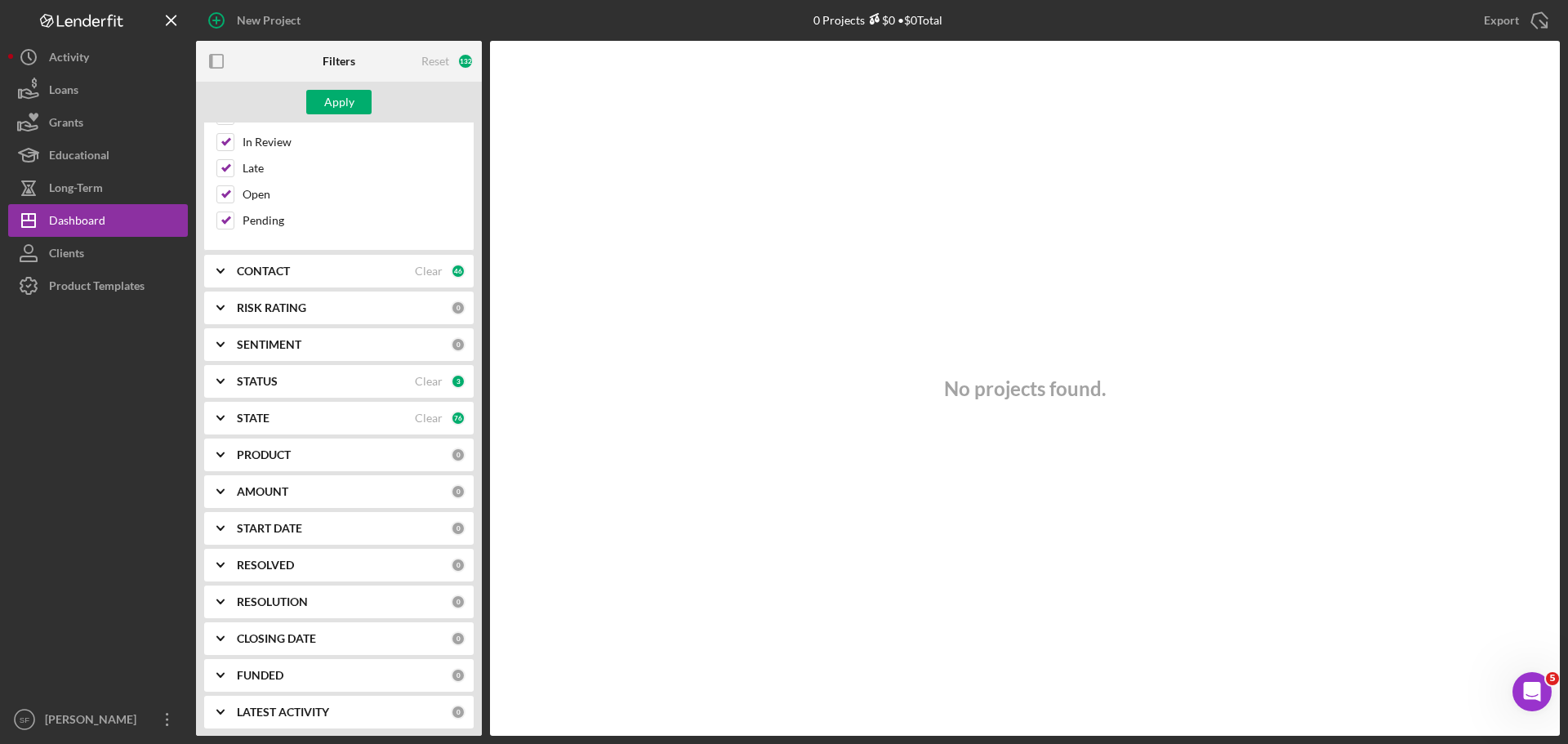
click at [224, 460] on icon "Icon/Expander" at bounding box center [220, 455] width 41 height 41
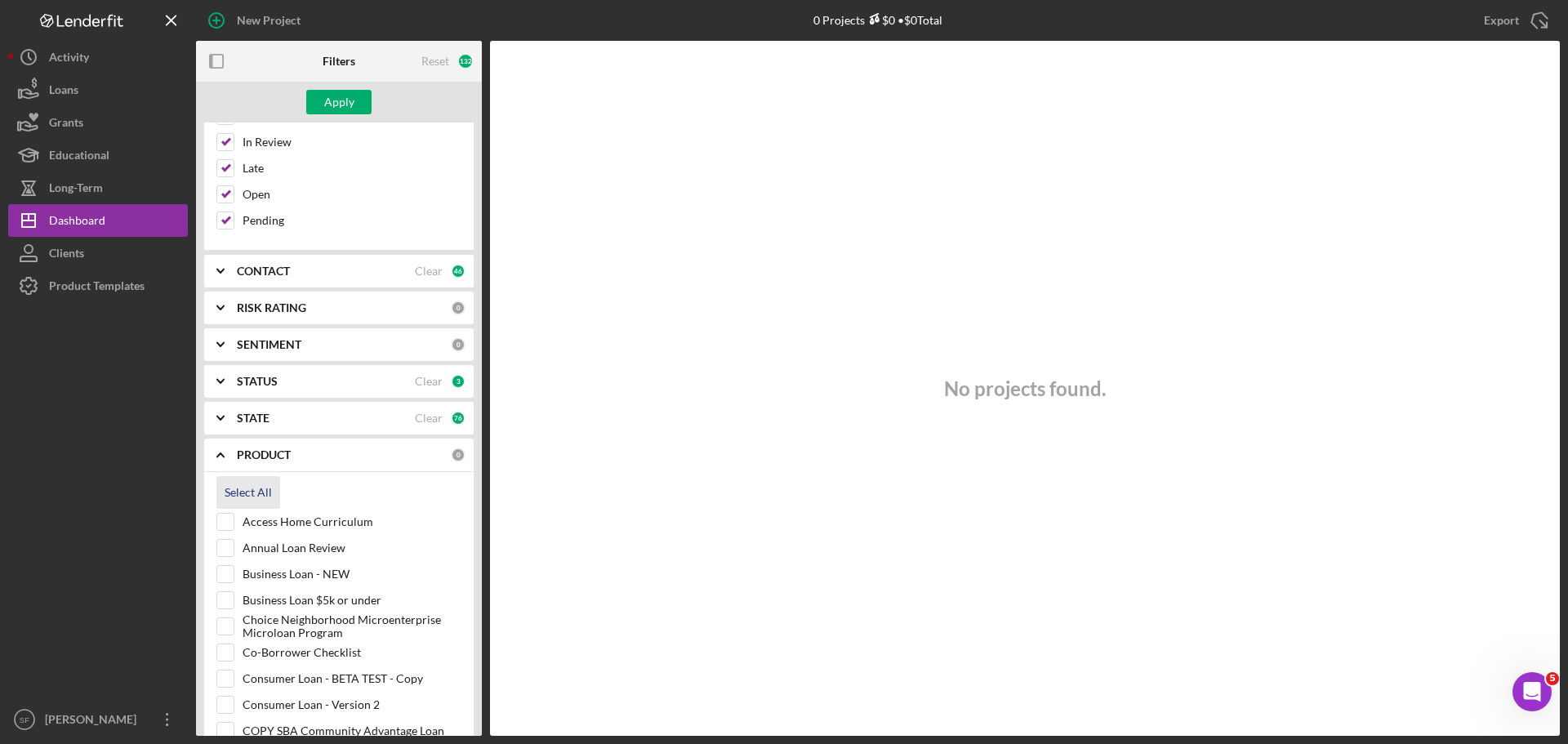
click at [224, 492] on button "Select All" at bounding box center [248, 492] width 64 height 32
click at [226, 455] on icon "Icon/Expander" at bounding box center [220, 455] width 41 height 41
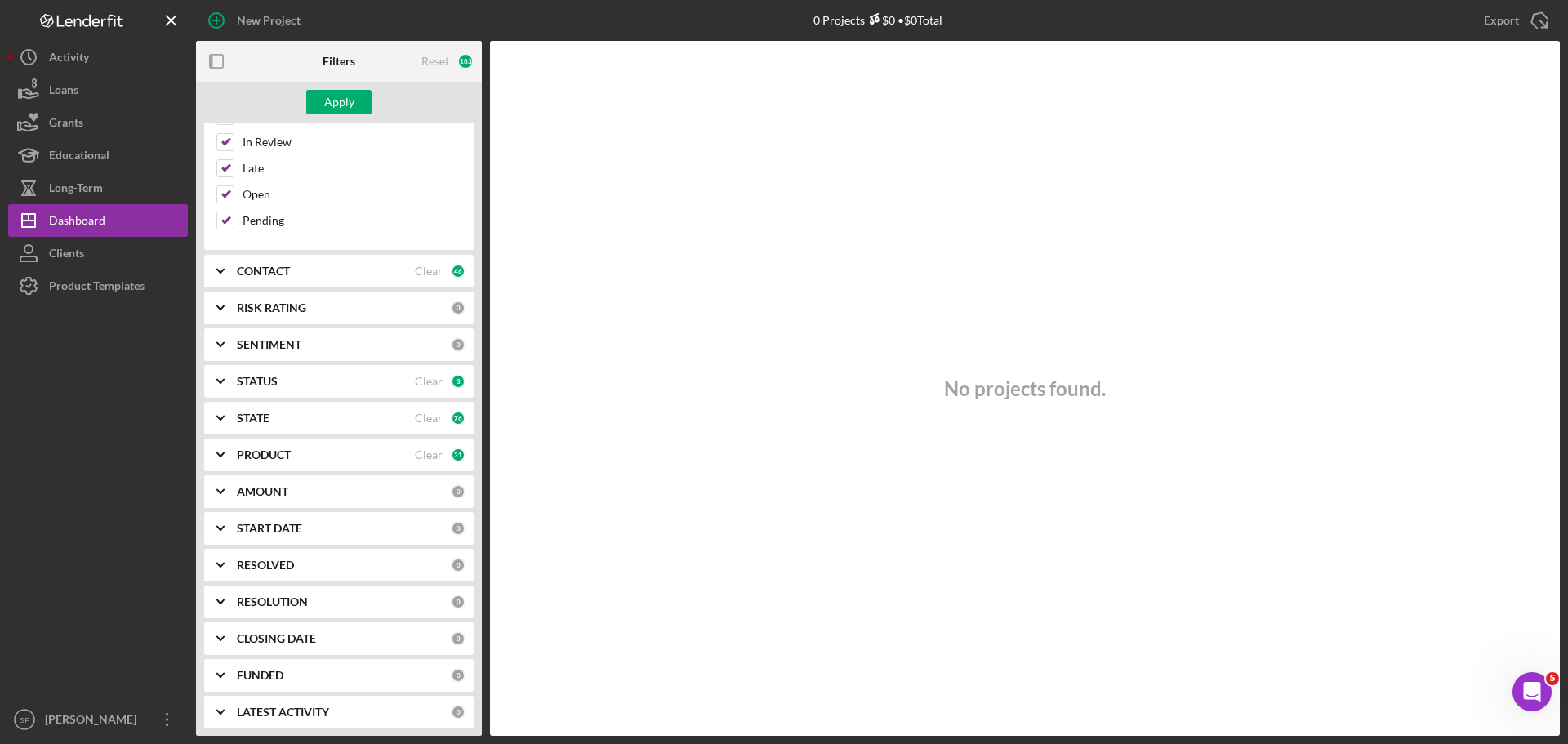
click at [223, 494] on icon "Icon/Expander" at bounding box center [220, 491] width 41 height 41
click at [222, 634] on icon "Icon/Expander" at bounding box center [220, 639] width 41 height 41
click at [223, 631] on icon "Icon/Expander" at bounding box center [220, 639] width 41 height 41
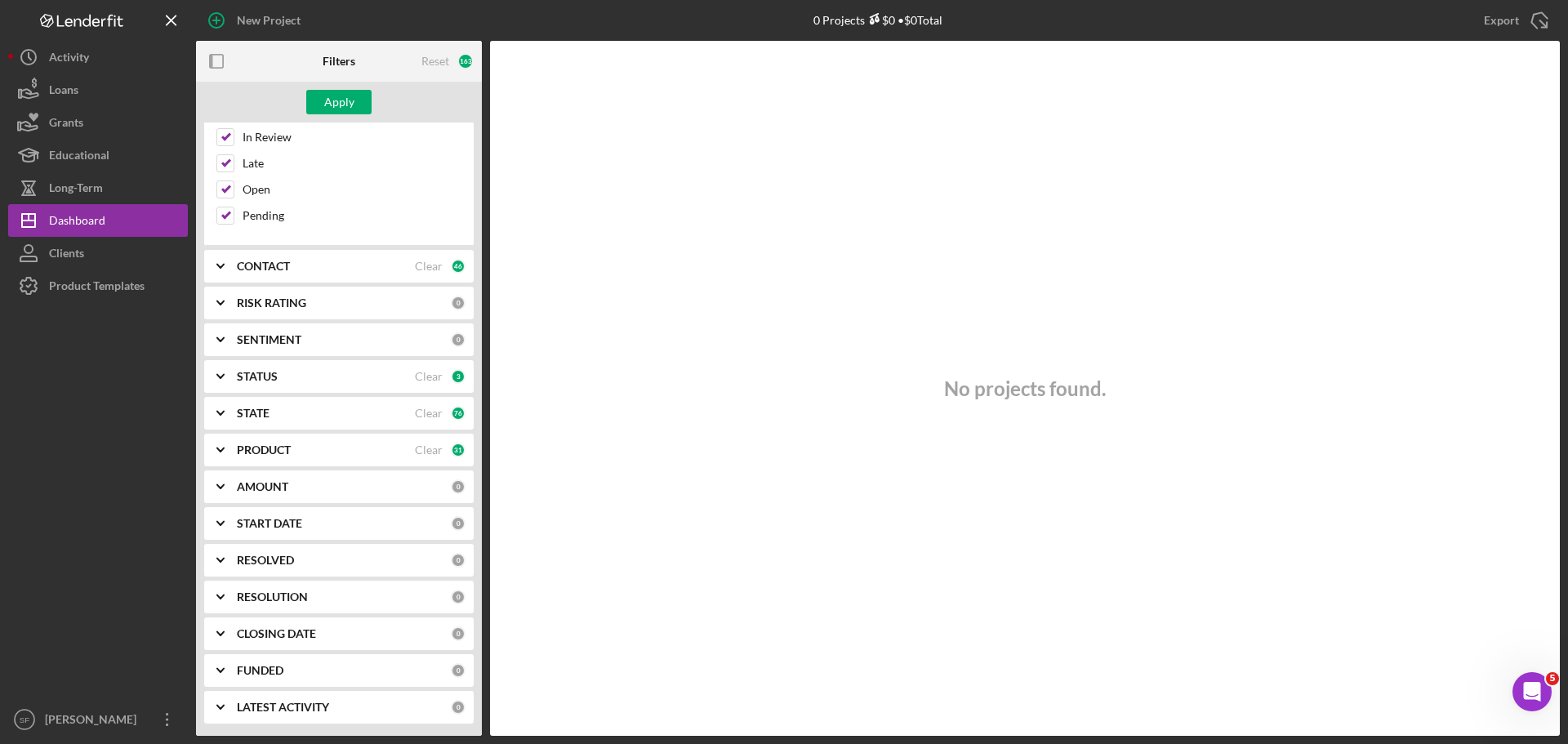
click at [219, 667] on icon "Icon/Expander" at bounding box center [220, 670] width 41 height 41
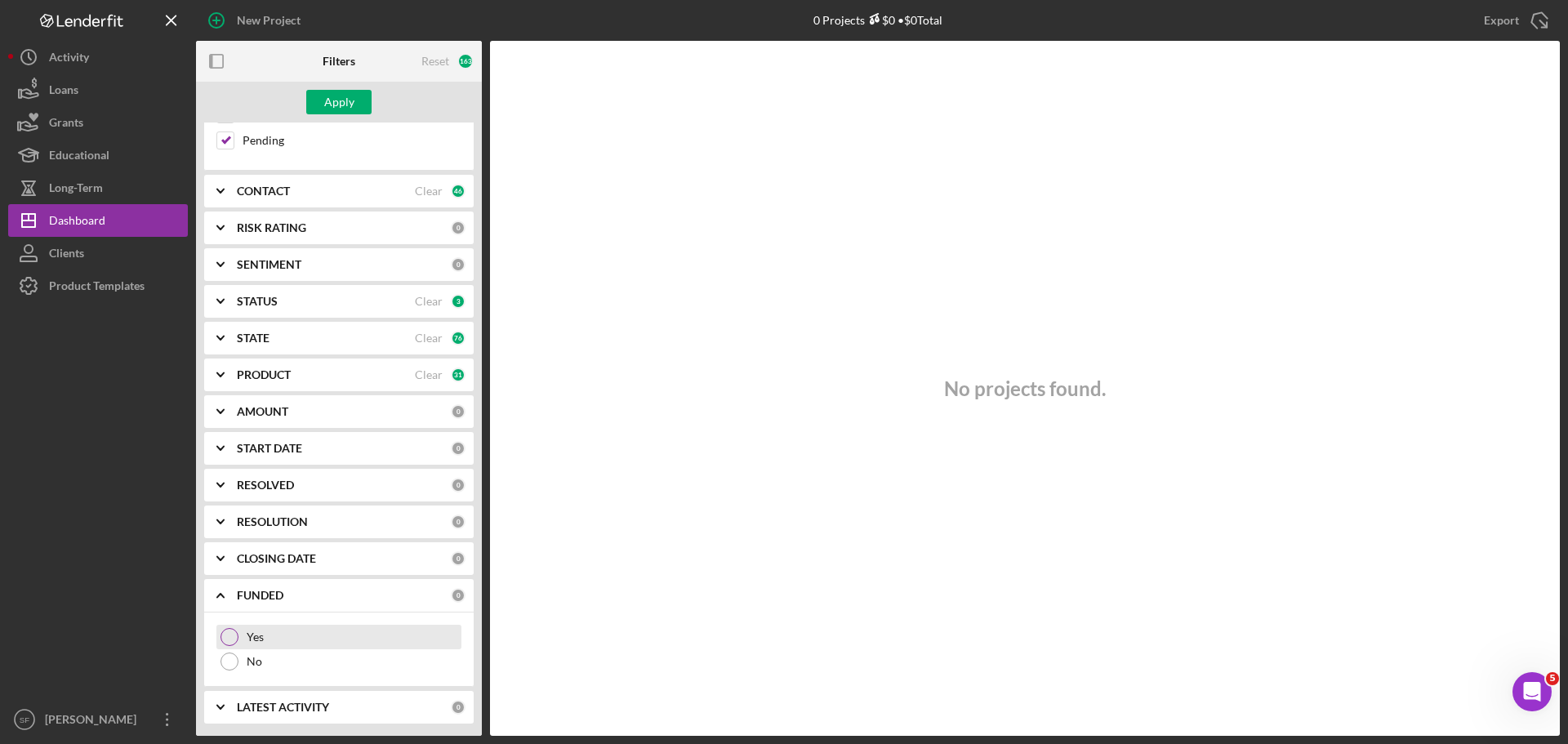
click at [230, 645] on div at bounding box center [229, 637] width 18 height 18
click at [221, 599] on icon "Icon/Expander" at bounding box center [220, 595] width 41 height 41
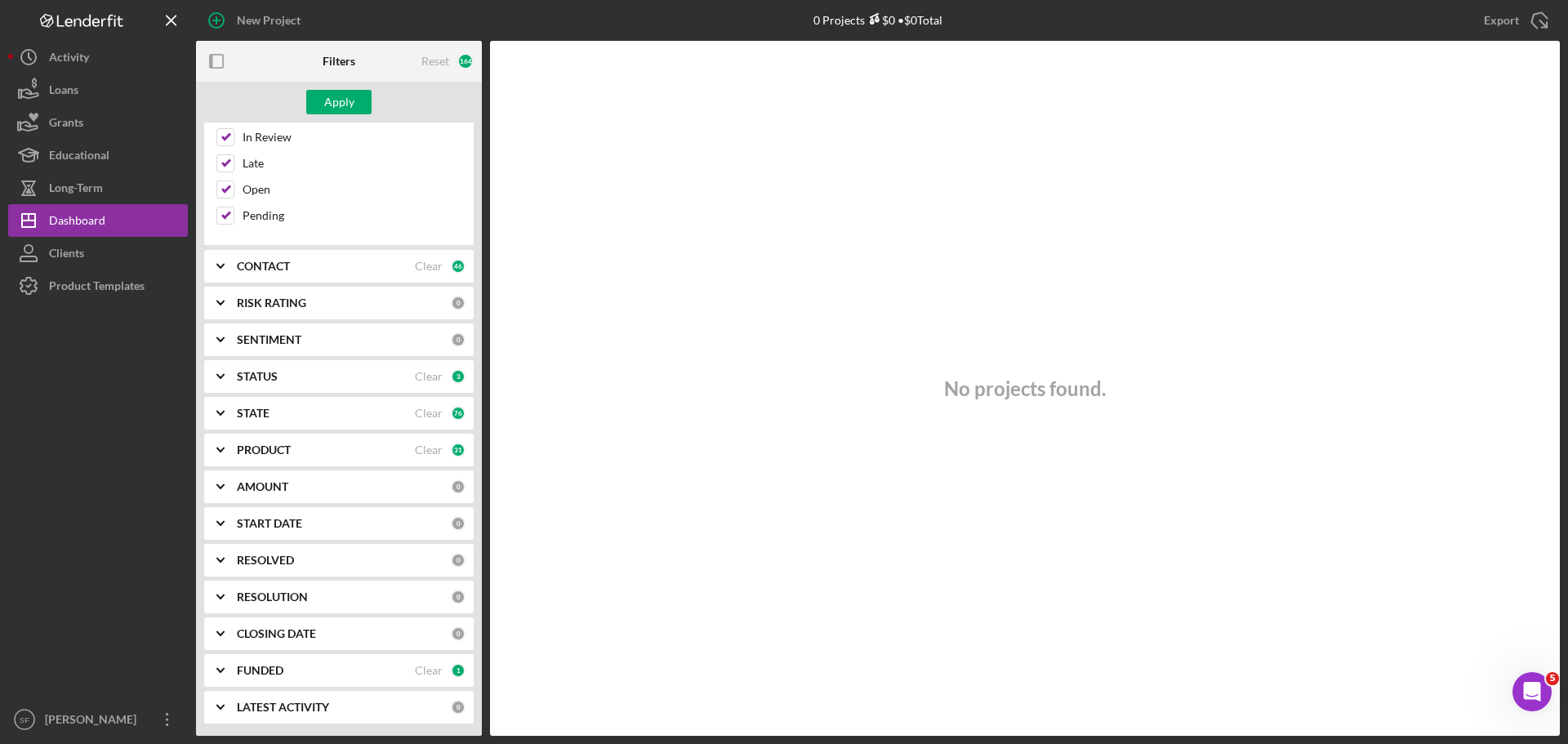
scroll to position [250, 0]
click at [224, 705] on icon "Icon/Expander" at bounding box center [220, 707] width 41 height 41
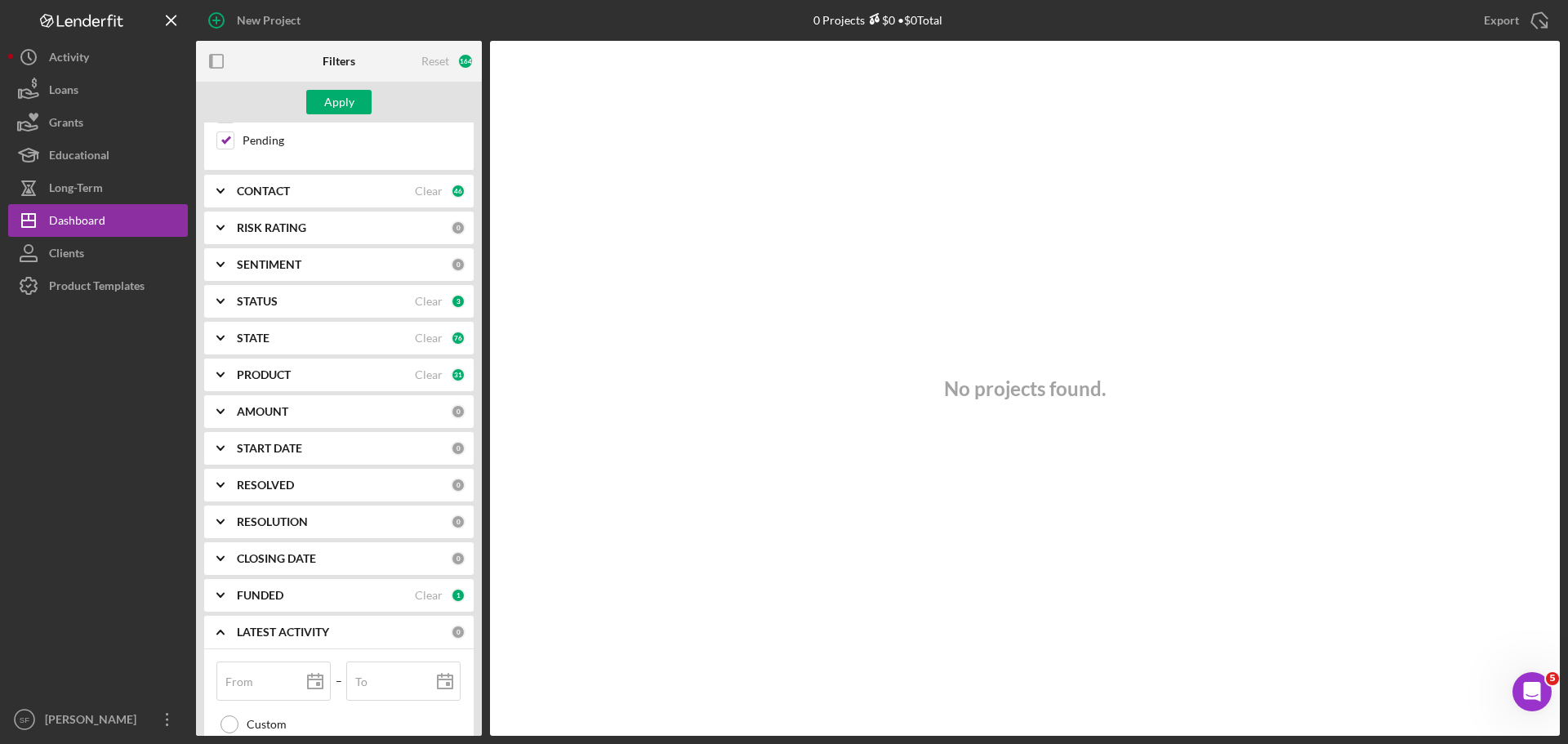
scroll to position [488, 0]
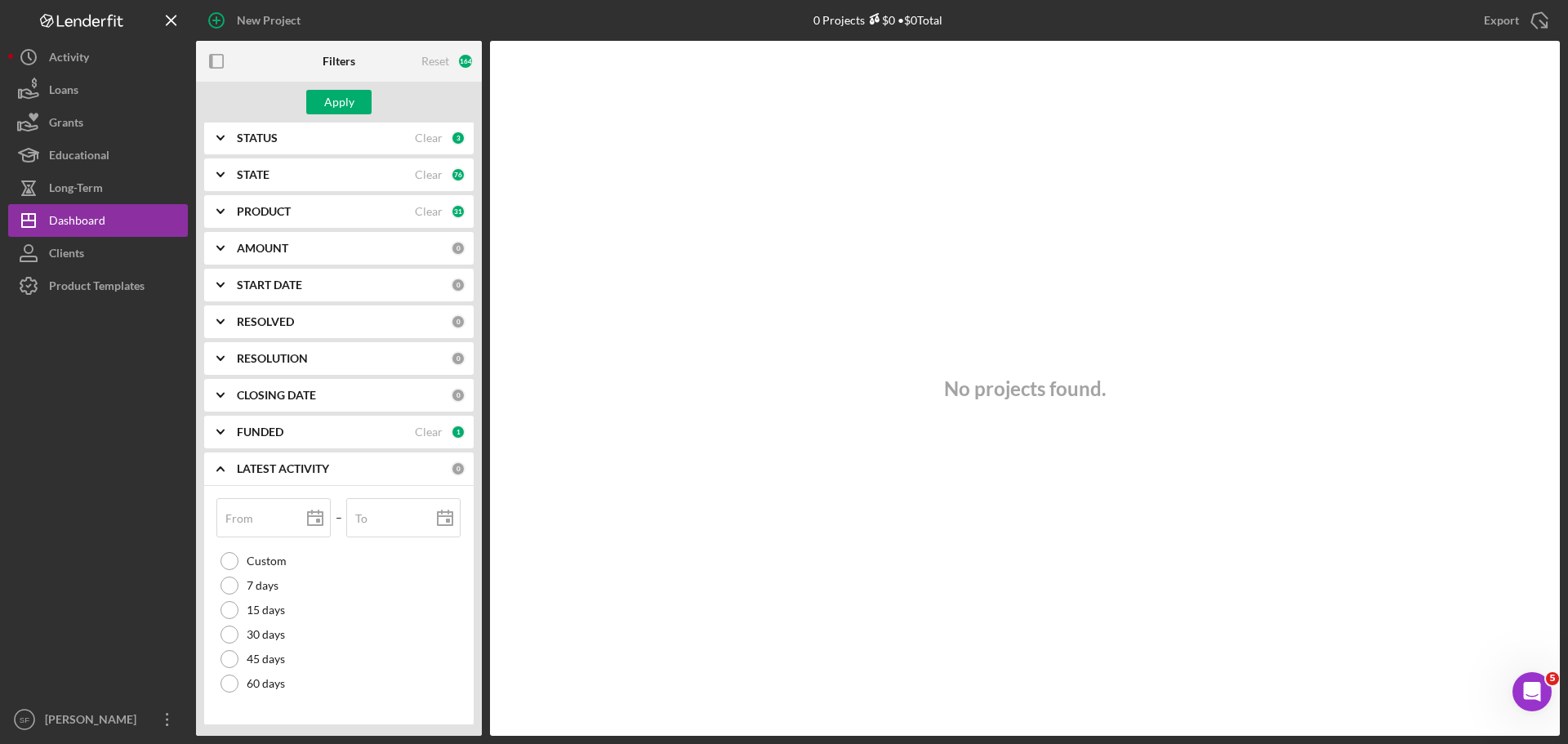
click at [224, 478] on icon "Icon/Expander" at bounding box center [220, 469] width 41 height 41
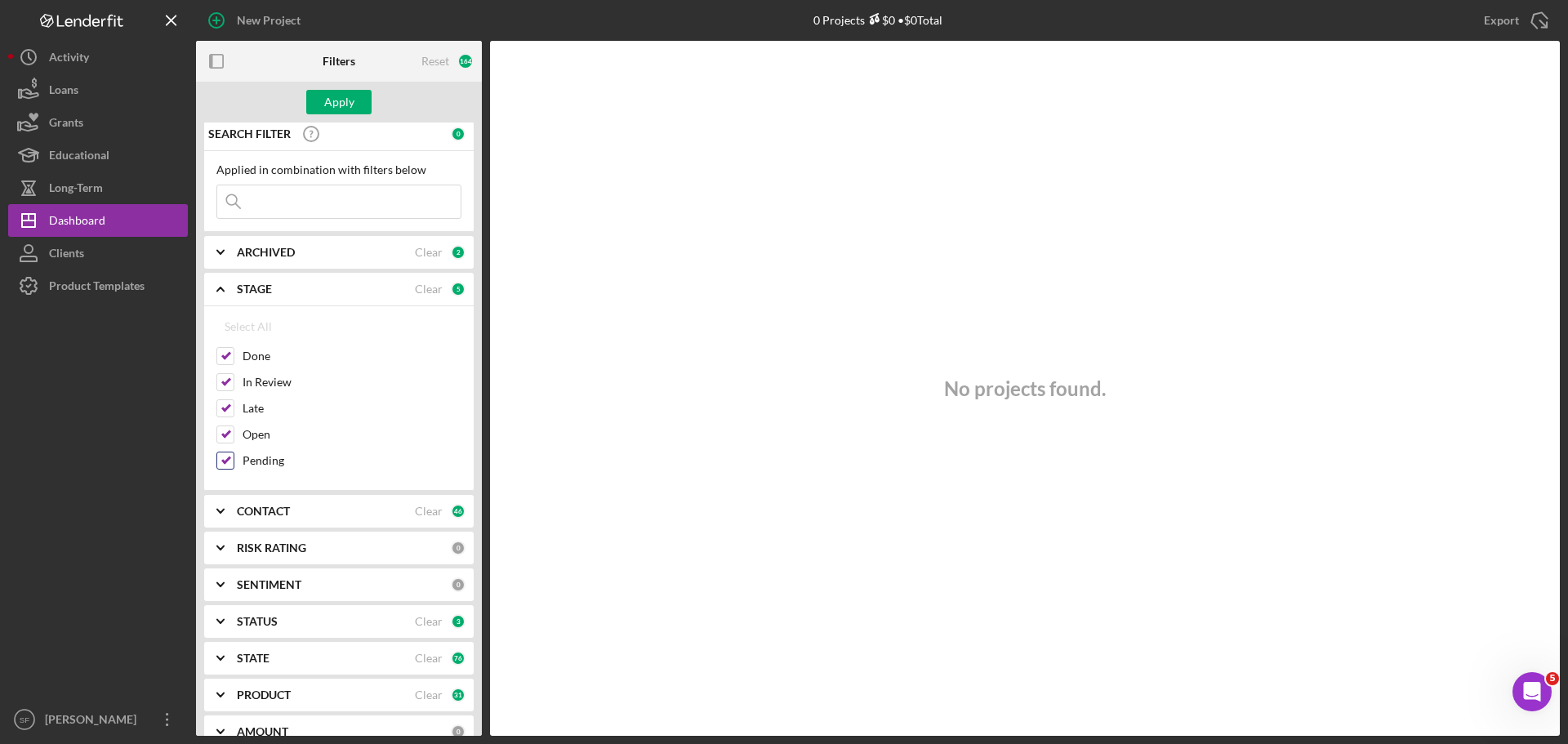
scroll to position [0, 0]
click at [218, 290] on icon "Icon/Expander" at bounding box center [220, 294] width 41 height 41
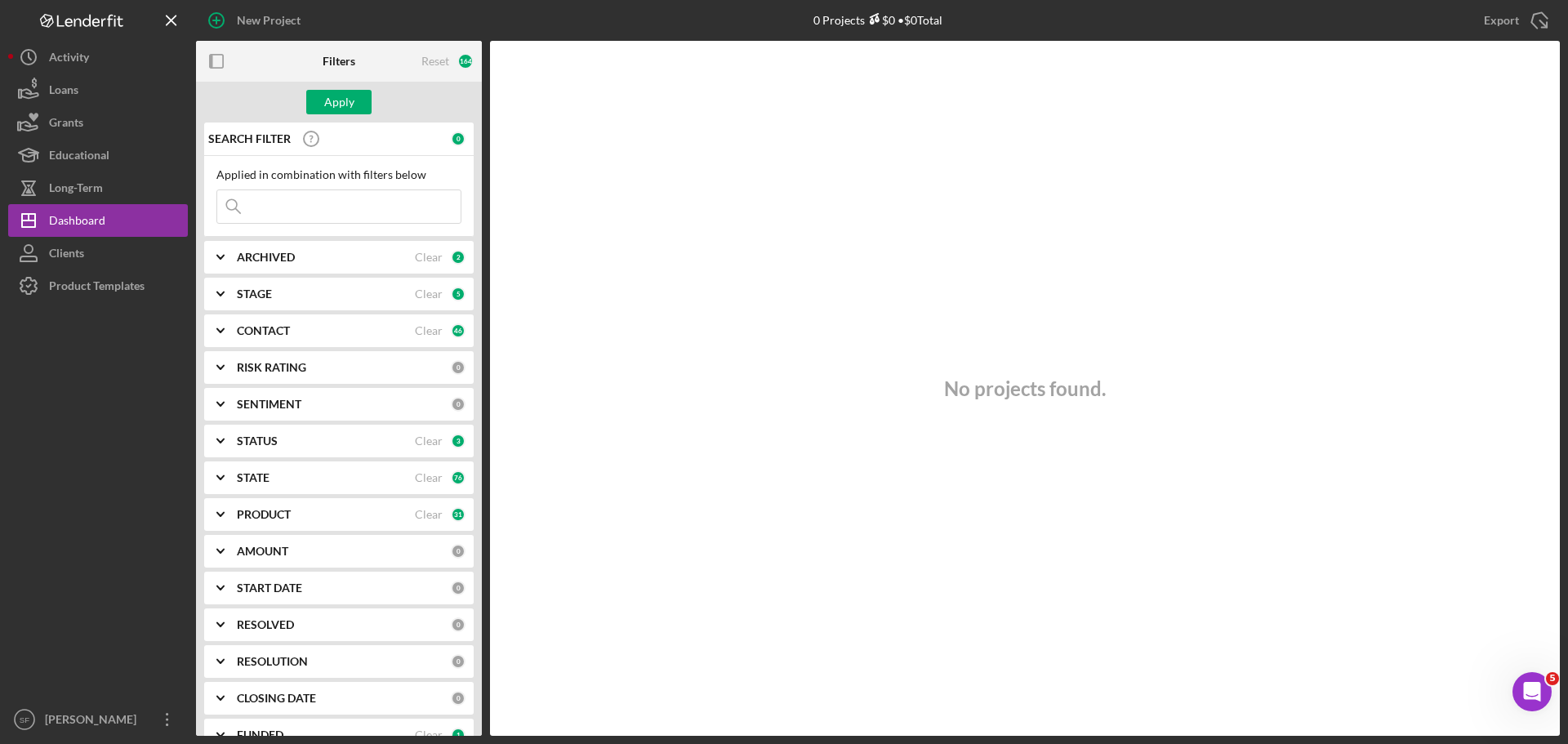
click at [225, 549] on icon "Icon/Expander" at bounding box center [220, 551] width 41 height 41
click at [286, 223] on input at bounding box center [338, 207] width 243 height 32
paste input "[PERSON_NAME]"
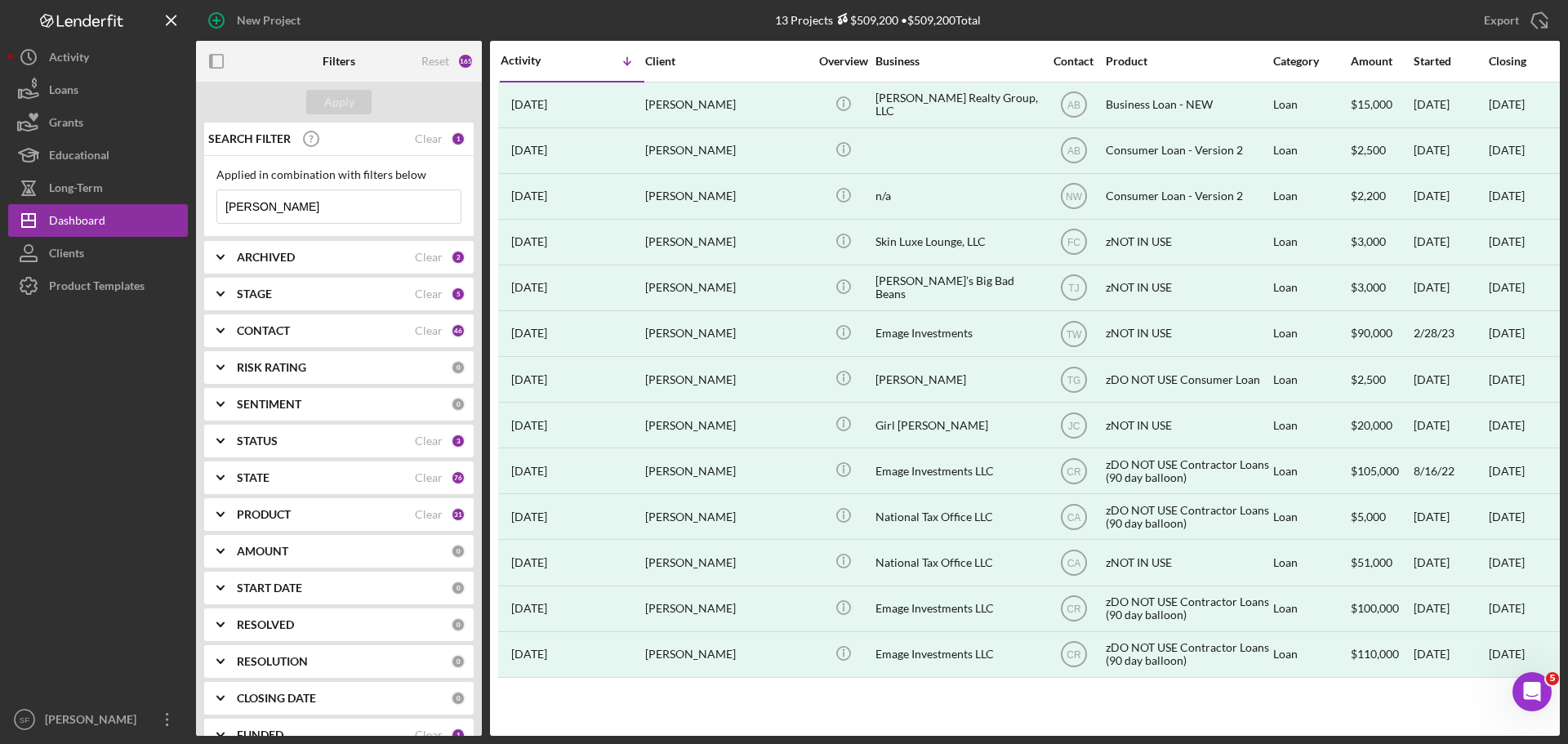
drag, startPoint x: 276, startPoint y: 207, endPoint x: -111, endPoint y: 167, distance: 389.1
click at [0, 167] on html "New Project 13 Projects $509,200 • $509,200 Total [PERSON_NAME] Export Icon/Exp…" at bounding box center [784, 372] width 1568 height 744
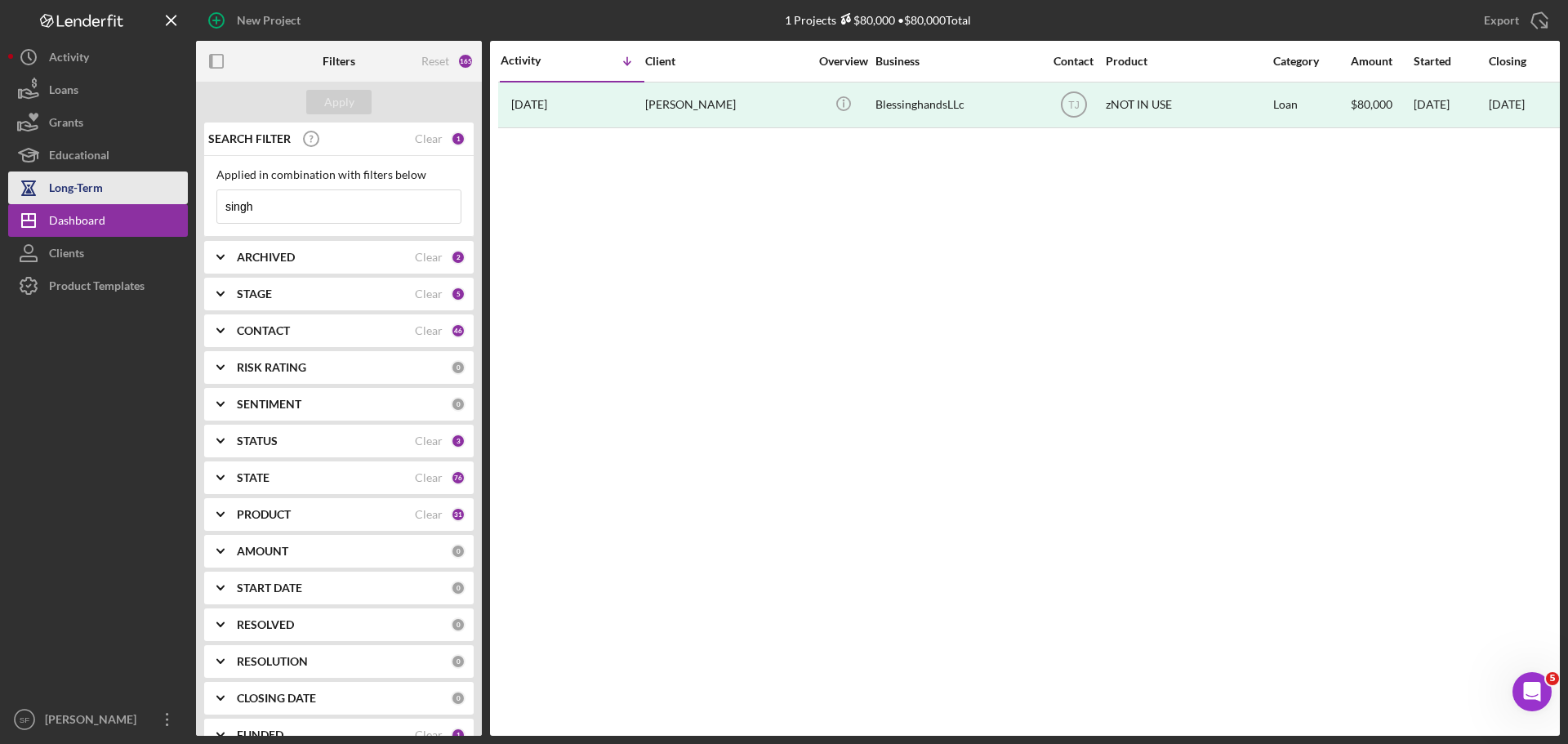
drag, startPoint x: 280, startPoint y: 209, endPoint x: 155, endPoint y: 183, distance: 127.7
click at [155, 183] on div "New Project 1 Projects $80,000 • $80,000 Total [PERSON_NAME] Export Icon/Export…" at bounding box center [784, 367] width 1552 height 735
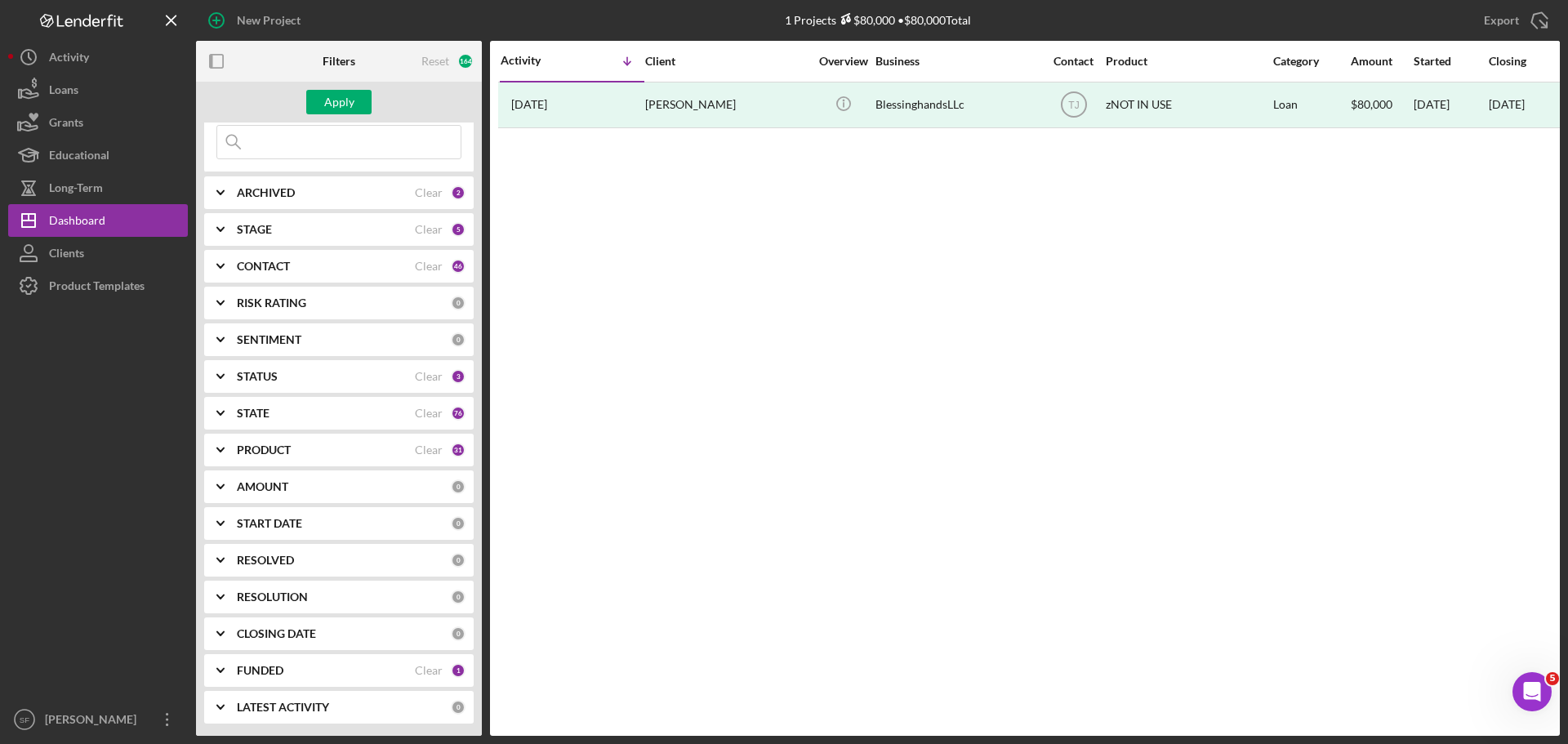
click at [92, 494] on div at bounding box center [98, 503] width 179 height 401
click at [166, 718] on icon "Icon/Overflow" at bounding box center [168, 719] width 41 height 41
click at [149, 383] on div at bounding box center [98, 503] width 179 height 401
click at [307, 196] on div "ARCHIVED" at bounding box center [326, 192] width 178 height 13
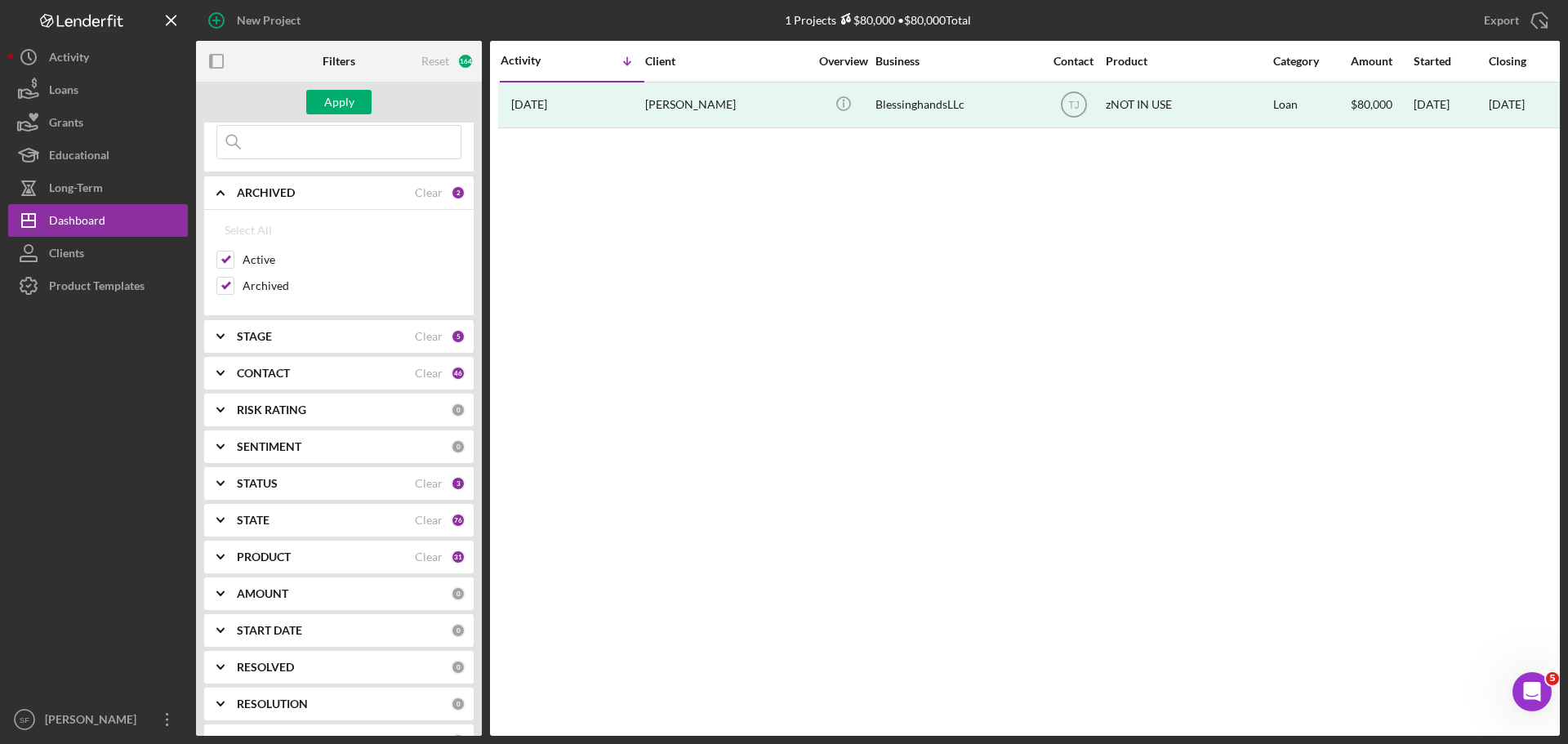
click at [548, 344] on div "Activity Icon/Table Sort Arrow Client Overview Business Contact Product Categor…" at bounding box center [1025, 388] width 1070 height 695
click at [325, 100] on div "Apply" at bounding box center [339, 102] width 31 height 25
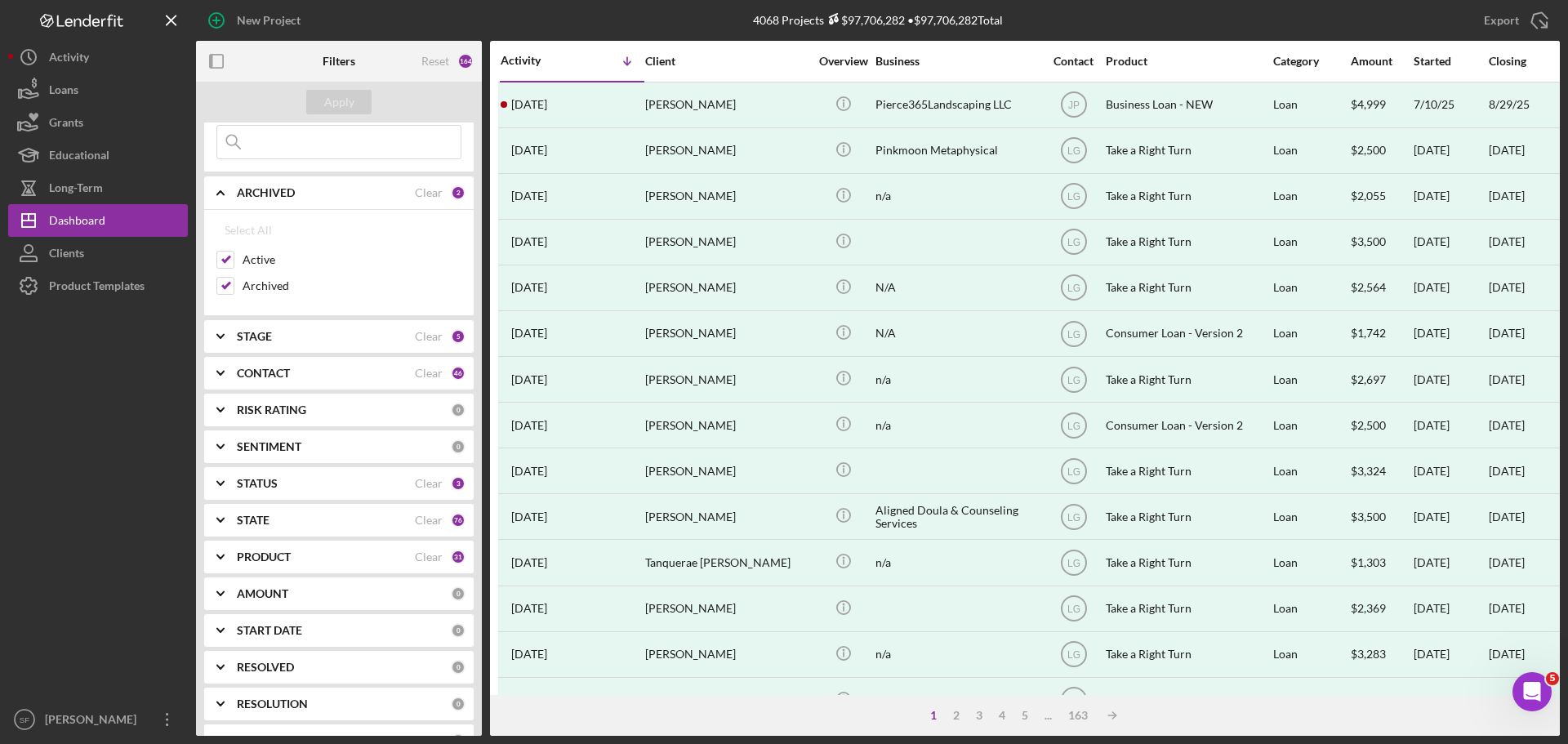
click at [149, 424] on div at bounding box center [98, 503] width 179 height 401
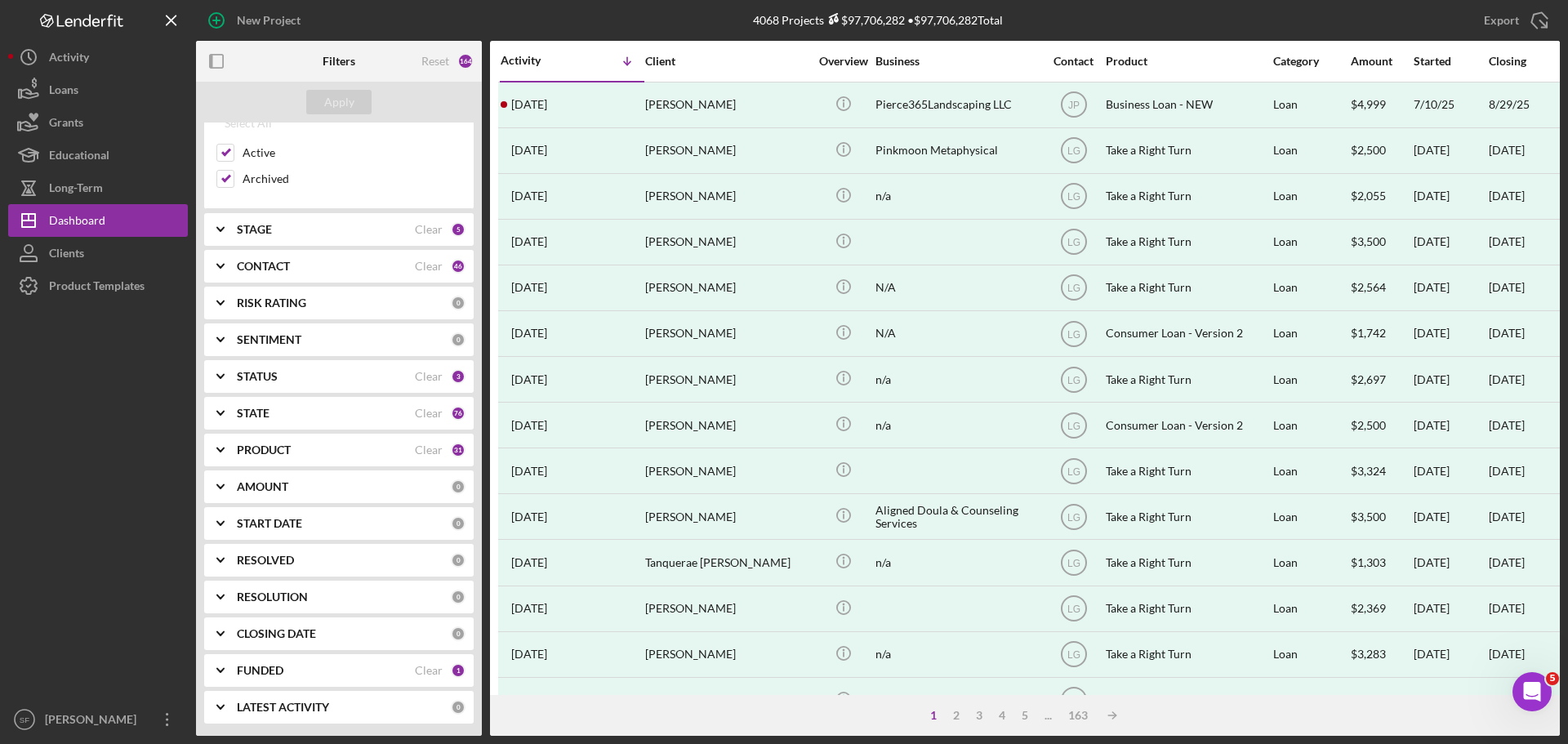
scroll to position [0, 0]
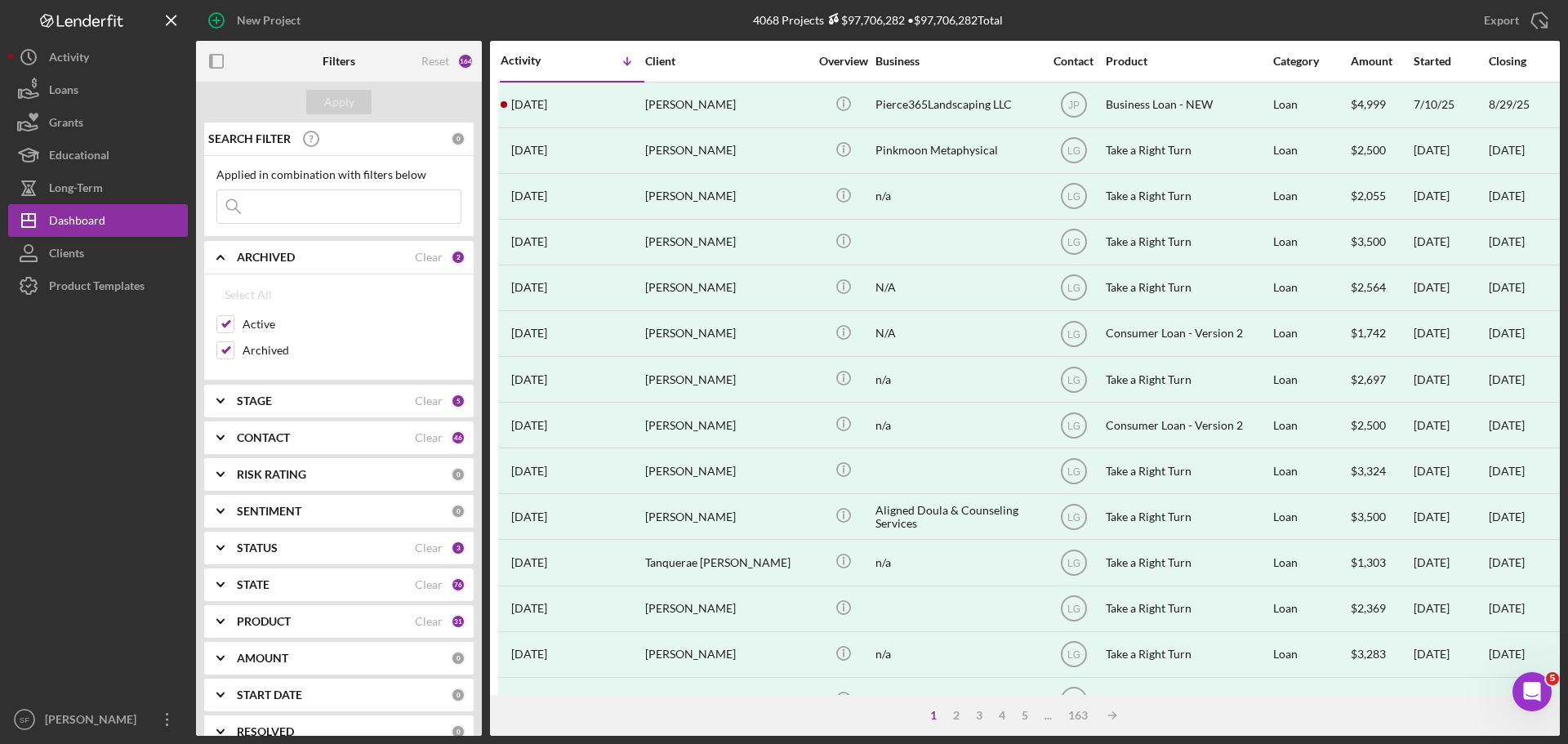
click at [219, 396] on icon "Icon/Expander" at bounding box center [220, 401] width 41 height 41
click at [227, 468] on input "Done" at bounding box center [224, 468] width 16 height 16
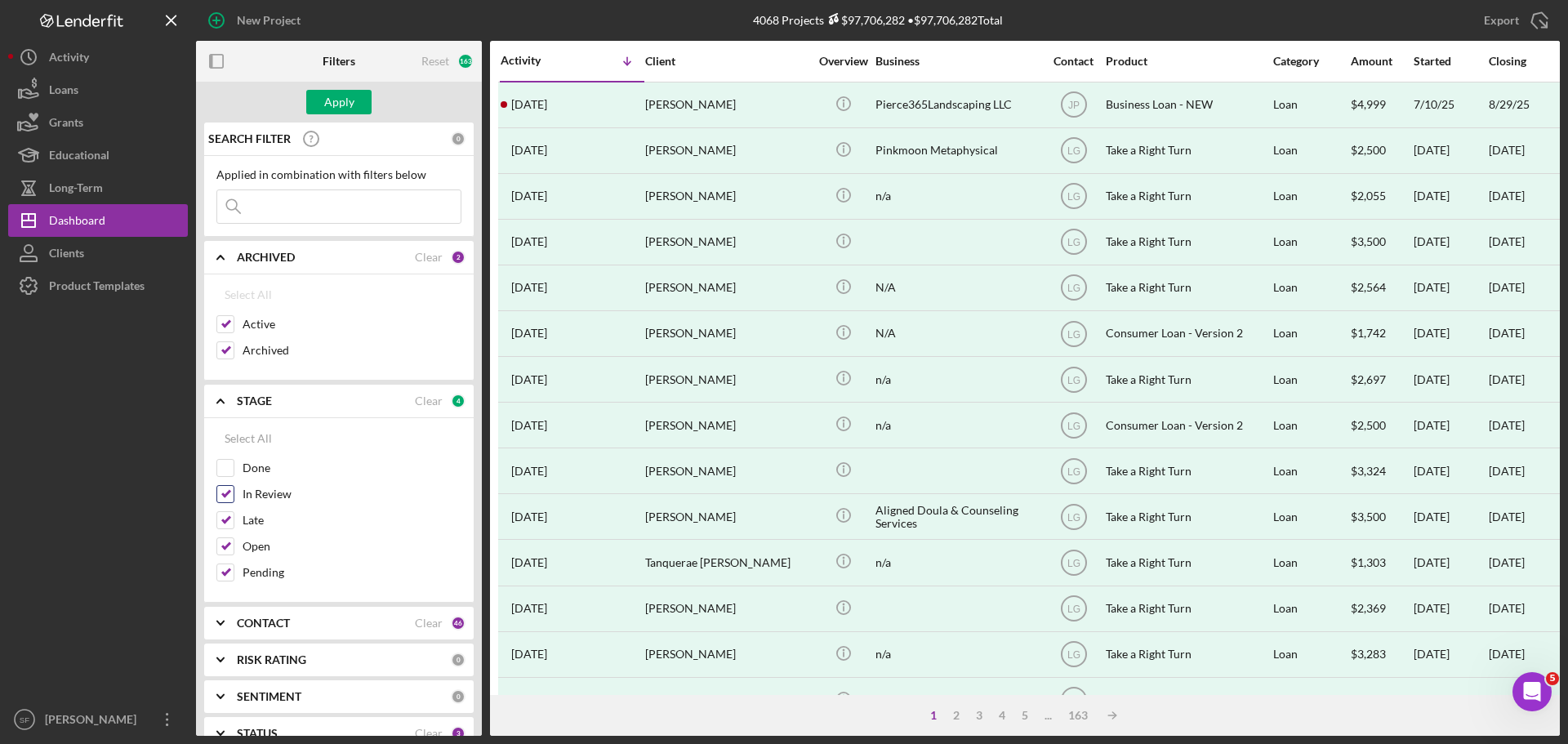
click at [223, 497] on input "In Review" at bounding box center [224, 493] width 16 height 16
click at [221, 516] on input "Late" at bounding box center [224, 520] width 16 height 16
click at [218, 552] on input "Open" at bounding box center [224, 546] width 16 height 16
click at [223, 567] on input "Pending" at bounding box center [224, 572] width 16 height 16
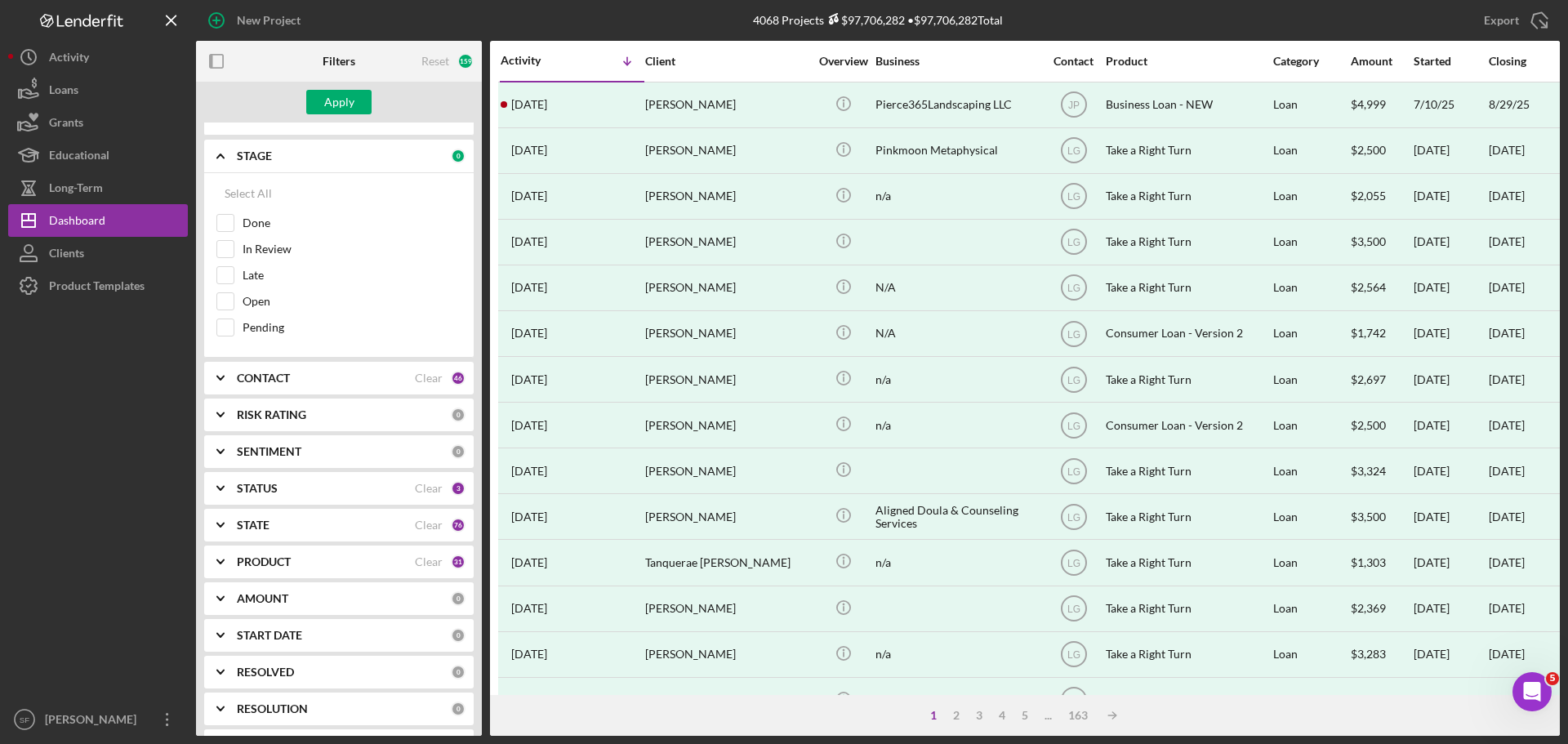
scroll to position [327, 0]
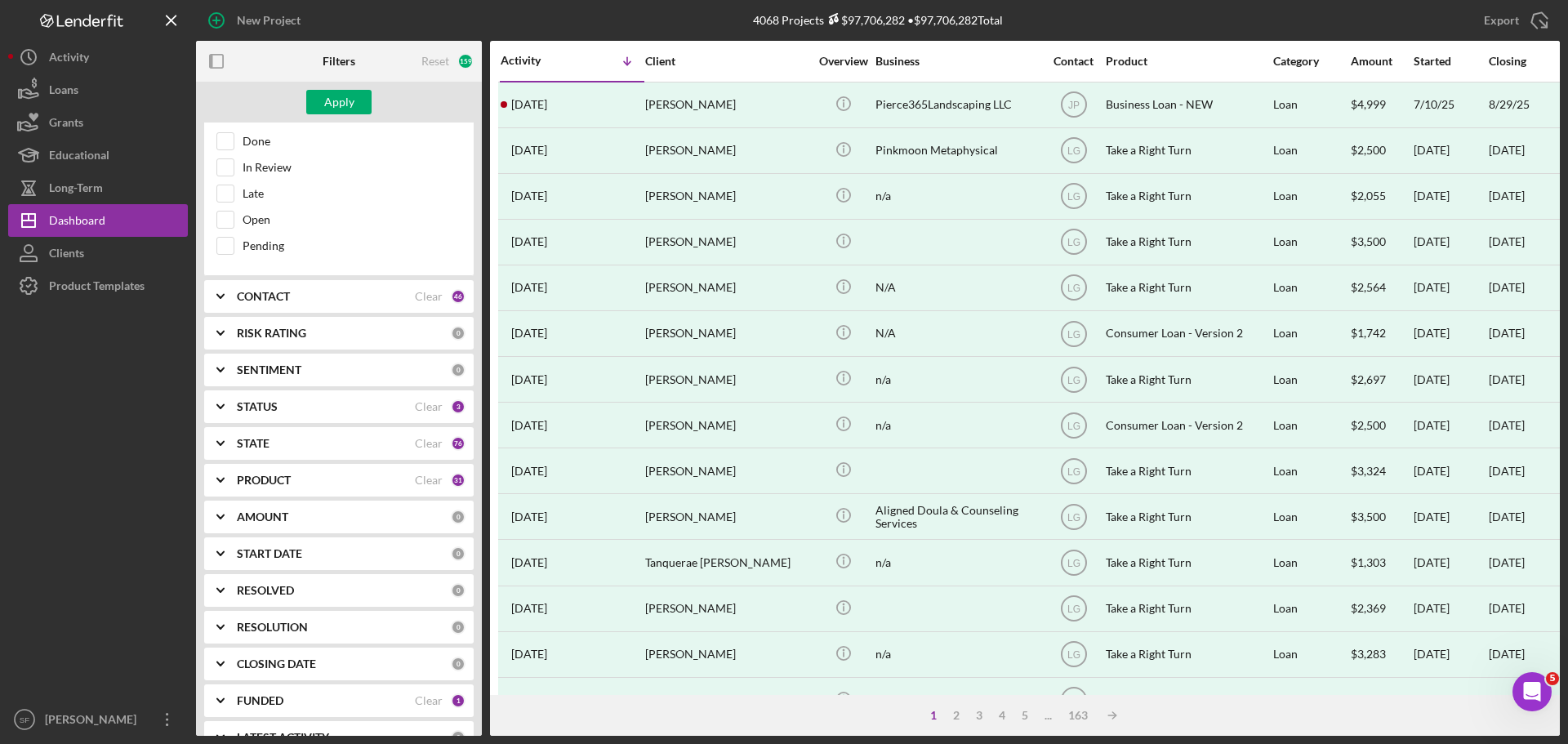
click at [219, 404] on icon "Icon/Expander" at bounding box center [220, 406] width 41 height 41
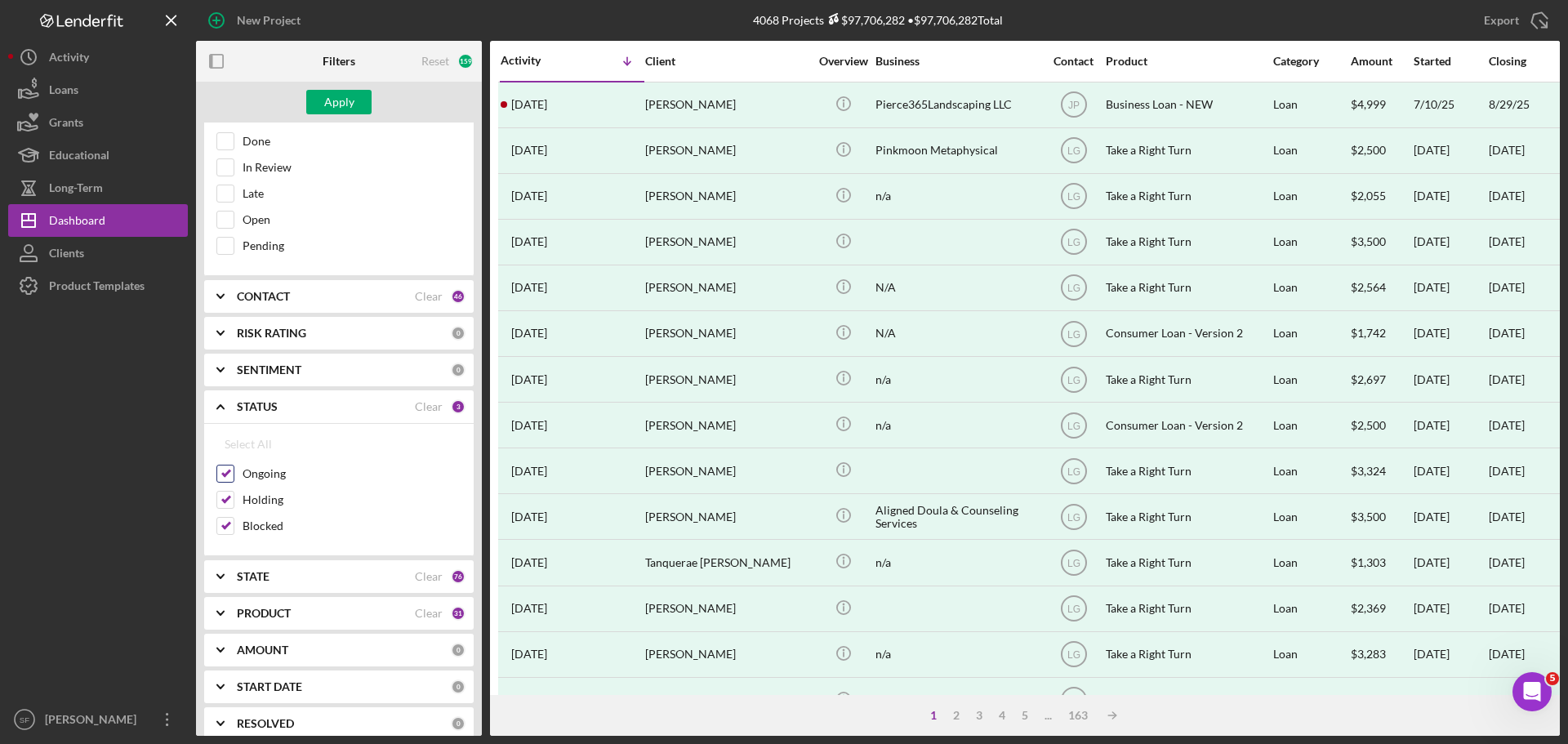
click at [223, 477] on input "Ongoing" at bounding box center [224, 473] width 16 height 16
click at [224, 497] on input "Holding" at bounding box center [224, 499] width 16 height 16
click at [221, 532] on input "Blocked" at bounding box center [224, 525] width 16 height 16
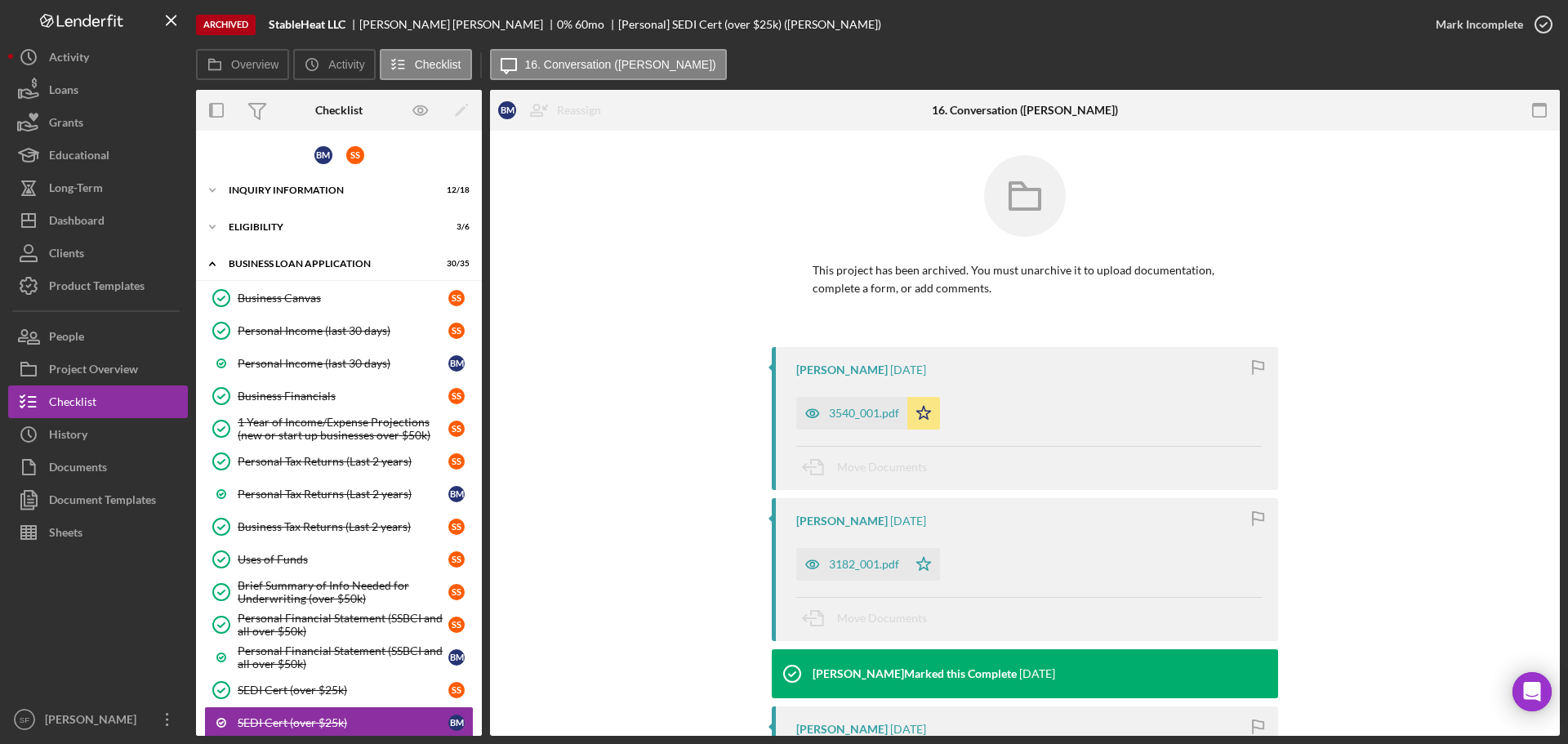
scroll to position [290, 0]
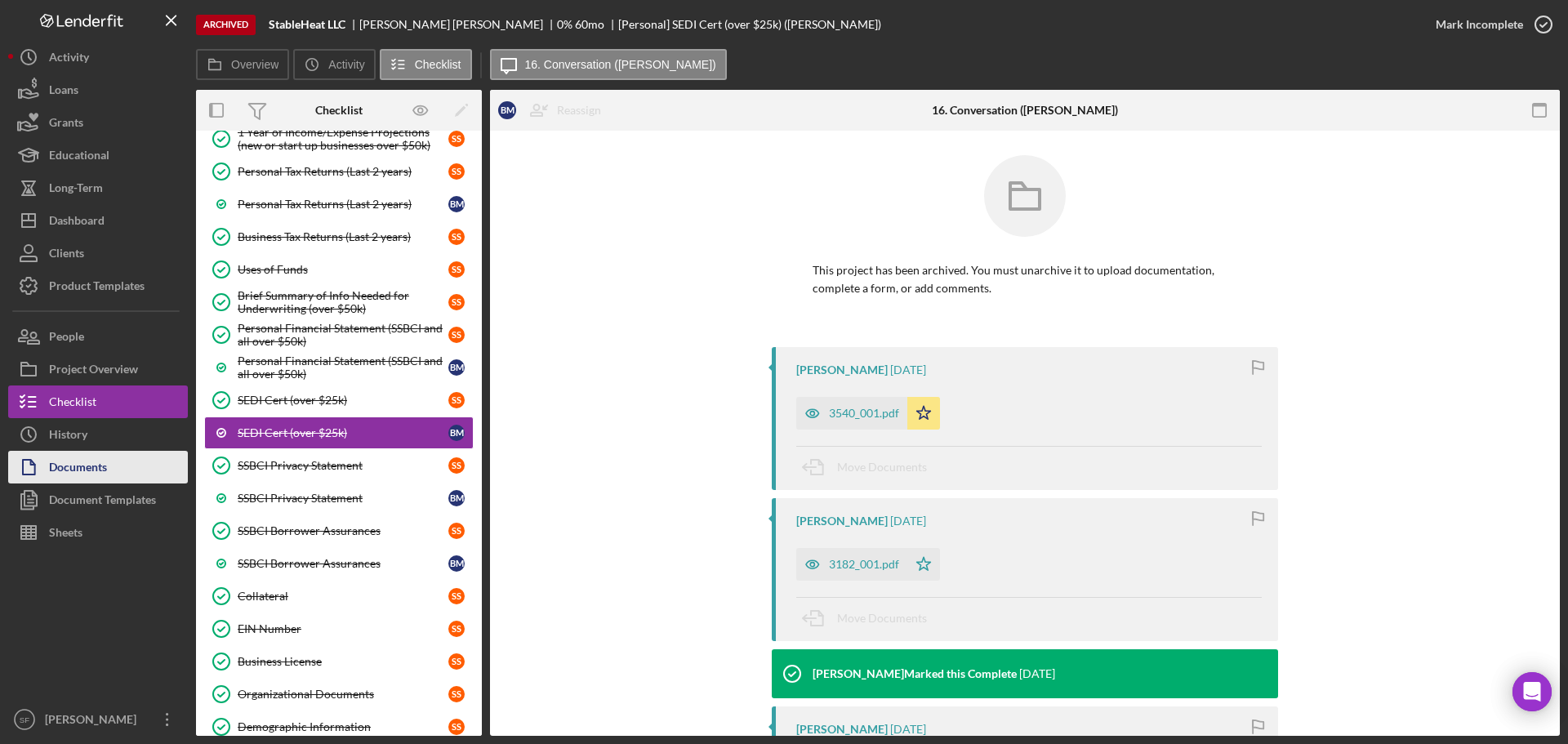
drag, startPoint x: 92, startPoint y: 498, endPoint x: 134, endPoint y: 477, distance: 47.0
click at [92, 498] on div "Document Templates" at bounding box center [103, 502] width 107 height 37
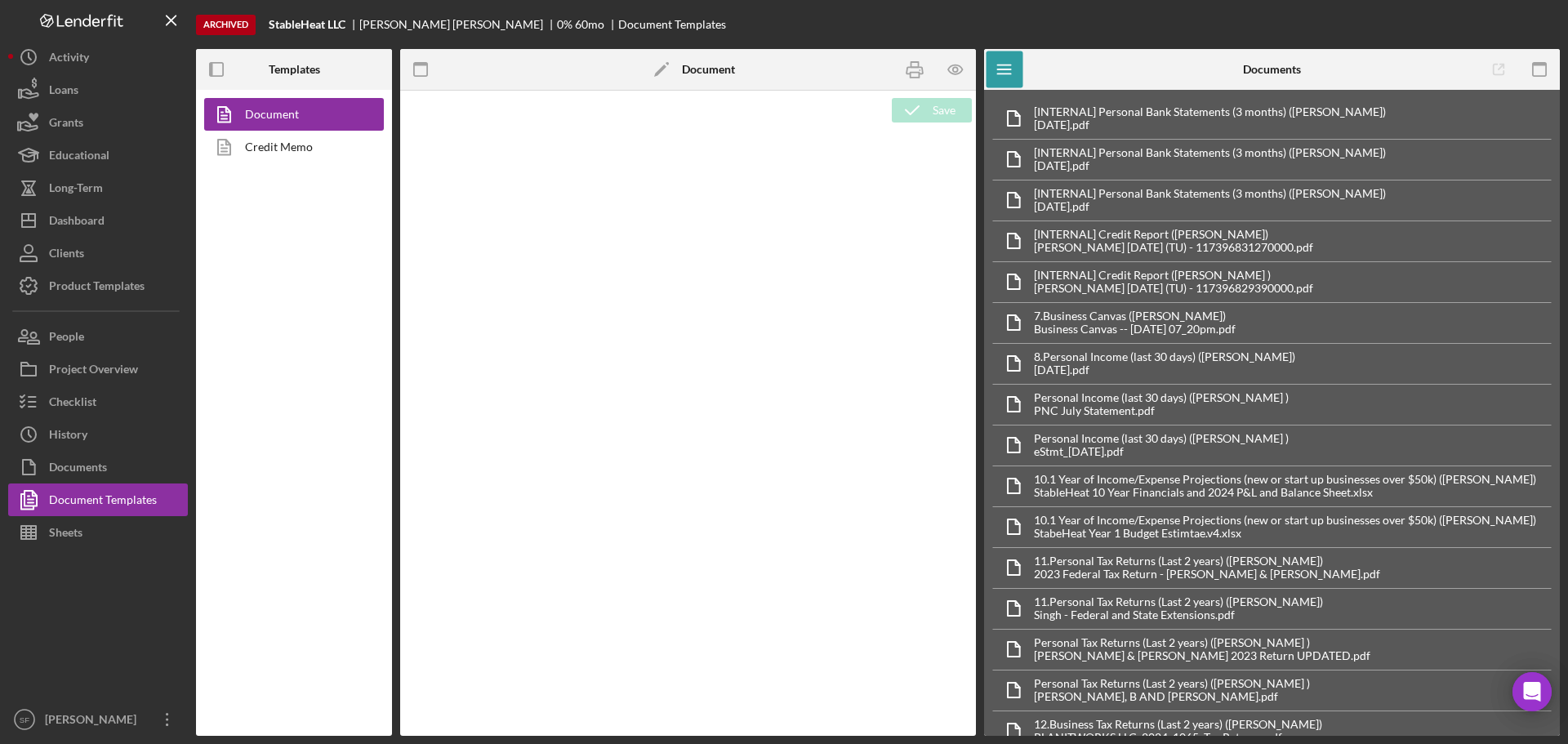
type textarea "Copy and paste, or create, your document template here."
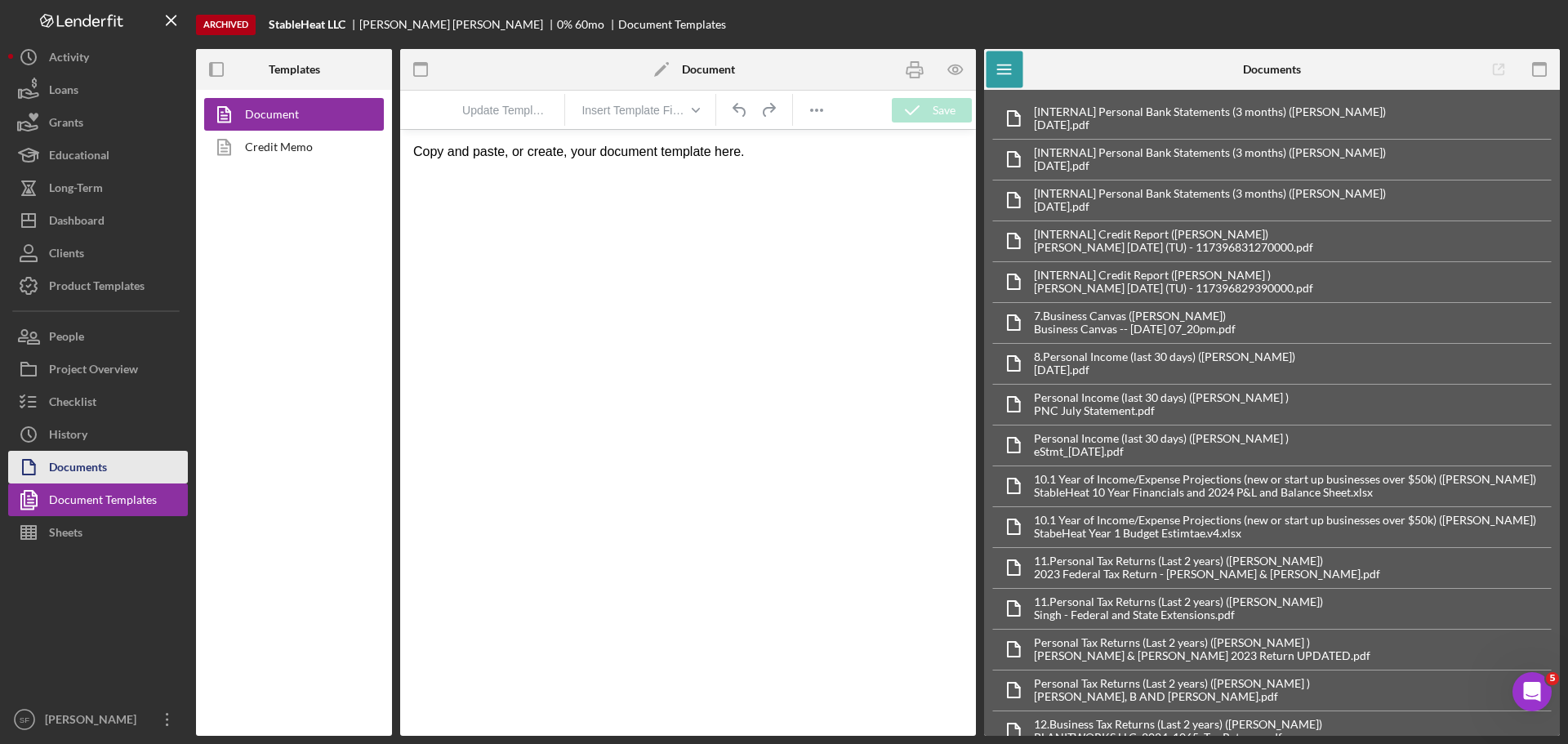
click at [37, 452] on icon "button" at bounding box center [29, 467] width 41 height 41
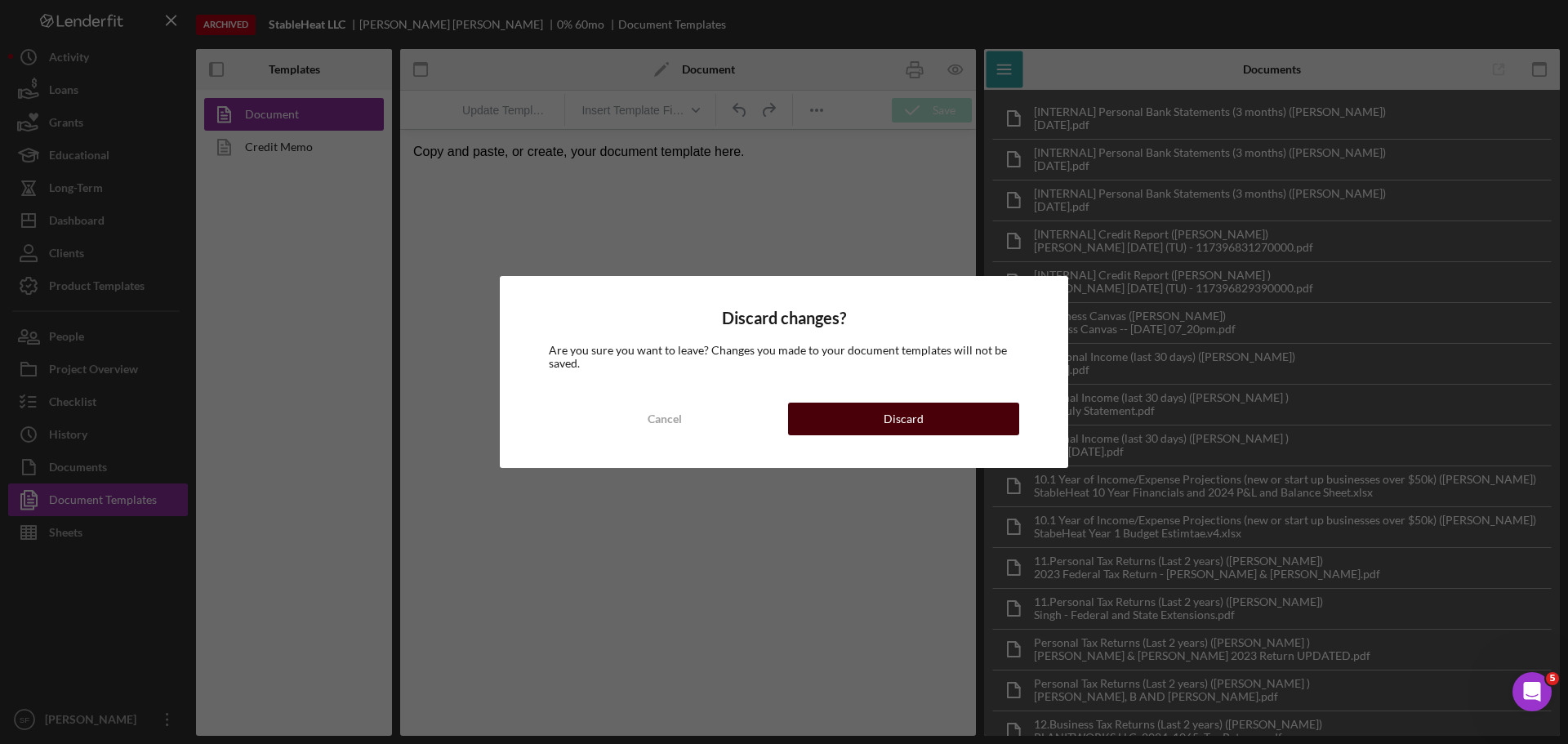
click at [839, 426] on button "Discard" at bounding box center [904, 418] width 231 height 32
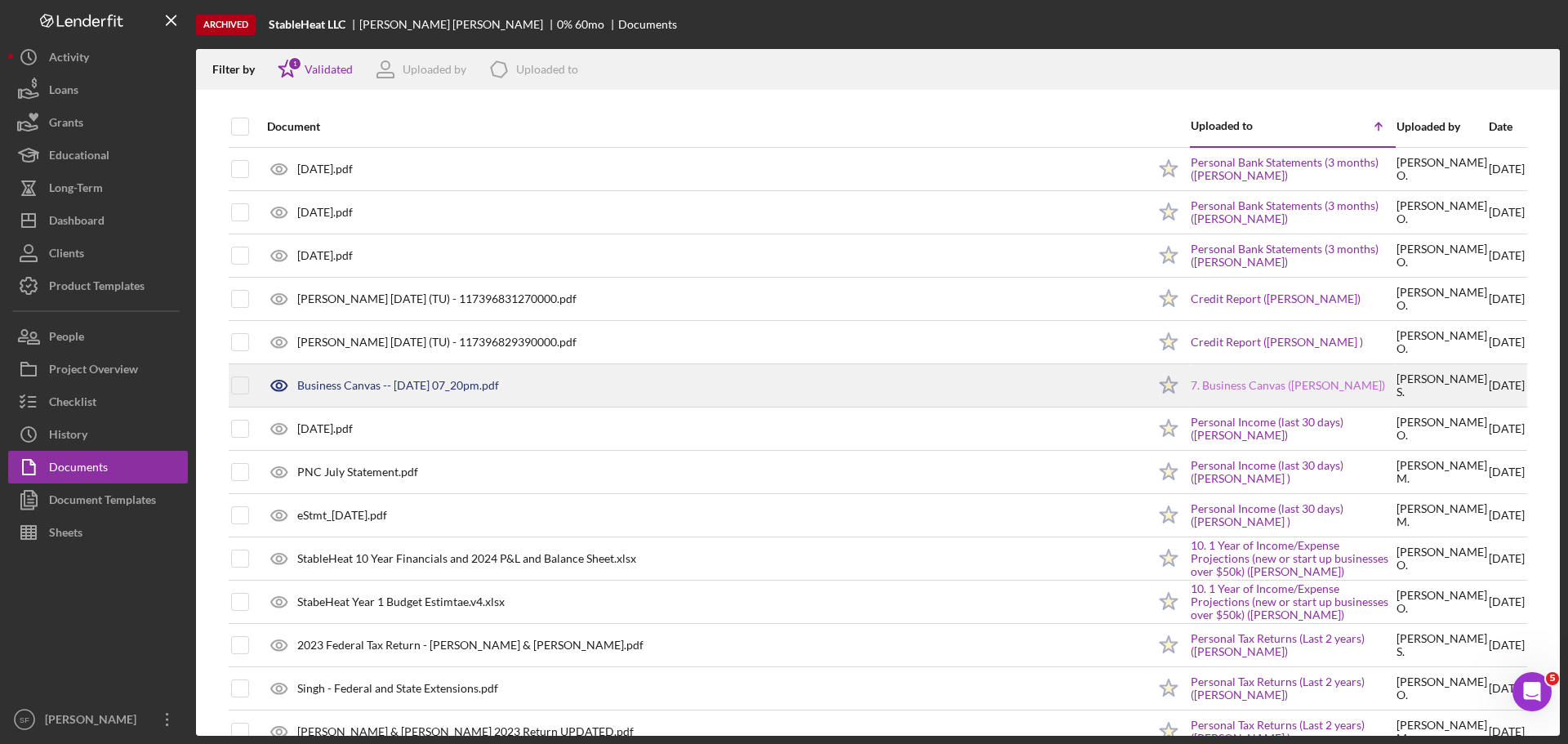
click at [1190, 387] on link "7. Business Canvas (Satinderpal Singh)" at bounding box center [1287, 385] width 195 height 13
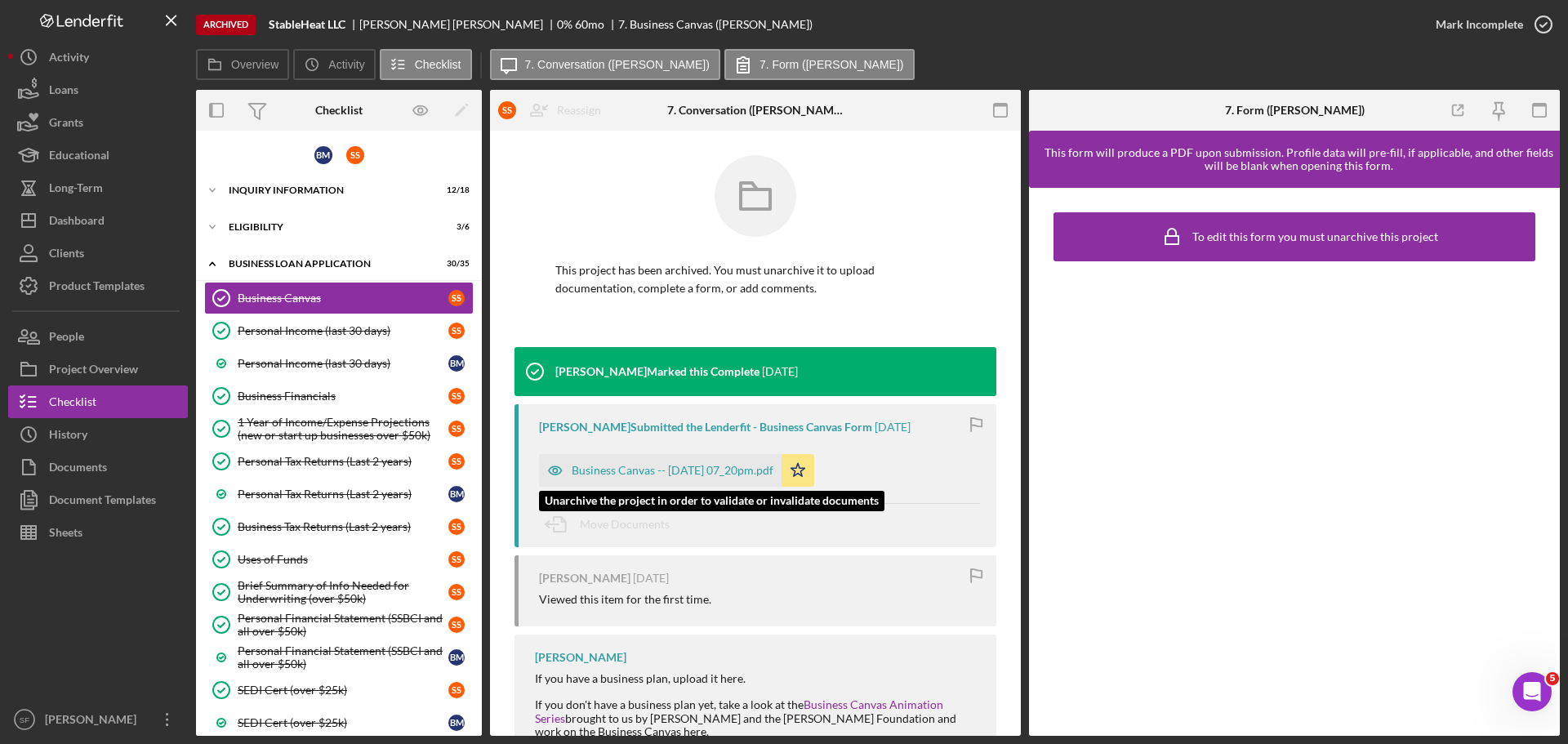
click at [740, 467] on div "Business Canvas -- 2025-08-06 07_20pm.pdf" at bounding box center [672, 470] width 202 height 13
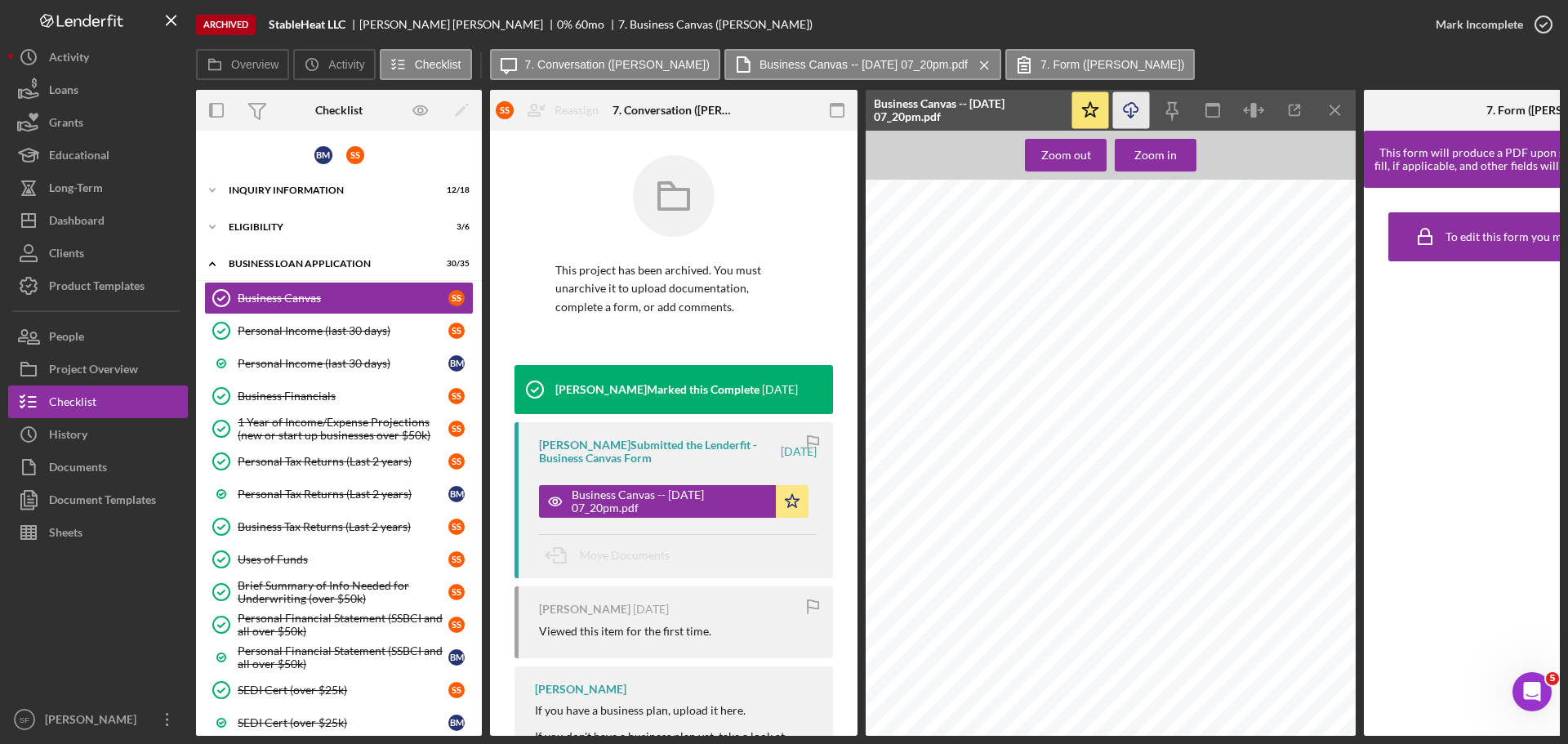
click at [1128, 116] on icon "Icon/Download" at bounding box center [1131, 111] width 37 height 37
